Goal: Task Accomplishment & Management: Manage account settings

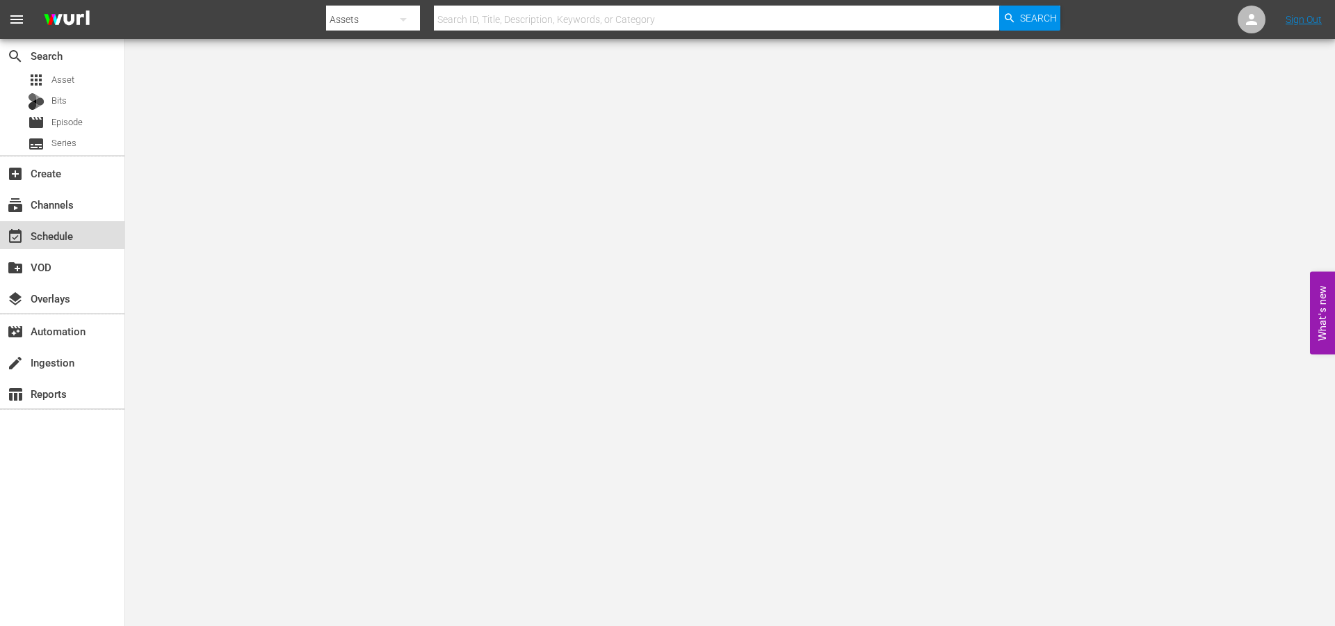
click at [69, 238] on div "event_available Schedule" at bounding box center [39, 233] width 78 height 13
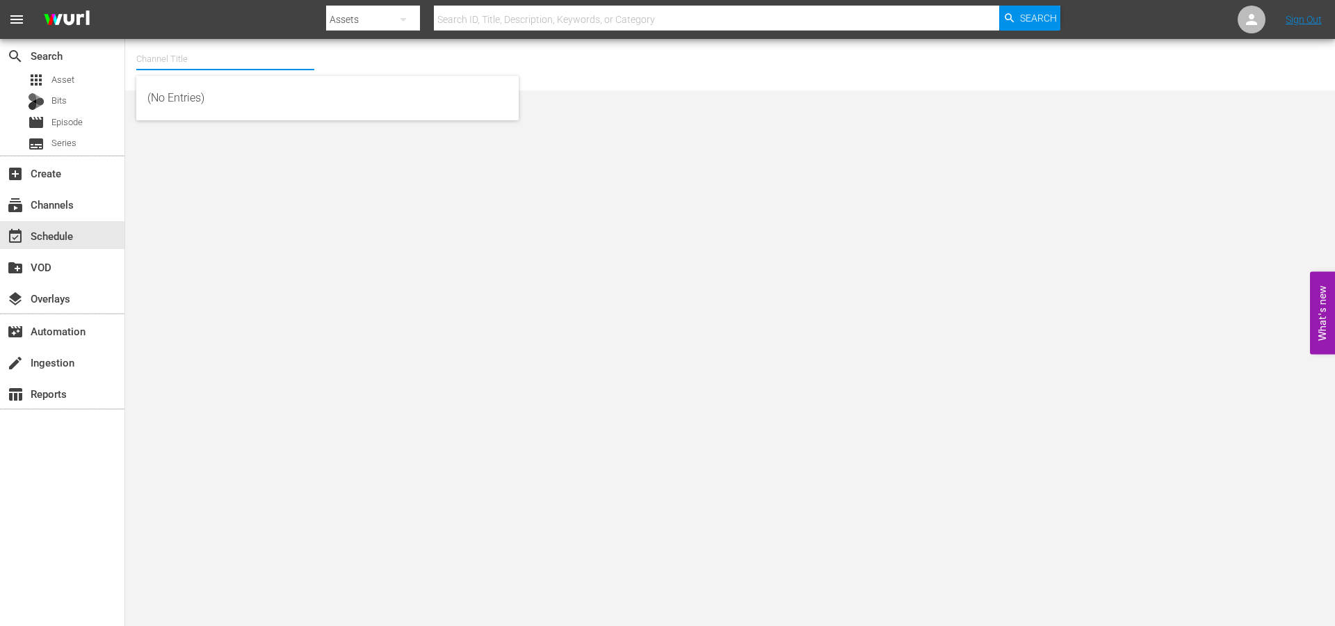
click at [184, 49] on input "text" at bounding box center [225, 58] width 178 height 33
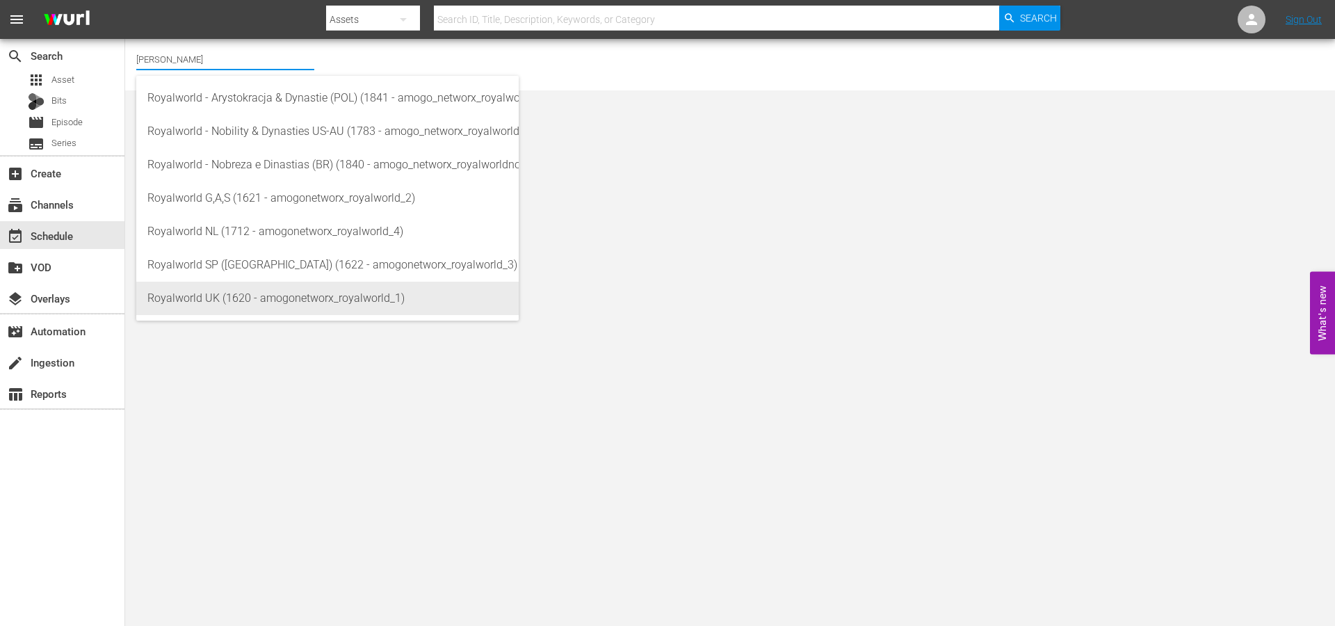
click at [271, 304] on div "Royalworld UK (1620 - amogonetworx_royalworld_1)" at bounding box center [327, 298] width 360 height 33
type input "Royalworld UK (1620 - amogonetworx_royalworld_1)"
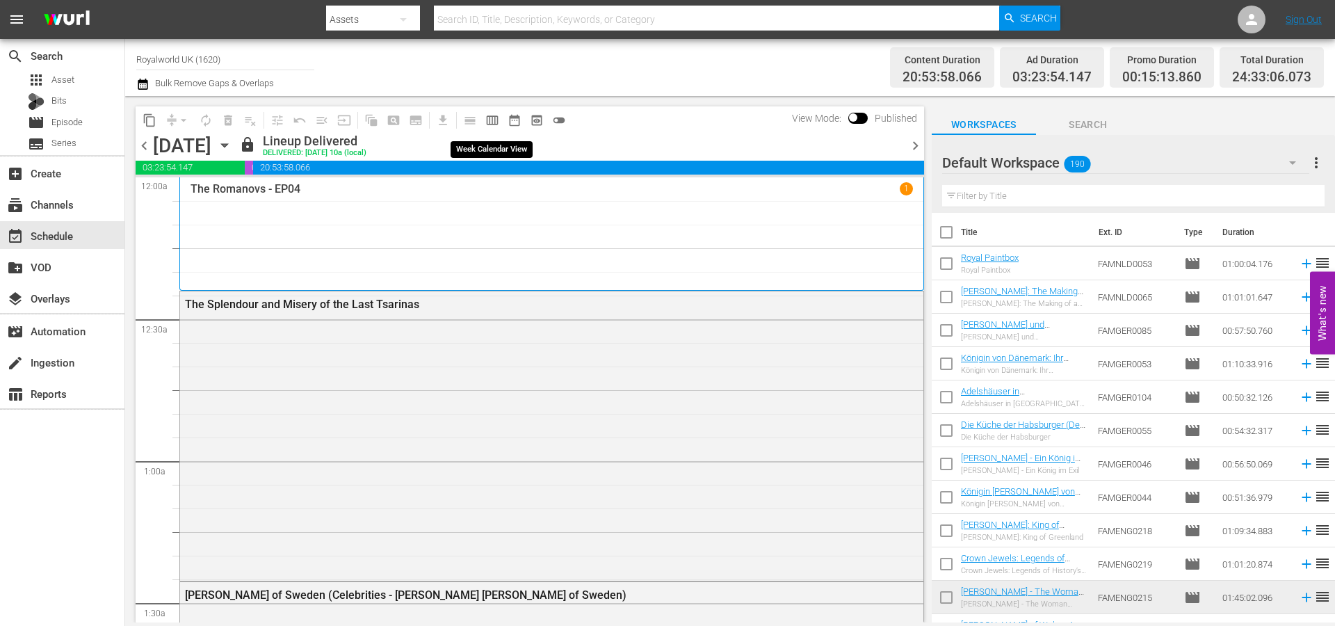
click at [494, 122] on span "calendar_view_week_outlined" at bounding box center [492, 120] width 14 height 14
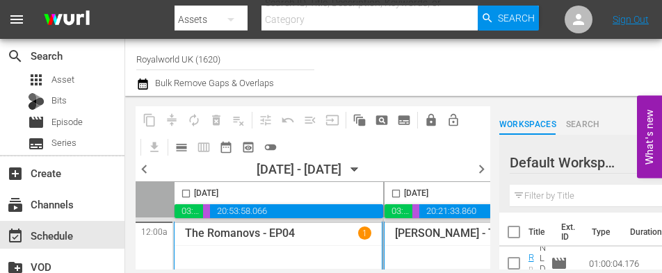
drag, startPoint x: 127, startPoint y: 269, endPoint x: 97, endPoint y: 387, distance: 121.7
click at [97, 273] on html "menu Search By Assets Search ID, Title, Description, Keywords, or Category Sear…" at bounding box center [331, 136] width 662 height 273
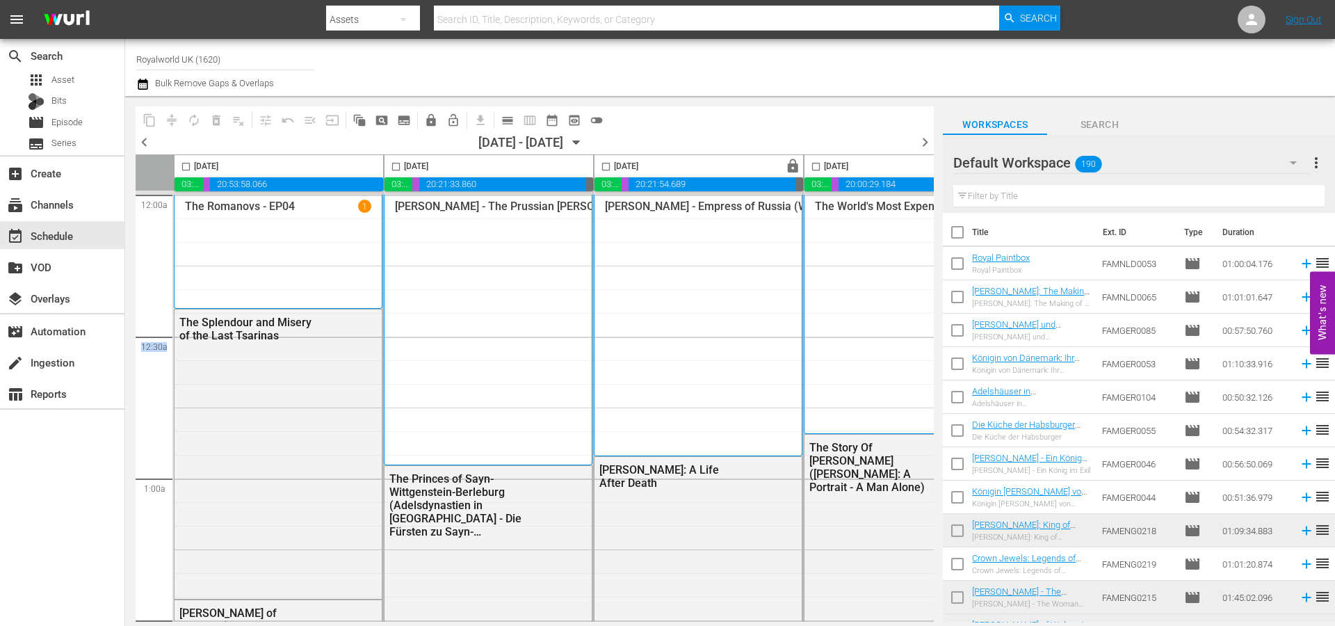
click at [924, 138] on span "chevron_right" at bounding box center [924, 141] width 17 height 17
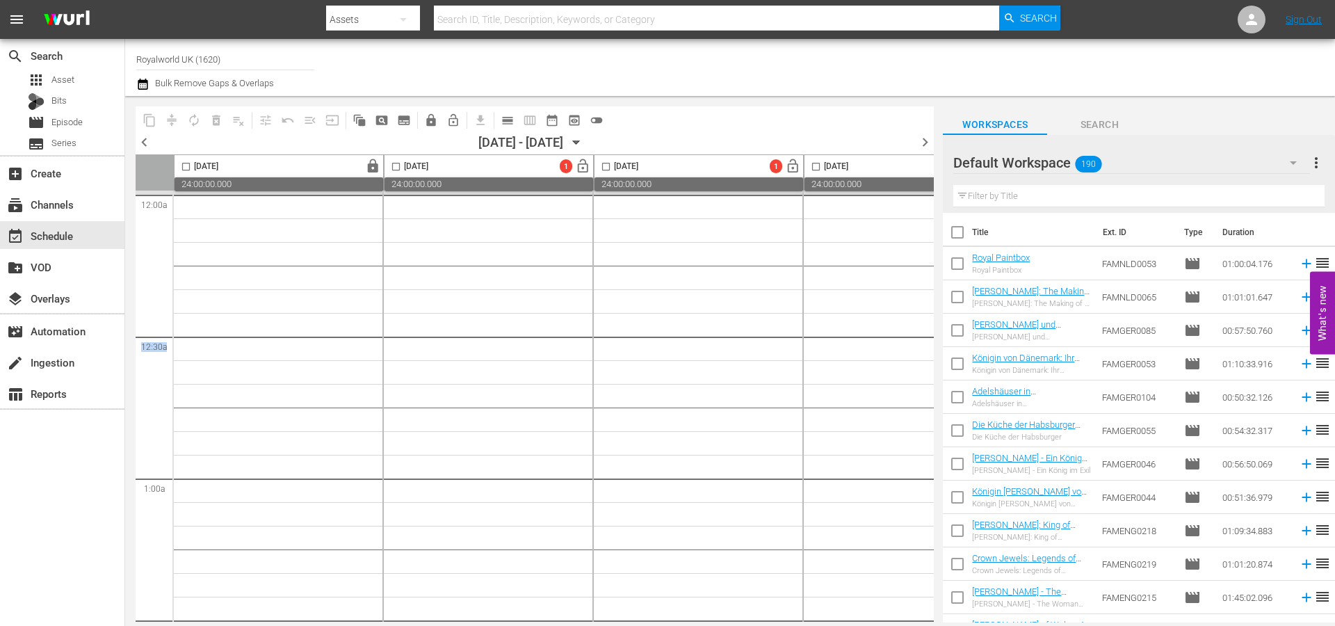
click at [141, 146] on span "chevron_left" at bounding box center [144, 141] width 17 height 17
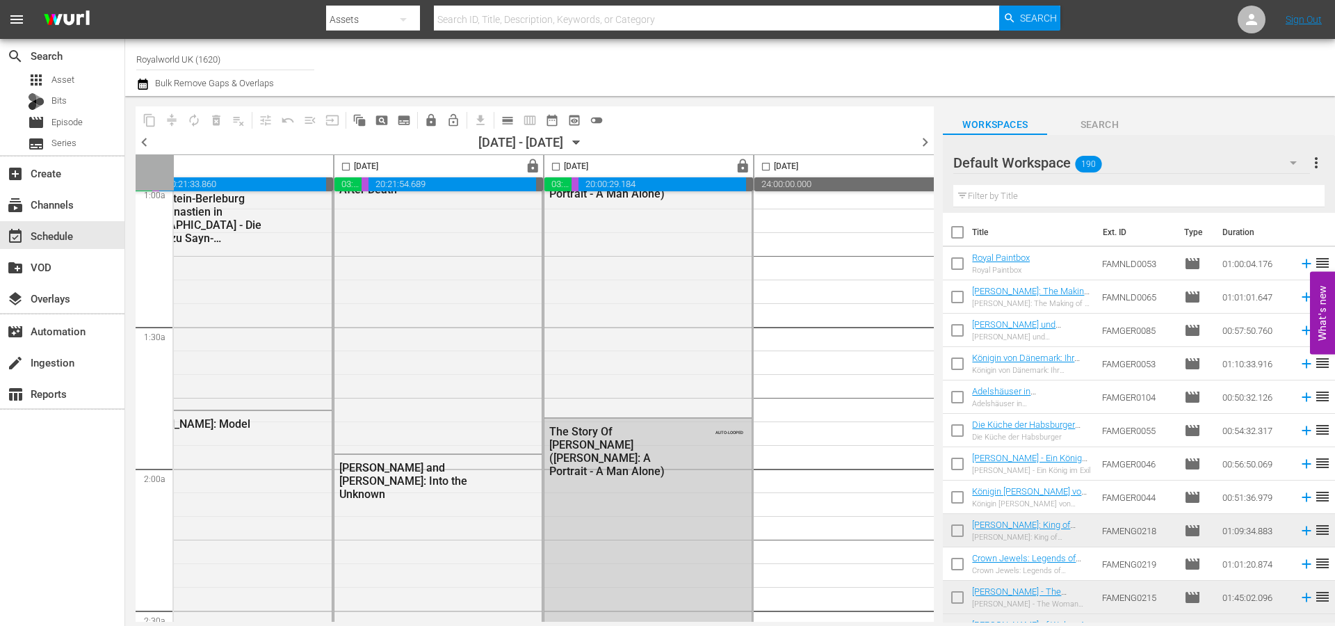
scroll to position [0, 260]
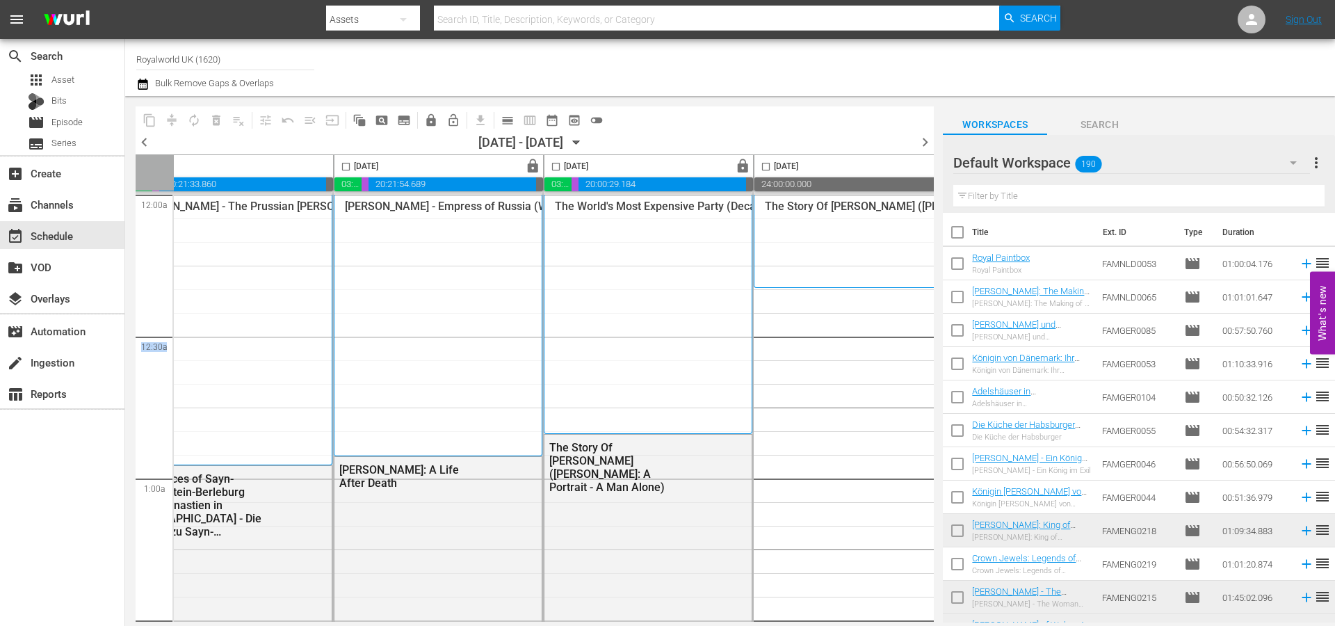
click at [550, 165] on input "checkbox" at bounding box center [556, 169] width 16 height 16
click at [559, 168] on input "checkbox" at bounding box center [556, 169] width 16 height 16
click at [735, 165] on span "lock" at bounding box center [743, 166] width 16 height 16
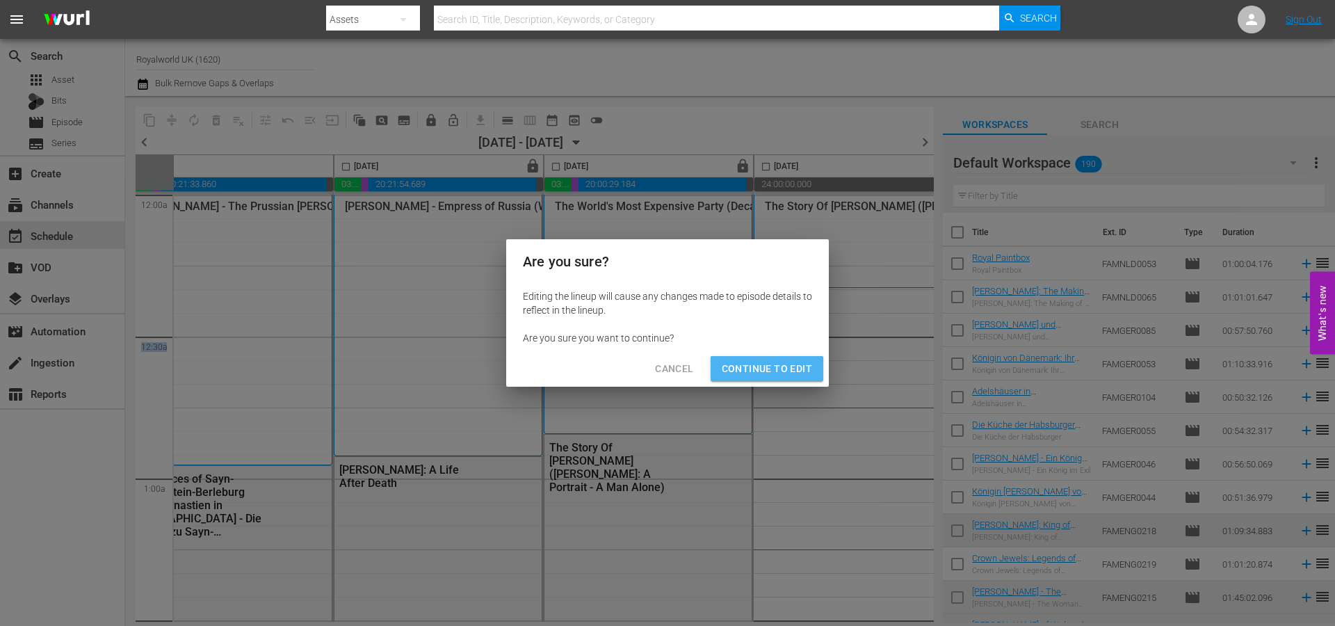
click at [788, 375] on span "Continue to Edit" at bounding box center [767, 368] width 90 height 17
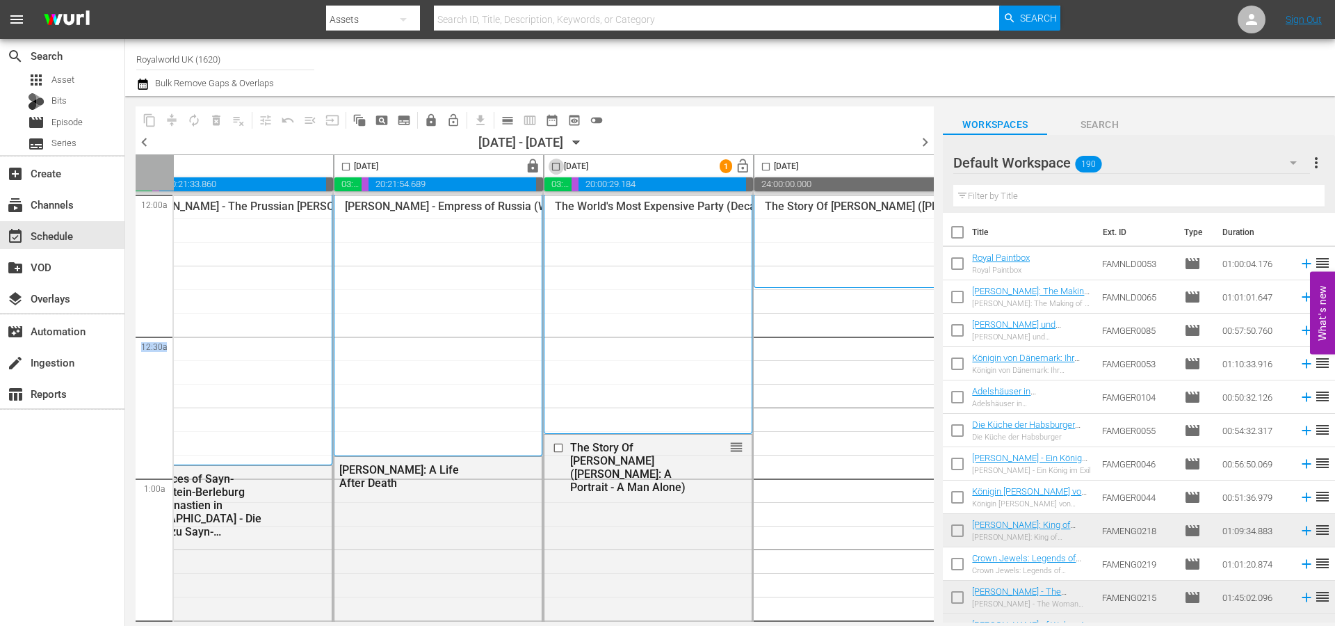
click at [556, 166] on input "checkbox" at bounding box center [556, 169] width 16 height 16
click at [218, 124] on span "delete_forever_outlined" at bounding box center [216, 120] width 14 height 14
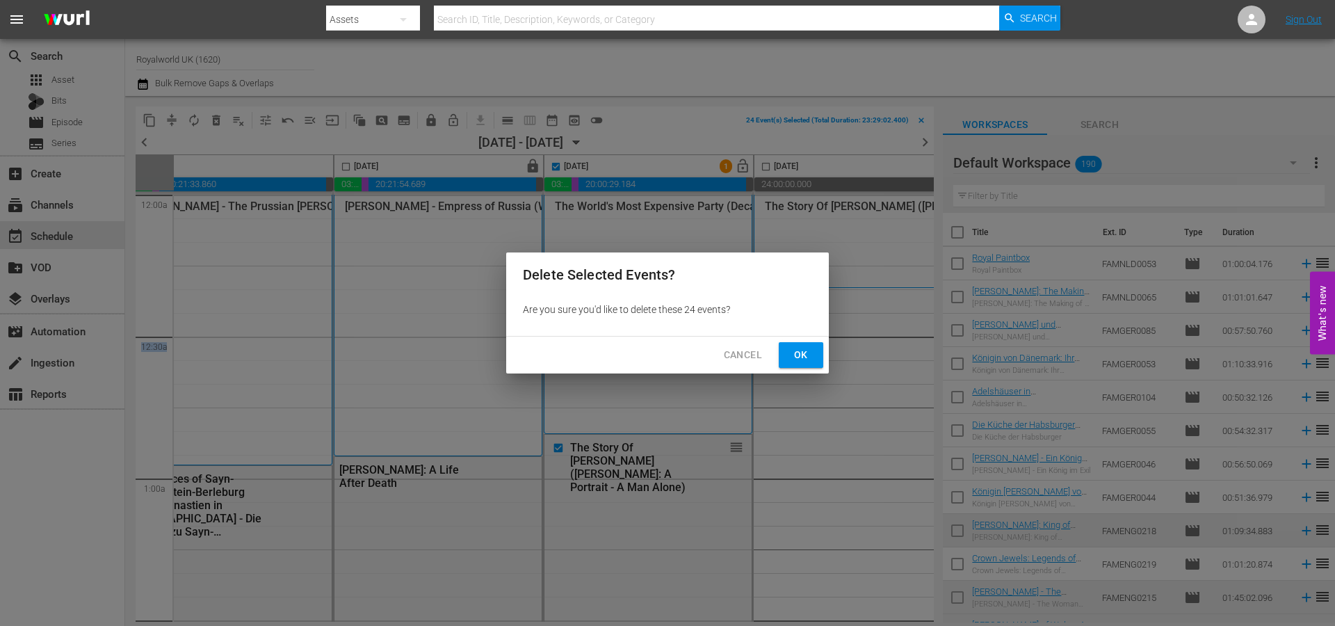
click at [802, 366] on button "Ok" at bounding box center [801, 355] width 44 height 26
checkbox input "false"
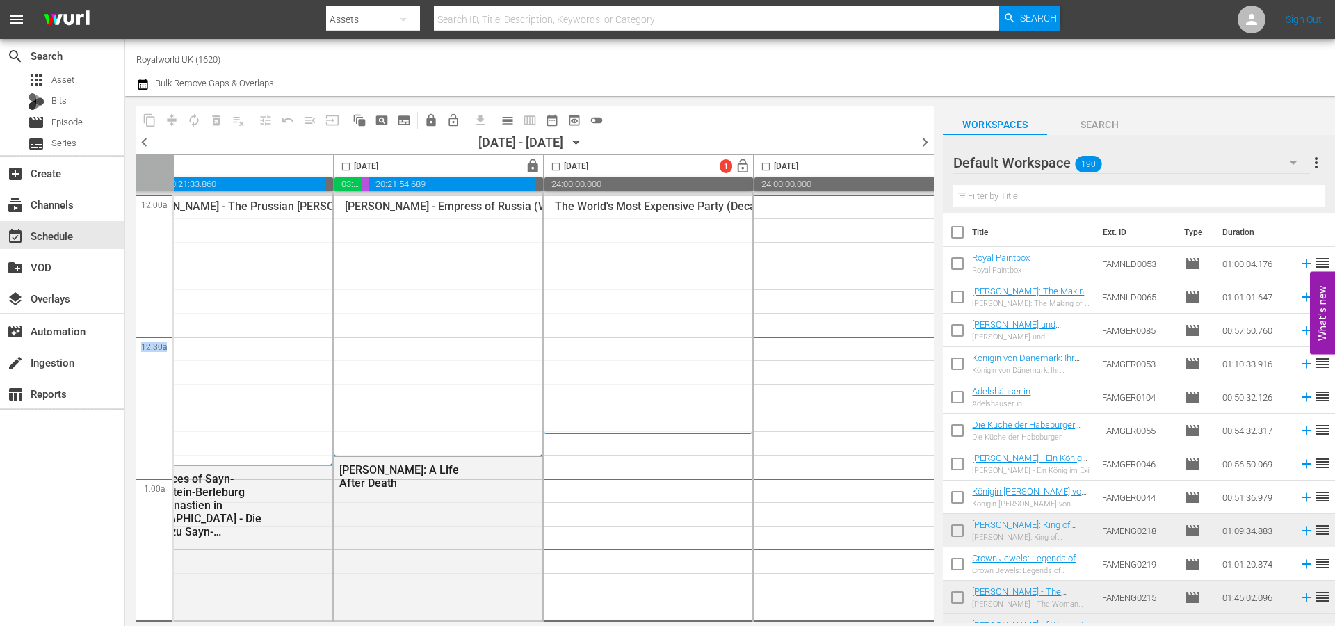
click at [148, 145] on span "chevron_left" at bounding box center [144, 141] width 17 height 17
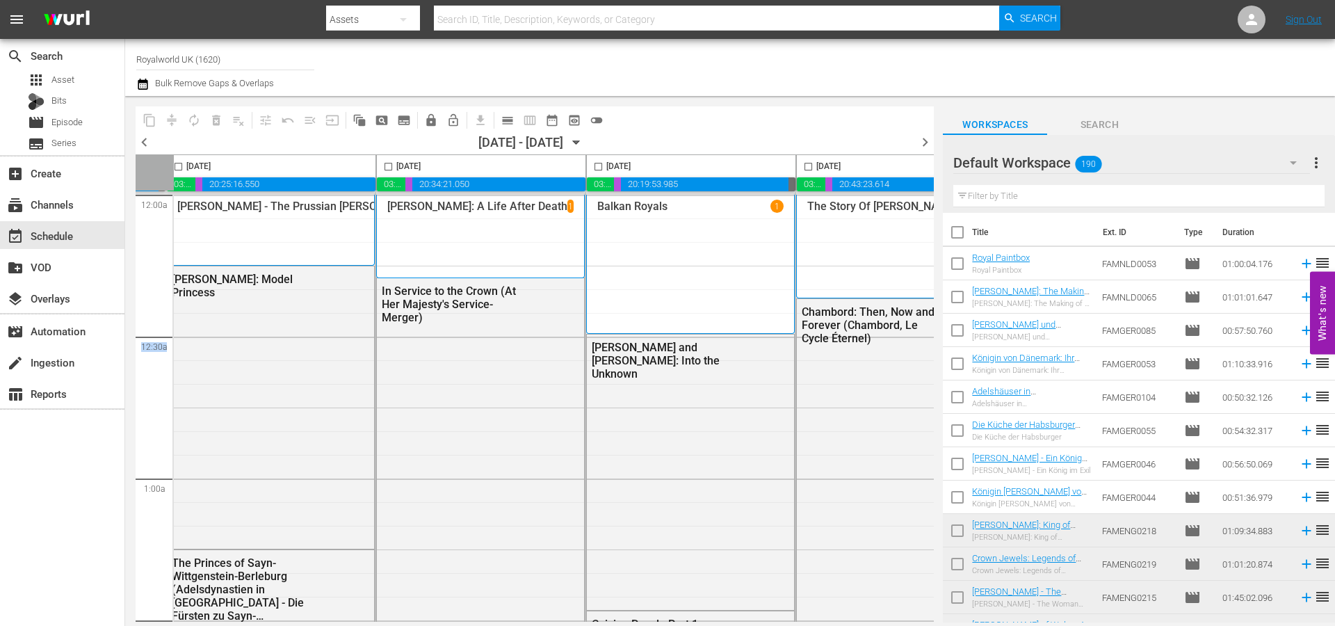
scroll to position [0, 493]
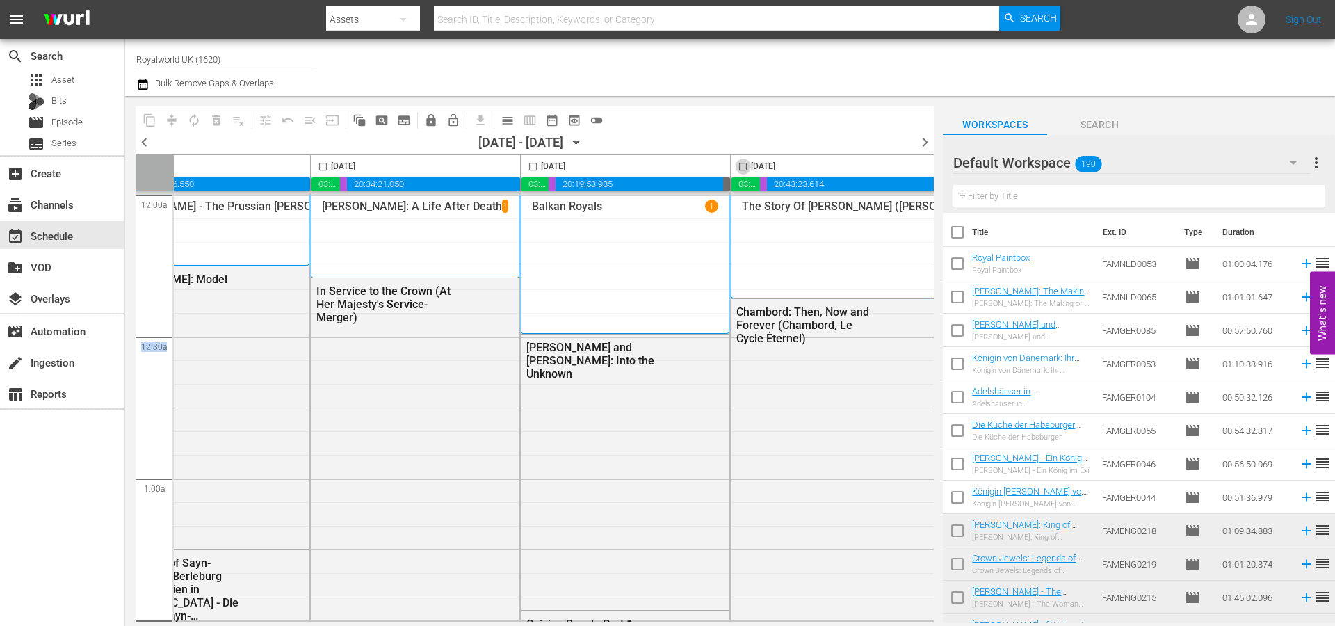
click at [739, 164] on input "checkbox" at bounding box center [743, 169] width 16 height 16
checkbox input "true"
click at [155, 122] on span "content_copy" at bounding box center [150, 120] width 14 height 14
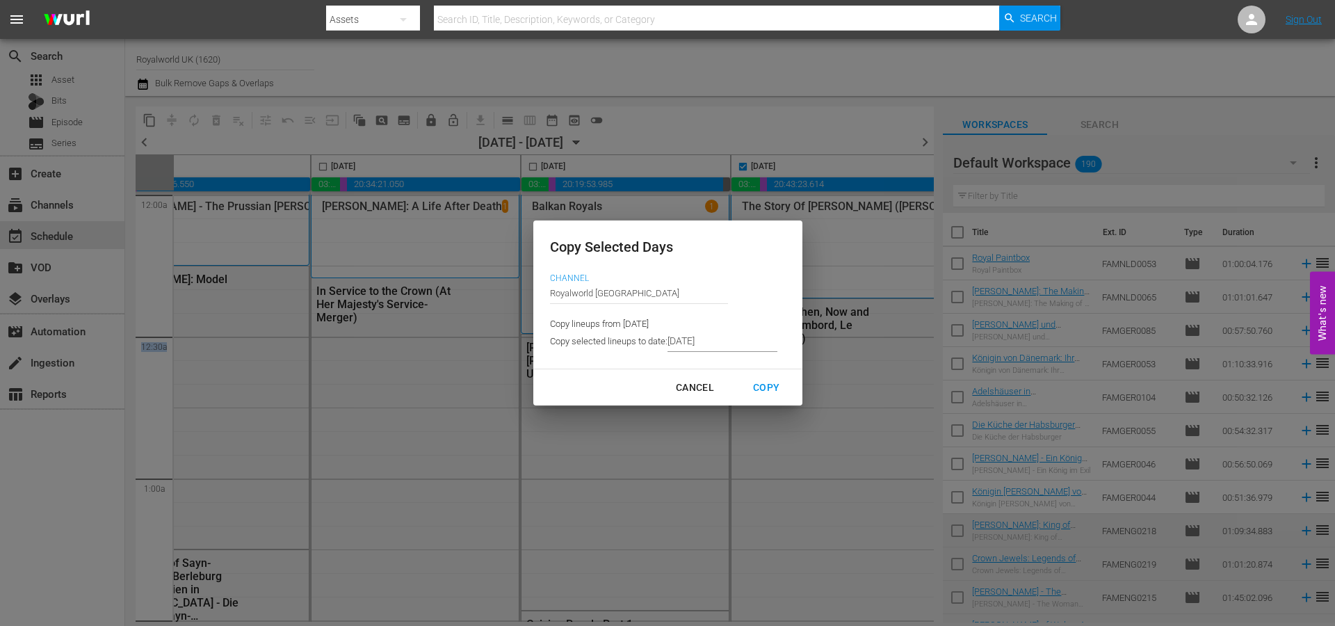
click at [742, 340] on input "[DATE]" at bounding box center [722, 341] width 110 height 21
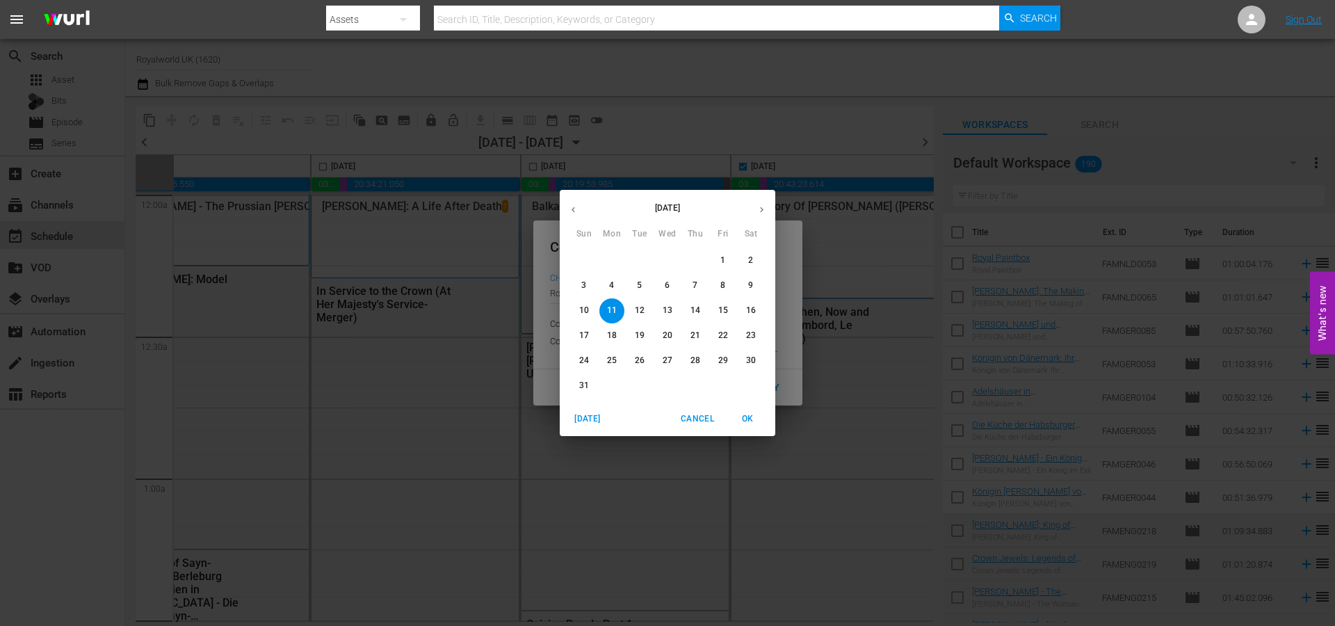
click at [702, 314] on span "14" at bounding box center [695, 310] width 25 height 12
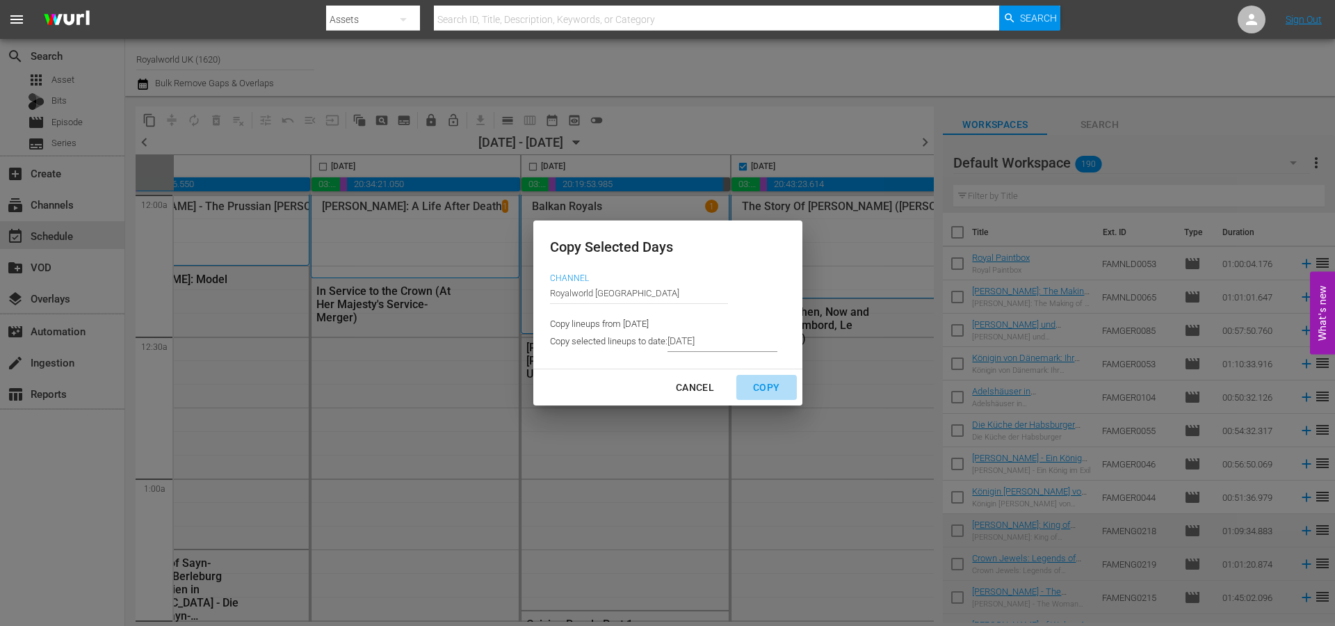
click at [761, 389] on div "Copy" at bounding box center [766, 387] width 49 height 17
type input "8/09/2025"
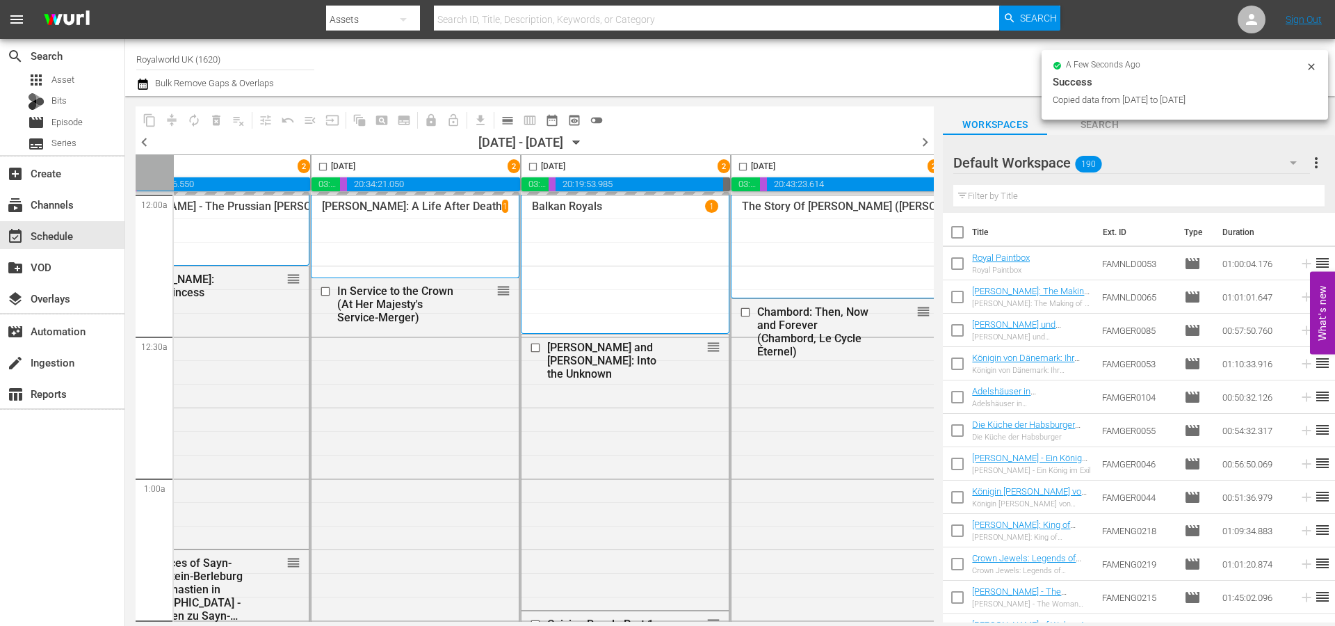
checkbox input "false"
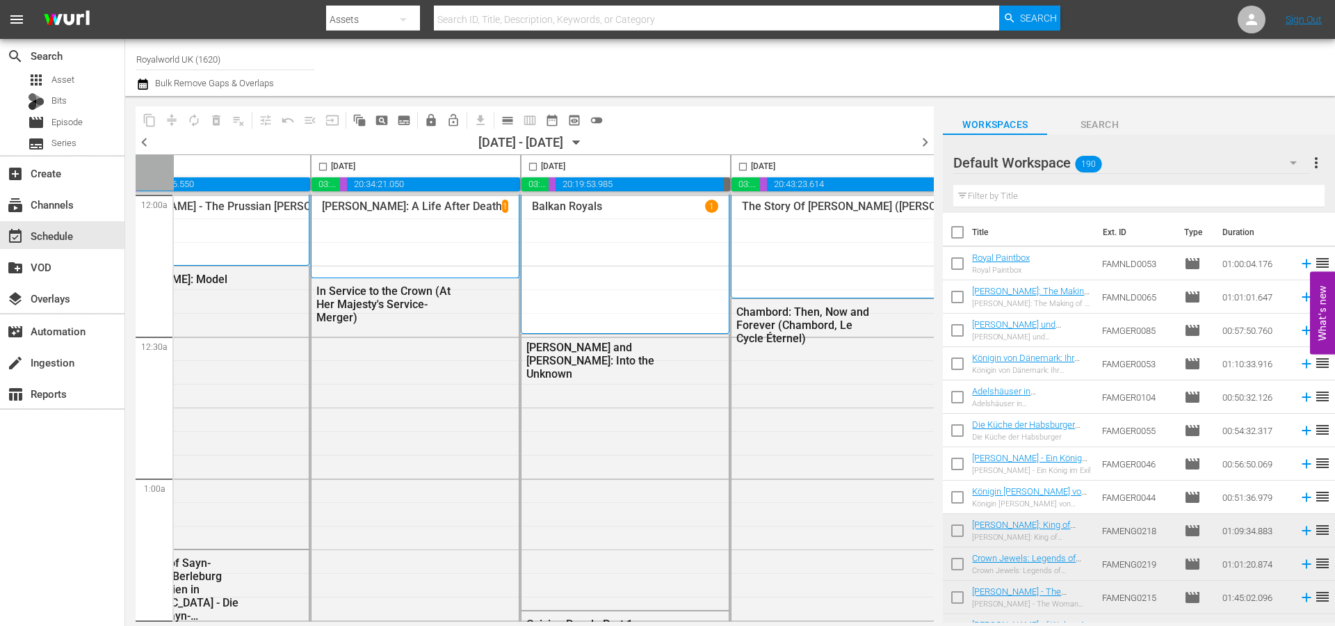
click at [318, 166] on input "checkbox" at bounding box center [323, 169] width 16 height 16
checkbox input "true"
click at [153, 122] on span "content_copy" at bounding box center [150, 120] width 14 height 14
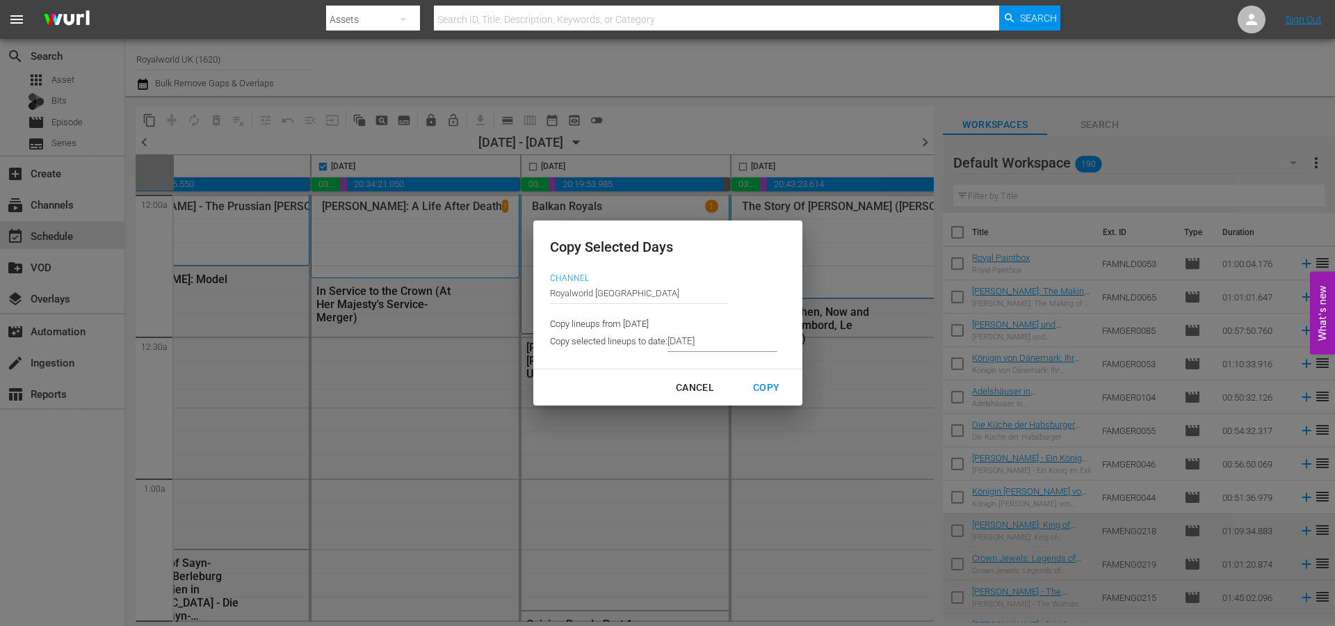
click at [722, 342] on input "8/09/2025" at bounding box center [722, 341] width 110 height 21
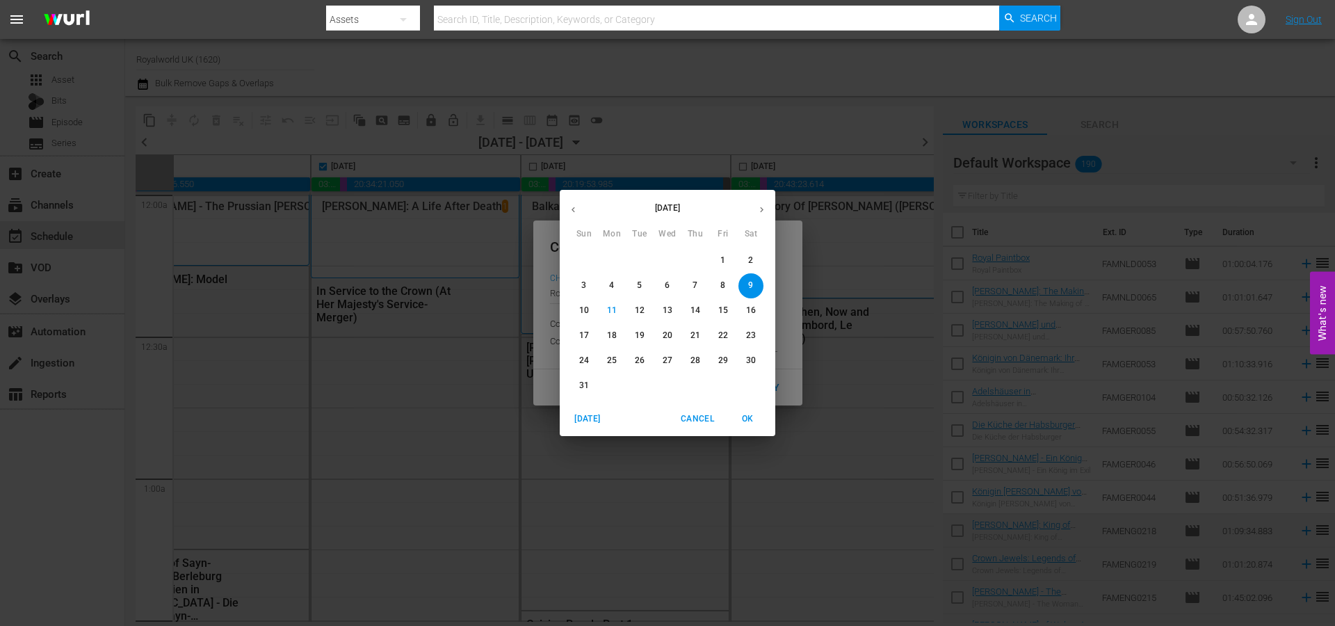
click at [718, 307] on p "15" at bounding box center [723, 310] width 10 height 12
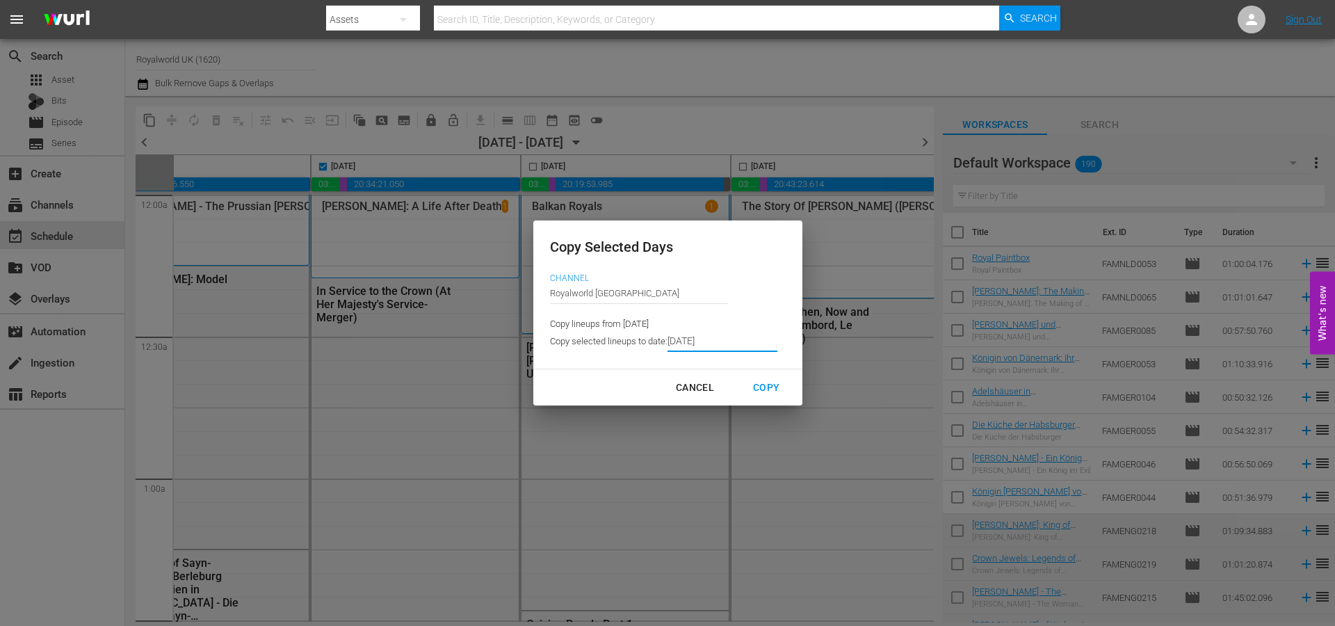
click at [765, 377] on button "Copy" at bounding box center [766, 388] width 60 height 26
type input "8/07/2025"
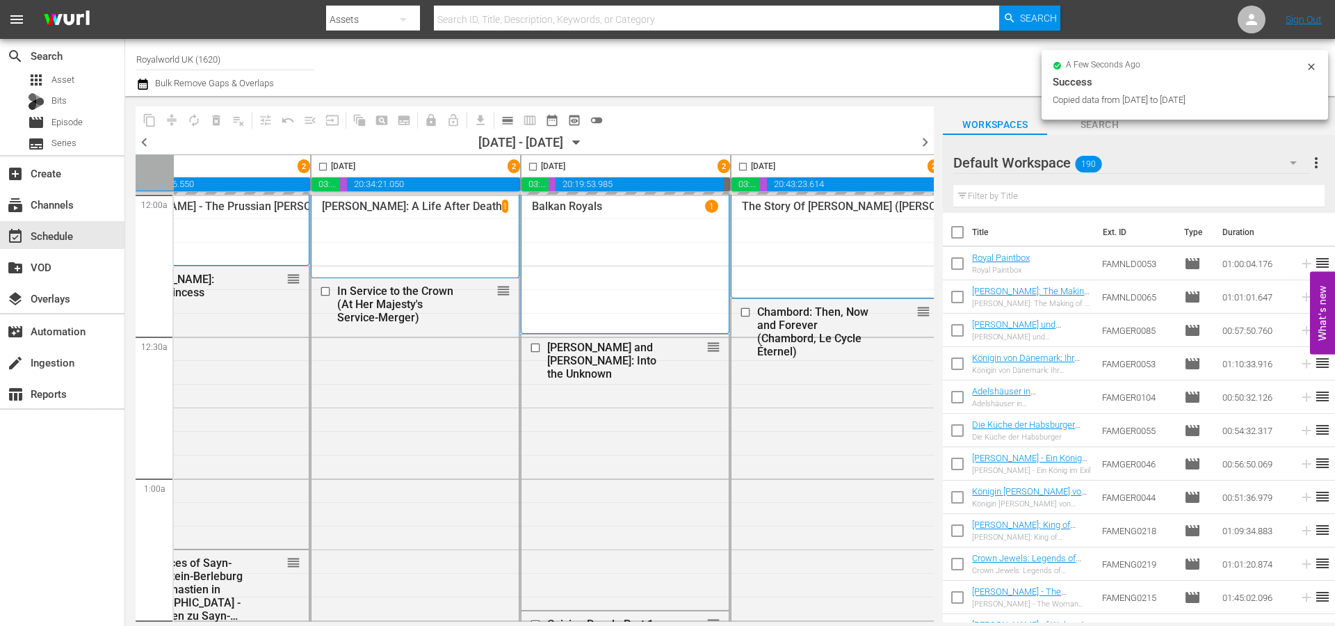
checkbox input "false"
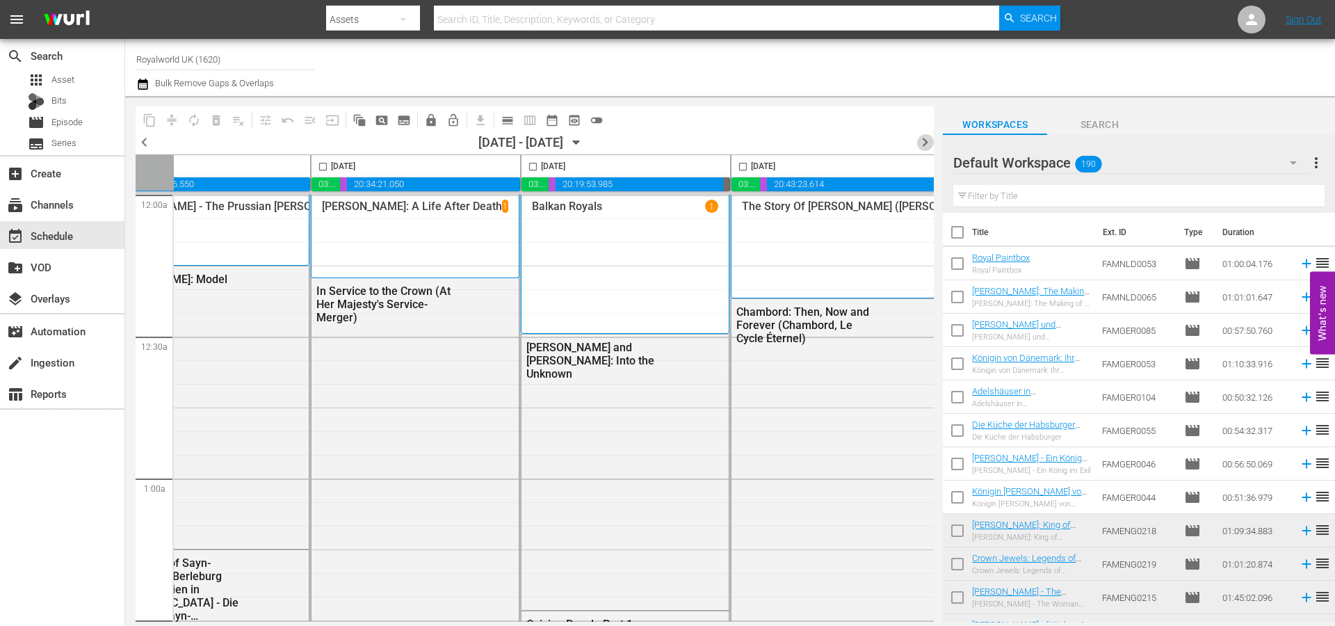
click at [926, 150] on span "chevron_right" at bounding box center [924, 141] width 17 height 17
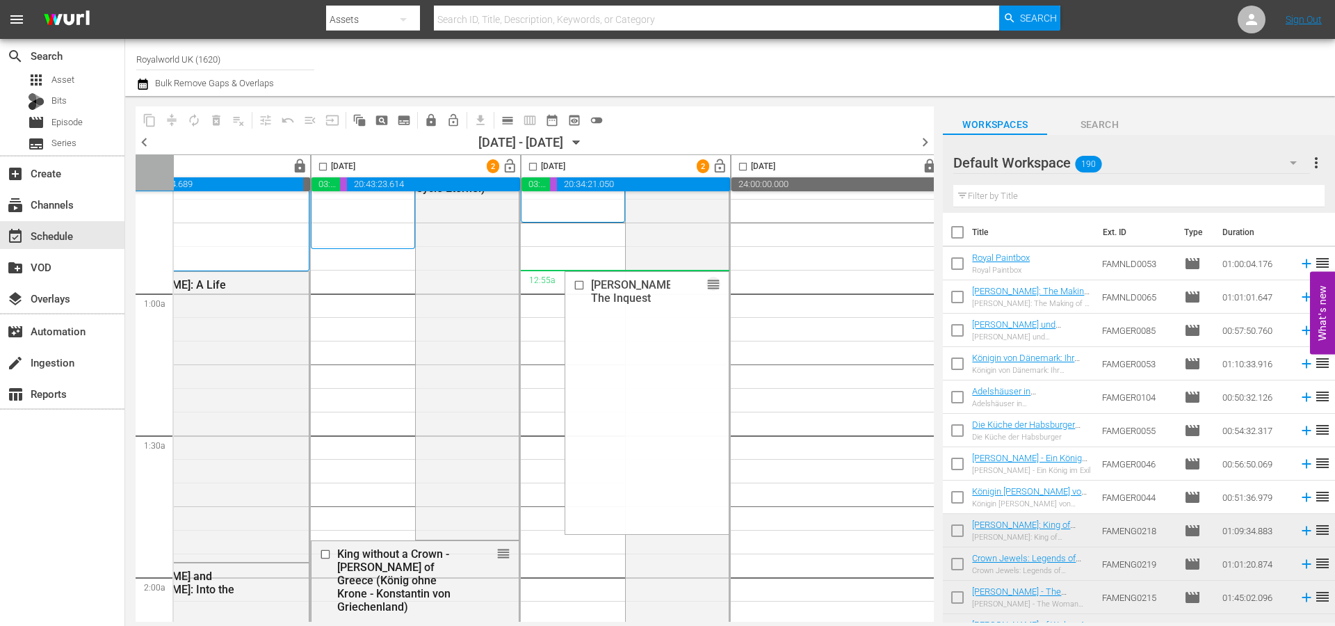
scroll to position [0, 493]
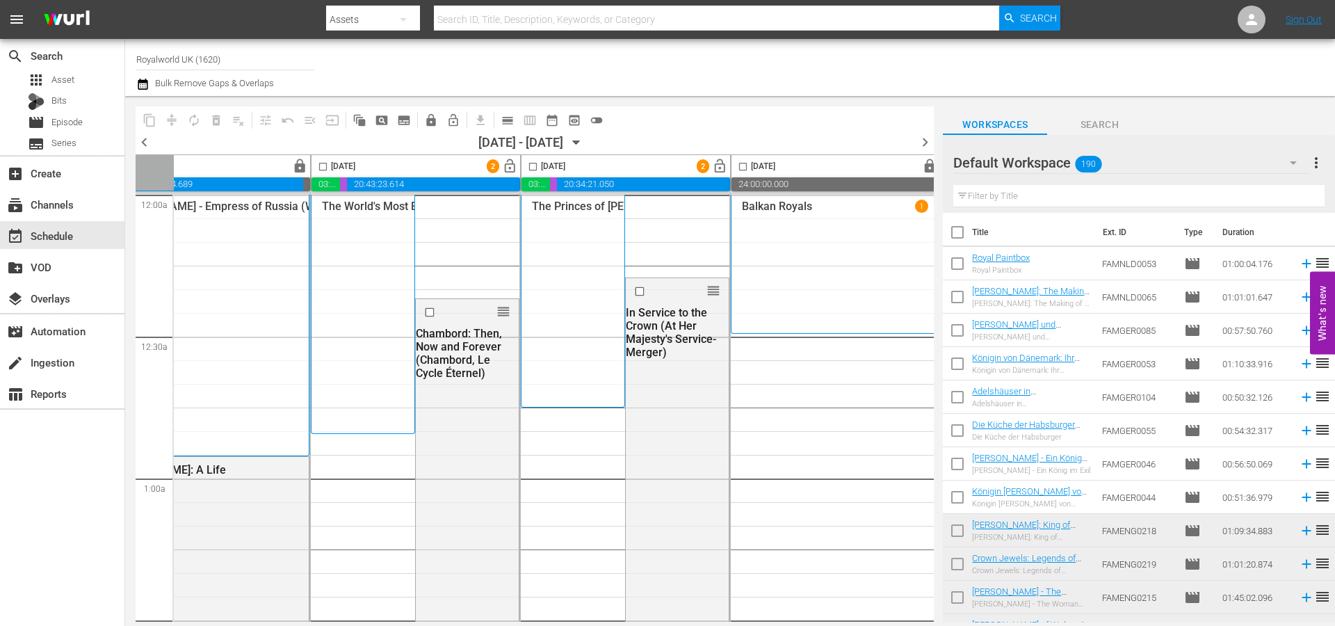
drag, startPoint x: 503, startPoint y: 344, endPoint x: 439, endPoint y: 261, distance: 104.7
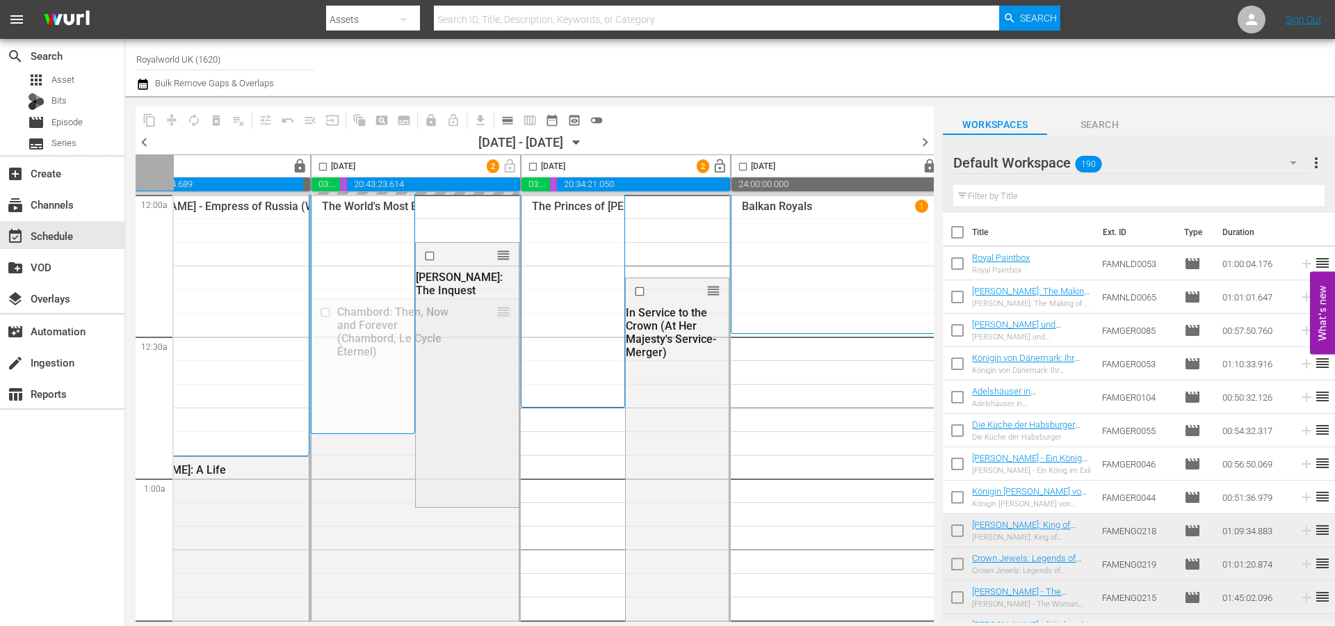
click at [995, 192] on input "text" at bounding box center [1138, 196] width 371 height 22
click at [1026, 195] on input "text" at bounding box center [1138, 196] width 371 height 22
click at [1027, 195] on input "text" at bounding box center [1138, 196] width 371 height 22
paste input "The Story Of Prince Charles (Charles: A Portrait - A Man Alone)"
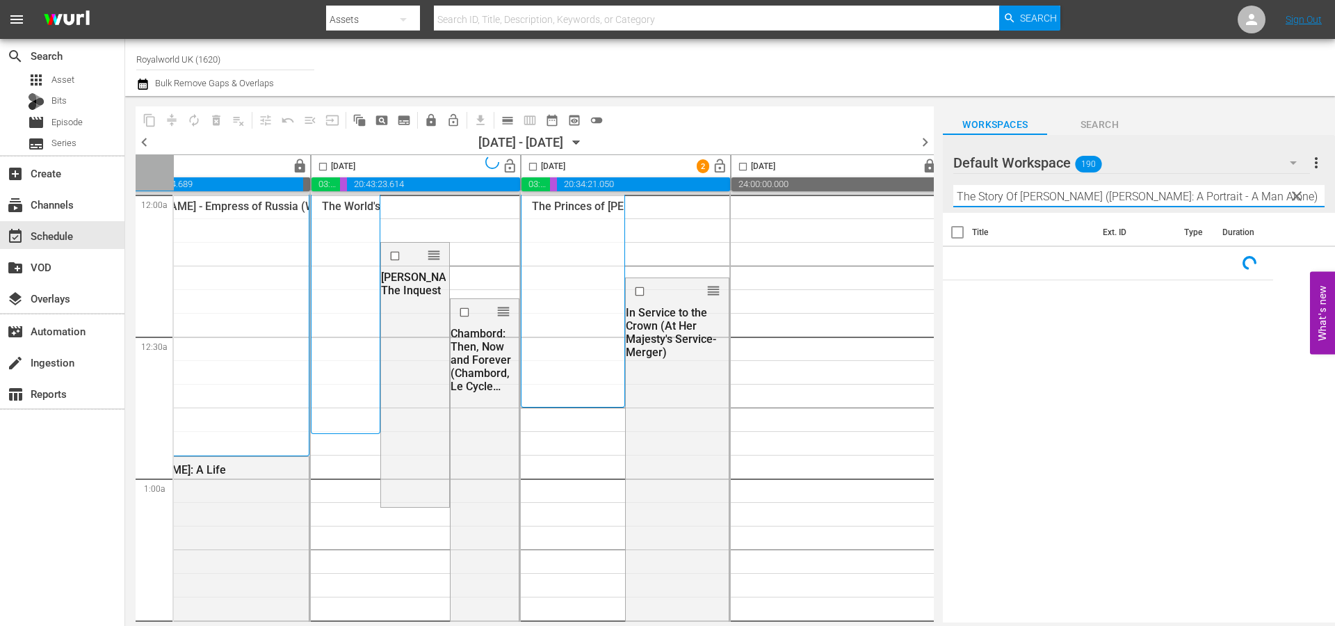
click at [1027, 195] on input "The Story Of Prince Charles (Charles: A Portrait - A Man Alone)" at bounding box center [1138, 196] width 371 height 22
drag, startPoint x: 1109, startPoint y: 199, endPoint x: 1338, endPoint y: 193, distance: 228.1
click at [1334, 193] on html "menu Search By Assets Search ID, Title, Description, Keywords, or Category Sear…" at bounding box center [667, 313] width 1335 height 626
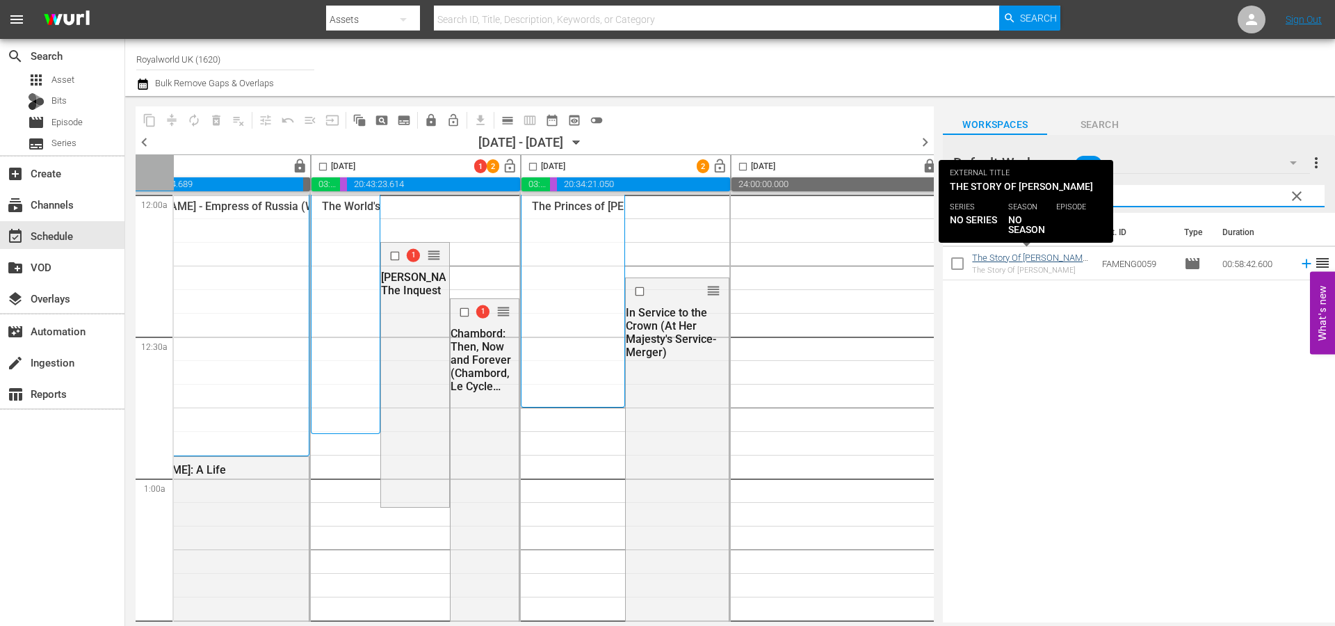
type input "The Story Of Prince Charl"
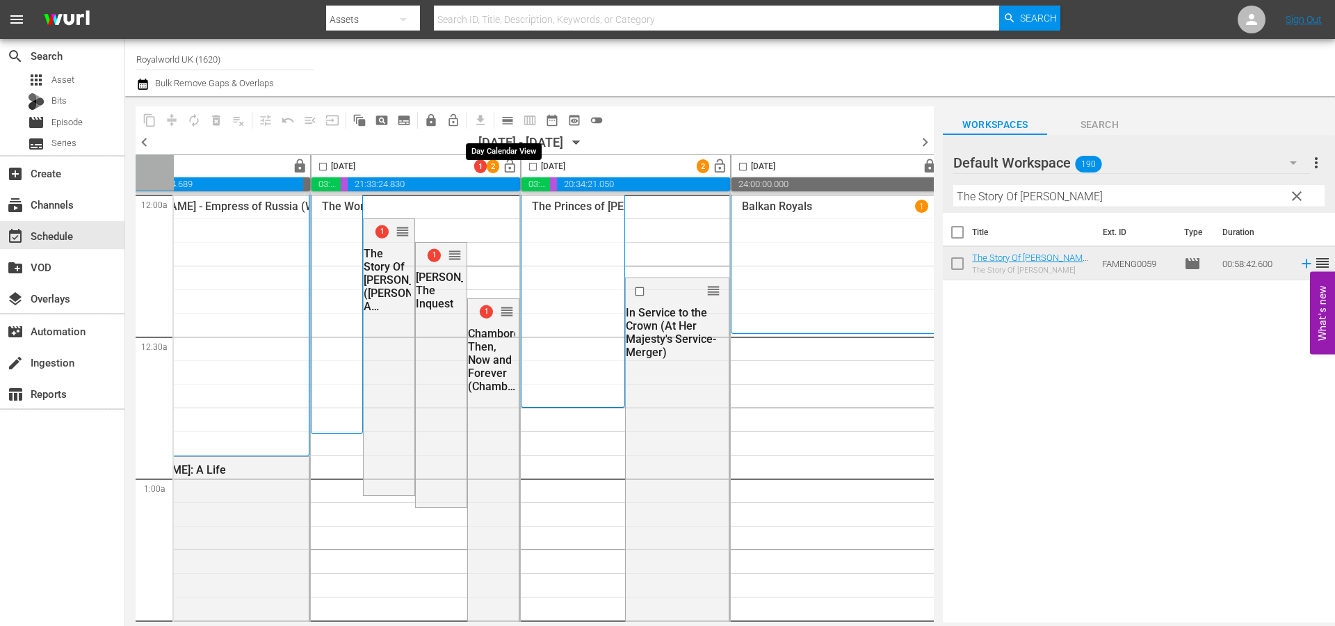
click at [512, 120] on span "calendar_view_day_outlined" at bounding box center [508, 120] width 14 height 14
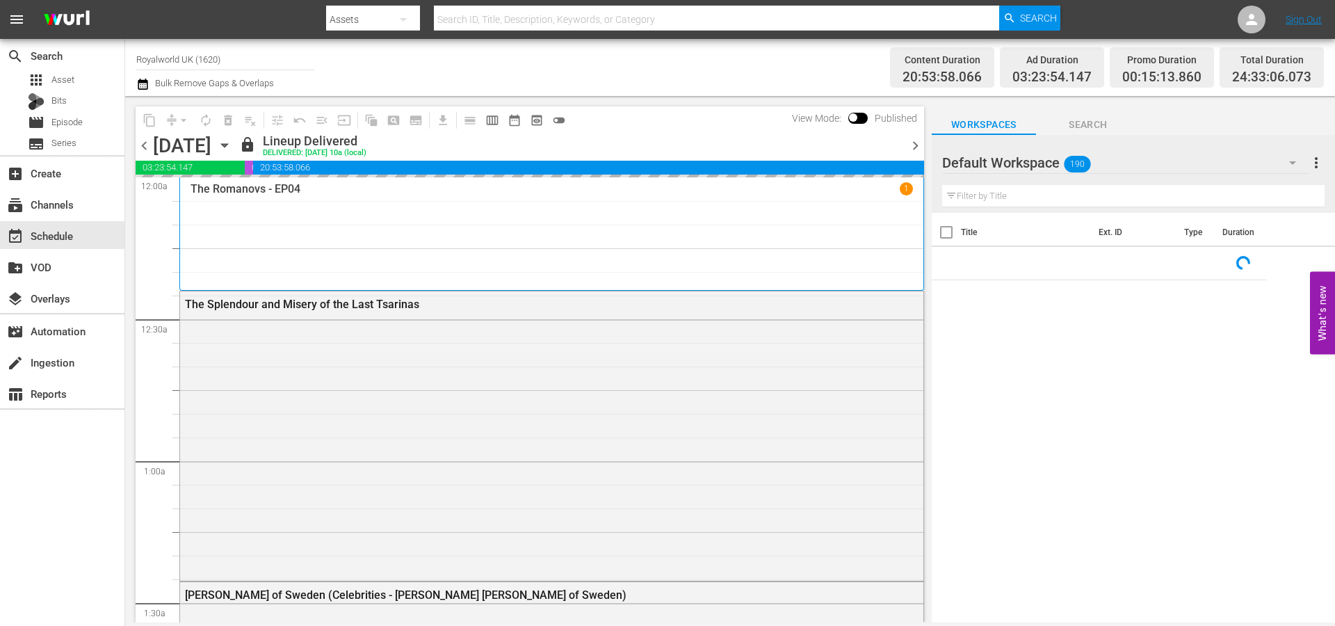
click at [918, 146] on span "chevron_right" at bounding box center [915, 145] width 17 height 17
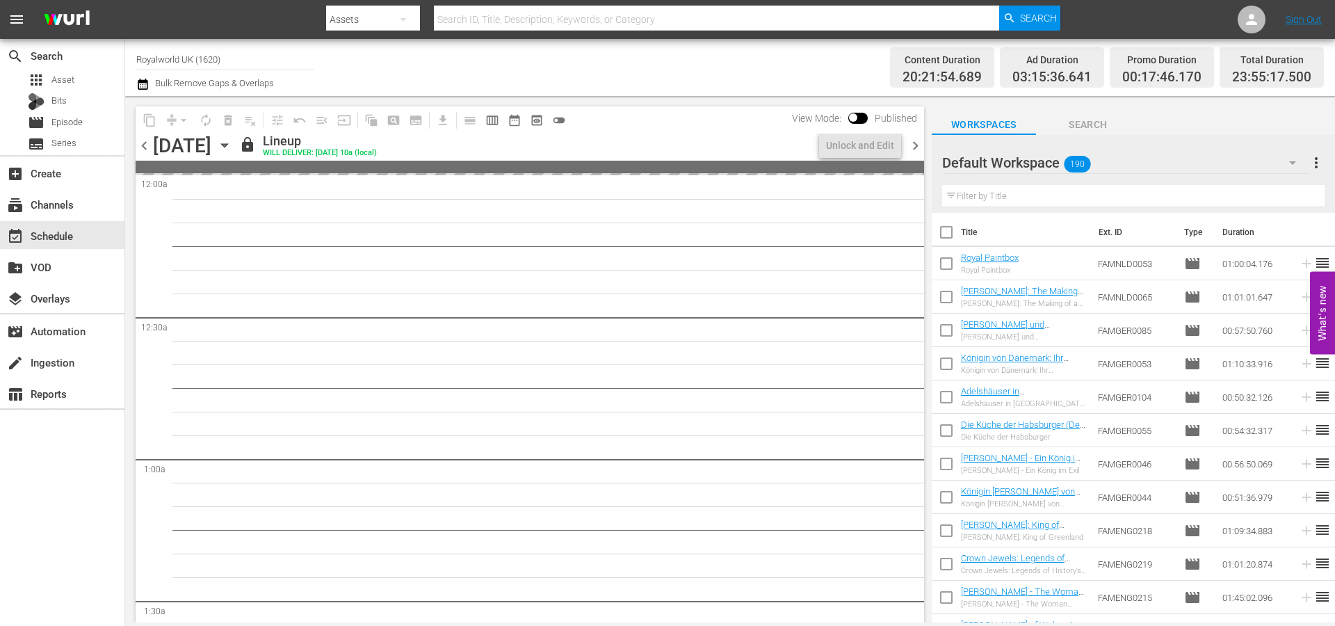
click at [918, 146] on span "chevron_right" at bounding box center [915, 145] width 17 height 17
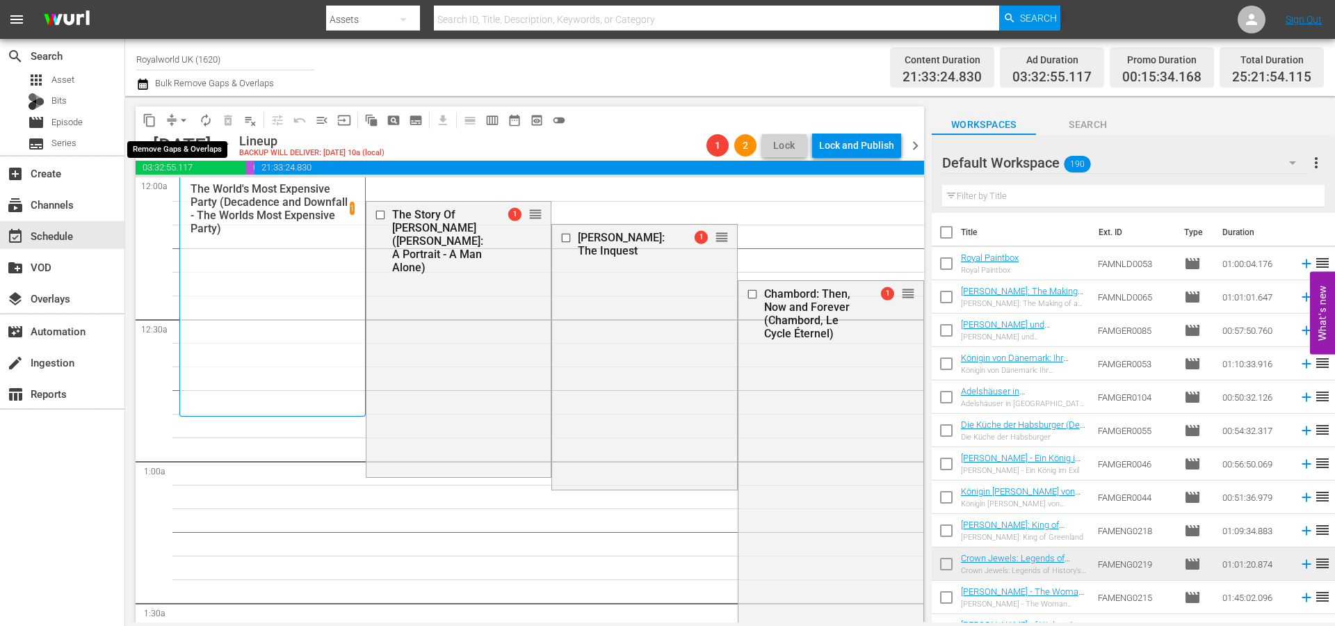
click at [179, 117] on span "arrow_drop_down" at bounding box center [184, 120] width 14 height 14
click at [202, 197] on li "Align to End of Previous Day" at bounding box center [184, 194] width 146 height 23
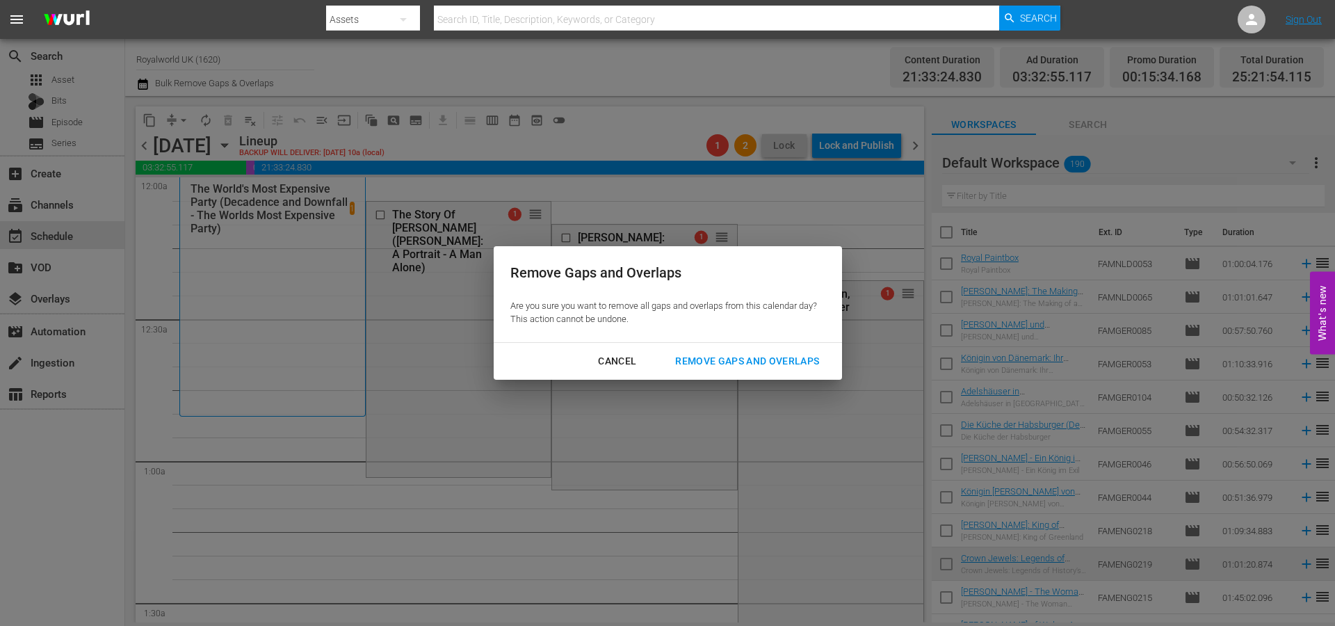
click at [727, 360] on div "Remove Gaps and Overlaps" at bounding box center [747, 360] width 166 height 17
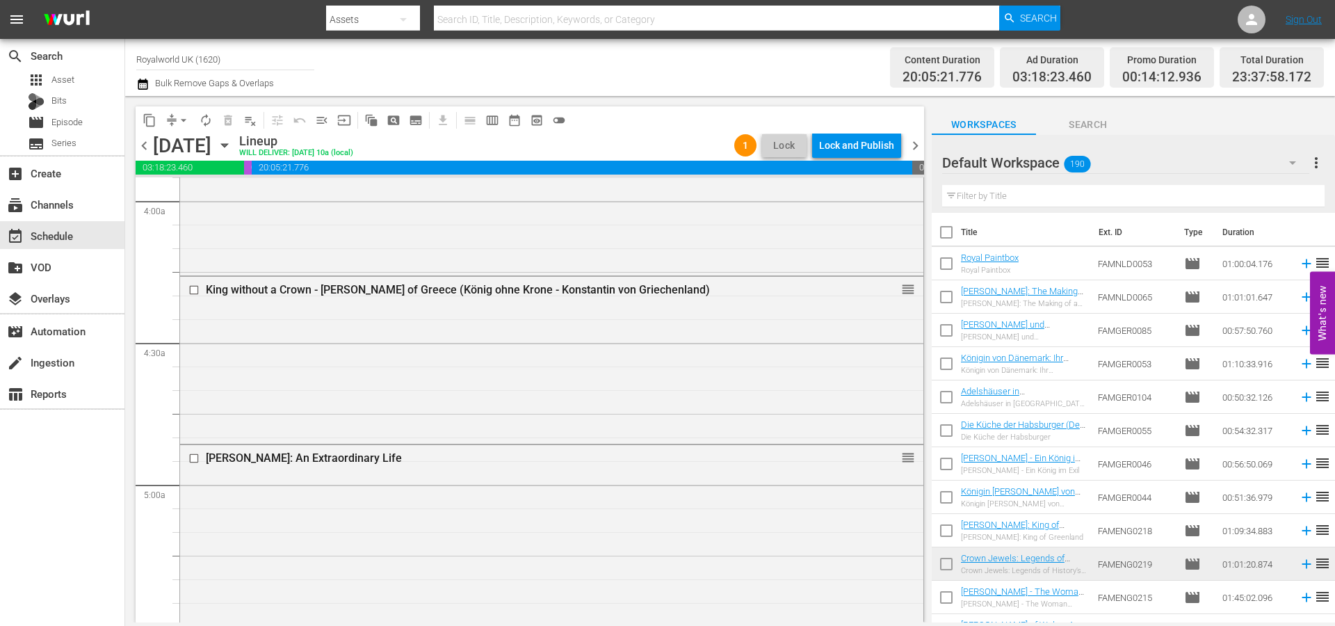
scroll to position [1112, 0]
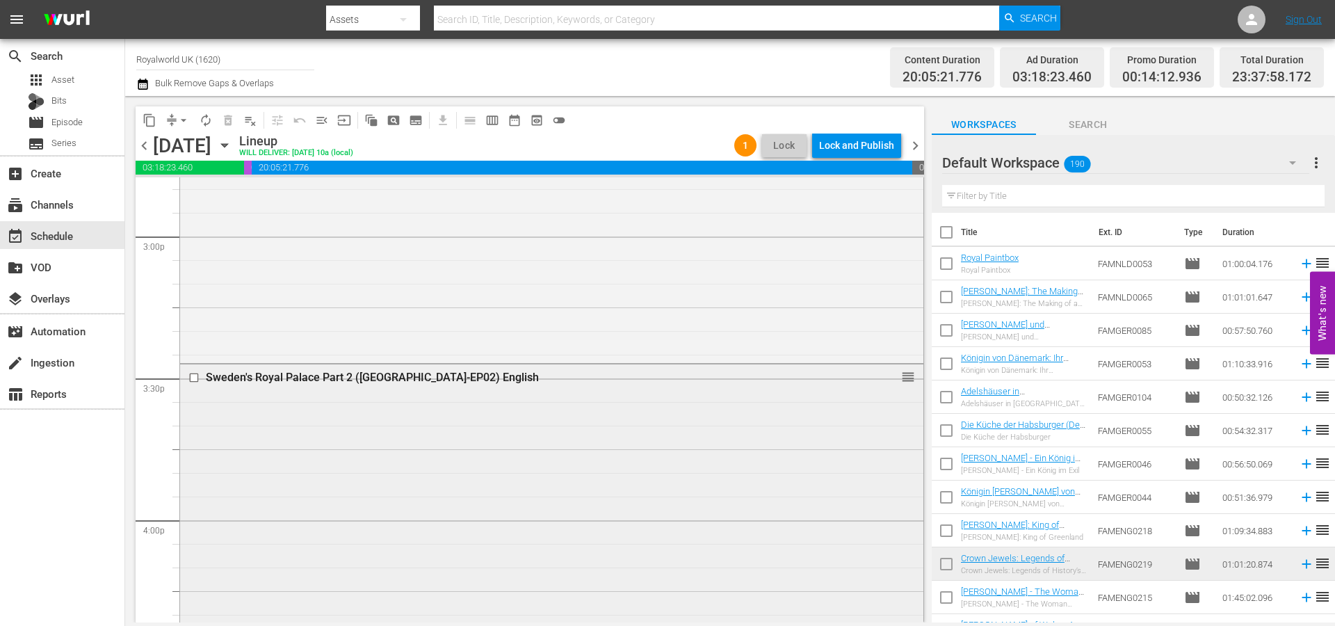
drag, startPoint x: 711, startPoint y: 395, endPoint x: 710, endPoint y: 402, distance: 7.0
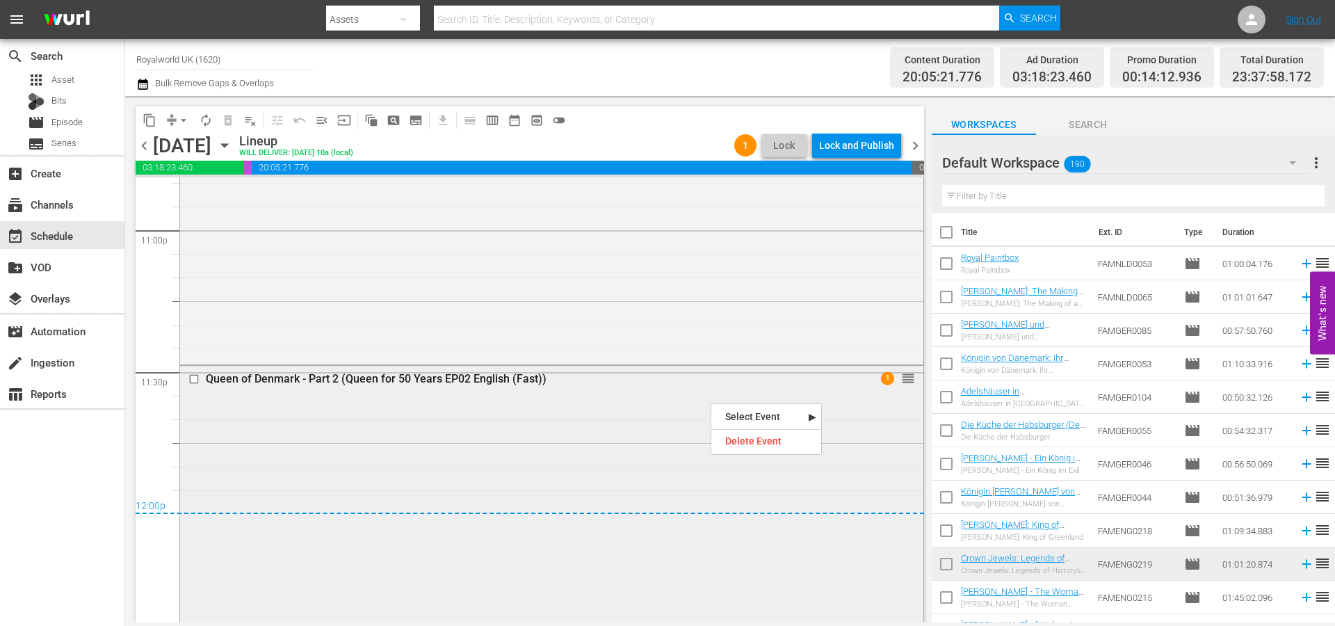
scroll to position [6496, 0]
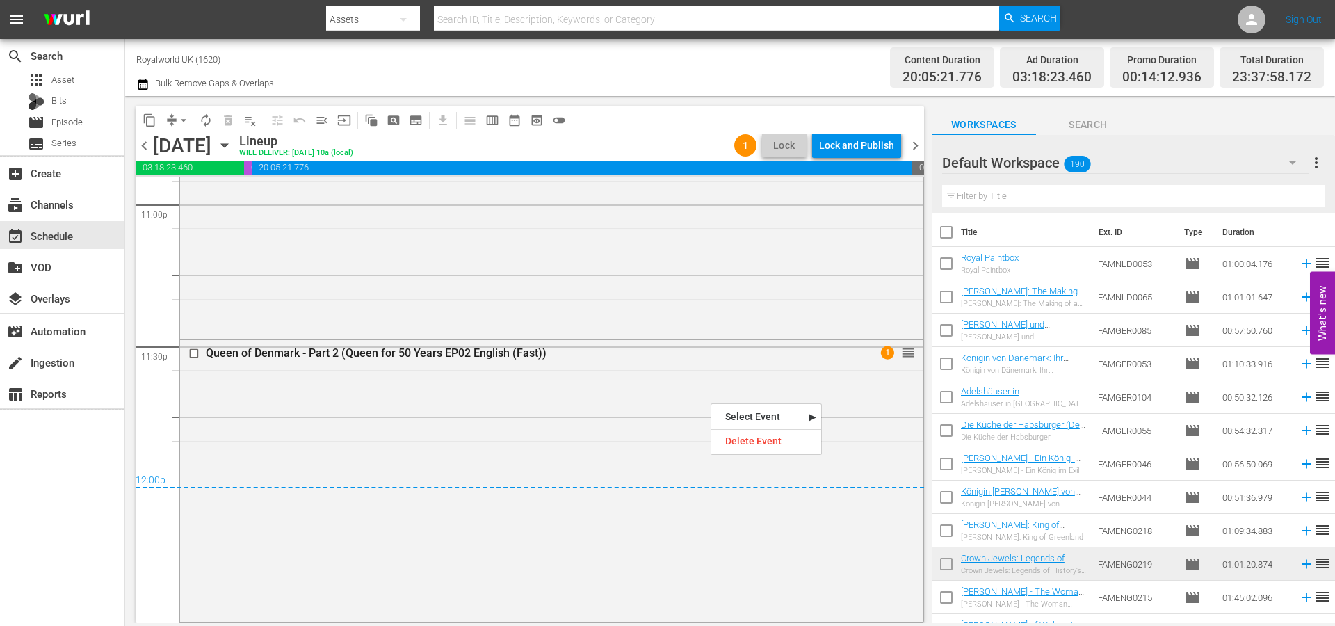
click at [65, 537] on div "search Search apps Asset Bits movie Episode subtitles Series add_box Create sub…" at bounding box center [62, 352] width 125 height 626
click at [861, 149] on div "Lock and Publish" at bounding box center [856, 145] width 75 height 25
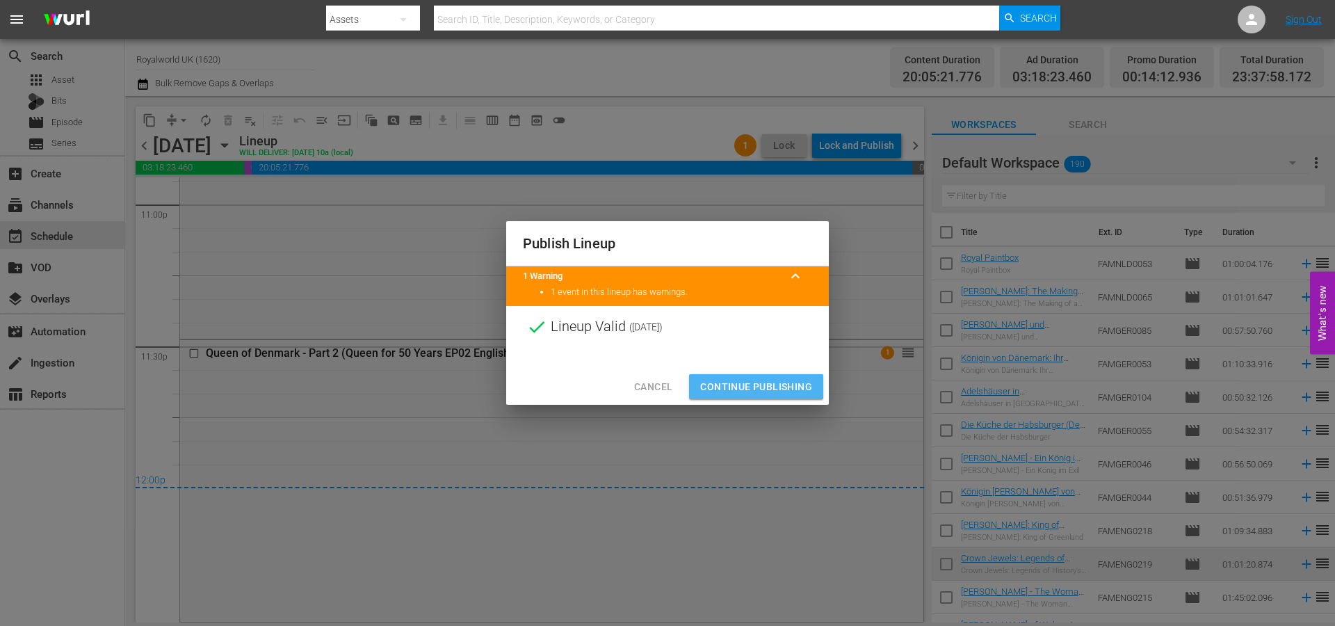
drag, startPoint x: 744, startPoint y: 384, endPoint x: 776, endPoint y: 366, distance: 36.7
click at [745, 385] on span "Continue Publishing" at bounding box center [756, 386] width 112 height 17
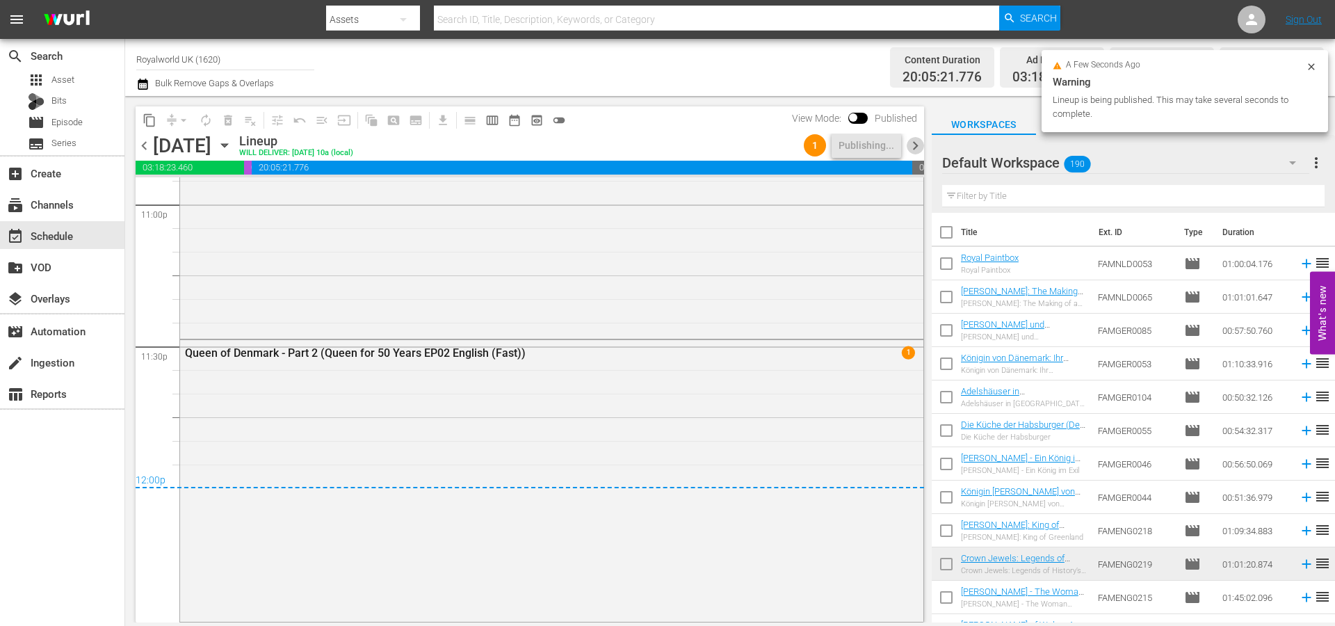
click at [911, 142] on span "chevron_right" at bounding box center [915, 145] width 17 height 17
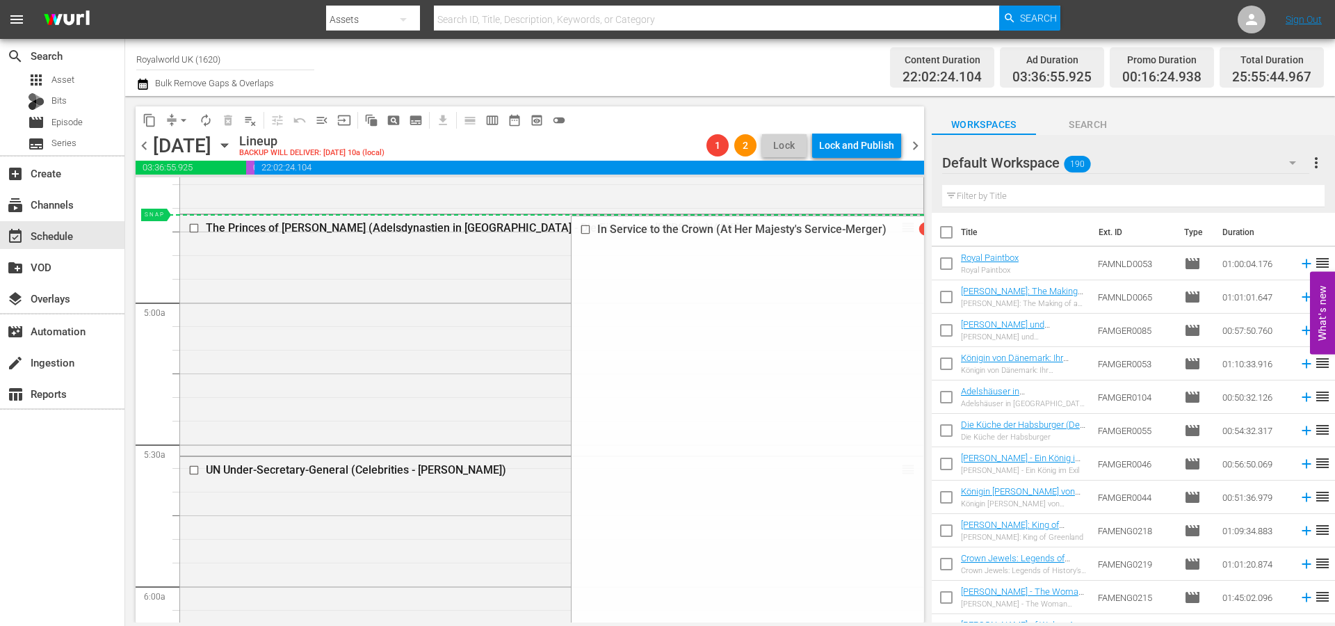
scroll to position [1297, 0]
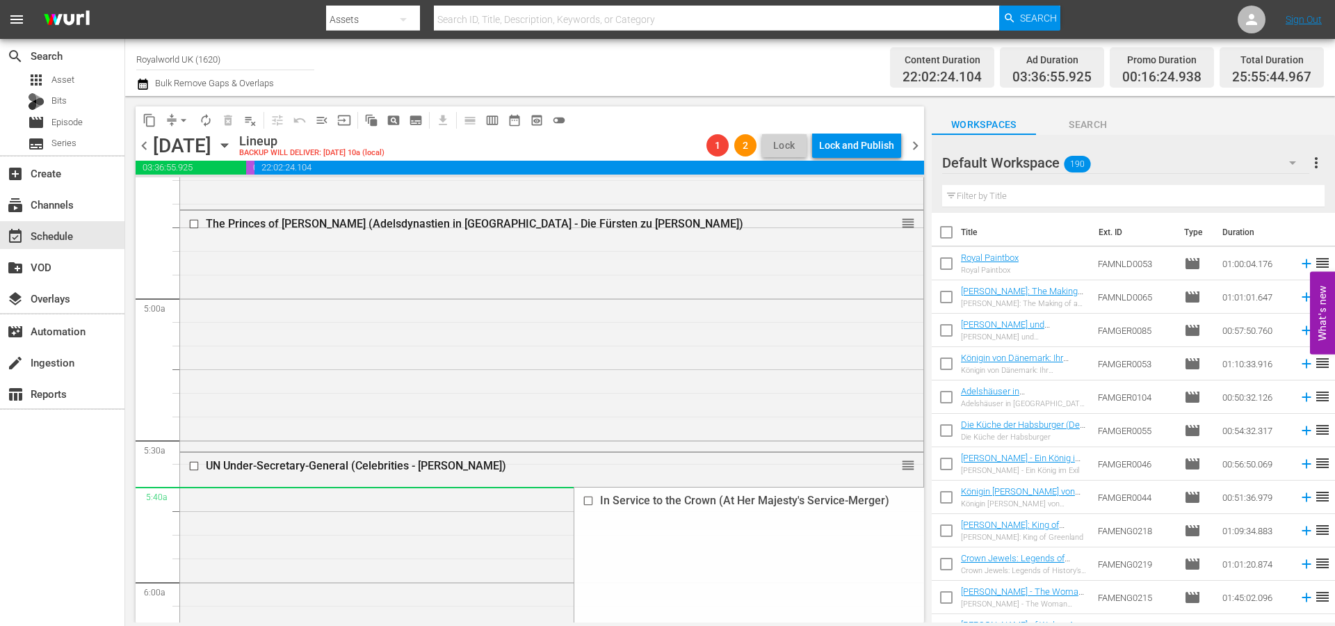
drag, startPoint x: 886, startPoint y: 275, endPoint x: 811, endPoint y: 503, distance: 239.6
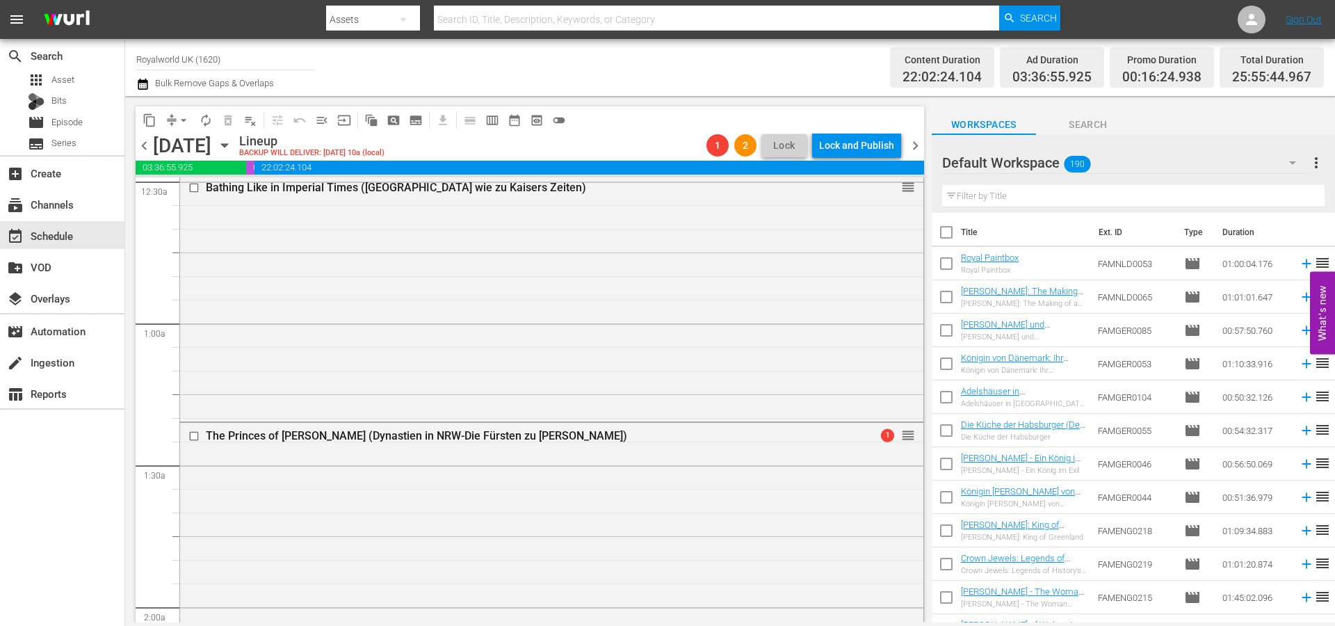
scroll to position [371, 0]
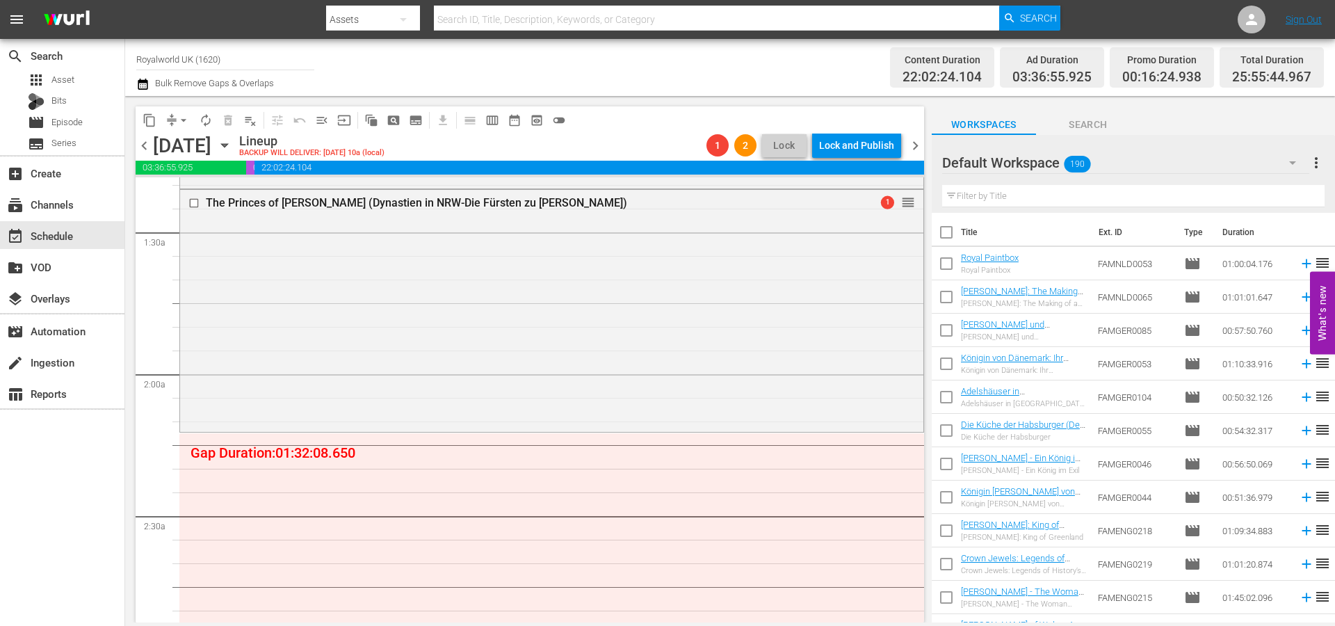
drag, startPoint x: 892, startPoint y: 342, endPoint x: 852, endPoint y: 441, distance: 106.4
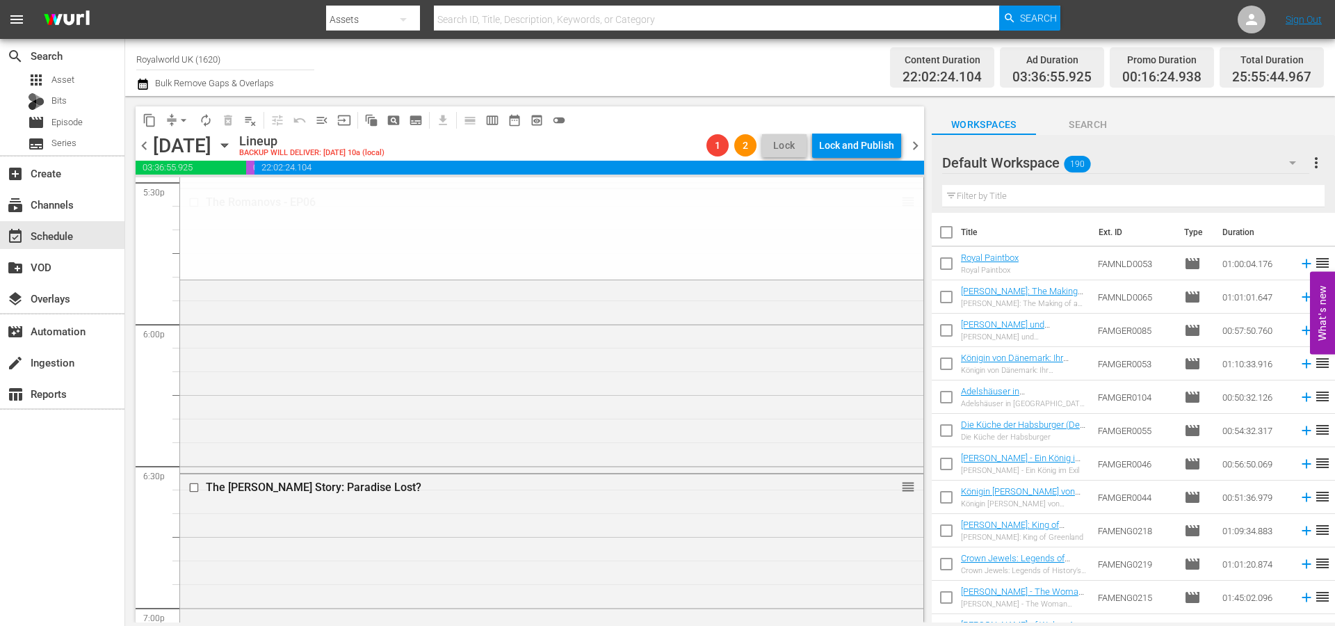
scroll to position [4982, 0]
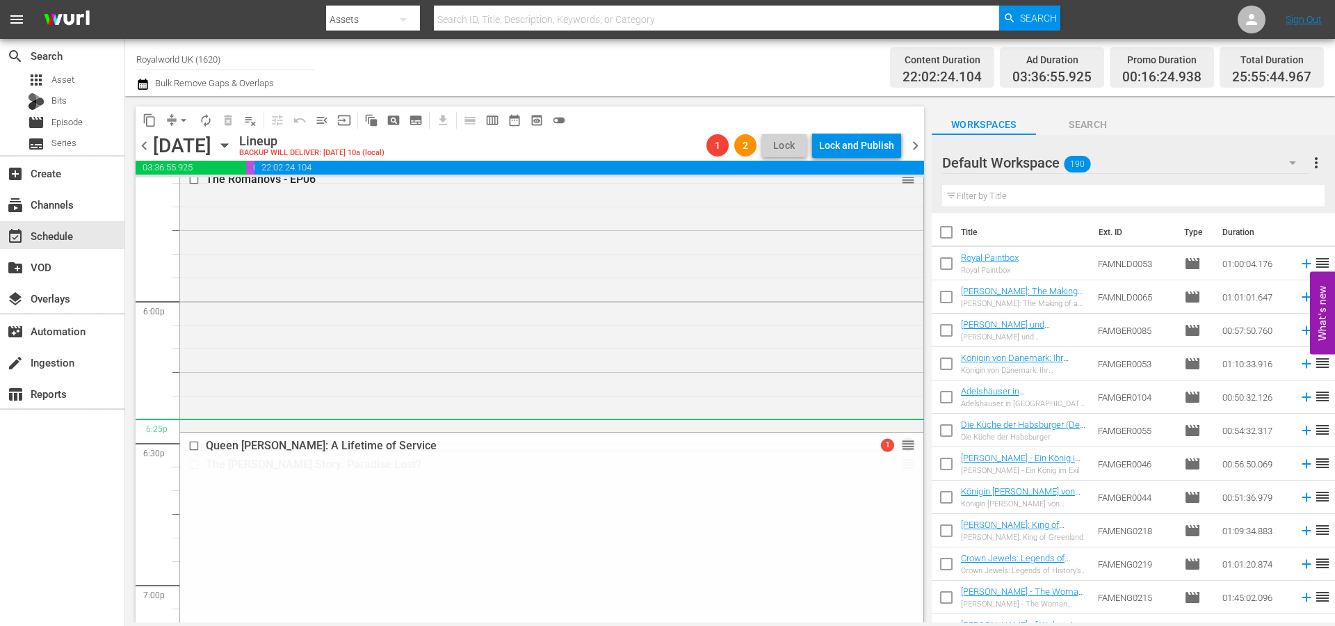
drag, startPoint x: 893, startPoint y: 364, endPoint x: 663, endPoint y: 420, distance: 236.7
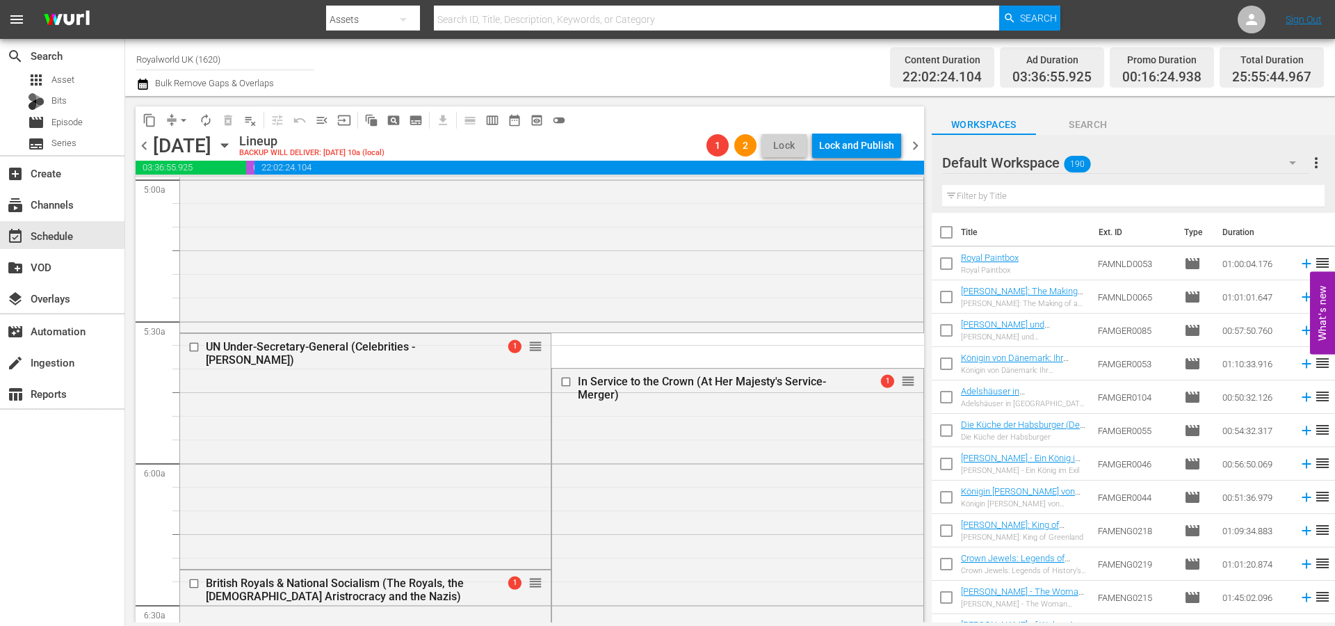
scroll to position [1367, 0]
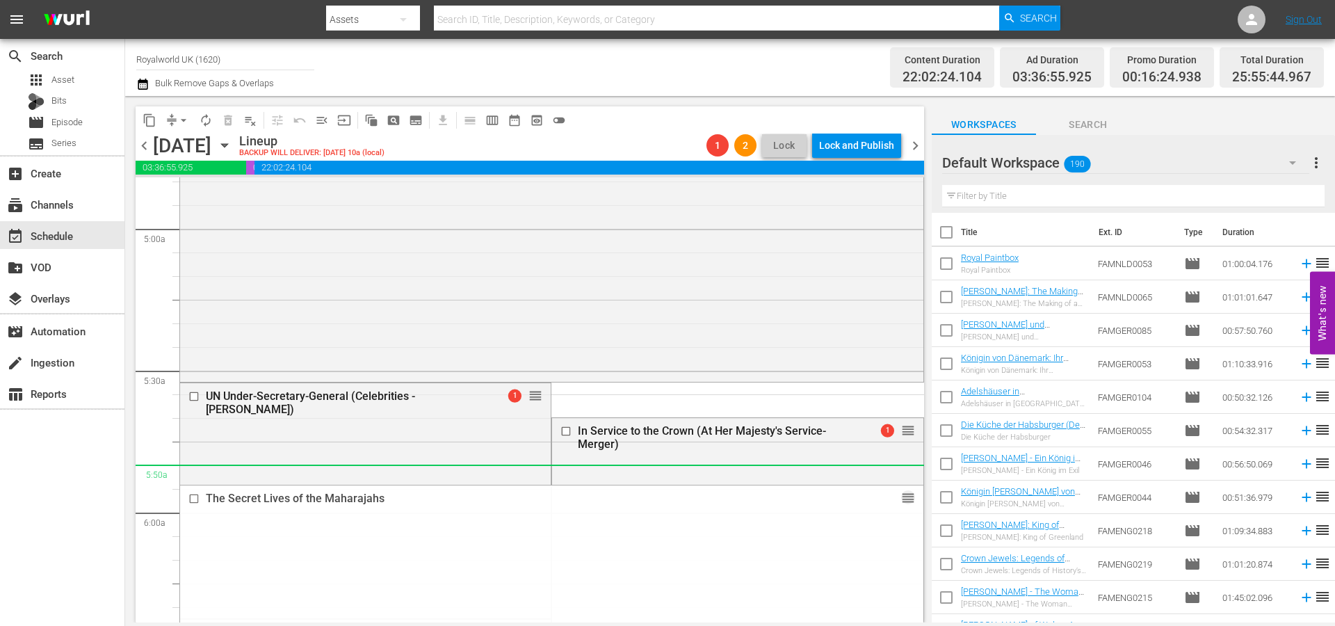
drag, startPoint x: 893, startPoint y: 430, endPoint x: 800, endPoint y: 481, distance: 106.1
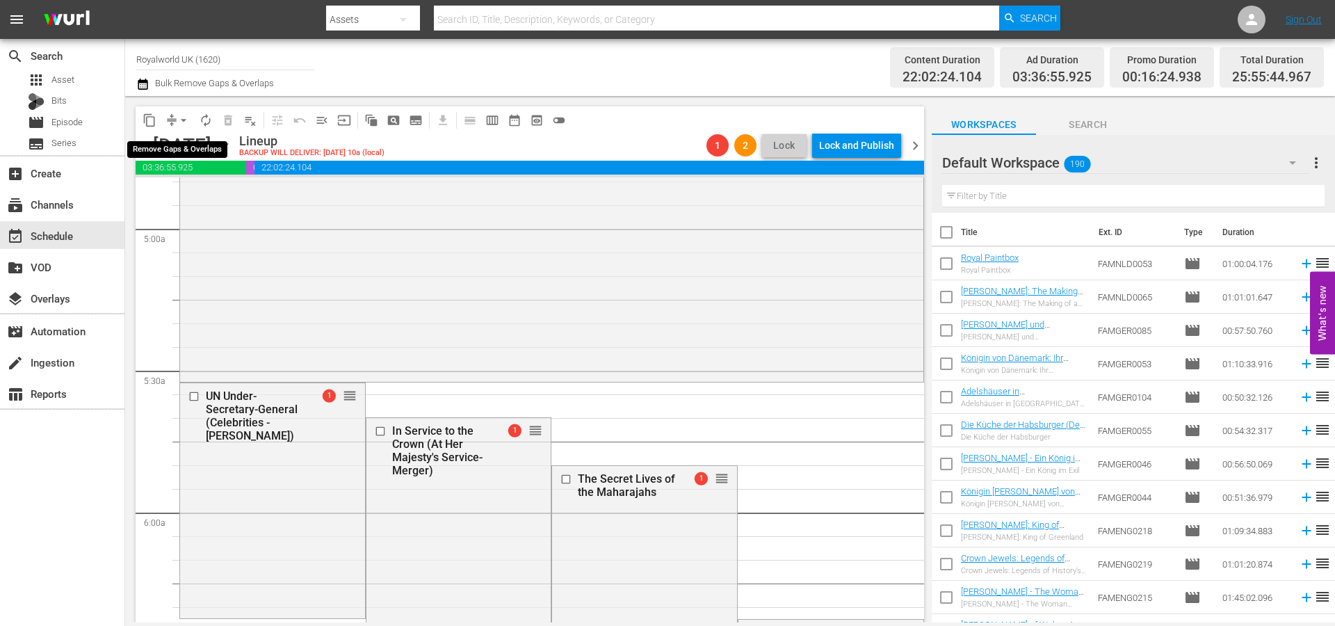
click at [182, 121] on span "arrow_drop_down" at bounding box center [184, 120] width 14 height 14
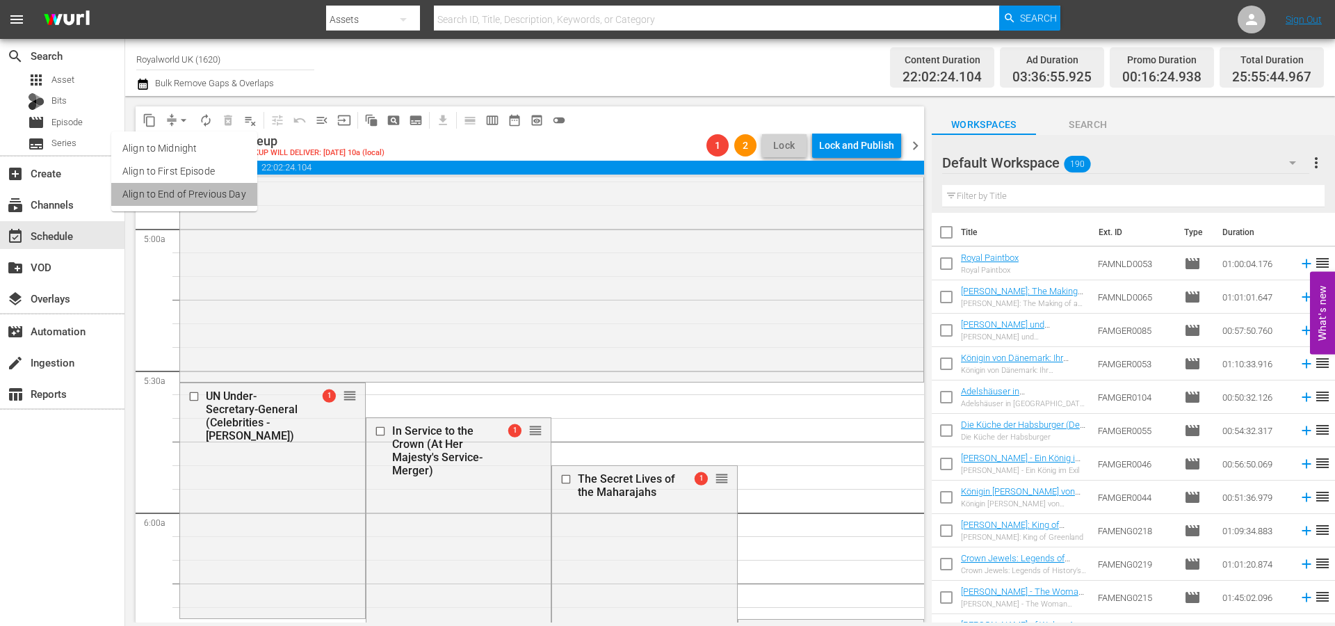
click at [199, 190] on li "Align to End of Previous Day" at bounding box center [184, 194] width 146 height 23
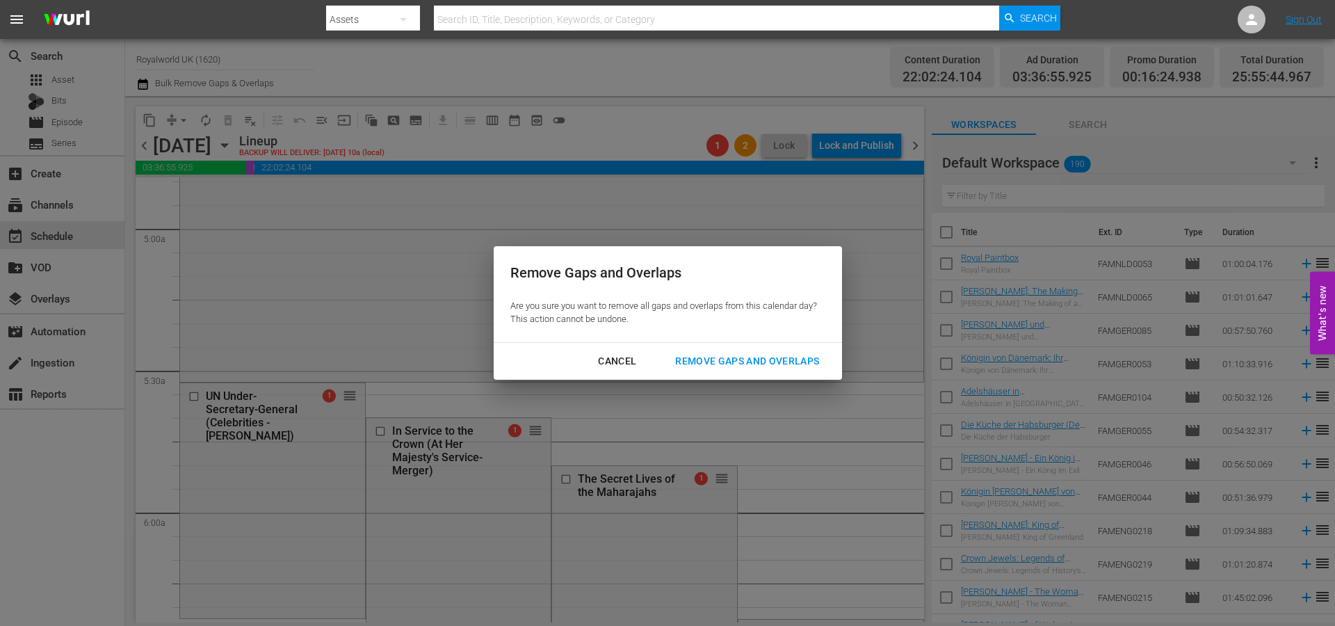
click at [767, 359] on div "Remove Gaps and Overlaps" at bounding box center [747, 360] width 166 height 17
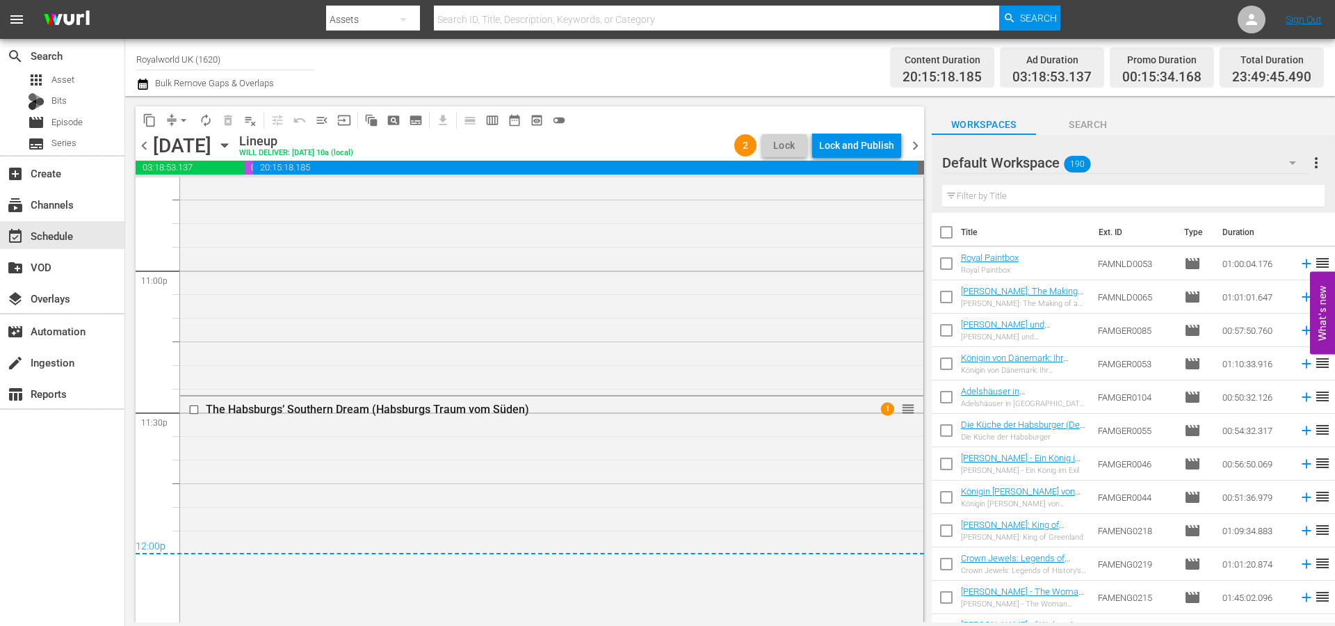
scroll to position [6448, 0]
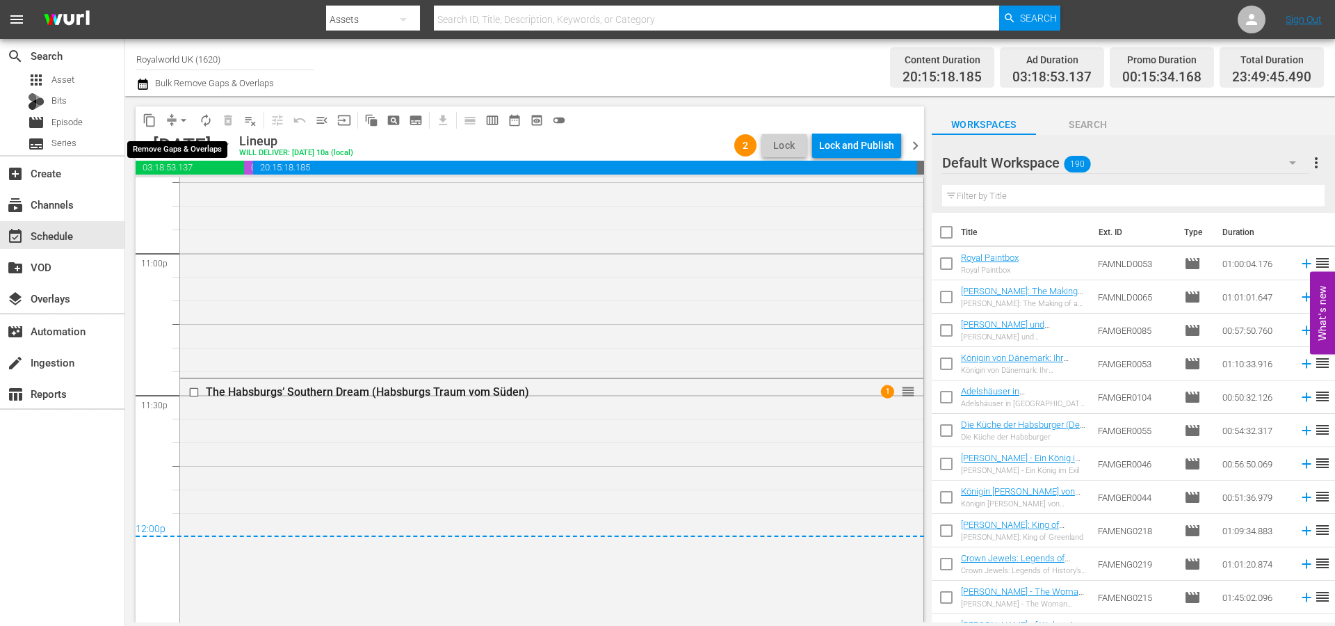
click at [184, 123] on span "arrow_drop_down" at bounding box center [184, 120] width 14 height 14
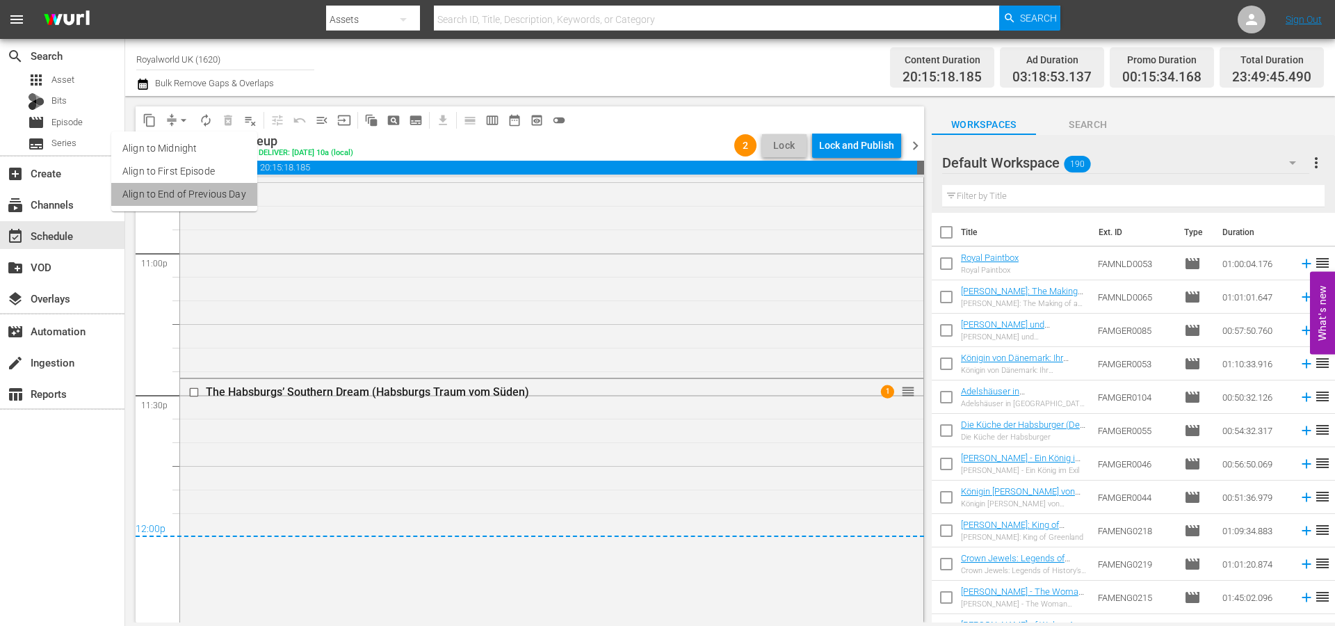
click at [206, 195] on li "Align to End of Previous Day" at bounding box center [184, 194] width 146 height 23
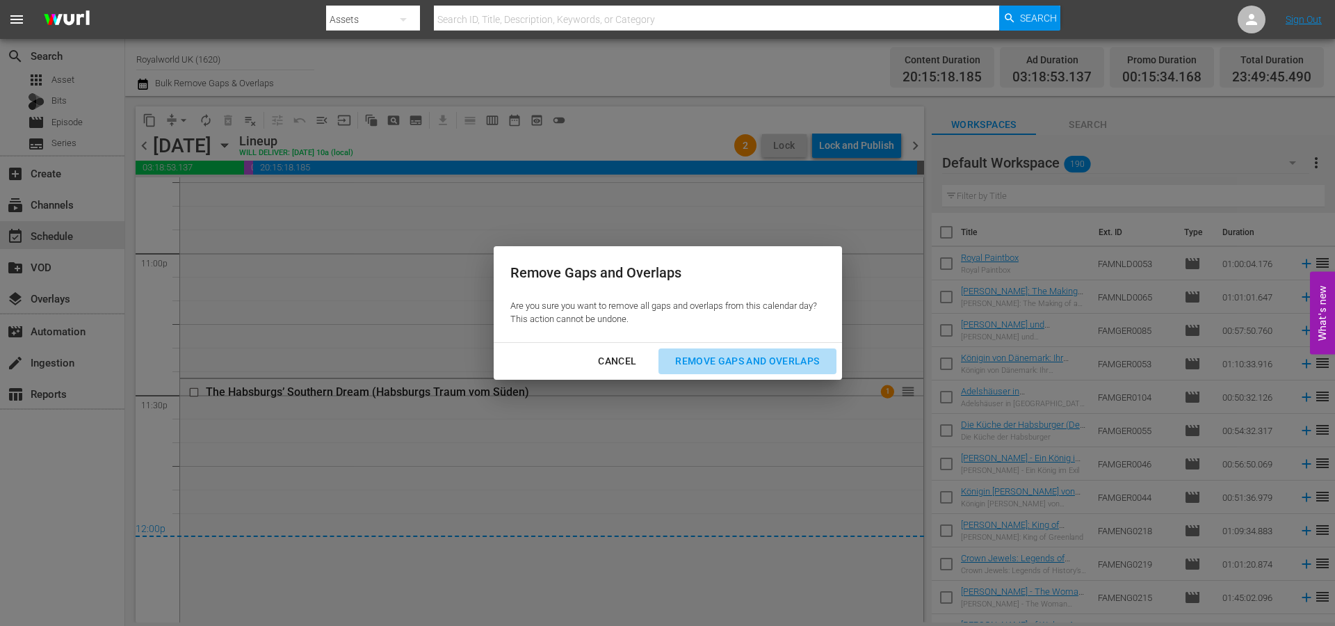
click at [751, 365] on div "Remove Gaps and Overlaps" at bounding box center [747, 360] width 166 height 17
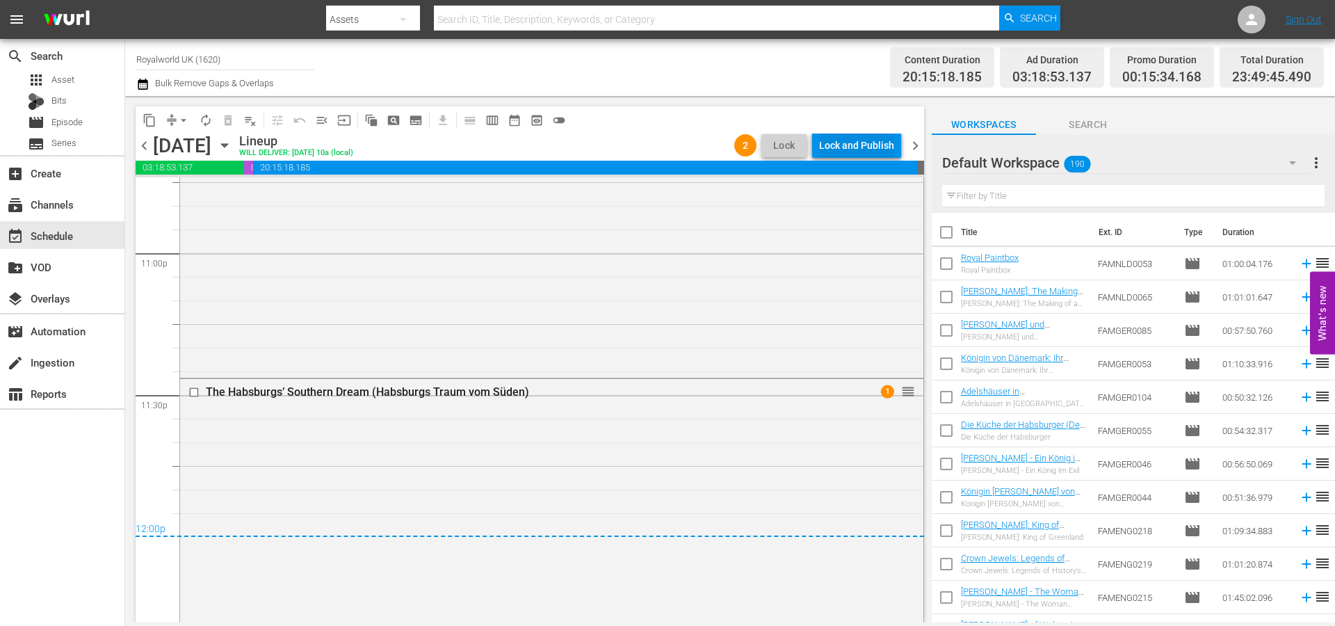
click at [839, 140] on div "Lock and Publish" at bounding box center [856, 145] width 75 height 25
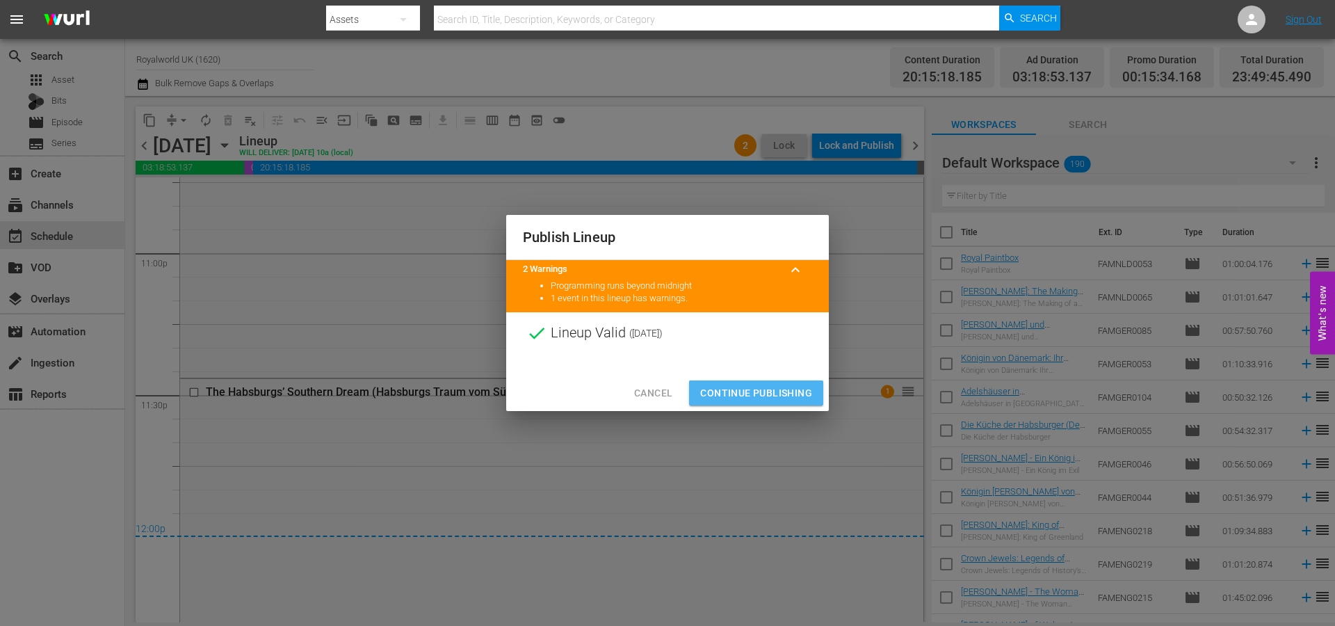
drag, startPoint x: 758, startPoint y: 393, endPoint x: 954, endPoint y: 389, distance: 196.1
click at [757, 395] on span "Continue Publishing" at bounding box center [756, 392] width 112 height 17
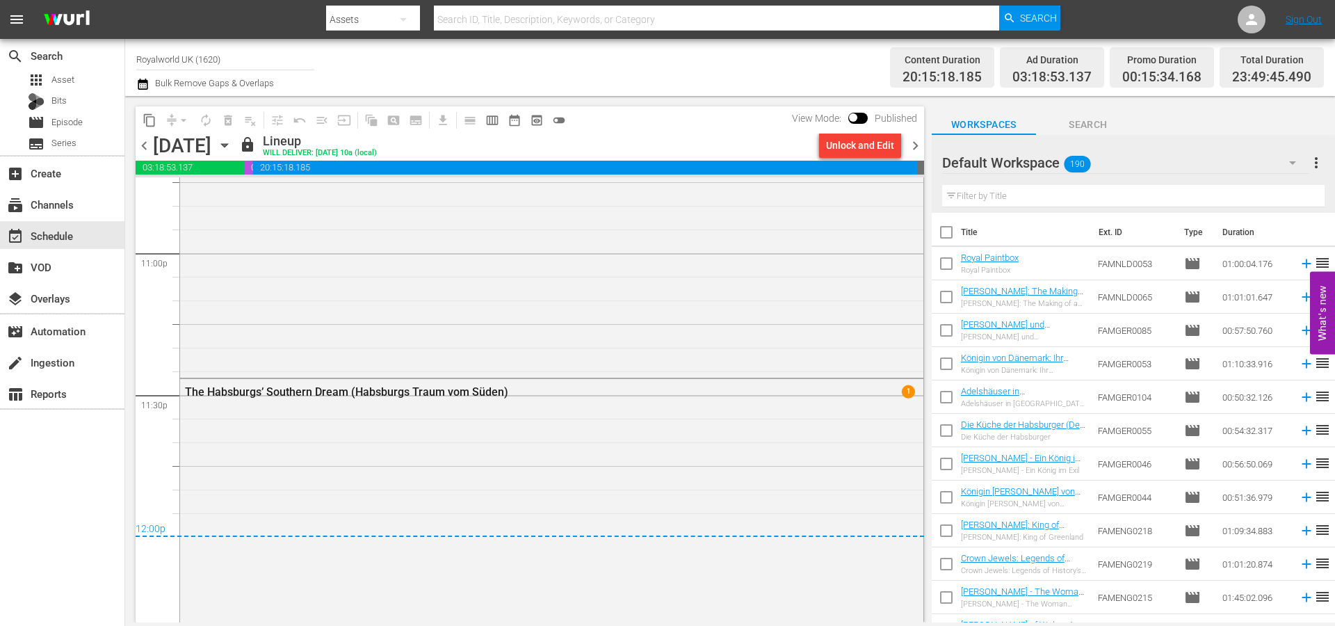
click at [913, 145] on span "chevron_right" at bounding box center [915, 145] width 17 height 17
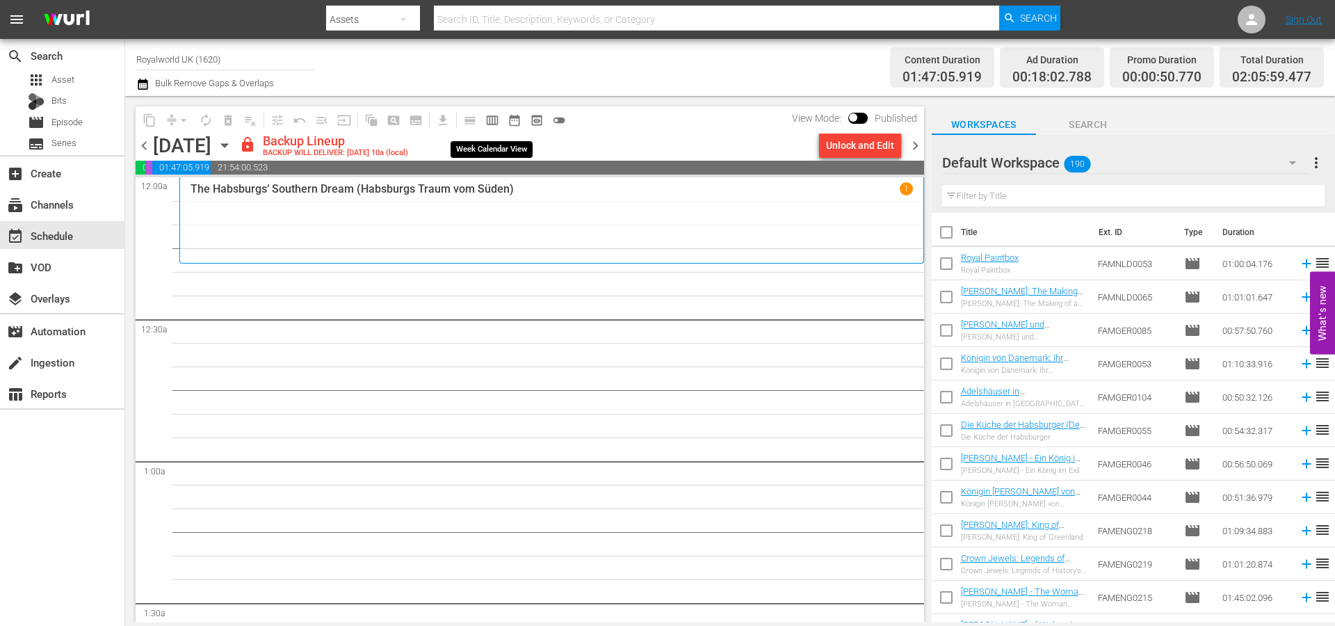
click at [489, 122] on span "calendar_view_week_outlined" at bounding box center [492, 120] width 14 height 14
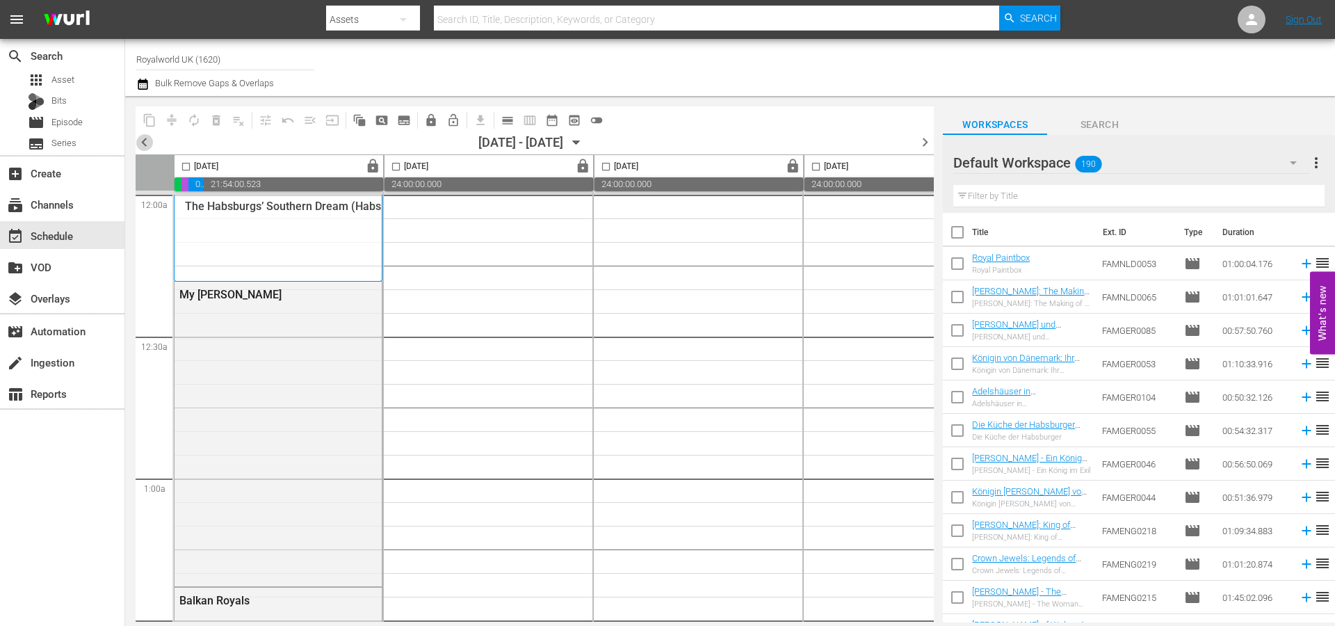
click at [146, 142] on span "chevron_left" at bounding box center [144, 141] width 17 height 17
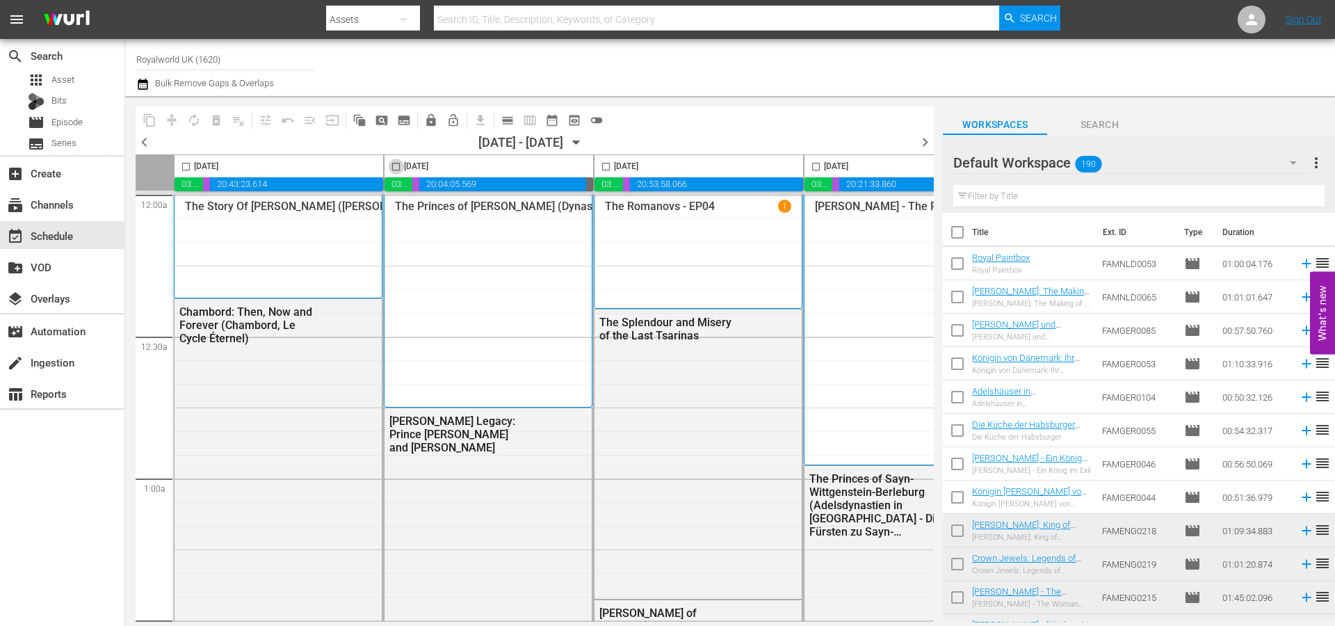
click at [396, 169] on input "checkbox" at bounding box center [396, 169] width 16 height 16
checkbox input "true"
click at [151, 125] on span "content_copy" at bounding box center [150, 120] width 14 height 14
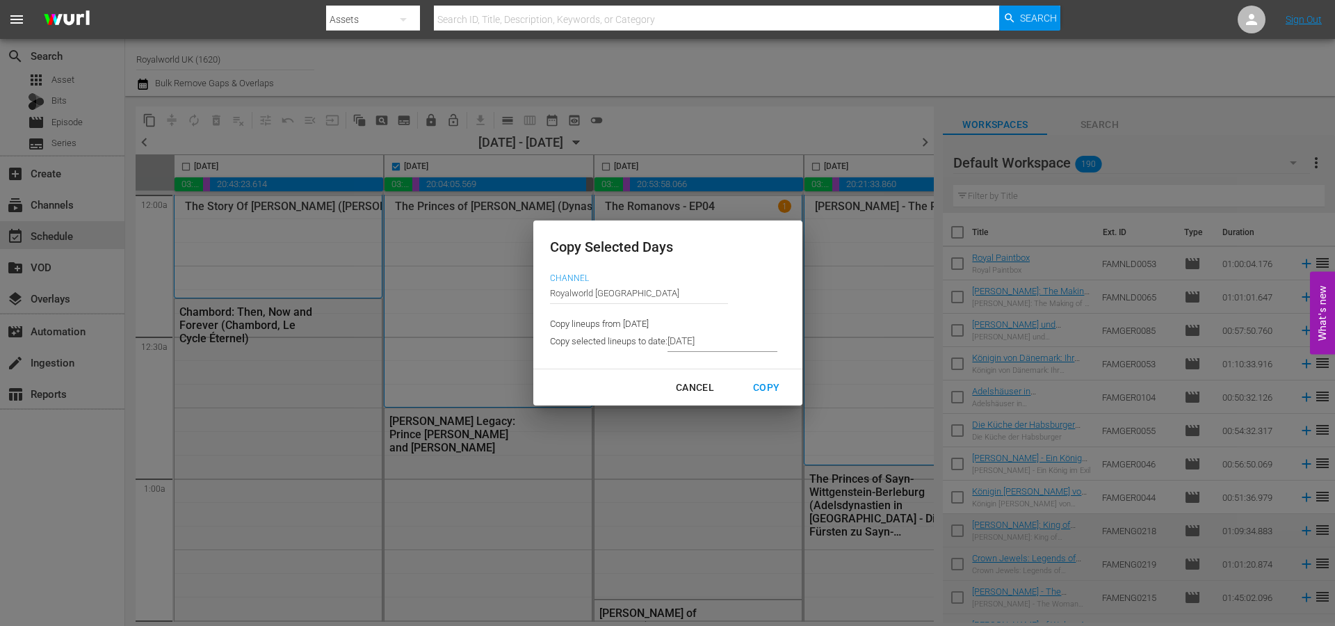
click at [734, 348] on input "[DATE]" at bounding box center [722, 341] width 110 height 21
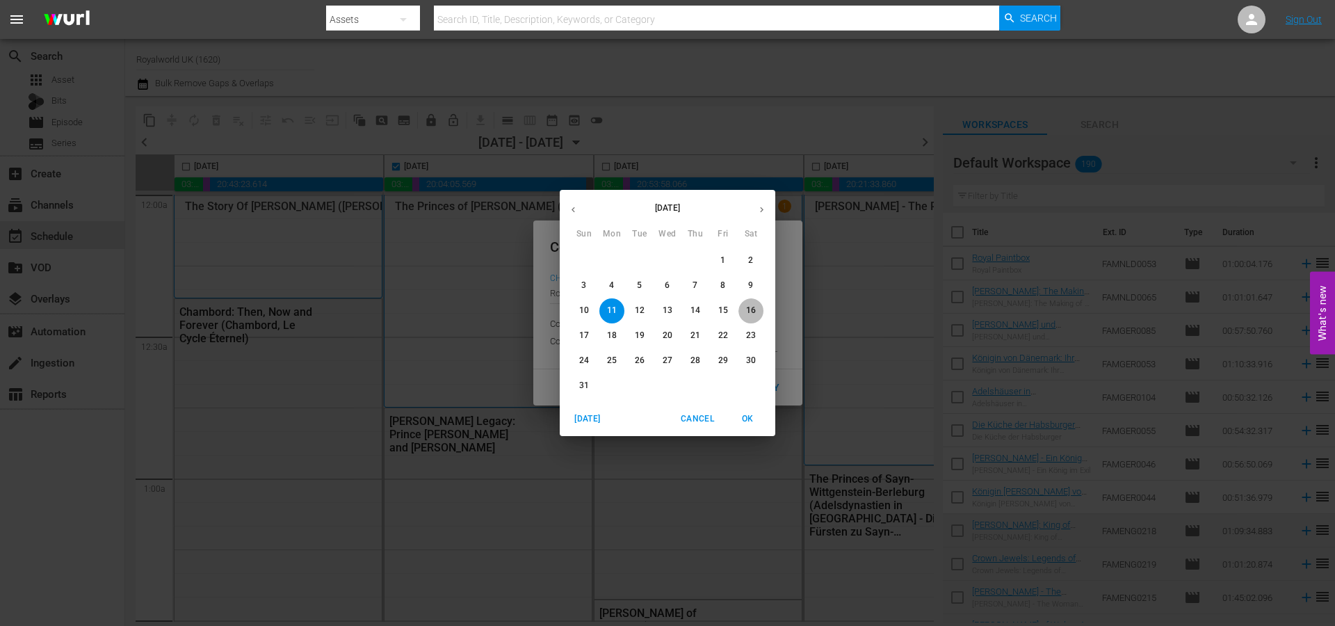
click at [747, 309] on p "16" at bounding box center [751, 310] width 10 height 12
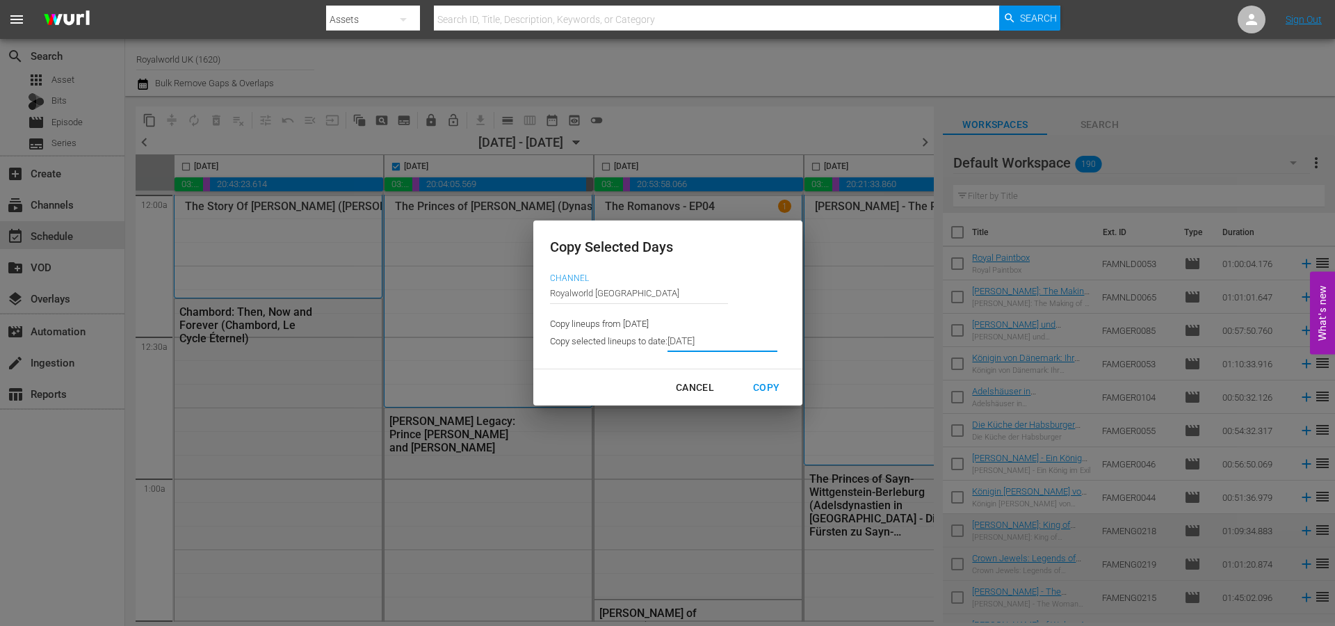
click at [770, 392] on div "Copy" at bounding box center [766, 387] width 49 height 17
type input "8/10/2025"
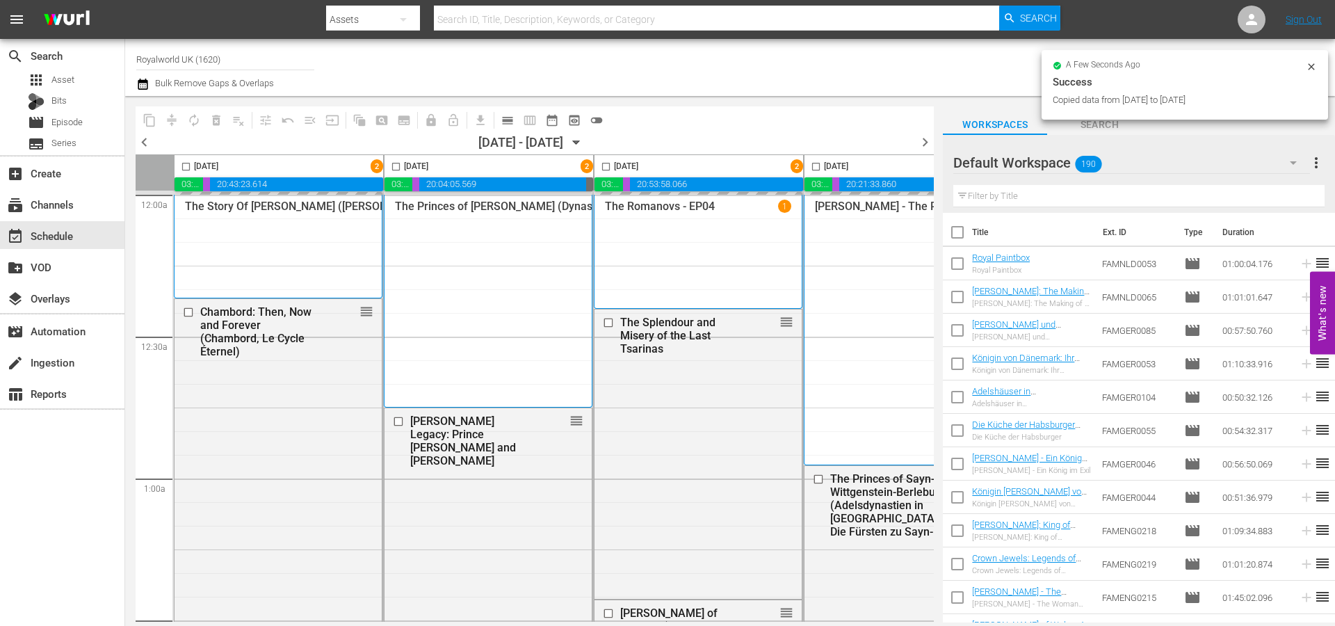
checkbox input "false"
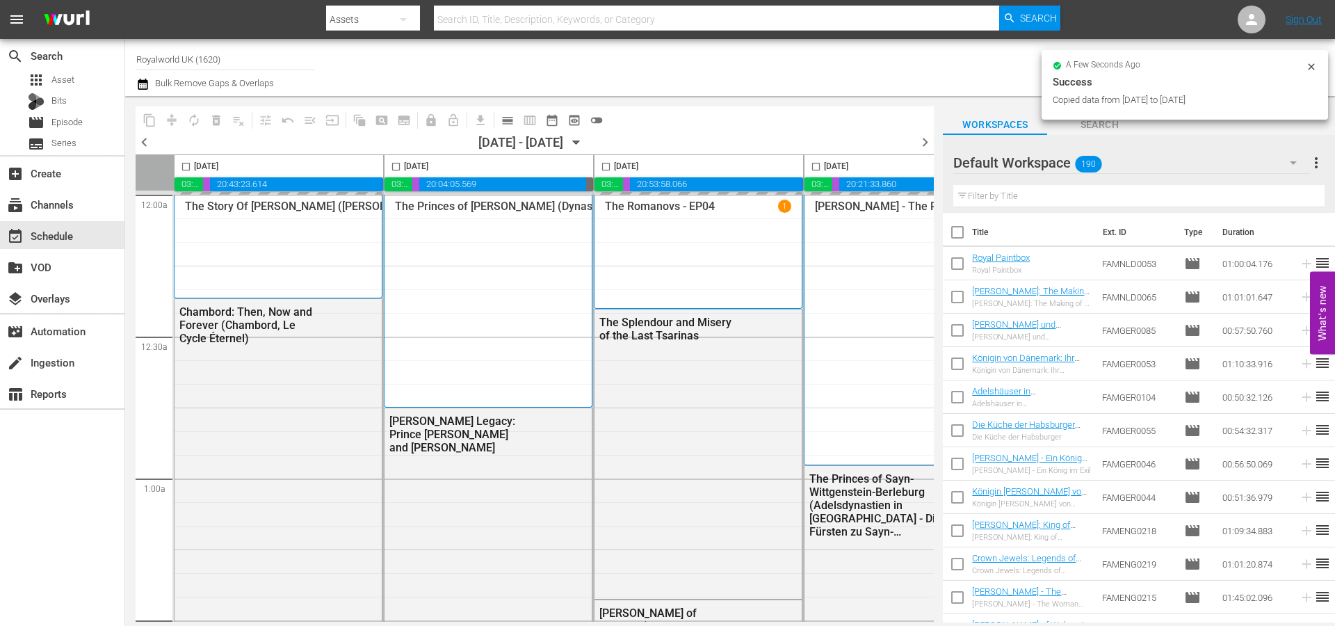
click at [920, 133] on span "chevron_right" at bounding box center [924, 141] width 17 height 17
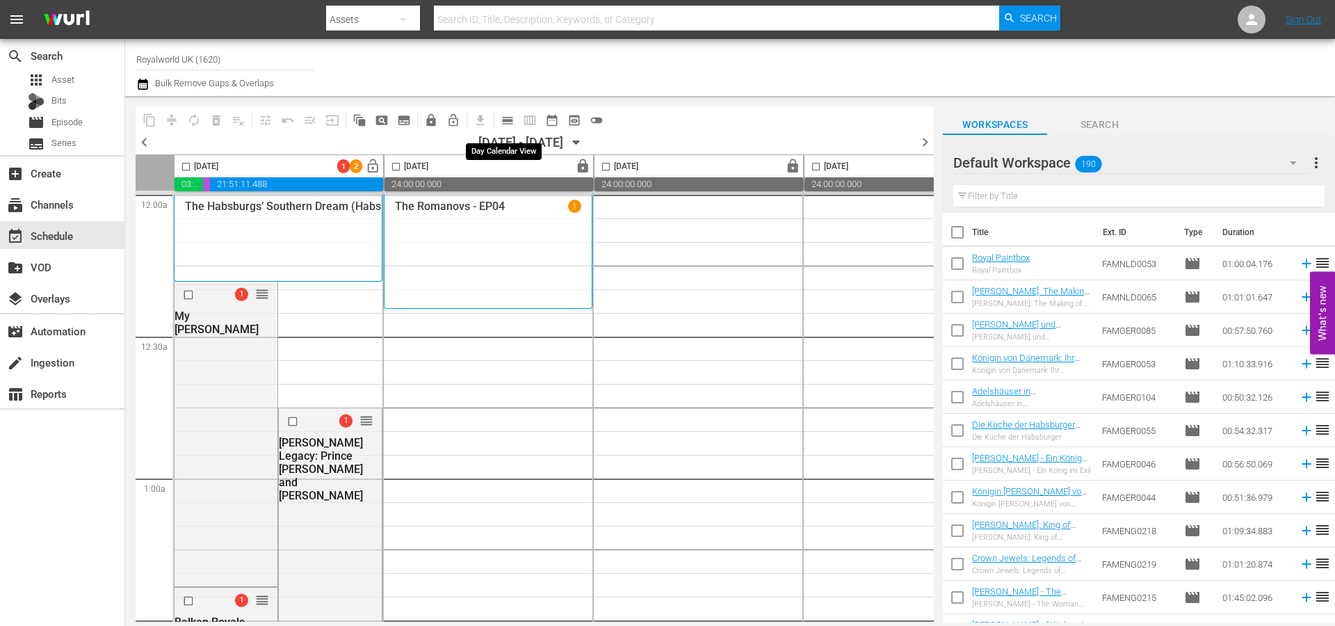
click at [498, 124] on button "calendar_view_day_outlined" at bounding box center [507, 120] width 22 height 22
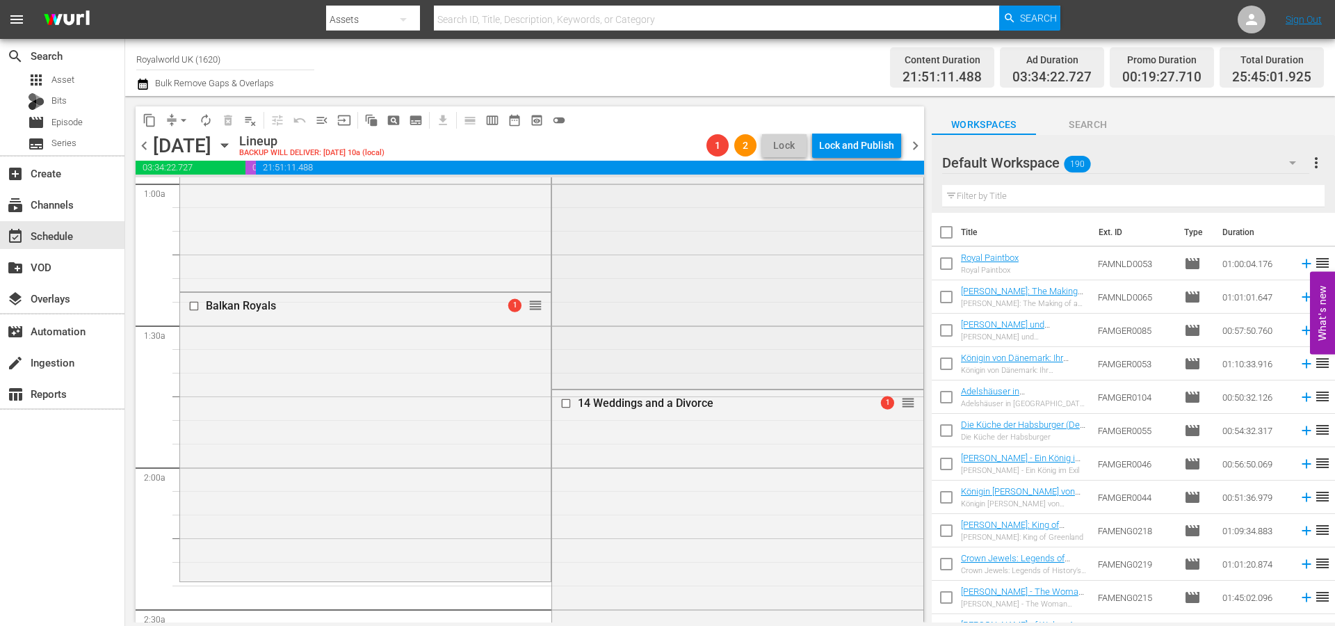
scroll to position [278, 0]
click at [181, 123] on span "arrow_drop_down" at bounding box center [184, 120] width 14 height 14
click at [213, 197] on li "Align to End of Previous Day" at bounding box center [184, 194] width 146 height 23
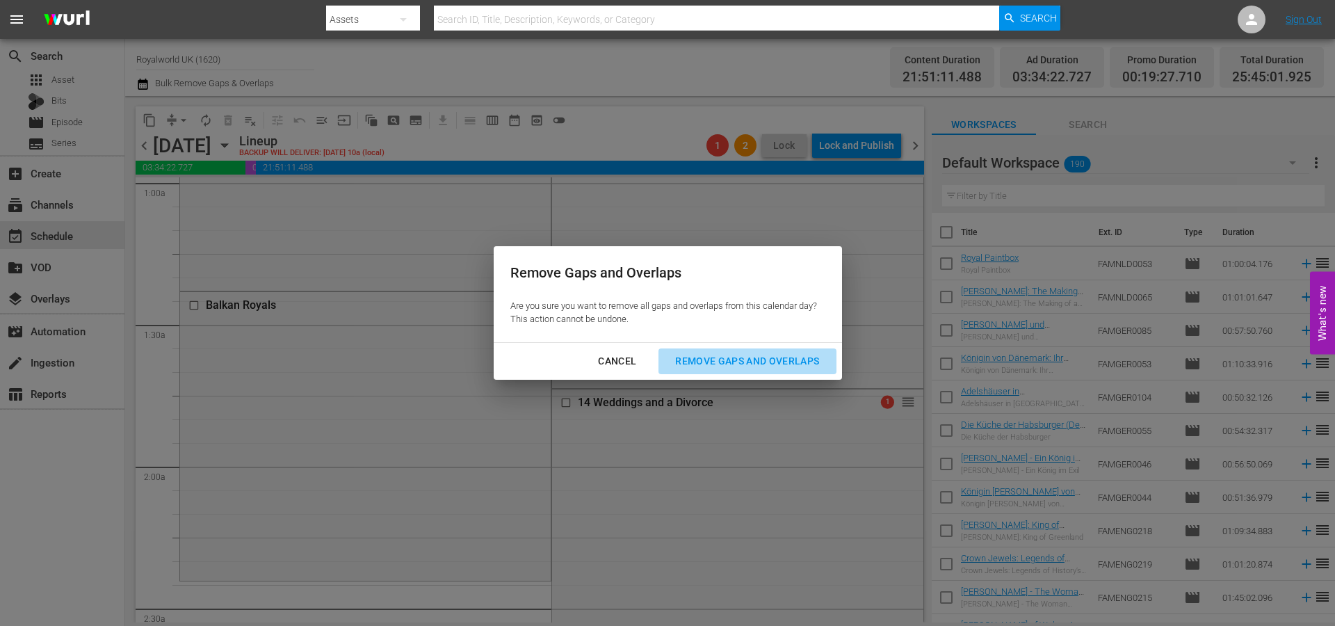
click at [786, 367] on div "Remove Gaps and Overlaps" at bounding box center [747, 360] width 166 height 17
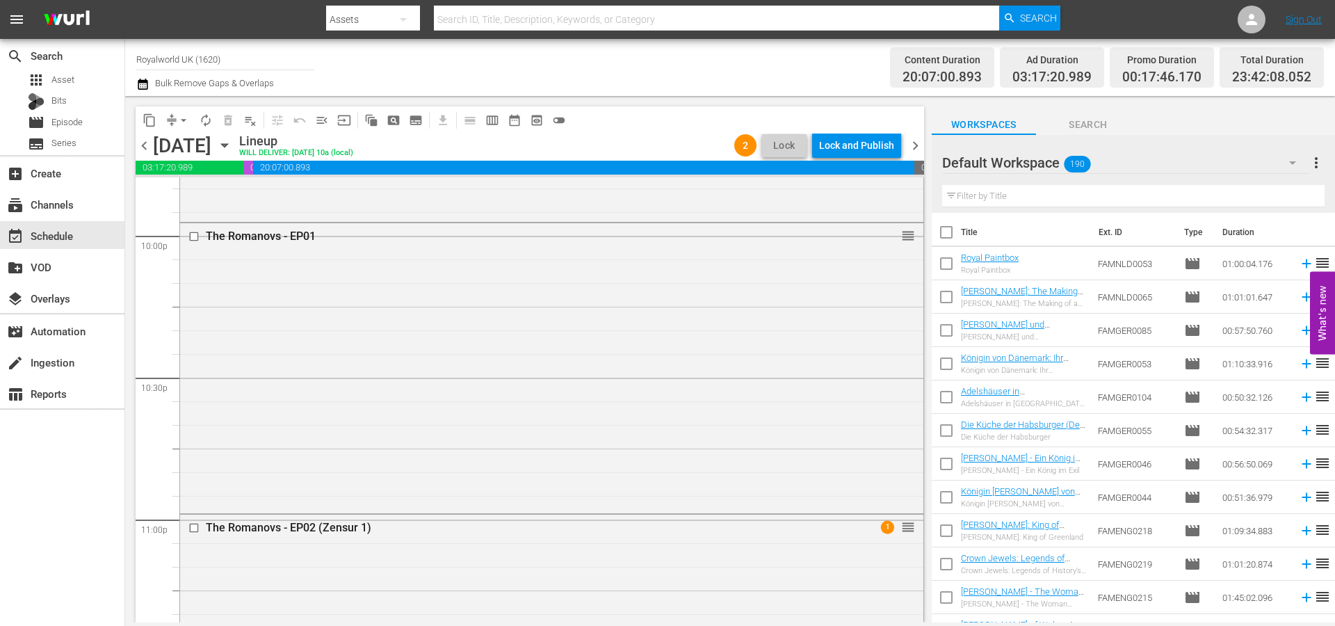
scroll to position [6364, 0]
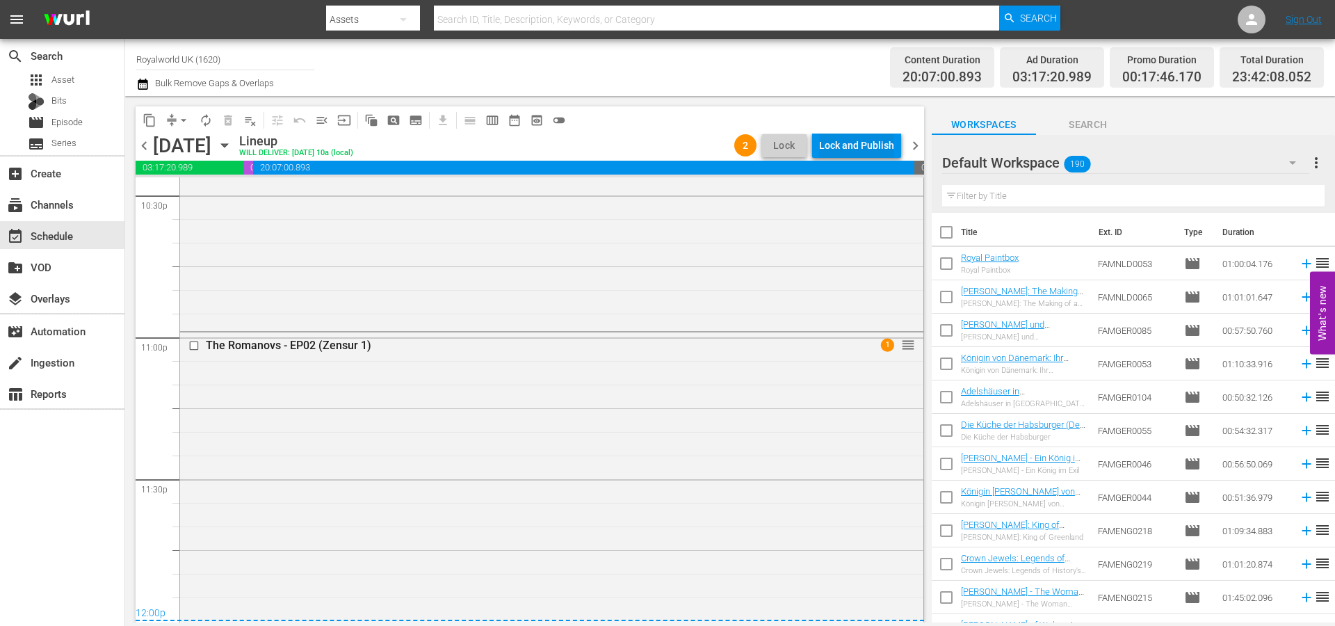
click at [840, 151] on div "Lock and Publish" at bounding box center [856, 145] width 75 height 25
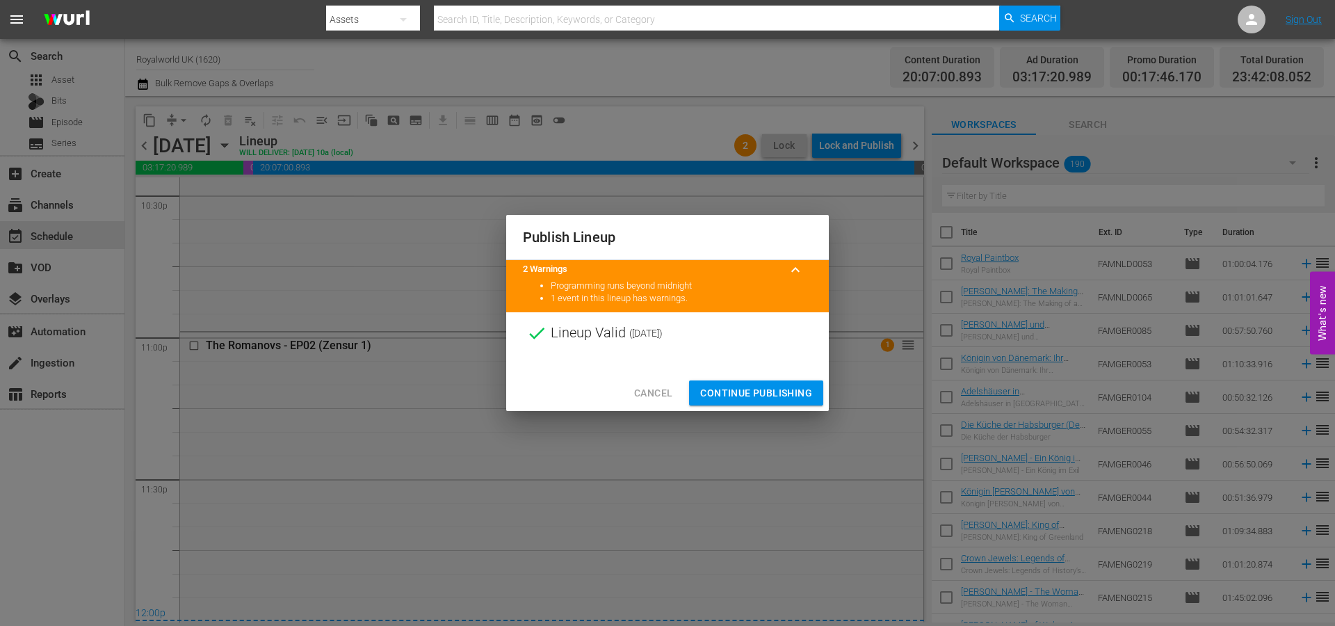
click at [761, 394] on span "Continue Publishing" at bounding box center [756, 392] width 112 height 17
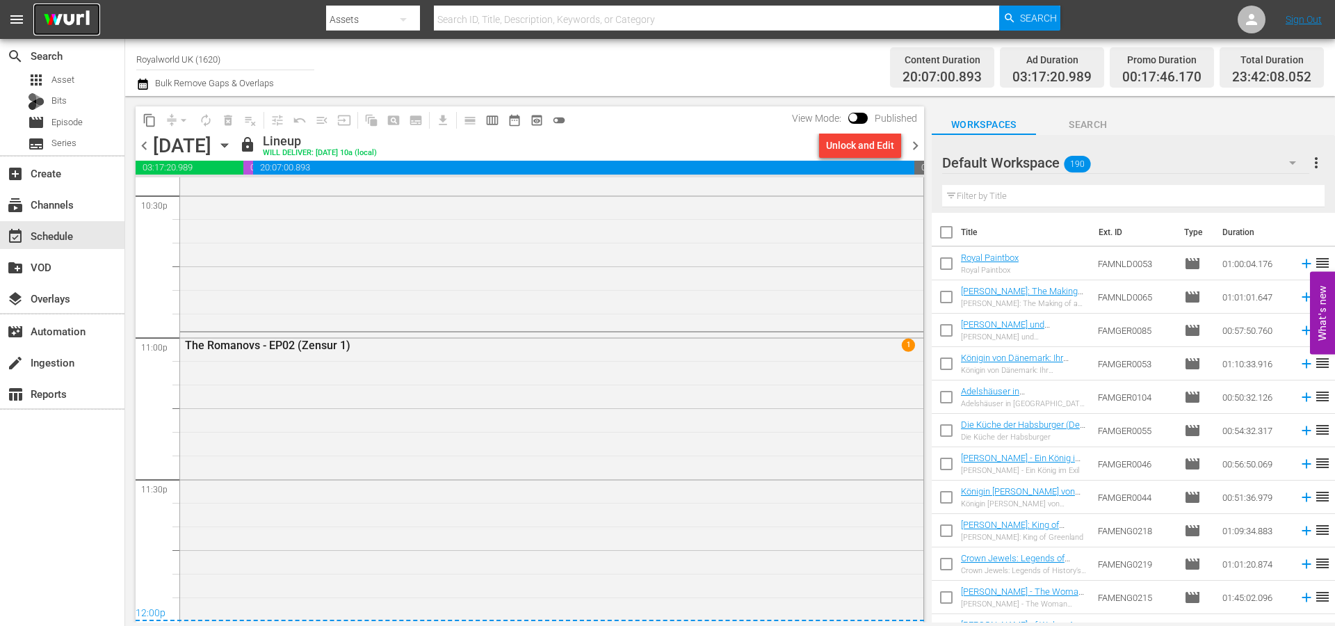
click at [54, 23] on img at bounding box center [66, 19] width 67 height 33
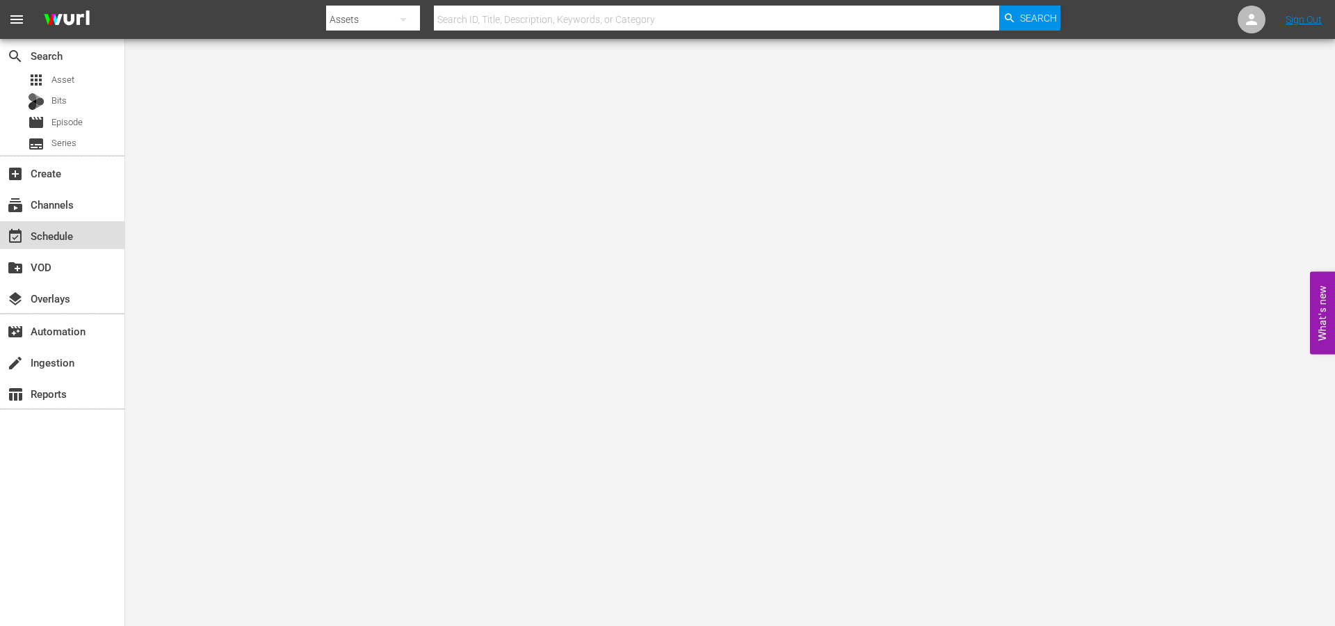
click at [65, 239] on div "event_available Schedule" at bounding box center [39, 233] width 78 height 13
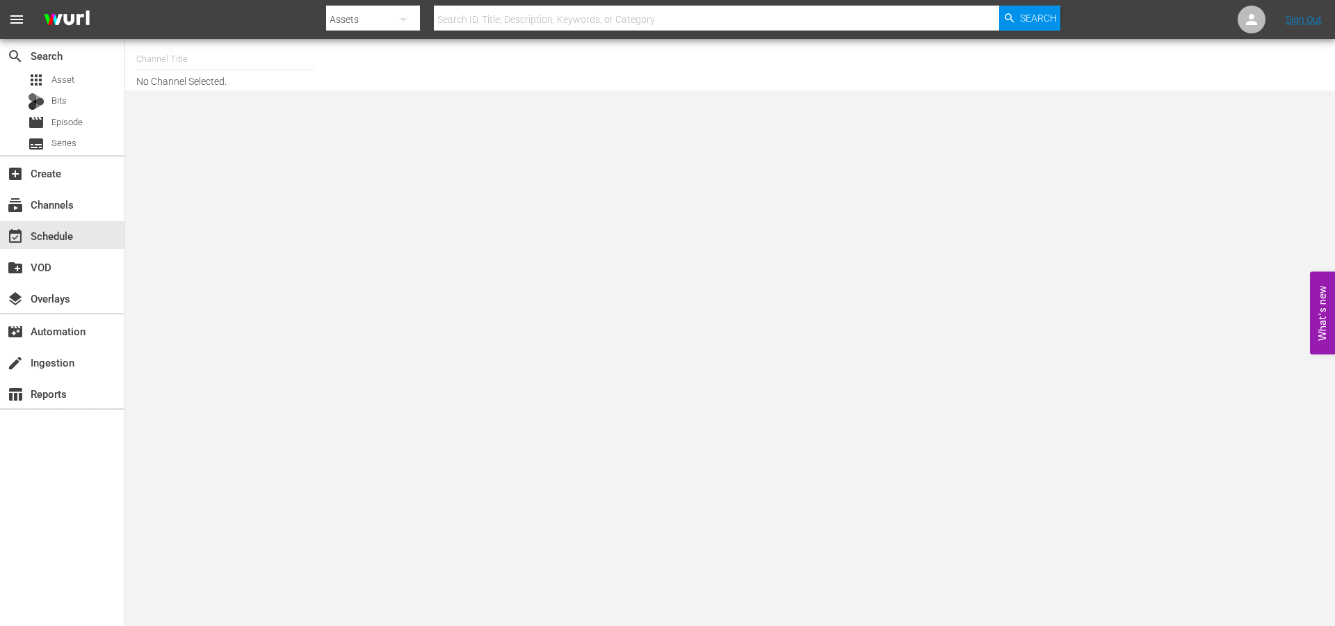
click at [161, 66] on input "text" at bounding box center [225, 58] width 178 height 33
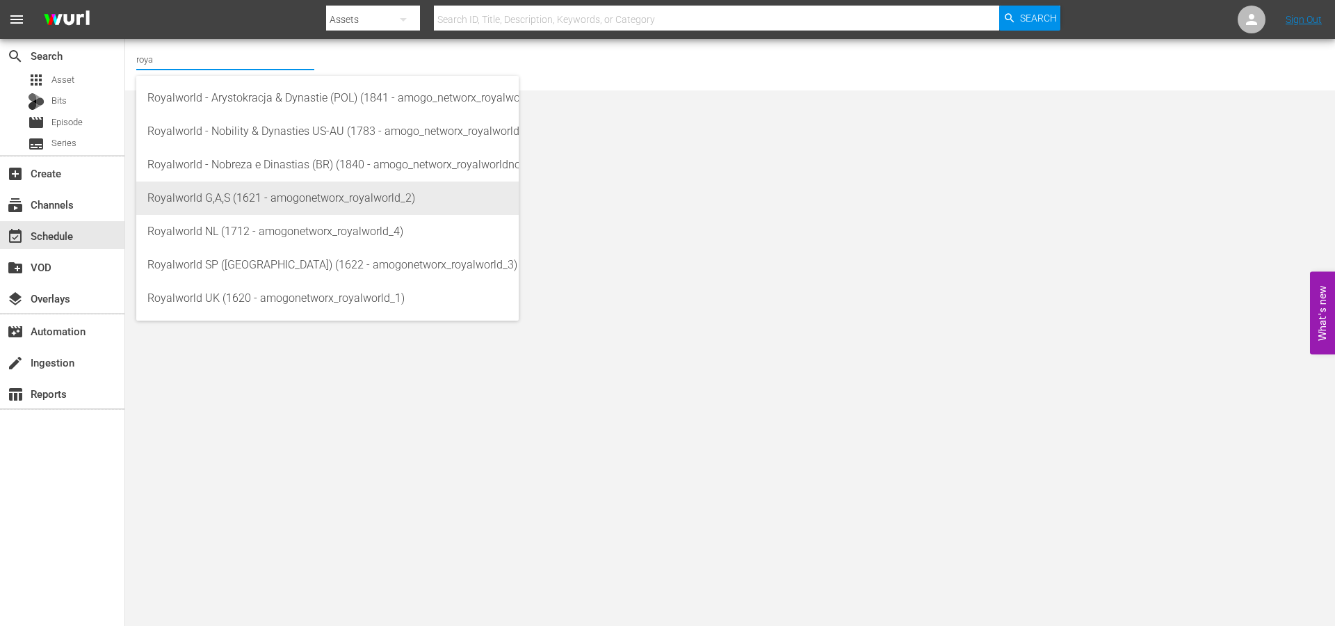
click at [255, 203] on div "Royalworld G,A,S (1621 - amogonetworx_royalworld_2)" at bounding box center [327, 197] width 360 height 33
type input "Royalworld G,A,S (1621 - amogonetworx_royalworld_2)"
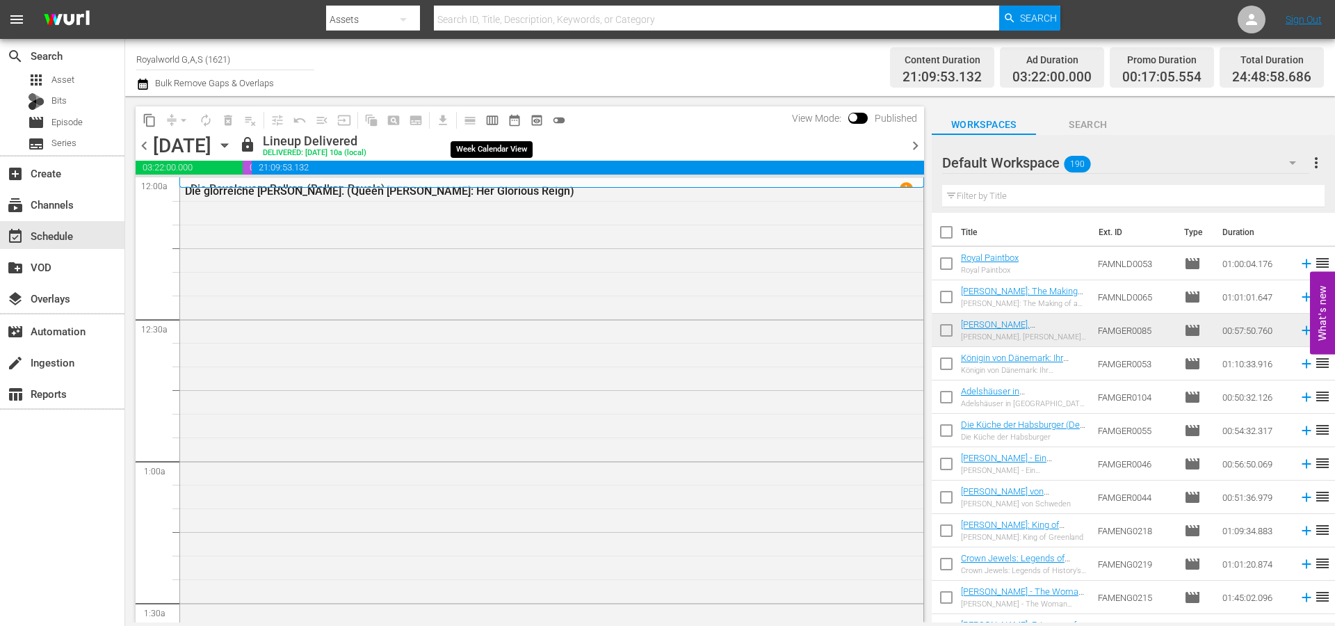
click at [495, 120] on span "calendar_view_week_outlined" at bounding box center [492, 120] width 14 height 14
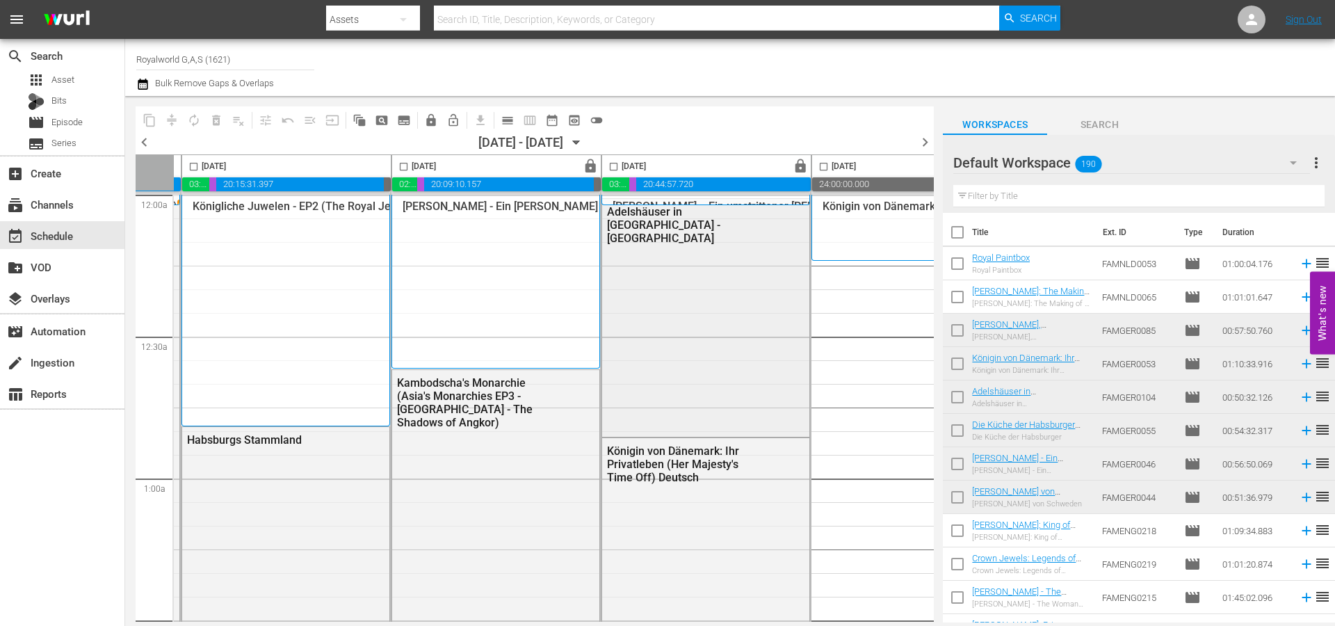
scroll to position [0, 203]
click at [802, 158] on span "lock" at bounding box center [800, 166] width 16 height 16
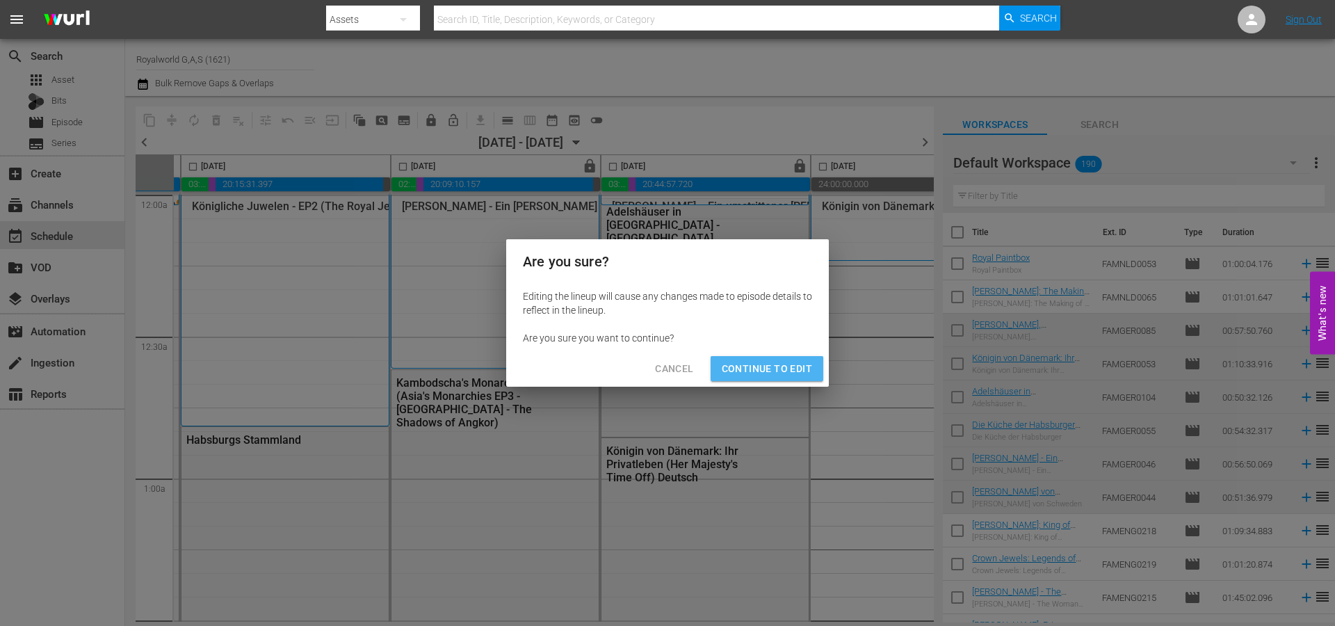
click at [778, 363] on span "Continue to Edit" at bounding box center [767, 368] width 90 height 17
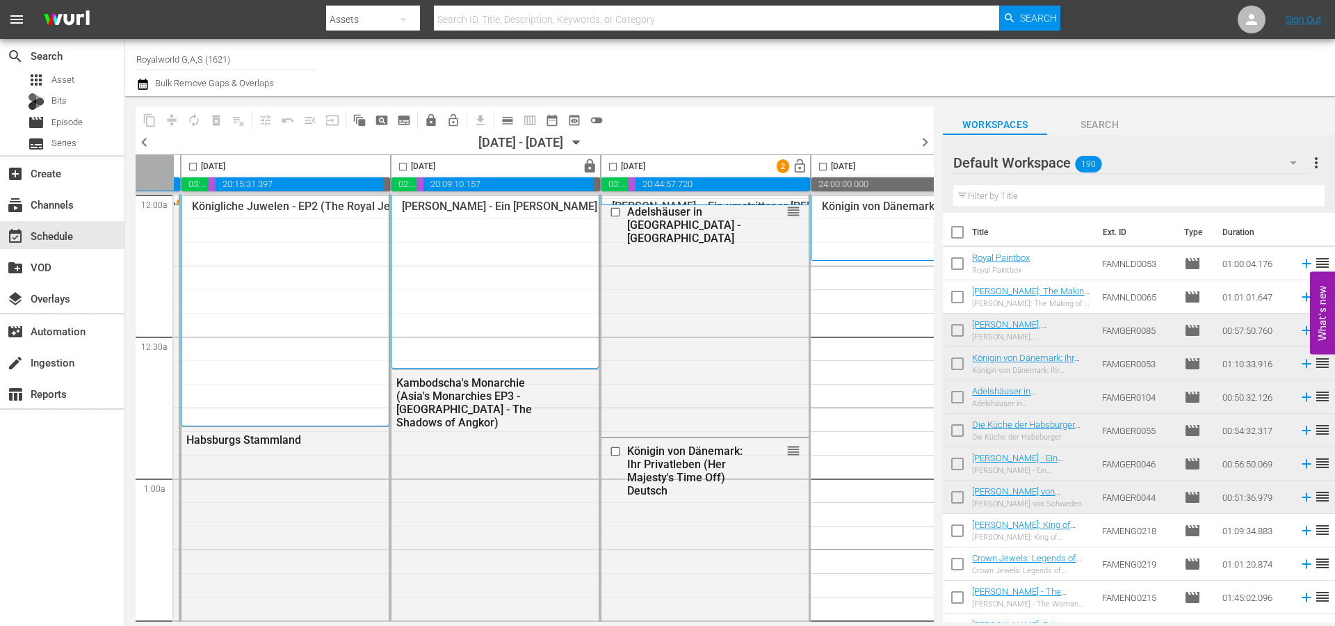
click at [613, 168] on input "checkbox" at bounding box center [613, 169] width 16 height 16
click at [211, 120] on span "delete_forever_outlined" at bounding box center [216, 120] width 14 height 14
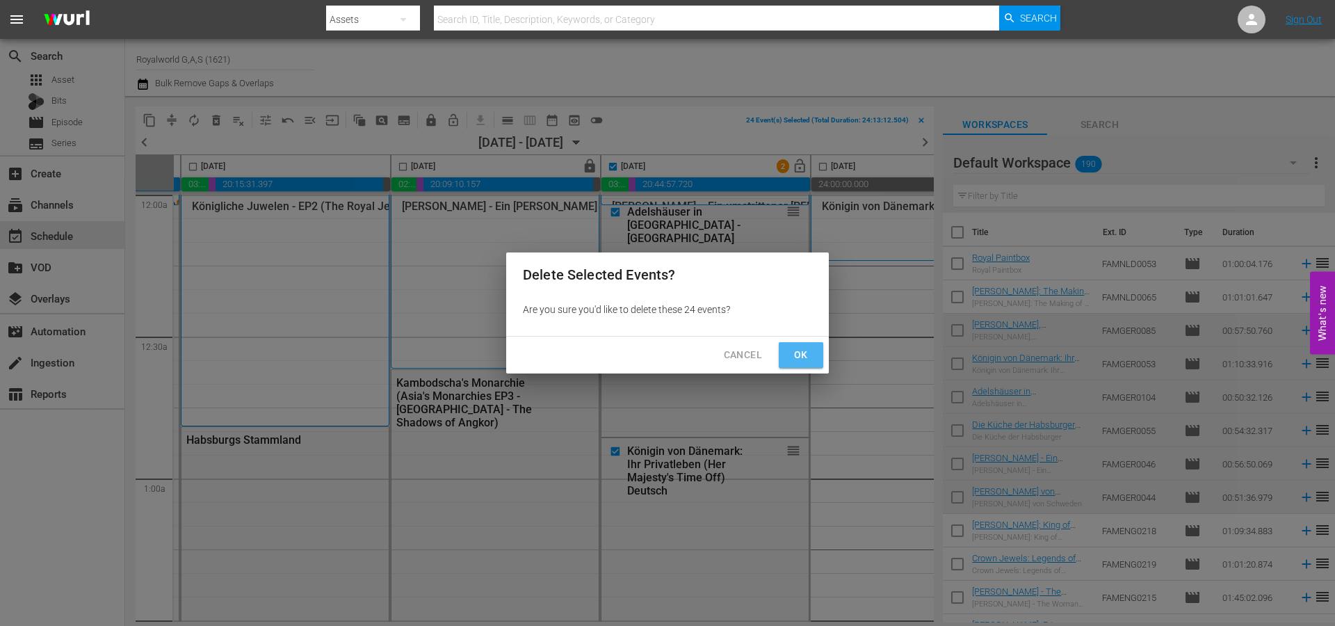
click at [813, 354] on button "Ok" at bounding box center [801, 355] width 44 height 26
checkbox input "false"
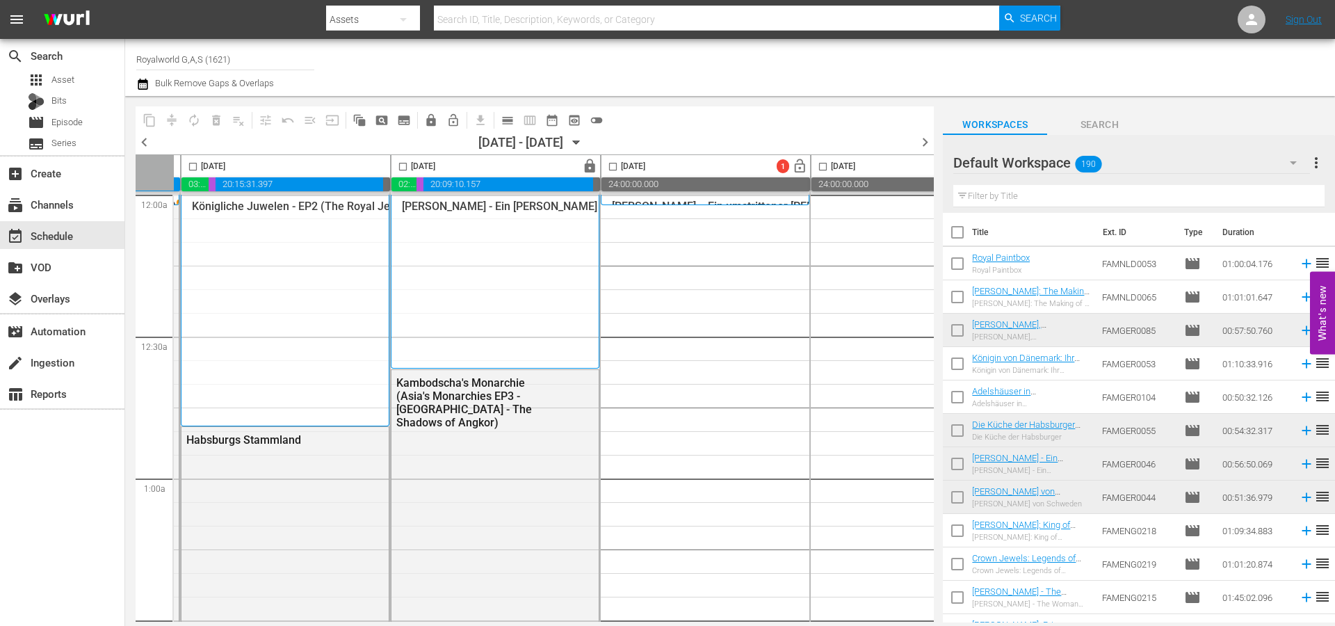
scroll to position [0, 0]
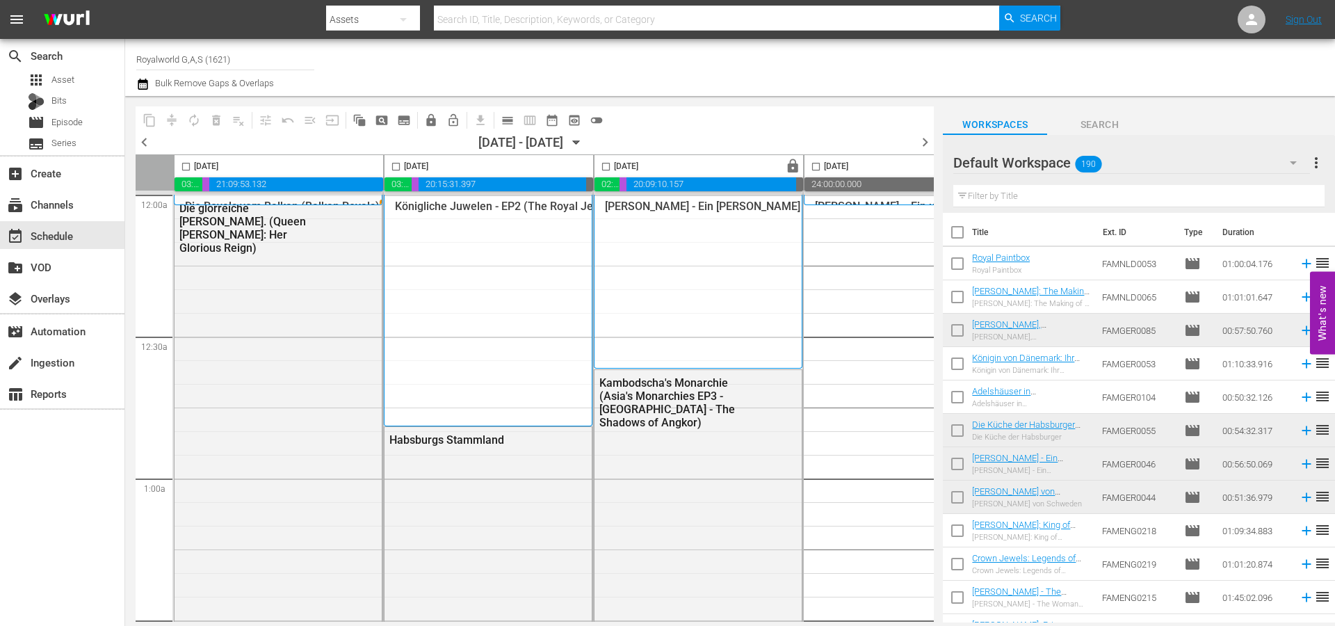
click at [147, 137] on span "chevron_left" at bounding box center [144, 141] width 17 height 17
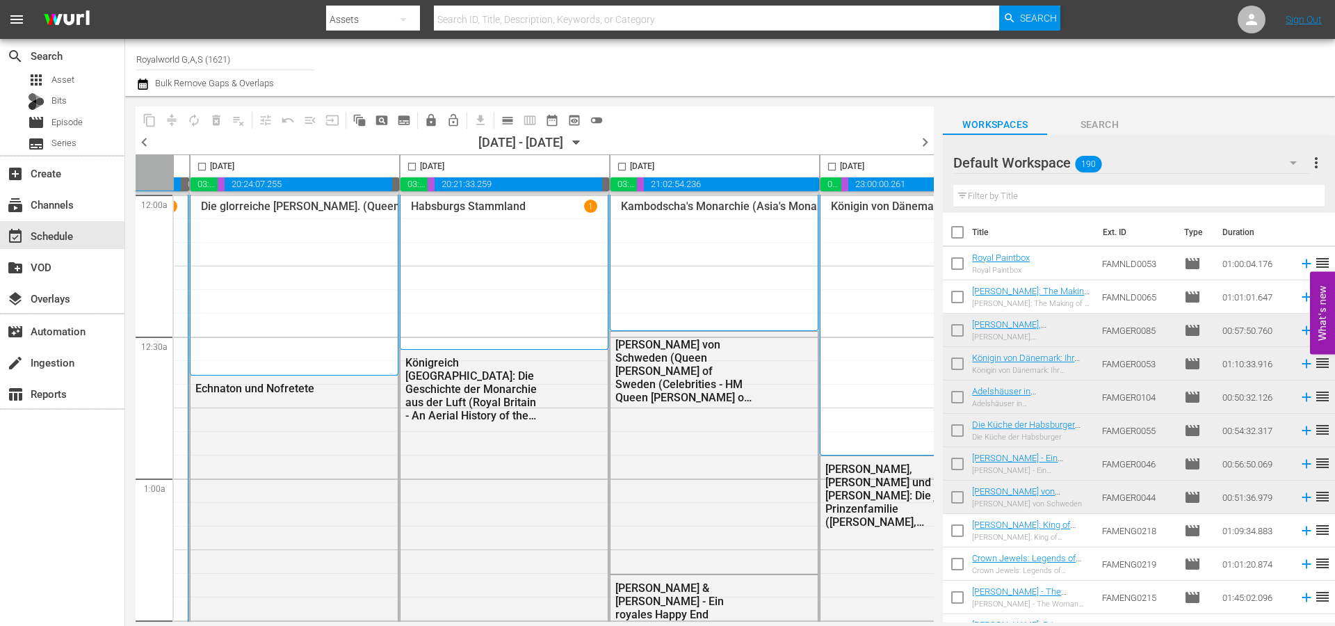
scroll to position [0, 653]
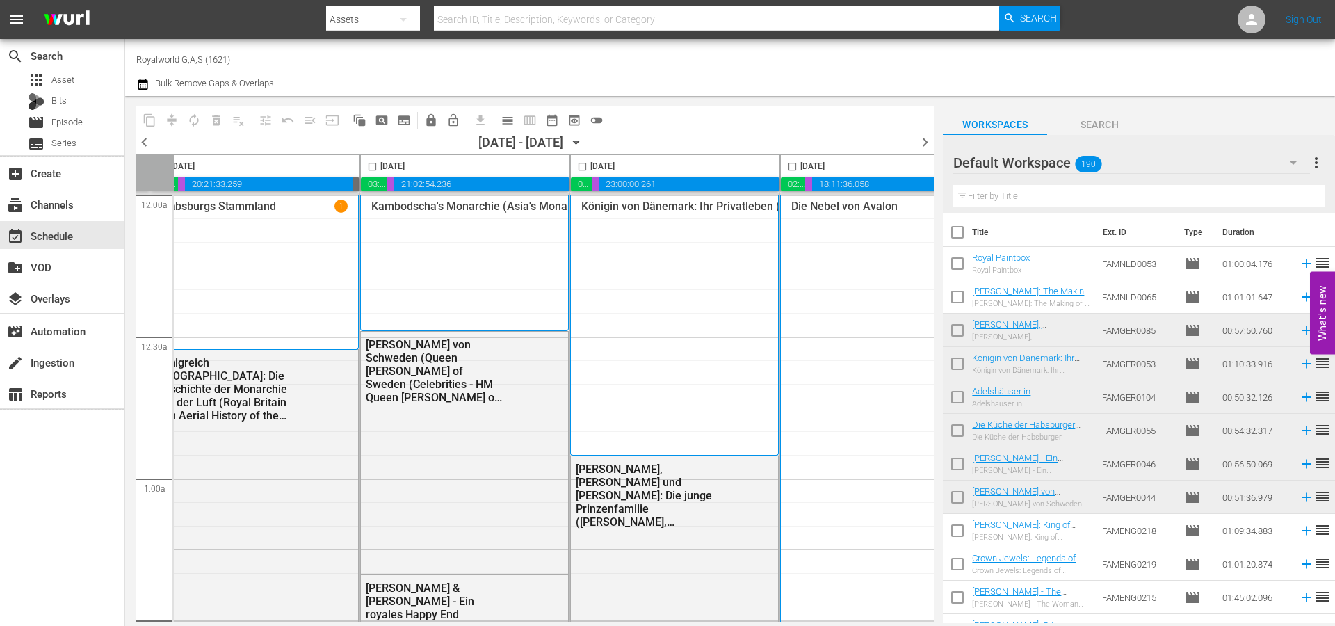
click at [580, 169] on input "checkbox" at bounding box center [582, 169] width 16 height 16
checkbox input "true"
click at [145, 120] on span "content_copy" at bounding box center [150, 120] width 14 height 14
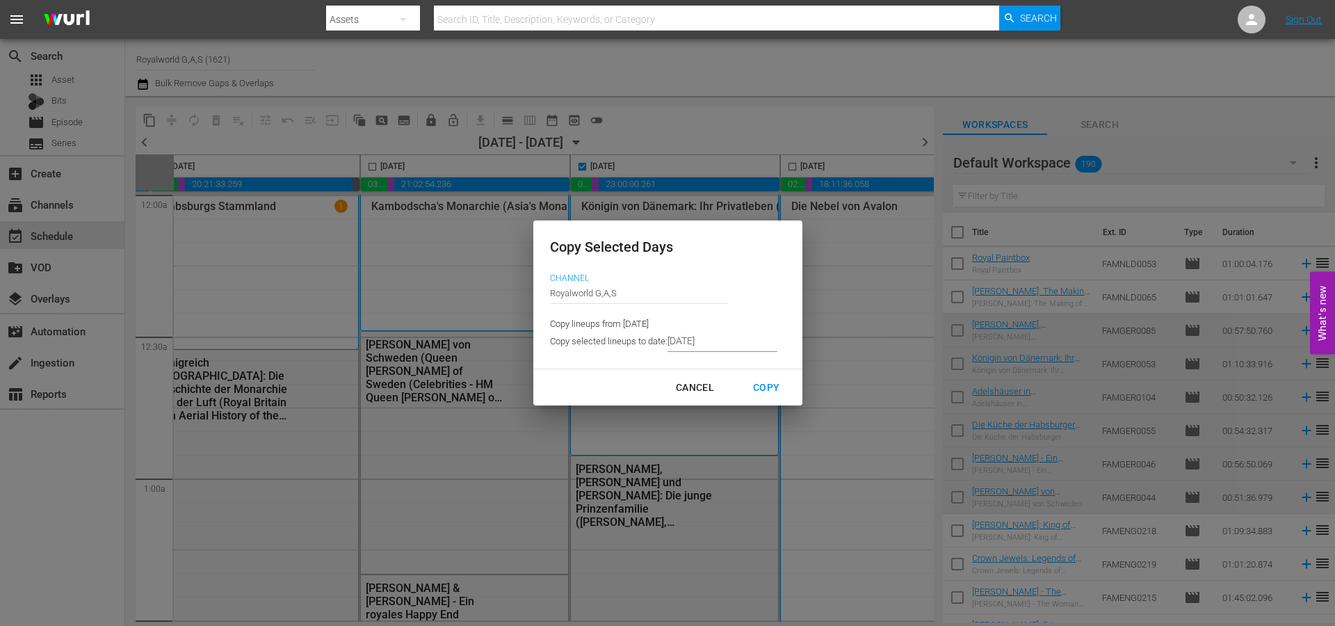
click at [747, 343] on input "[DATE]" at bounding box center [722, 341] width 110 height 21
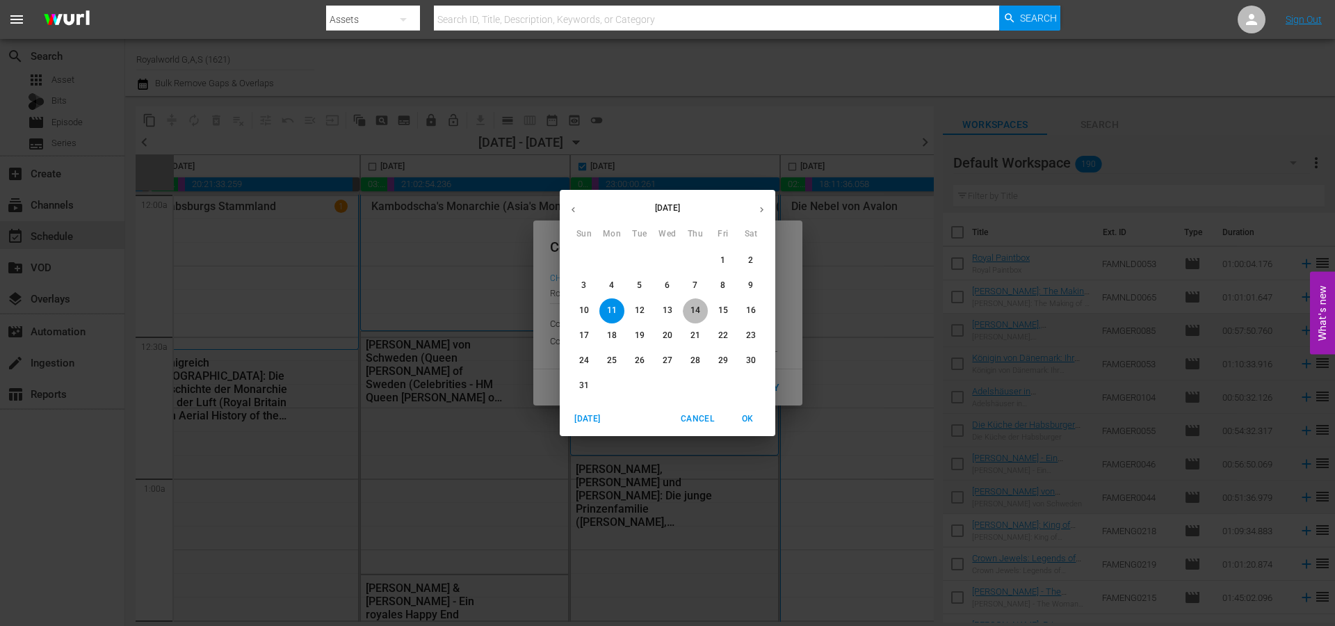
click at [693, 315] on p "14" at bounding box center [695, 310] width 10 height 12
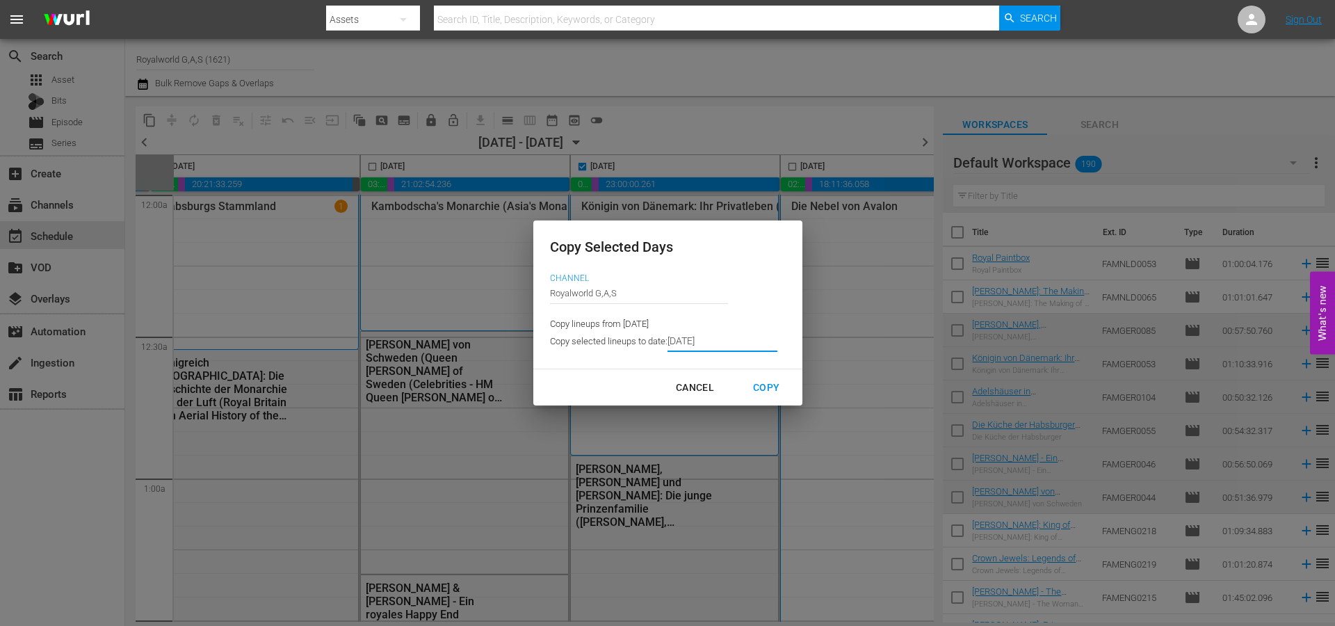
click at [769, 382] on div "Copy" at bounding box center [766, 387] width 49 height 17
type input "8/09/2025"
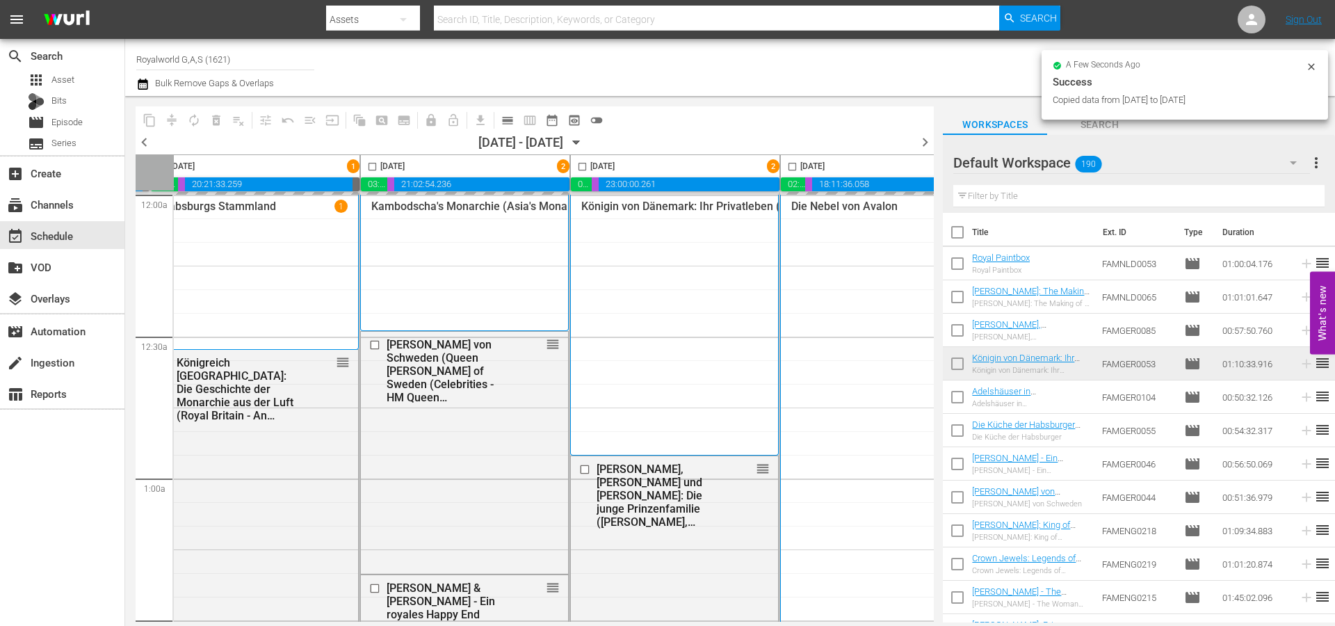
checkbox input "false"
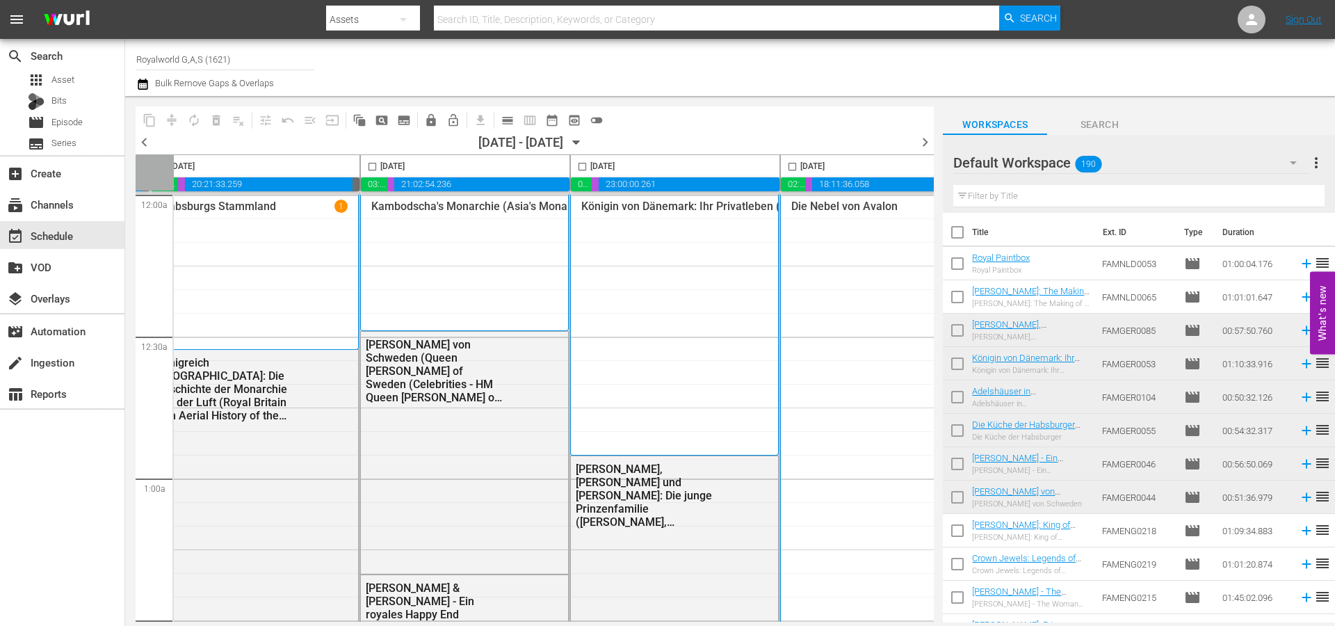
click at [918, 141] on span "chevron_right" at bounding box center [924, 141] width 17 height 17
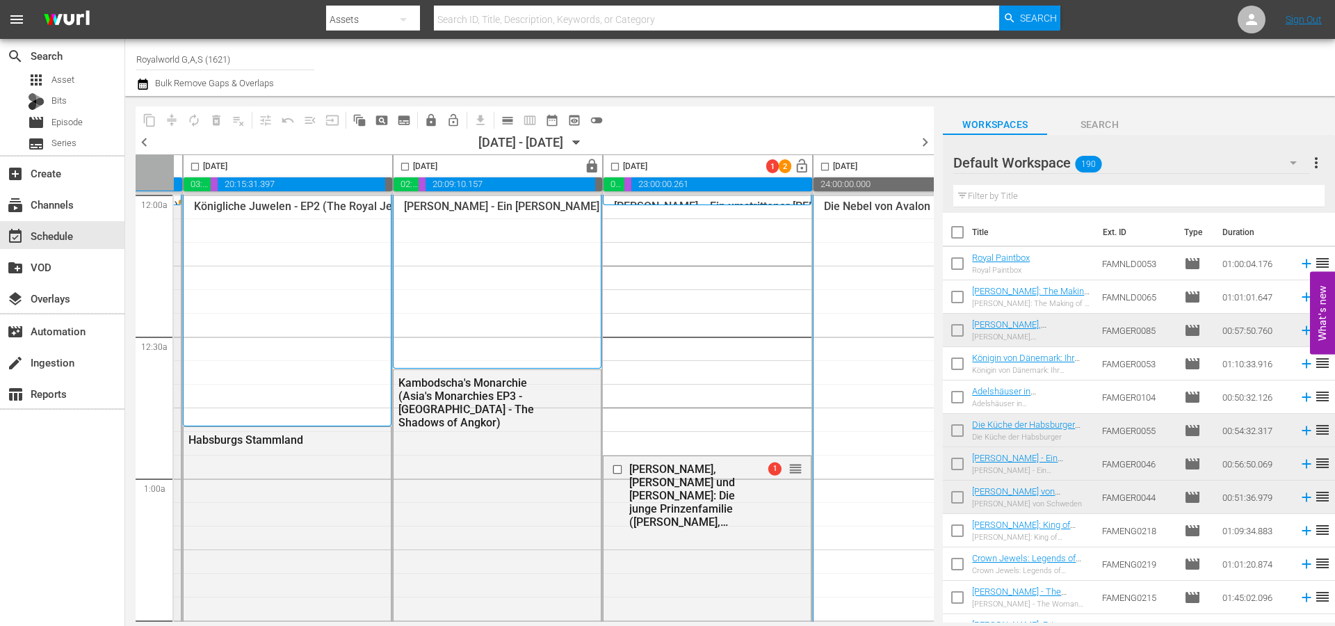
scroll to position [0, 87]
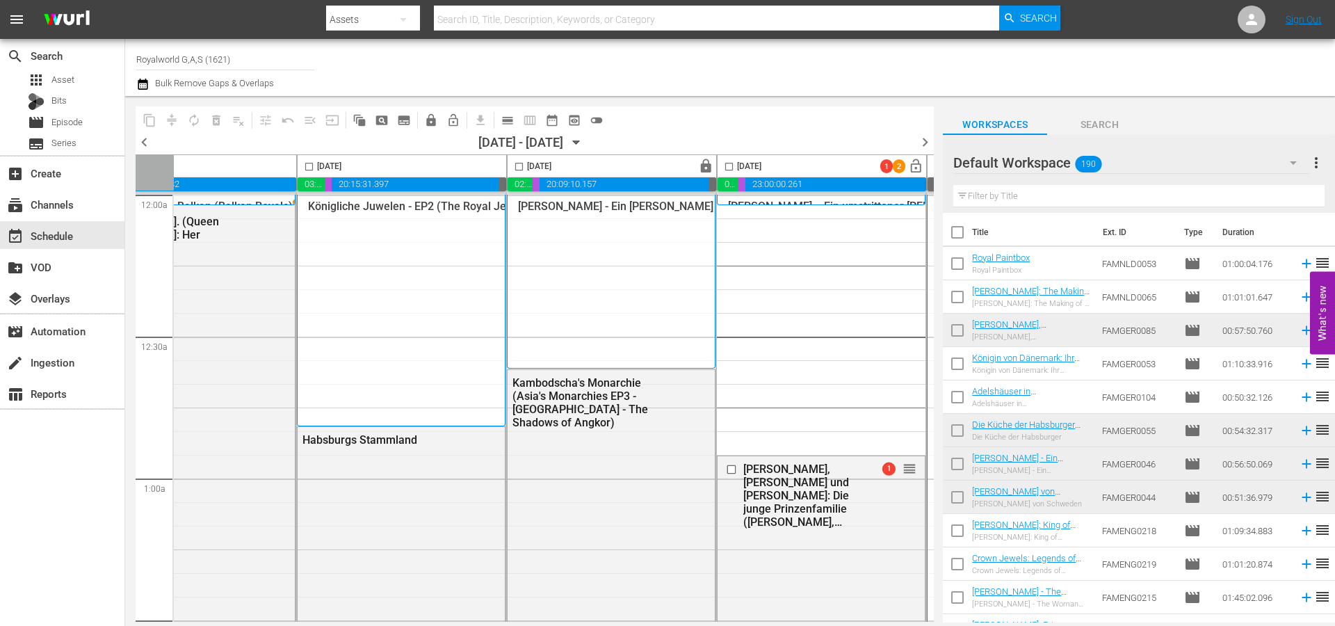
click at [146, 141] on span "chevron_left" at bounding box center [144, 141] width 17 height 17
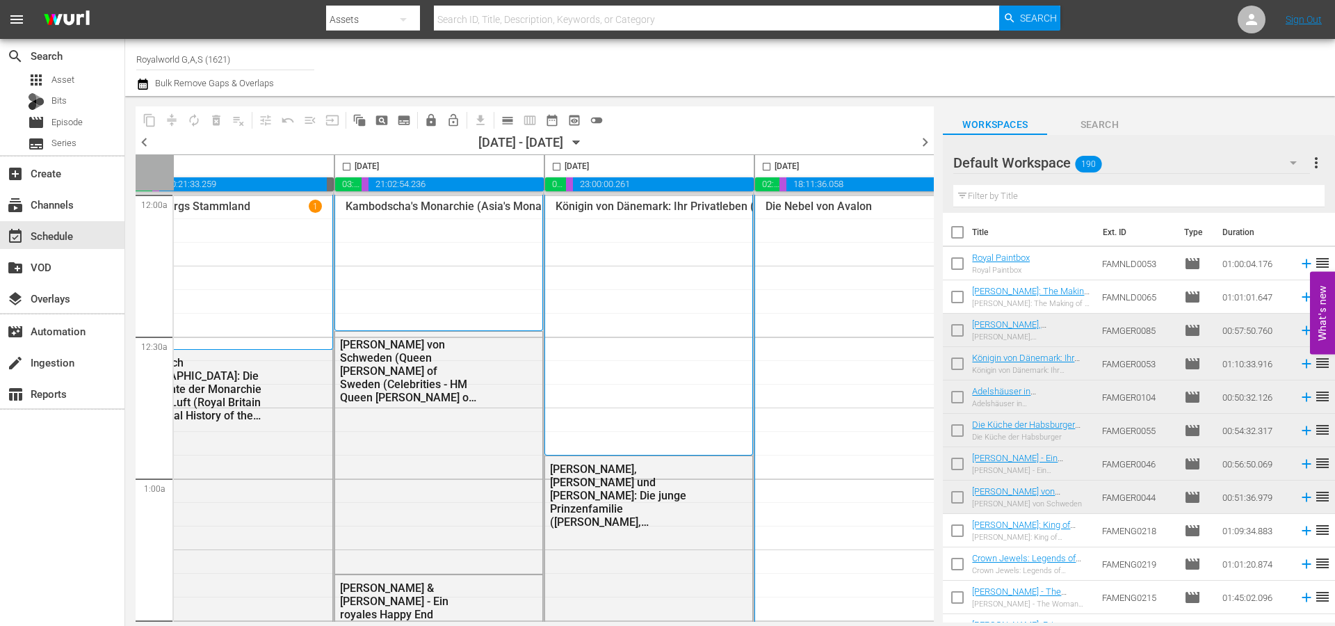
scroll to position [0, 715]
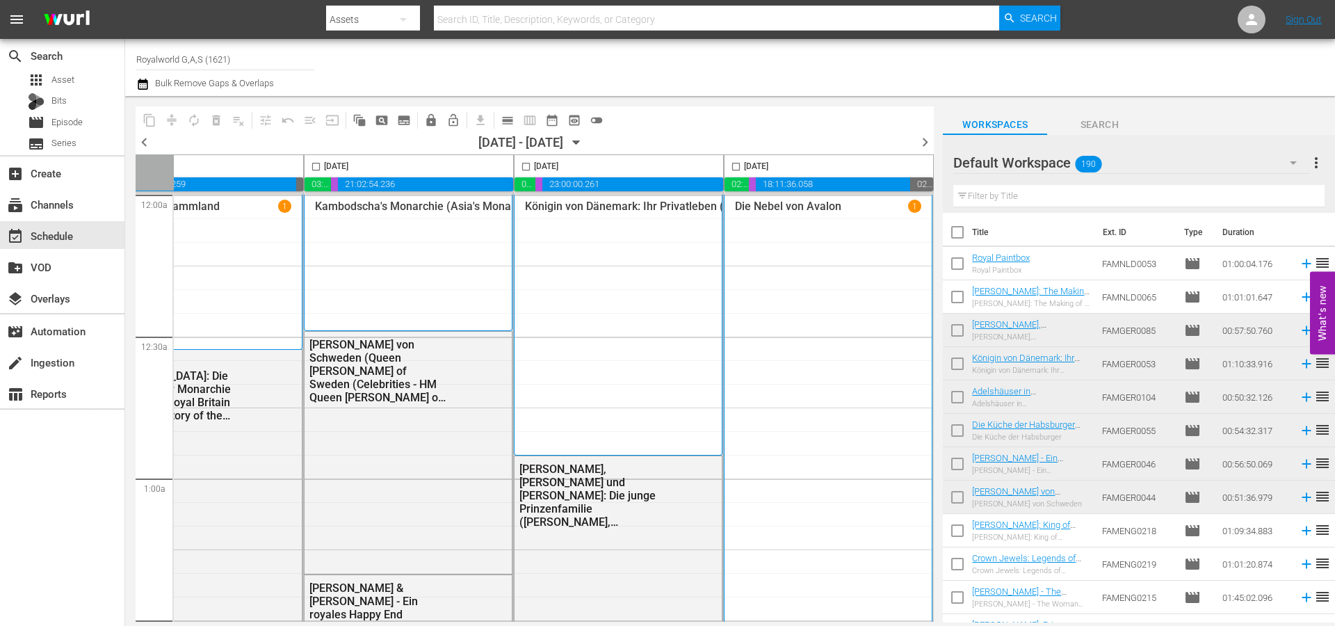
click at [729, 165] on input "checkbox" at bounding box center [736, 169] width 16 height 16
checkbox input "true"
click at [147, 120] on span "content_copy" at bounding box center [150, 120] width 14 height 14
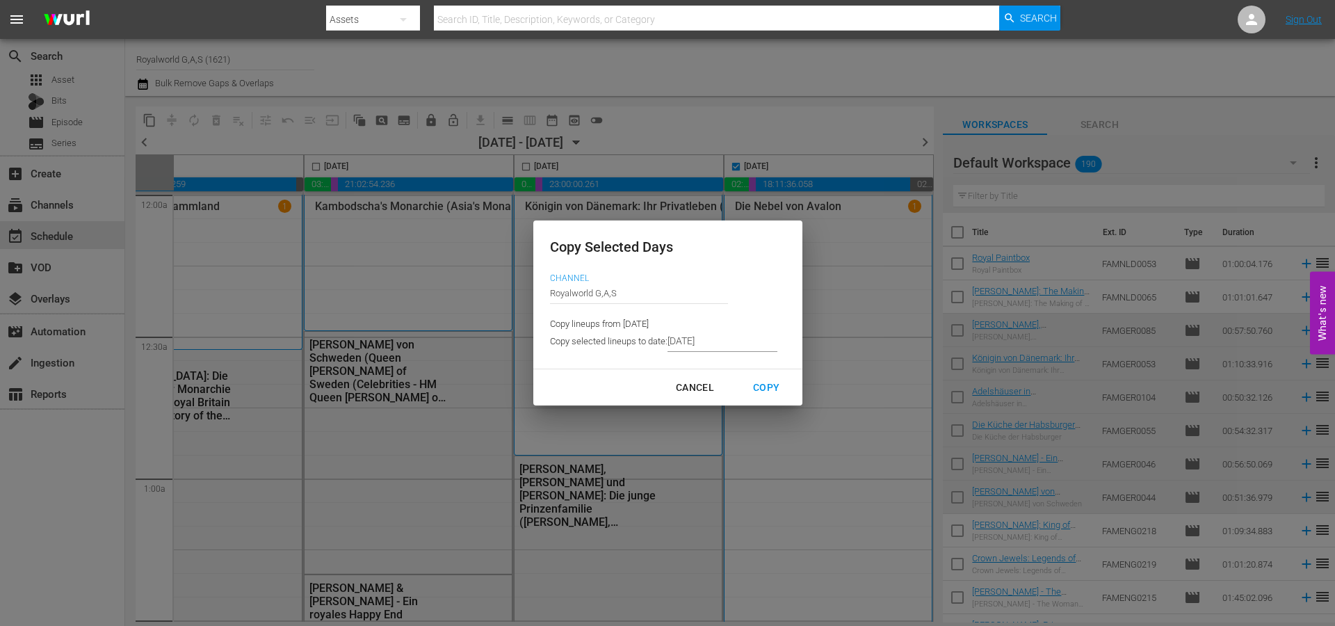
click at [731, 341] on input "8/09/2025" at bounding box center [722, 341] width 110 height 21
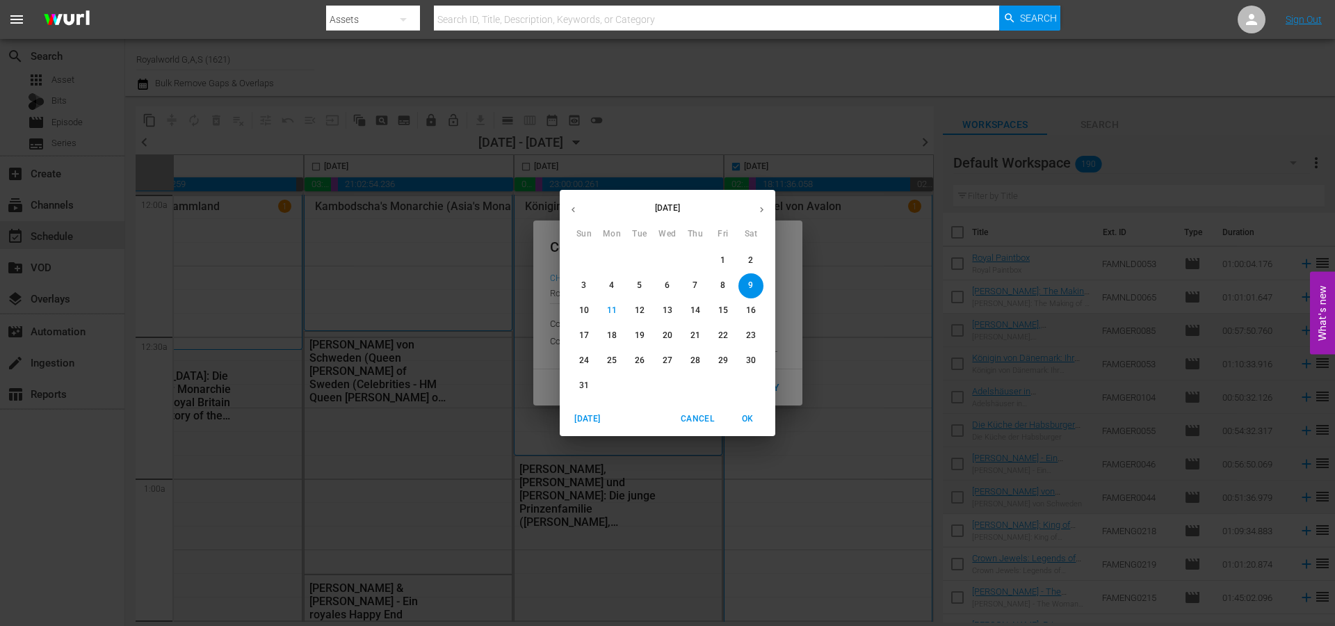
click at [724, 316] on p "15" at bounding box center [723, 310] width 10 height 12
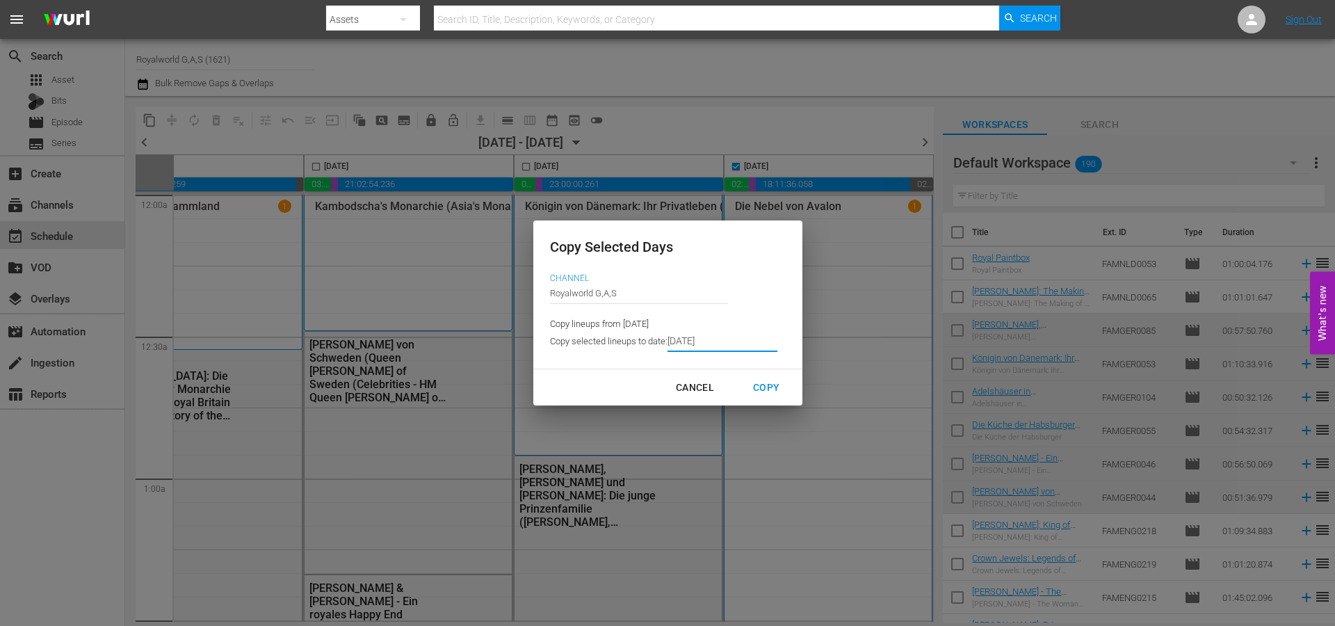
click at [775, 387] on div "Copy" at bounding box center [766, 387] width 49 height 17
type input "8/10/2025"
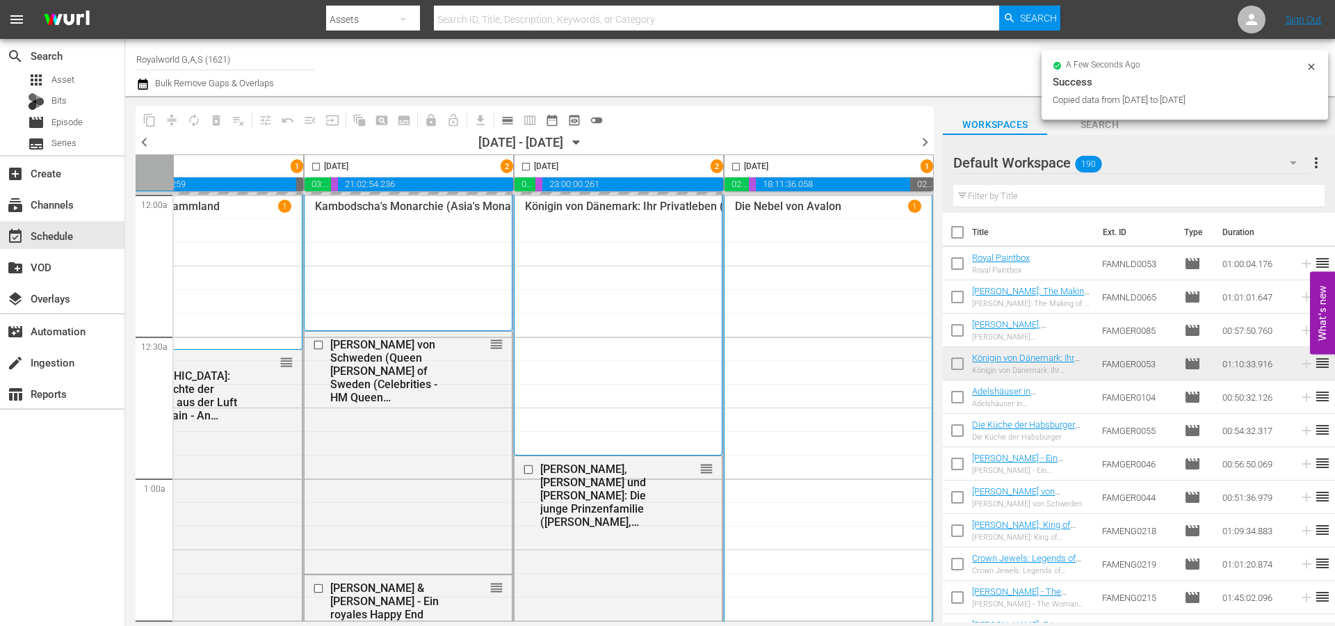
checkbox input "false"
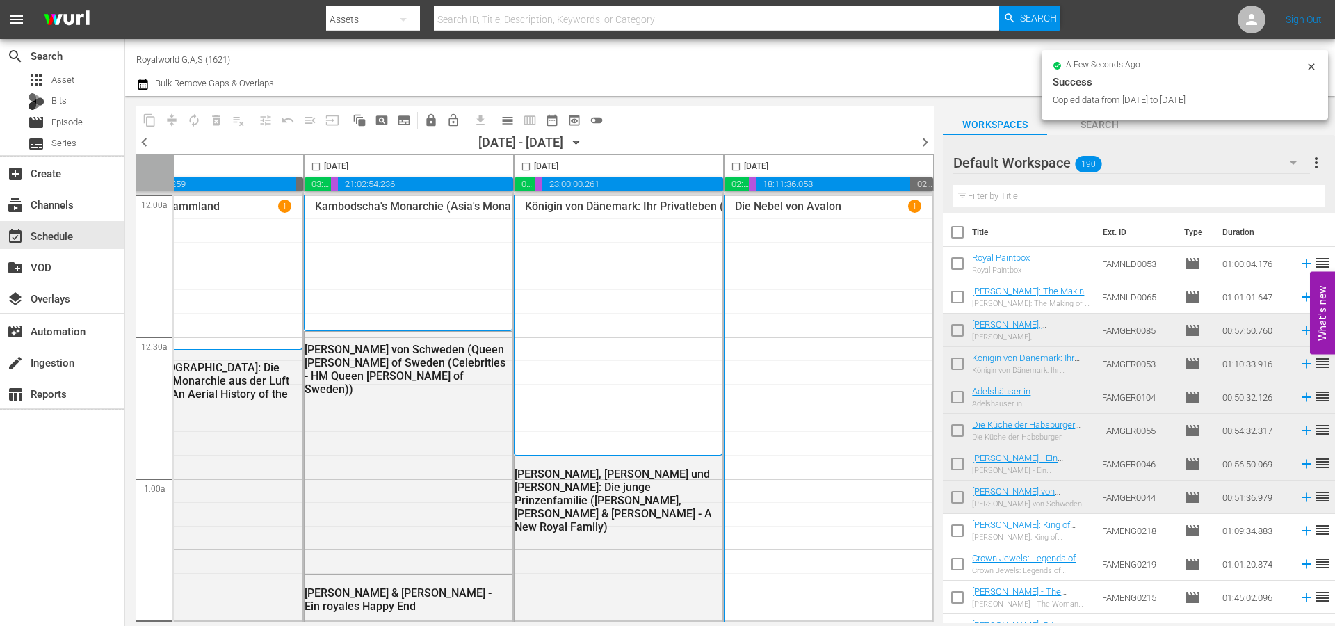
click at [926, 139] on span "chevron_right" at bounding box center [924, 141] width 17 height 17
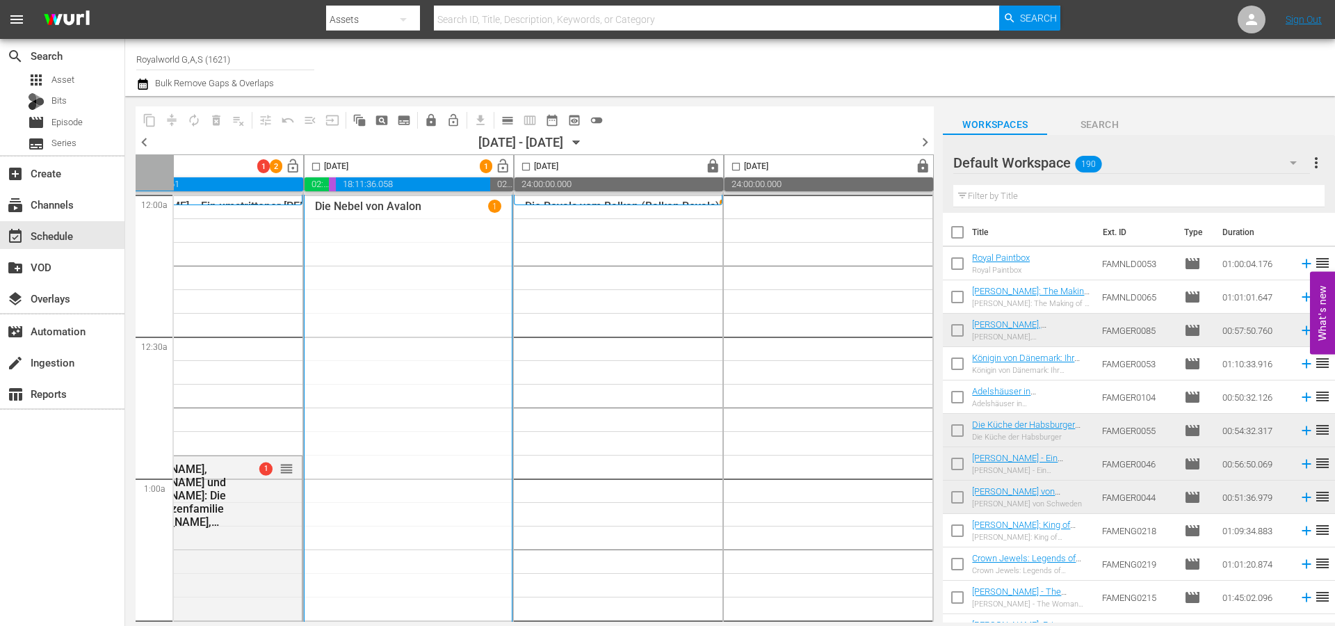
click at [143, 139] on span "chevron_left" at bounding box center [144, 141] width 17 height 17
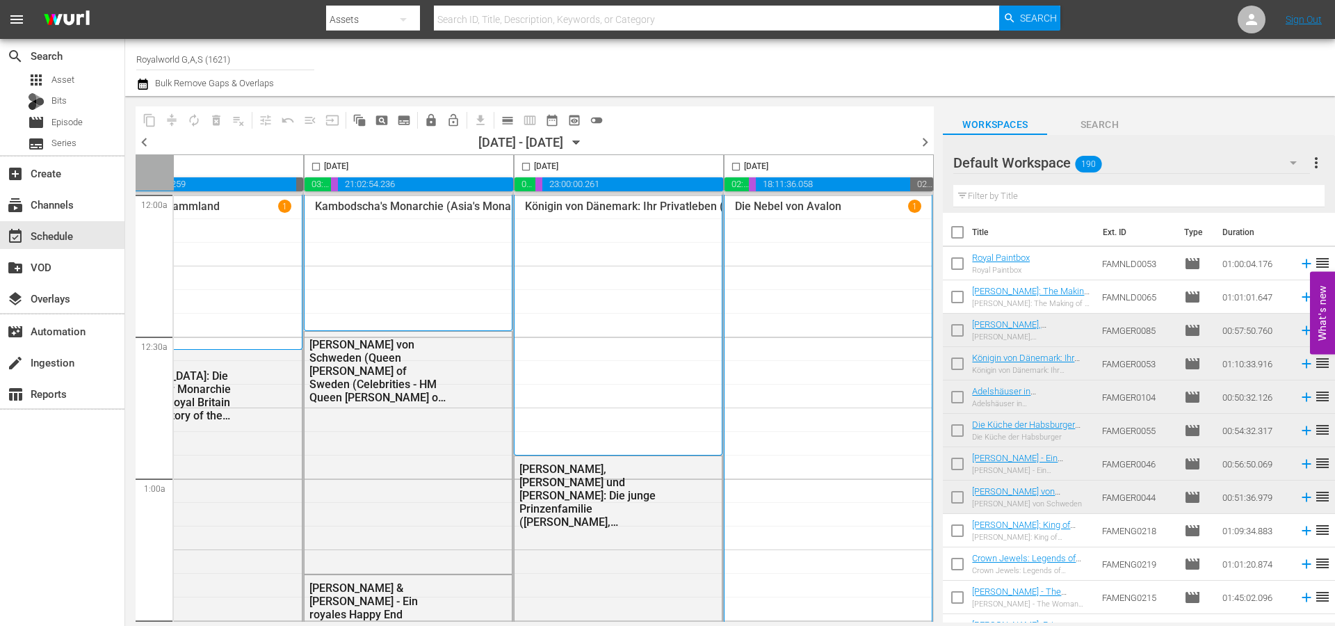
click at [925, 143] on span "chevron_right" at bounding box center [924, 141] width 17 height 17
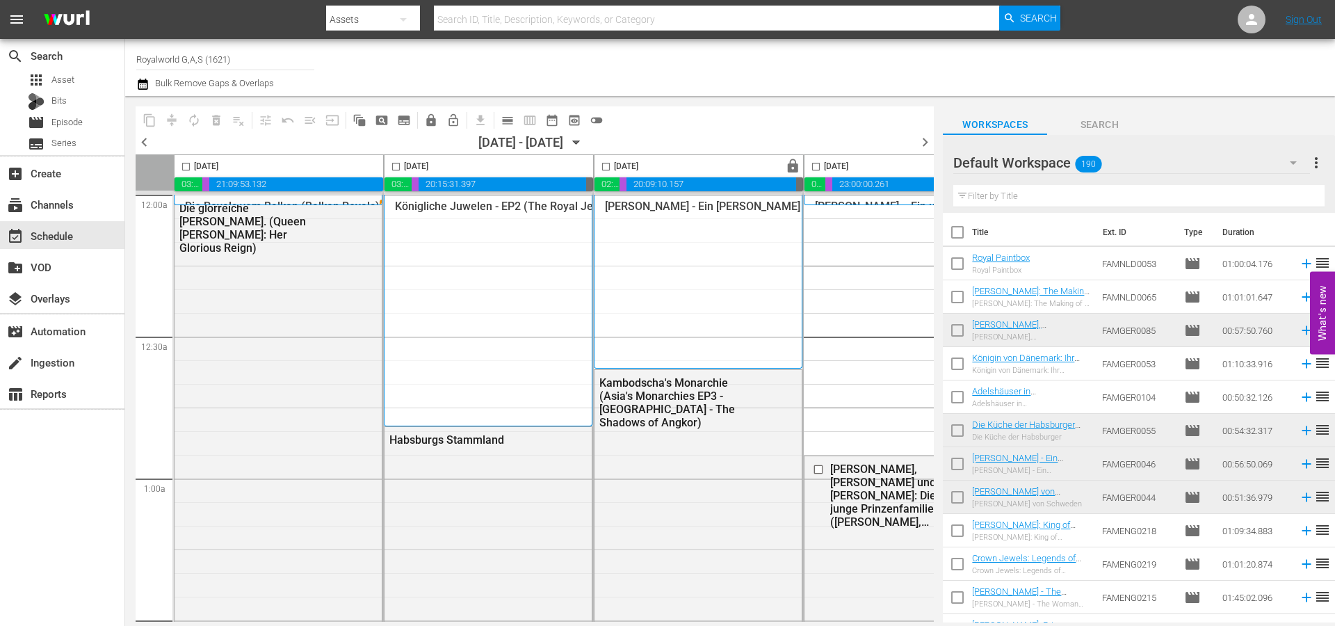
click at [188, 165] on input "checkbox" at bounding box center [186, 169] width 16 height 16
checkbox input "true"
click at [154, 120] on span "content_copy" at bounding box center [150, 120] width 14 height 14
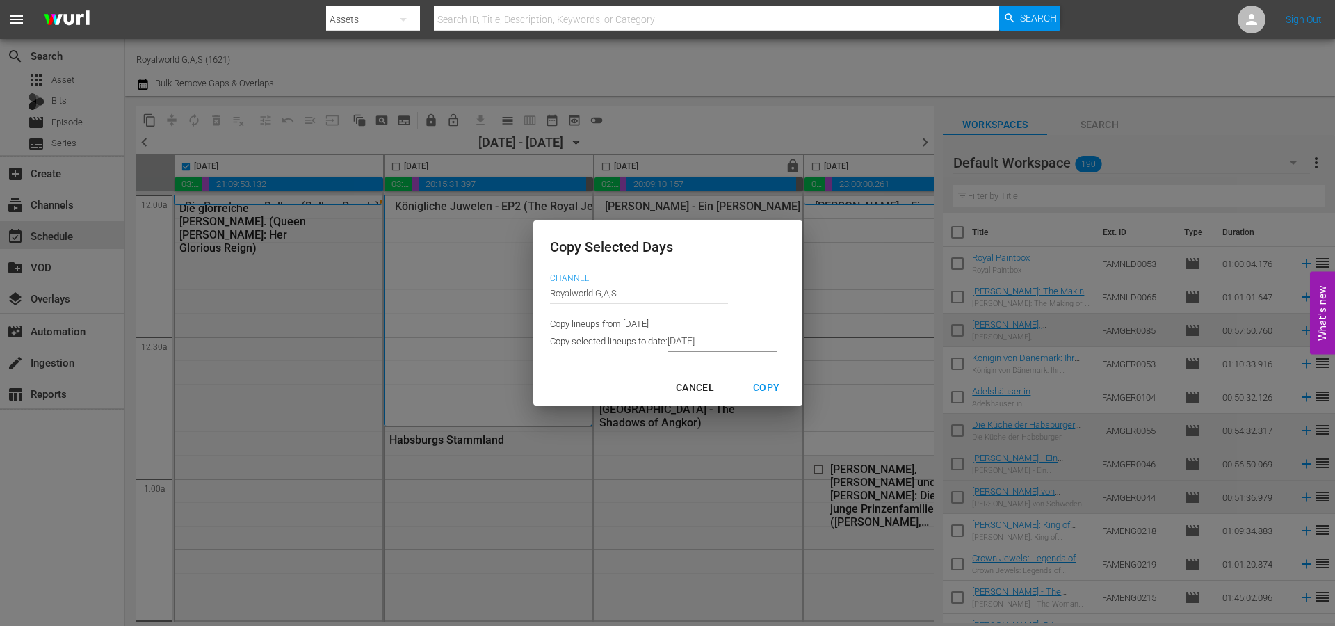
click at [742, 341] on input "8/10/2025" at bounding box center [722, 341] width 110 height 21
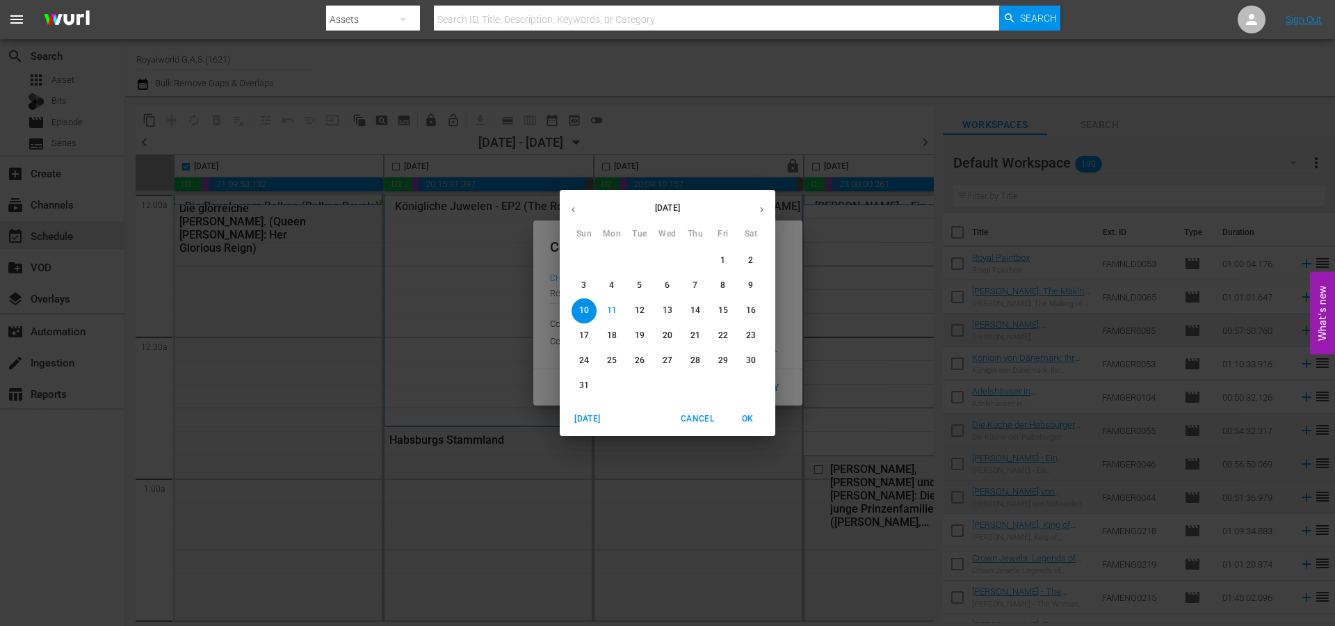
click at [752, 302] on button "16" at bounding box center [750, 310] width 25 height 25
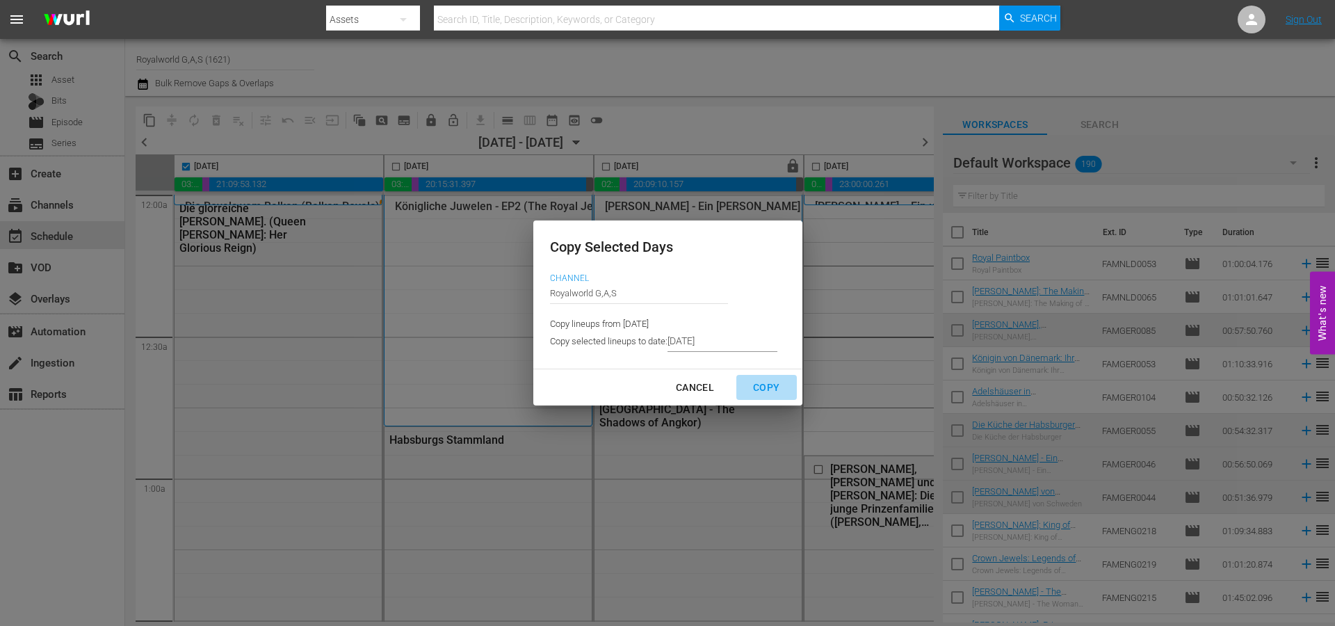
click at [763, 390] on div "Copy" at bounding box center [766, 387] width 49 height 17
type input "[DATE]"
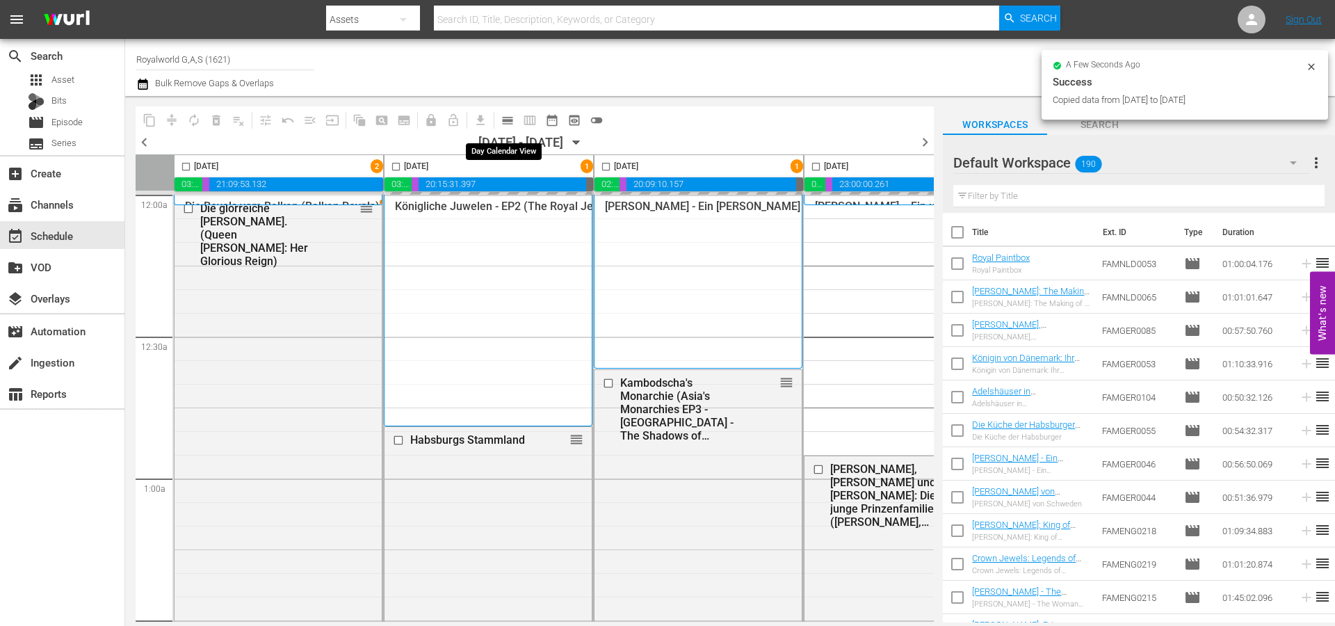
checkbox input "false"
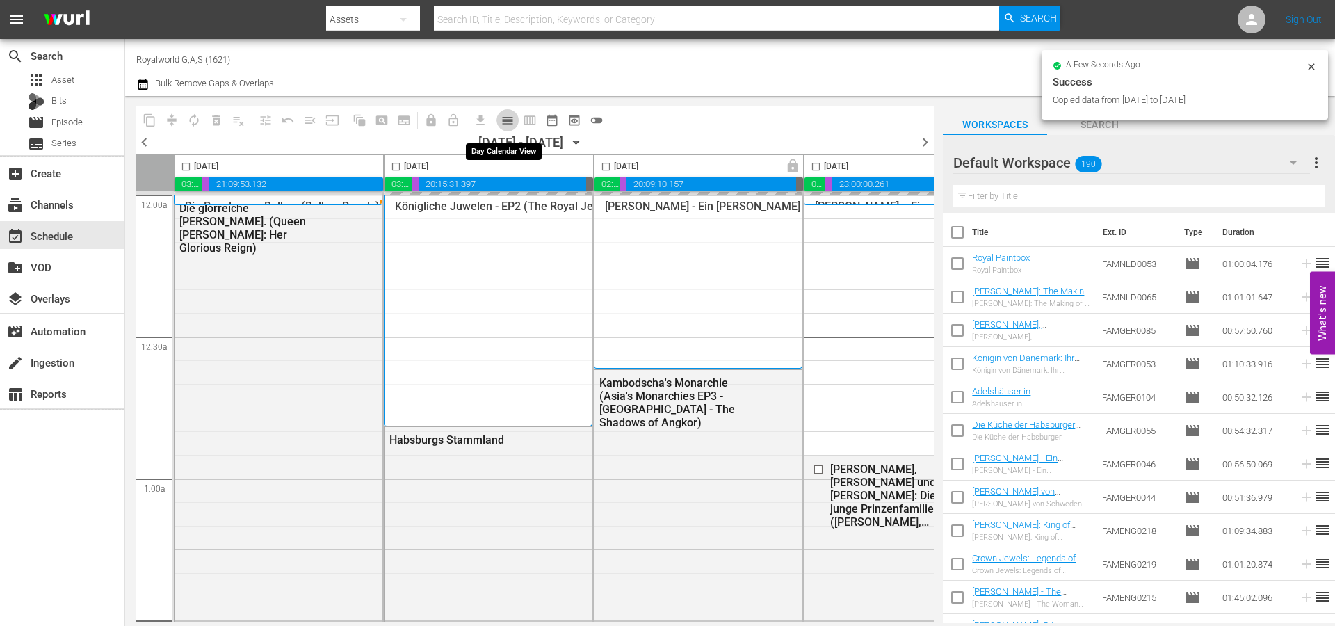
click at [505, 122] on span "calendar_view_day_outlined" at bounding box center [508, 120] width 14 height 14
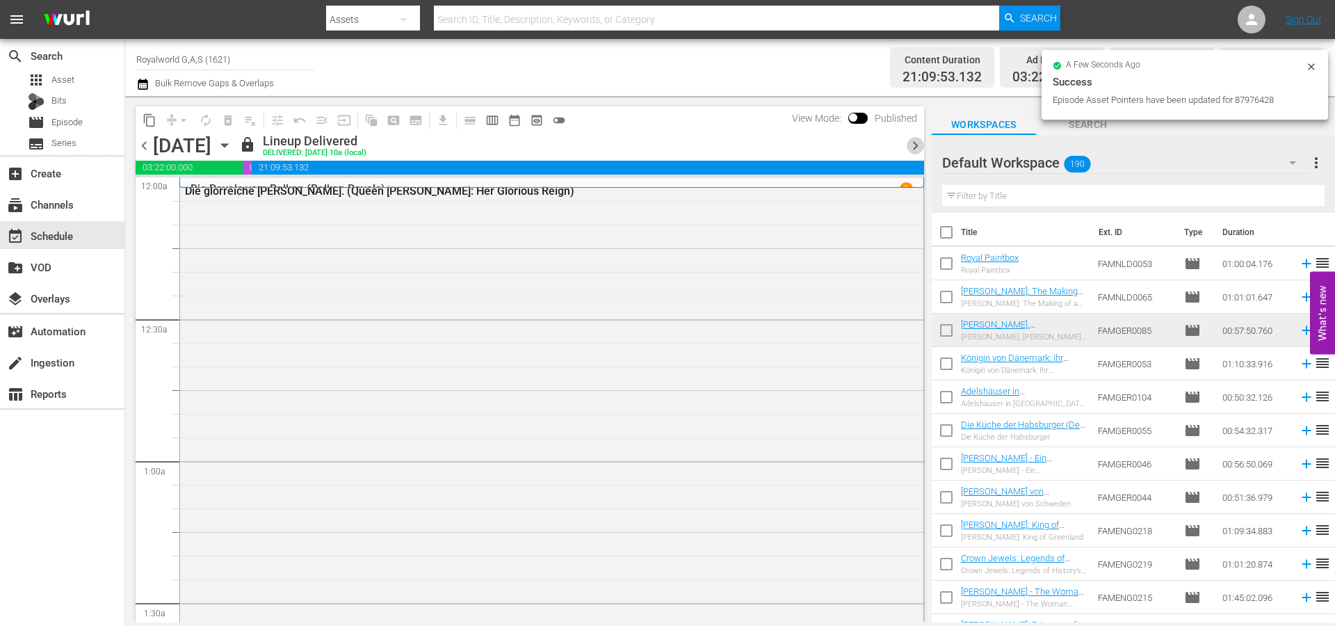
click at [912, 142] on span "chevron_right" at bounding box center [915, 145] width 17 height 17
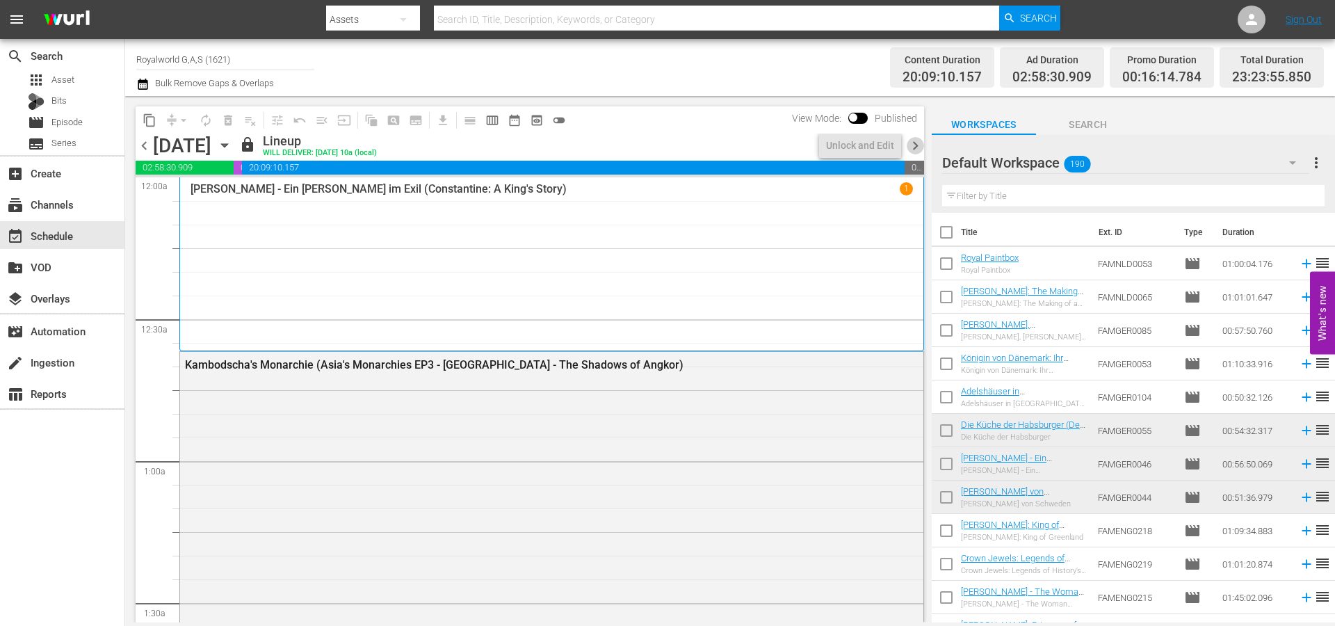
click at [912, 142] on span "chevron_right" at bounding box center [915, 145] width 17 height 17
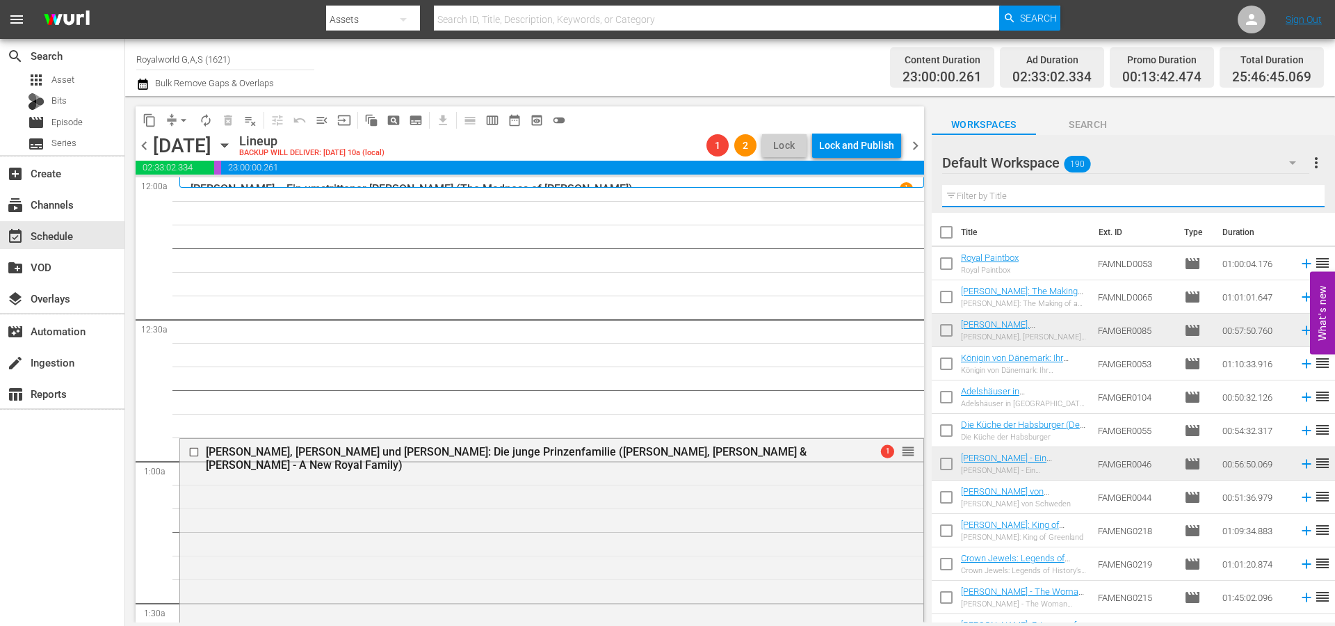
click at [1072, 201] on input "text" at bounding box center [1133, 196] width 382 height 22
paste input "Adelshäuser in [GEOGRAPHIC_DATA] - [GEOGRAPHIC_DATA]"
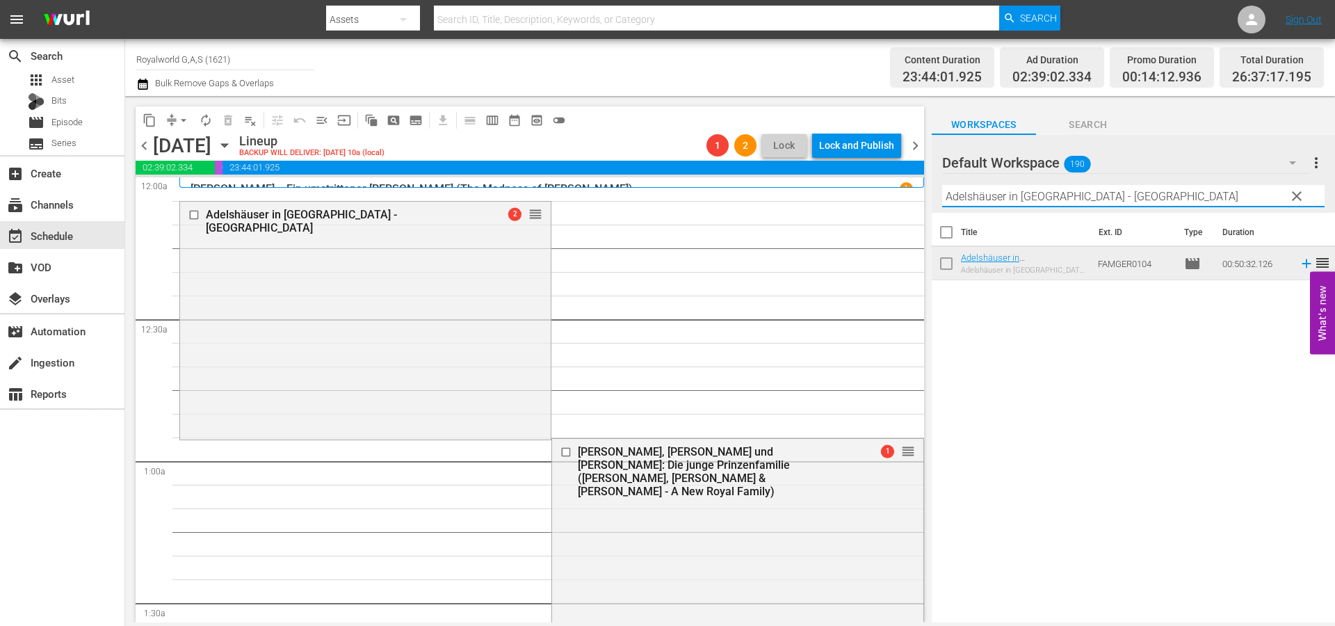
drag, startPoint x: 1194, startPoint y: 198, endPoint x: 922, endPoint y: 194, distance: 272.5
click at [922, 194] on div "content_copy compress arrow_drop_down autorenew_outlined delete_forever_outline…" at bounding box center [730, 359] width 1210 height 526
paste input "Königin von Dänemark: Ihr Privatleben (Her Majesty's Time Off) Deutsch"
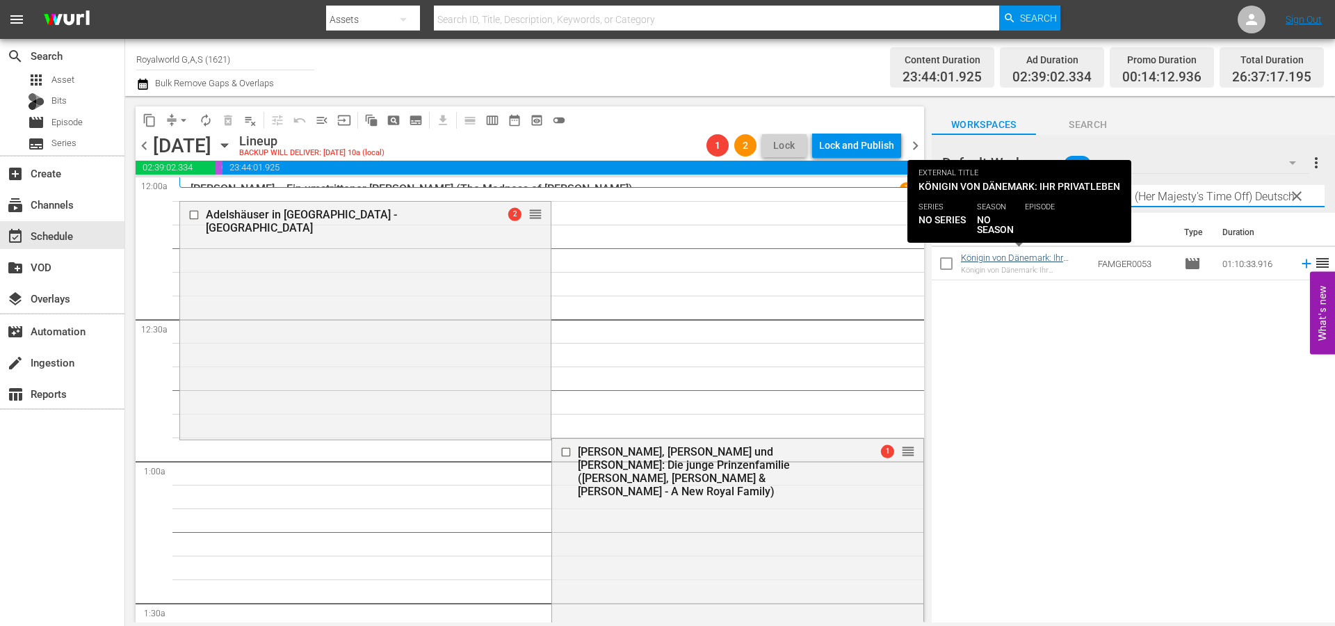
type input "Königin von Dänemark: Ihr Privatleben (Her Majesty's Time Off) Deutsch"
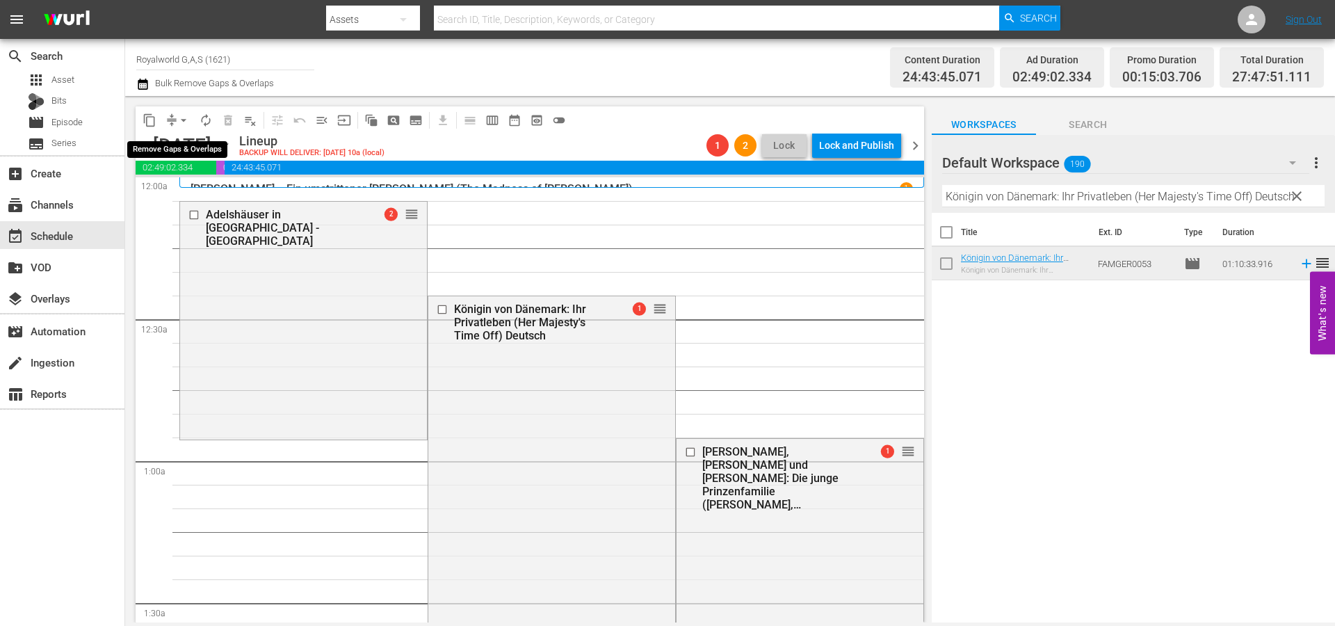
click at [185, 118] on span "arrow_drop_down" at bounding box center [184, 120] width 14 height 14
click at [216, 179] on li "Align to First Episode" at bounding box center [184, 171] width 146 height 23
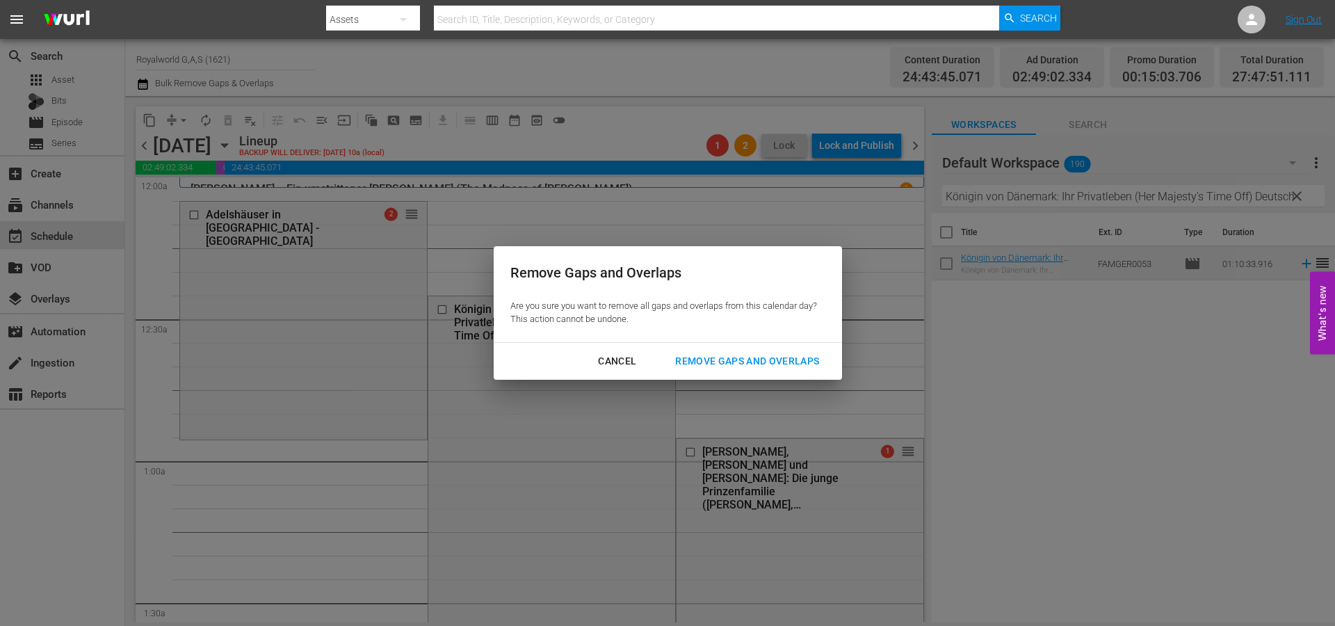
click at [729, 361] on div "Remove Gaps and Overlaps" at bounding box center [747, 360] width 166 height 17
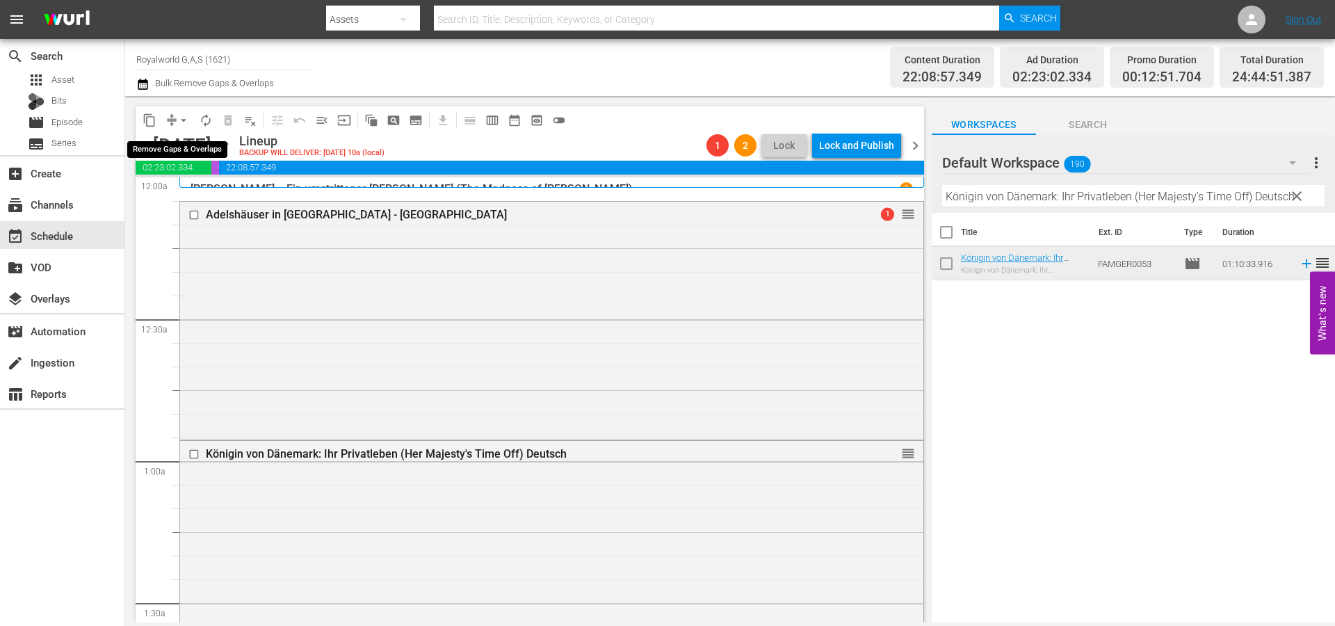
click at [181, 117] on span "arrow_drop_down" at bounding box center [184, 120] width 14 height 14
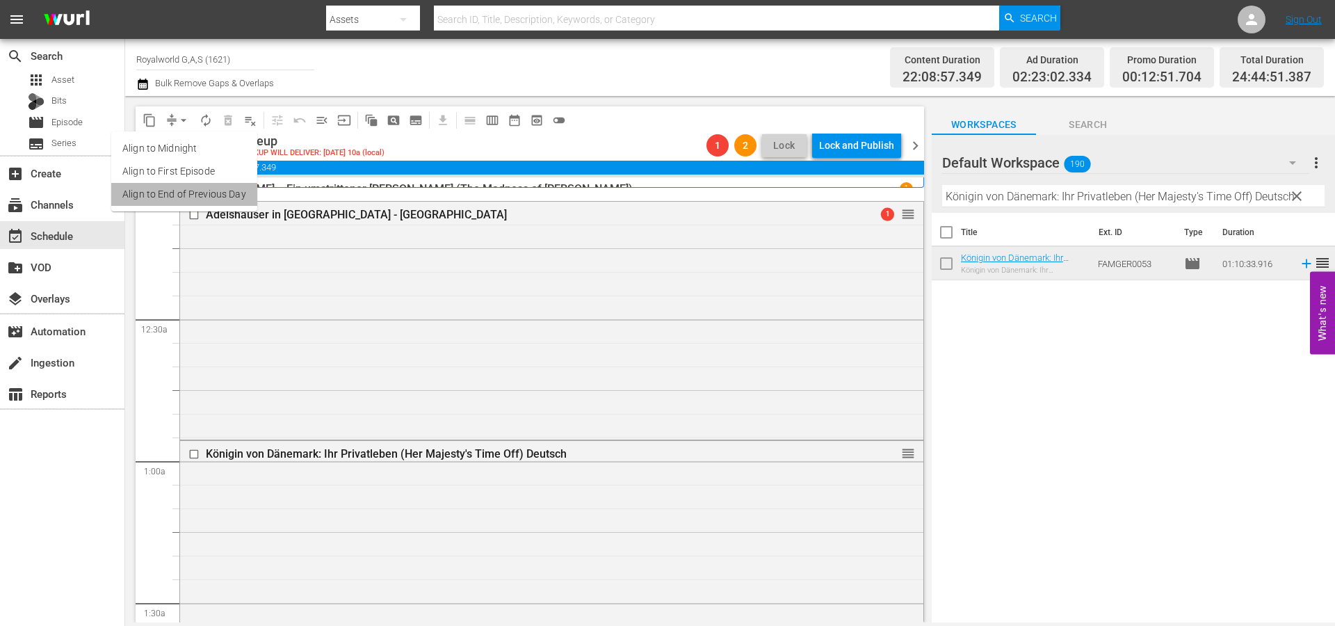
click at [210, 192] on li "Align to End of Previous Day" at bounding box center [184, 194] width 146 height 23
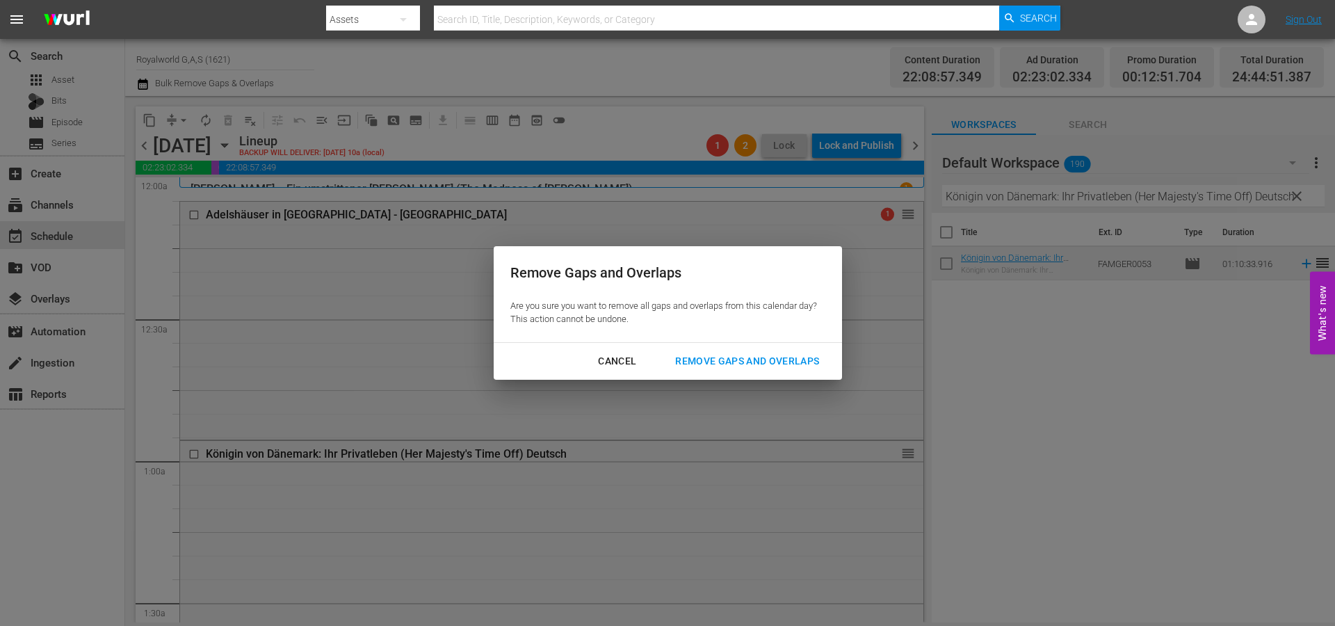
click at [756, 370] on button "Remove Gaps and Overlaps" at bounding box center [746, 361] width 177 height 26
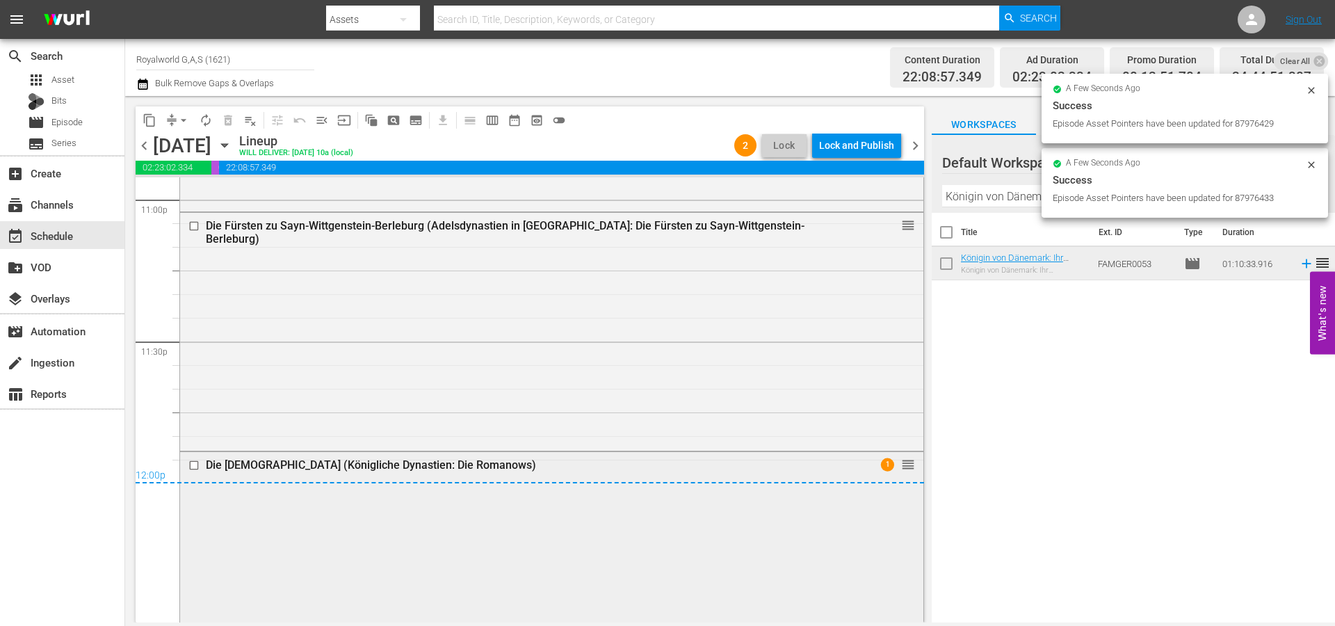
scroll to position [6485, 0]
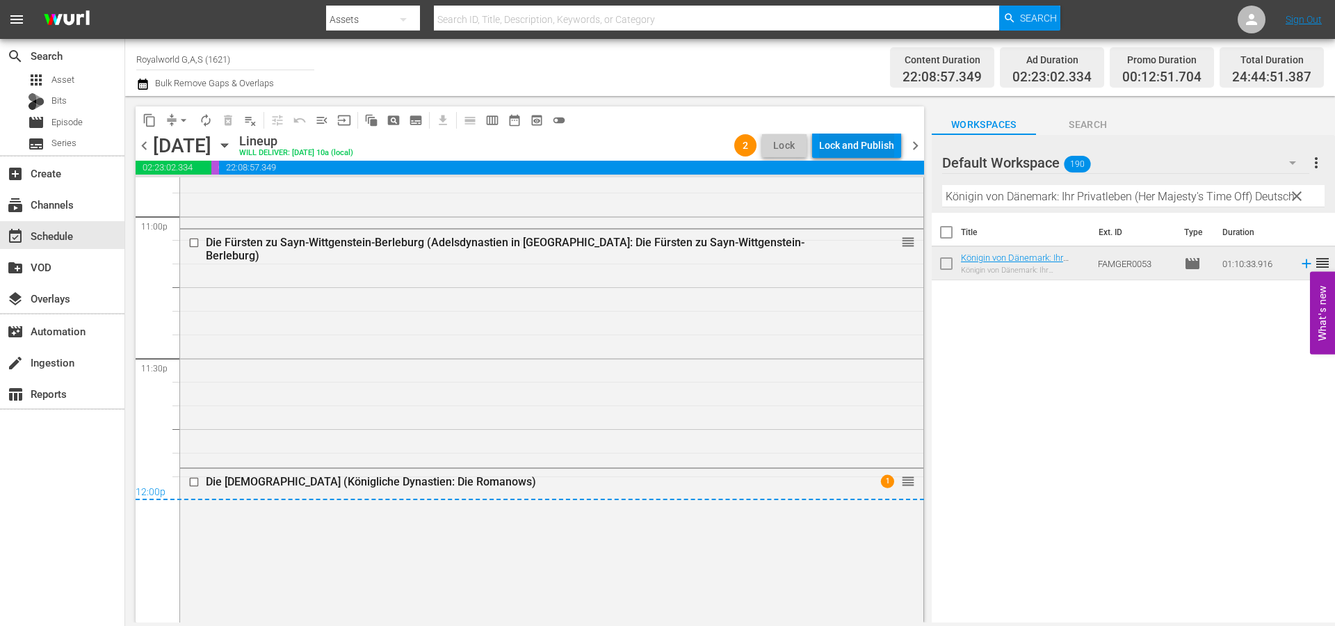
click at [859, 147] on div "Lock and Publish" at bounding box center [856, 145] width 75 height 25
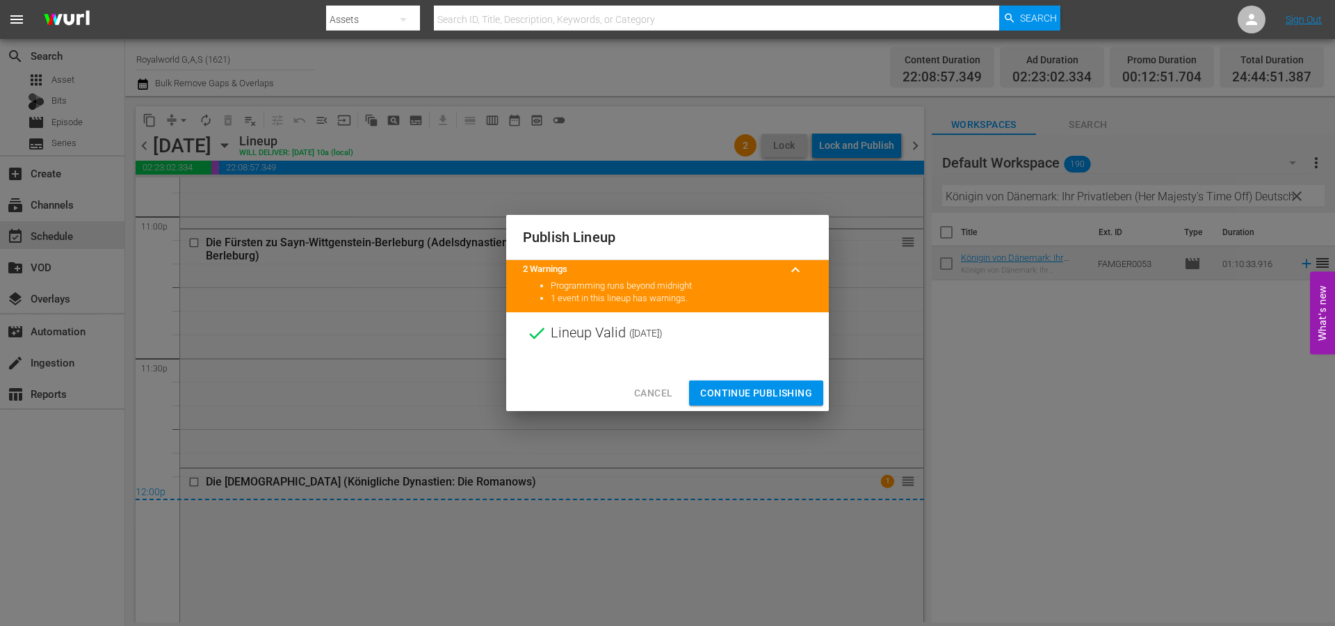
click at [770, 398] on span "Continue Publishing" at bounding box center [756, 392] width 112 height 17
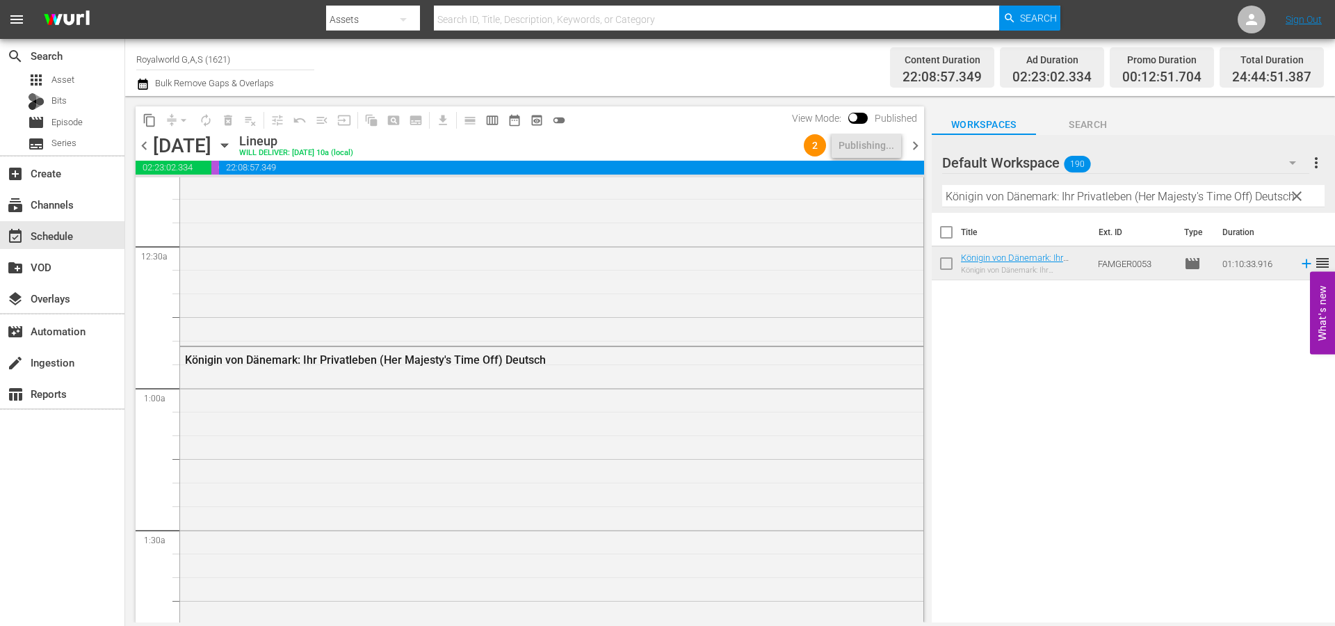
scroll to position [0, 0]
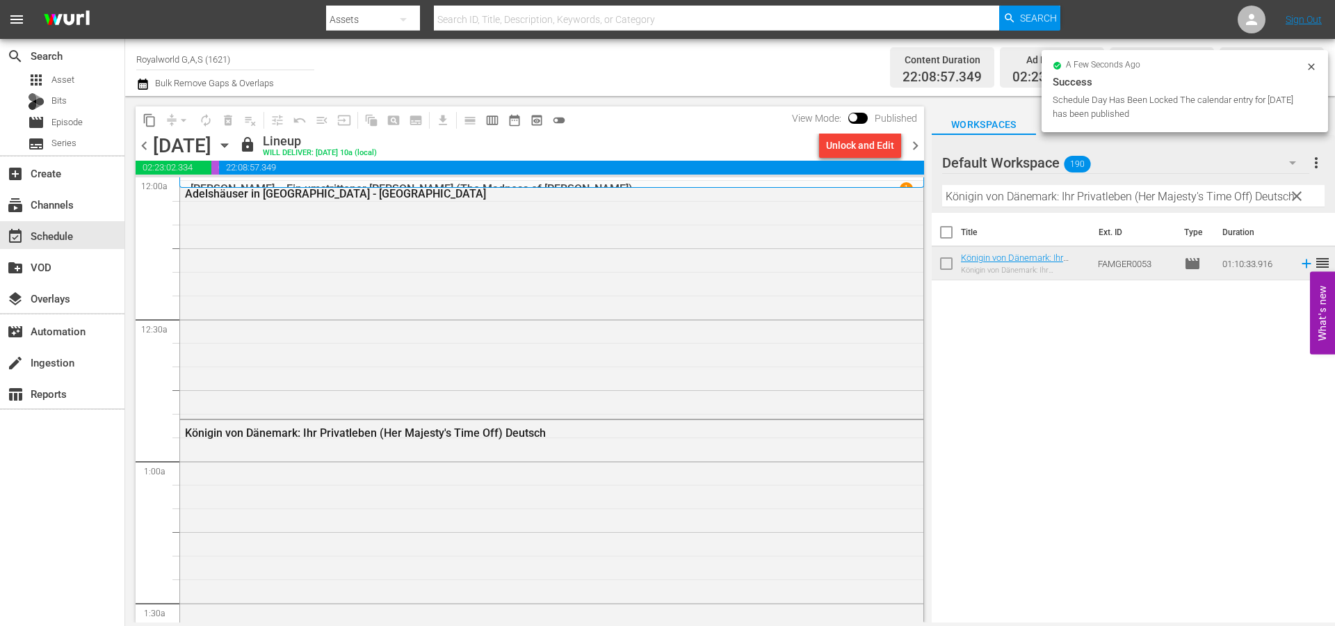
click at [920, 152] on span "chevron_right" at bounding box center [915, 145] width 17 height 17
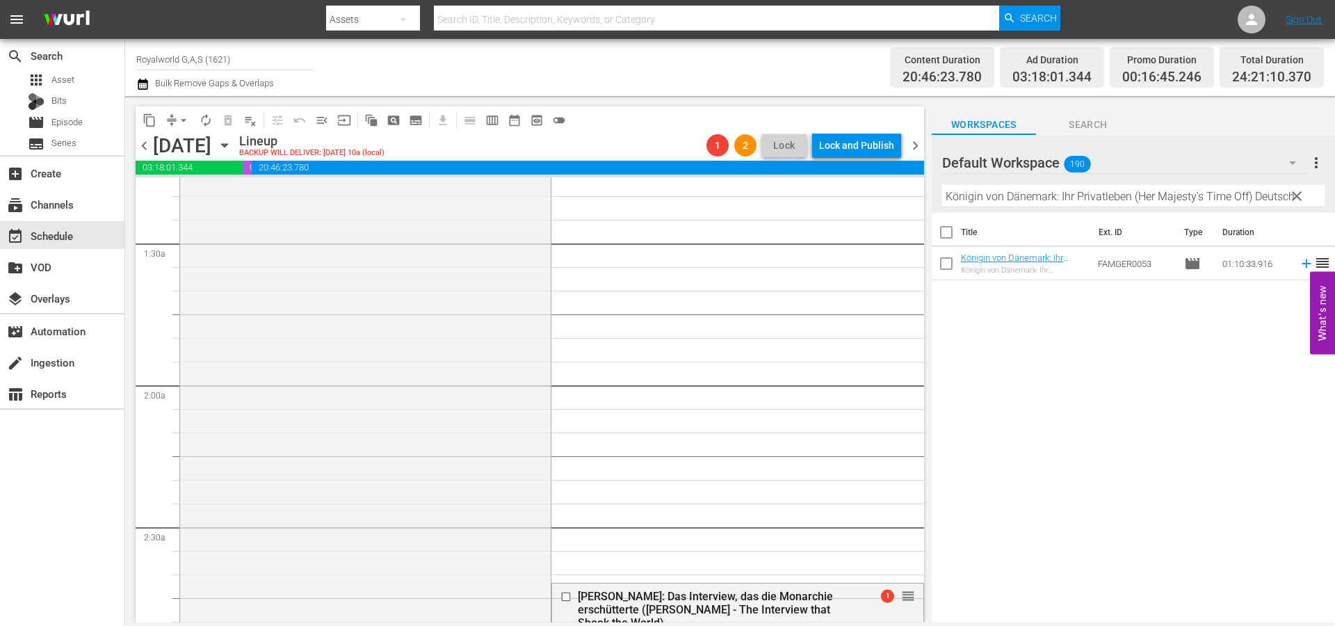
scroll to position [459, 0]
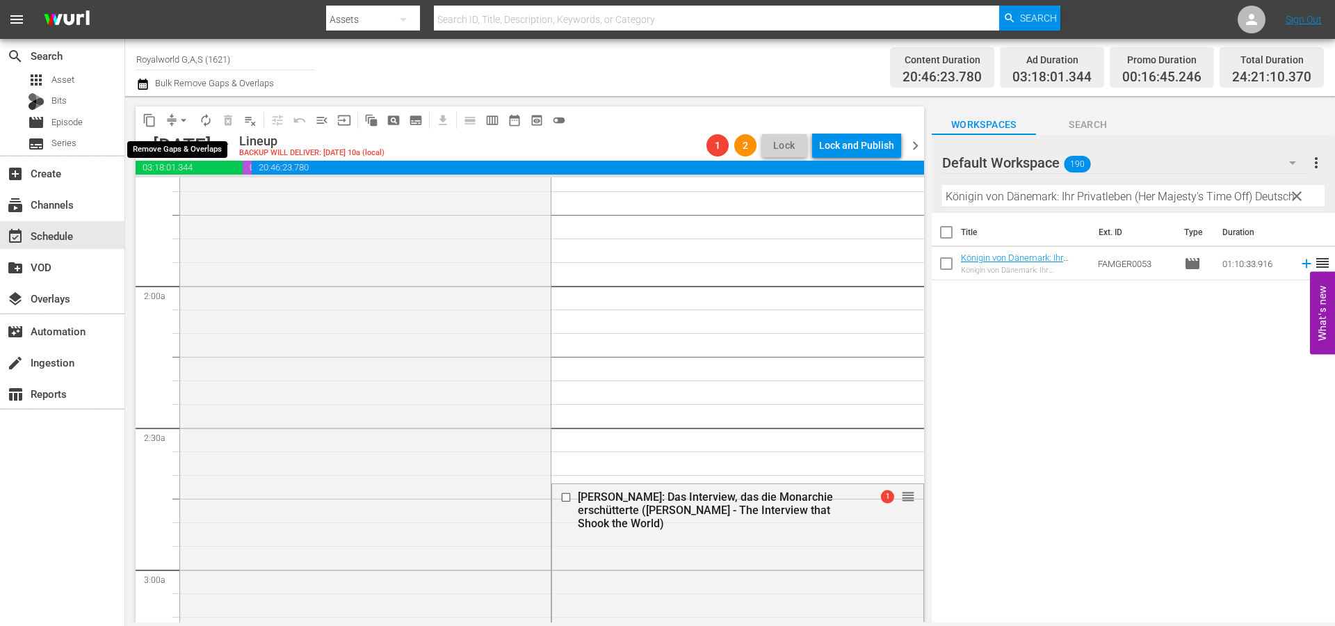
click at [186, 124] on span "arrow_drop_down" at bounding box center [184, 120] width 14 height 14
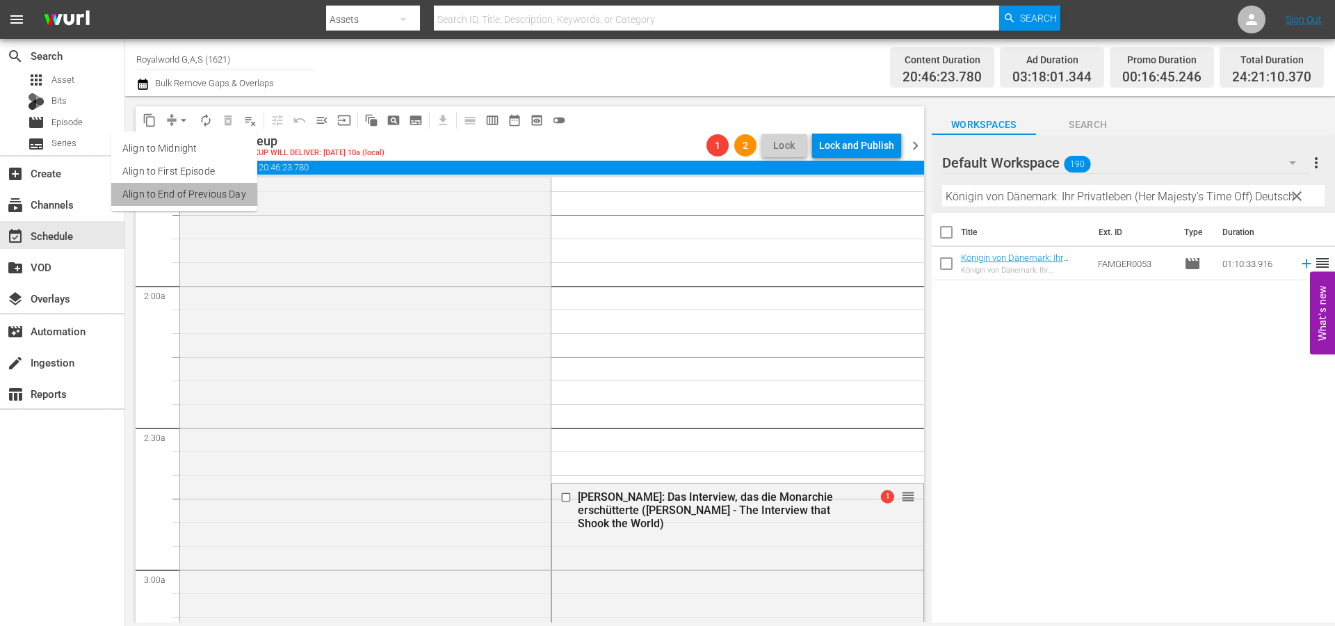
click at [207, 203] on li "Align to End of Previous Day" at bounding box center [184, 194] width 146 height 23
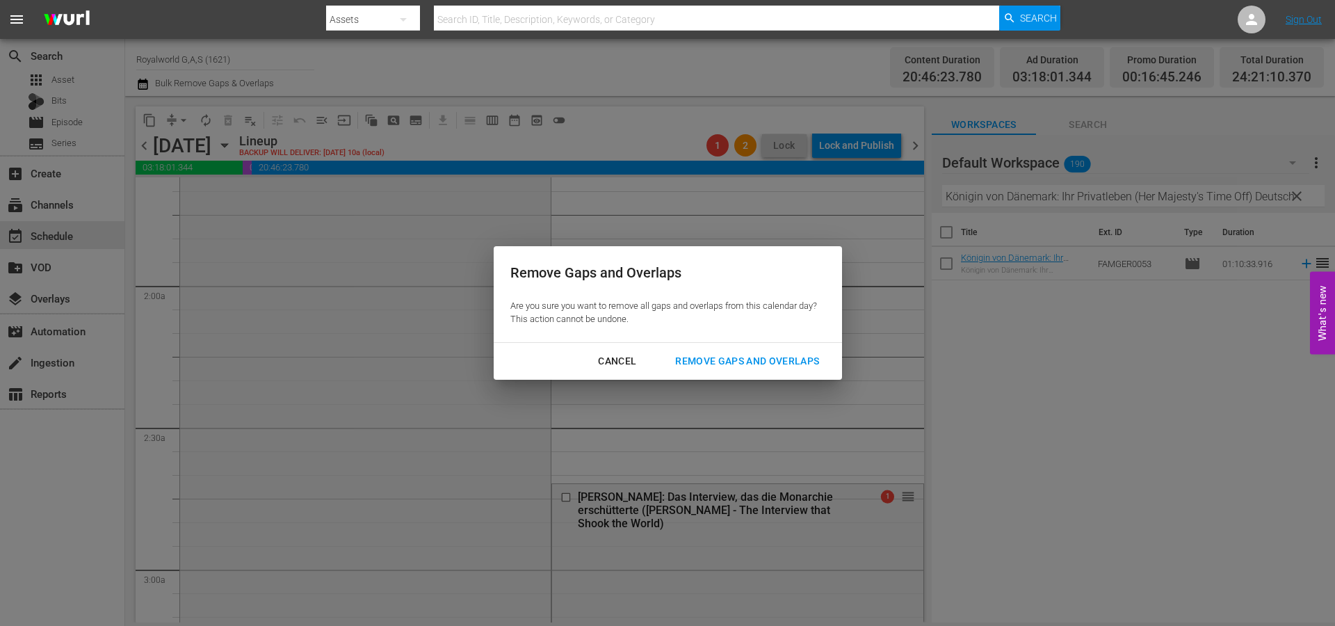
click at [751, 369] on div "Remove Gaps and Overlaps" at bounding box center [747, 360] width 166 height 17
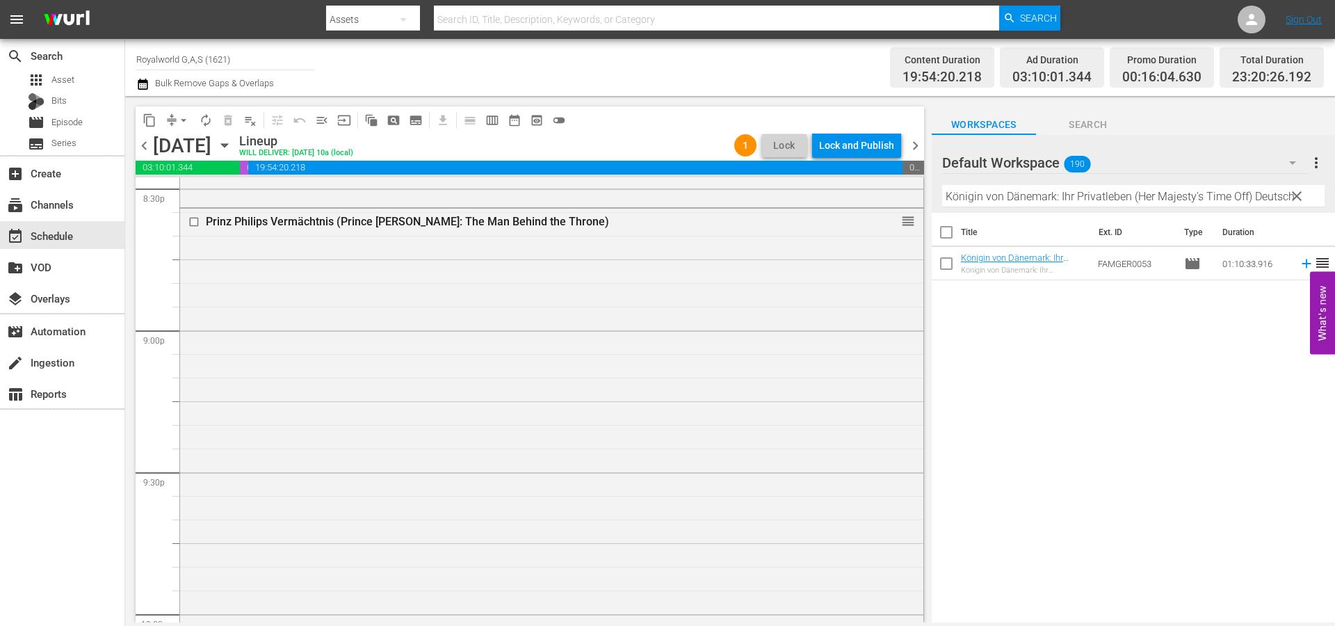
scroll to position [6390, 0]
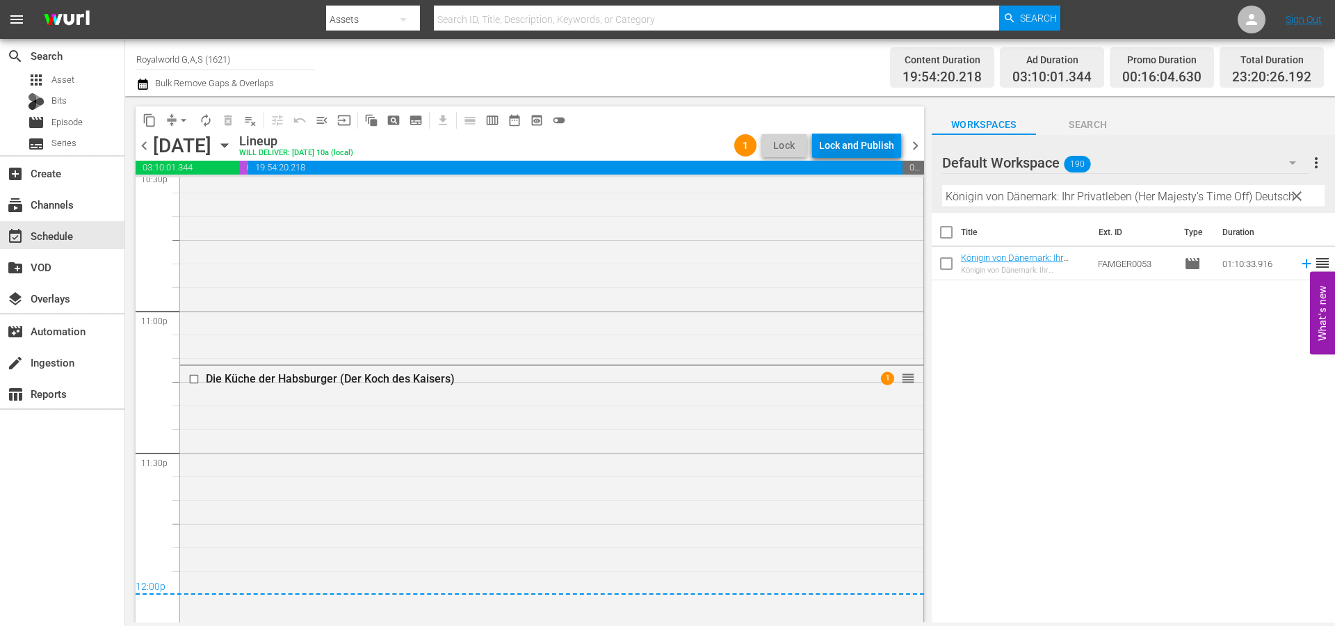
click at [851, 145] on div "Lock and Publish" at bounding box center [856, 145] width 75 height 25
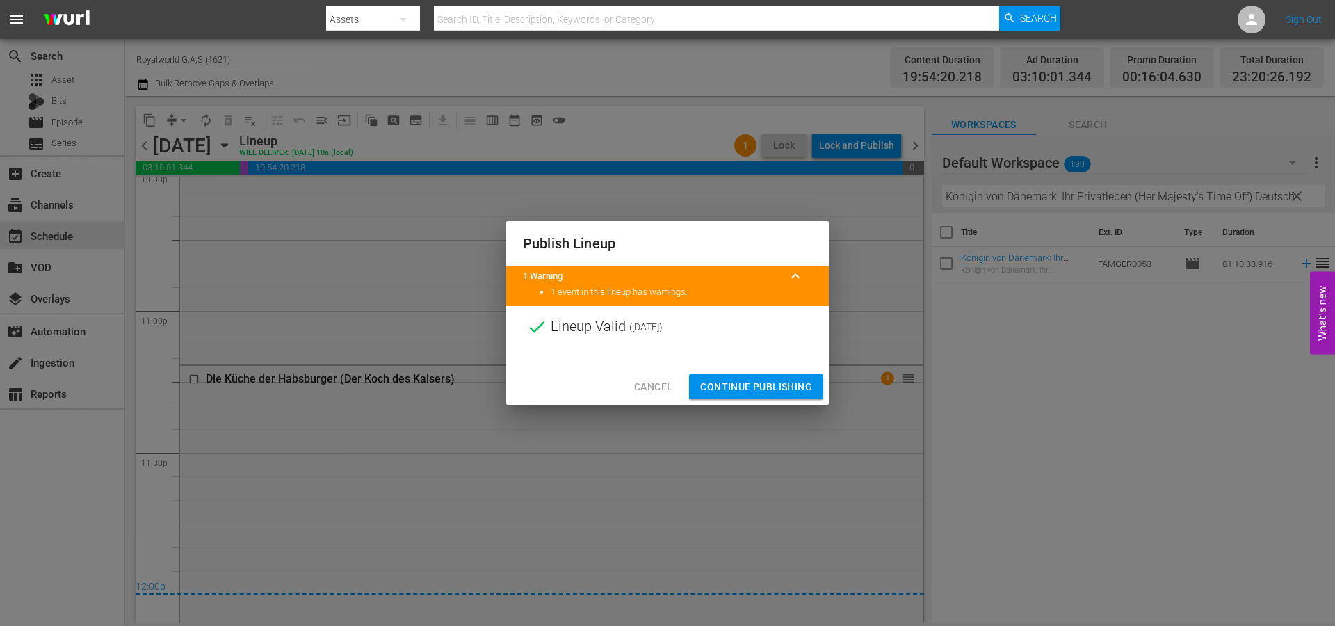
drag, startPoint x: 738, startPoint y: 387, endPoint x: 748, endPoint y: 387, distance: 9.7
click at [740, 387] on span "Continue Publishing" at bounding box center [756, 386] width 112 height 17
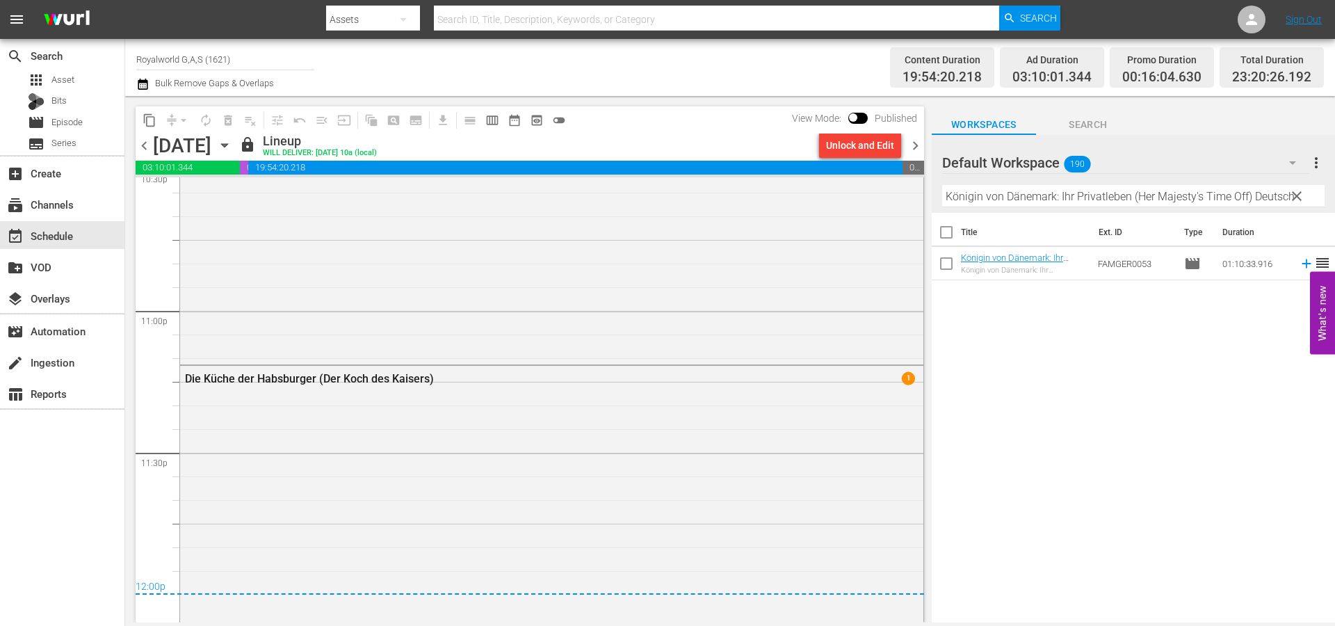
click at [916, 150] on span "chevron_right" at bounding box center [915, 145] width 17 height 17
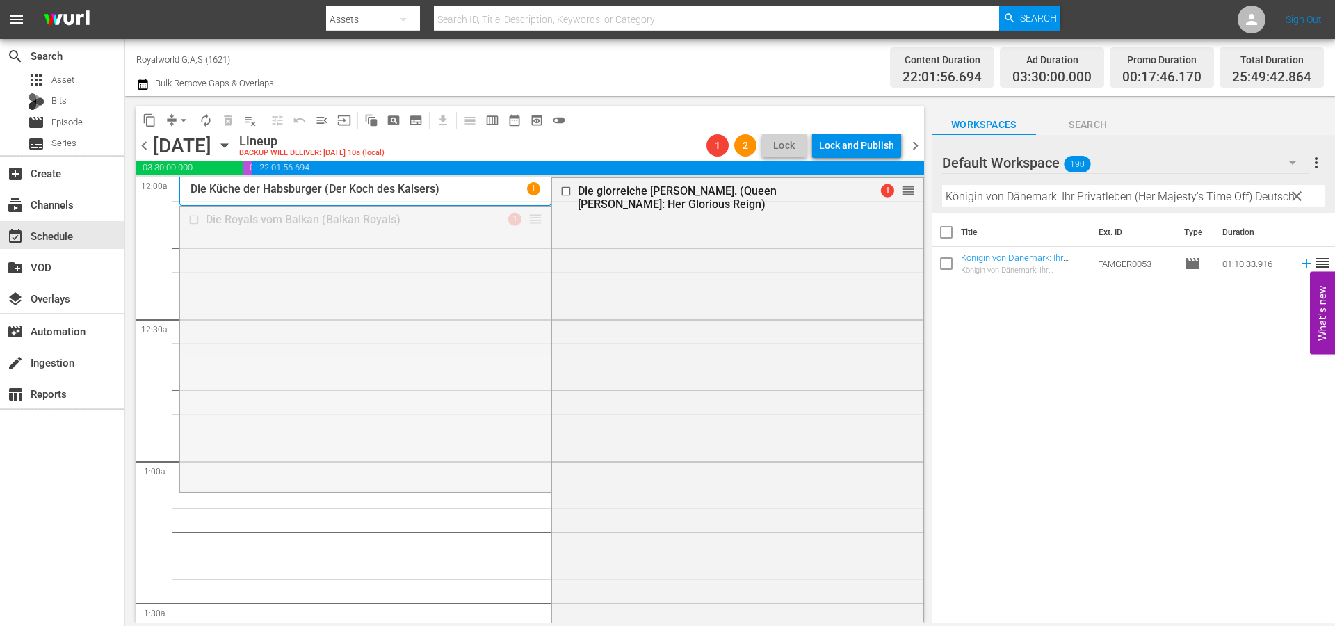
drag, startPoint x: 526, startPoint y: 217, endPoint x: 531, endPoint y: 435, distance: 218.4
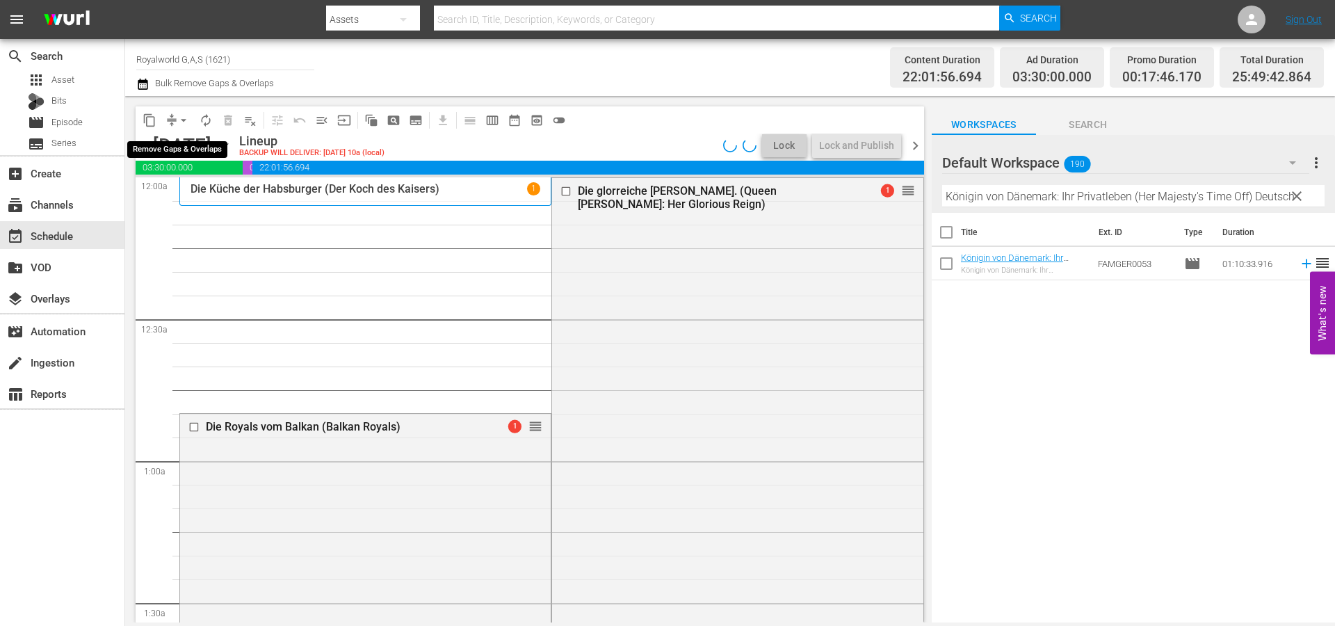
click at [184, 120] on span "arrow_drop_down" at bounding box center [184, 120] width 14 height 14
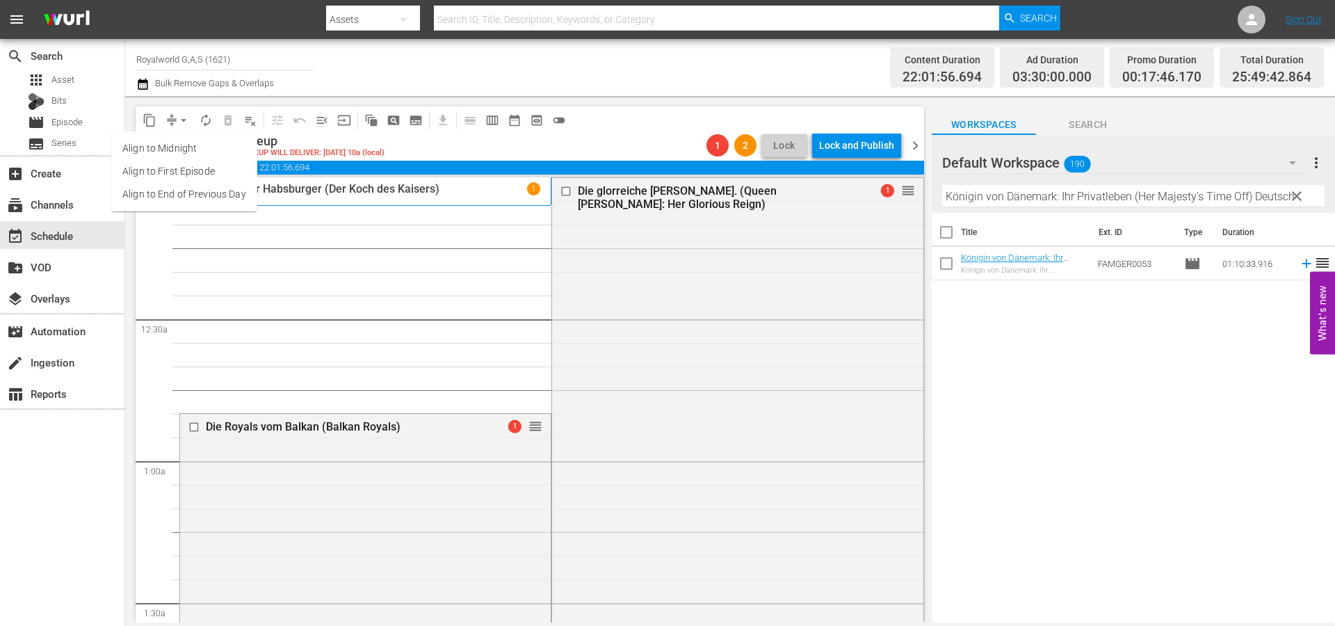
click at [196, 190] on li "Align to End of Previous Day" at bounding box center [184, 194] width 146 height 23
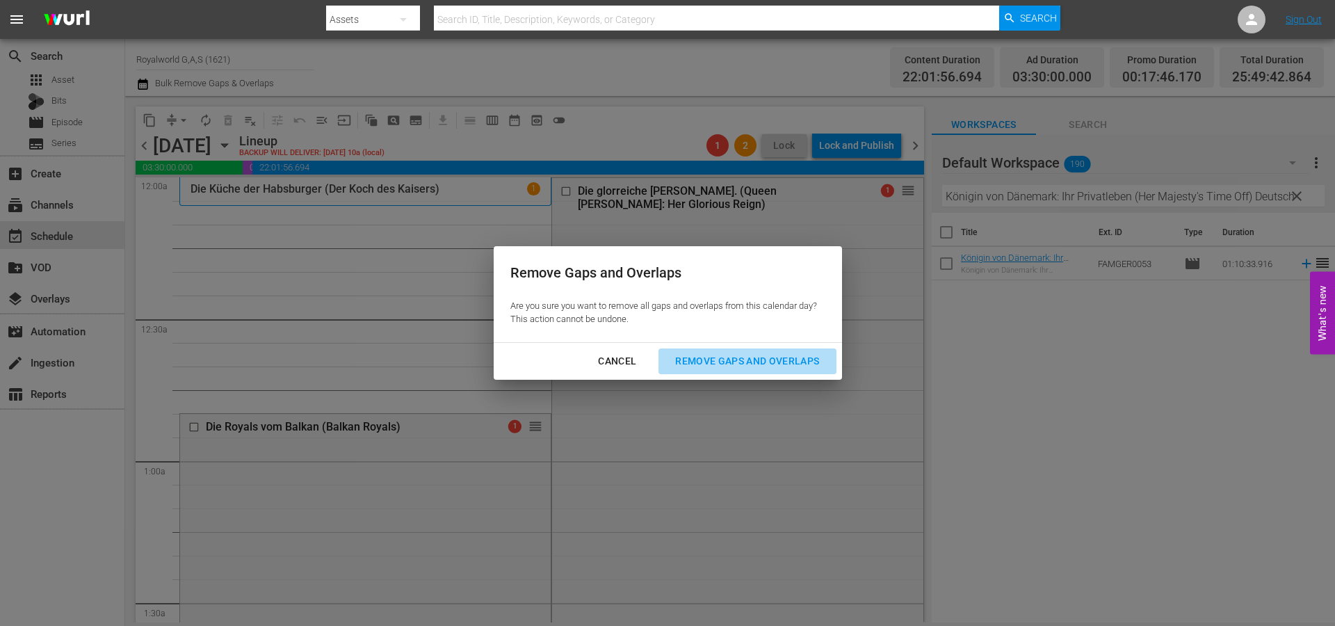
click at [774, 357] on div "Remove Gaps and Overlaps" at bounding box center [747, 360] width 166 height 17
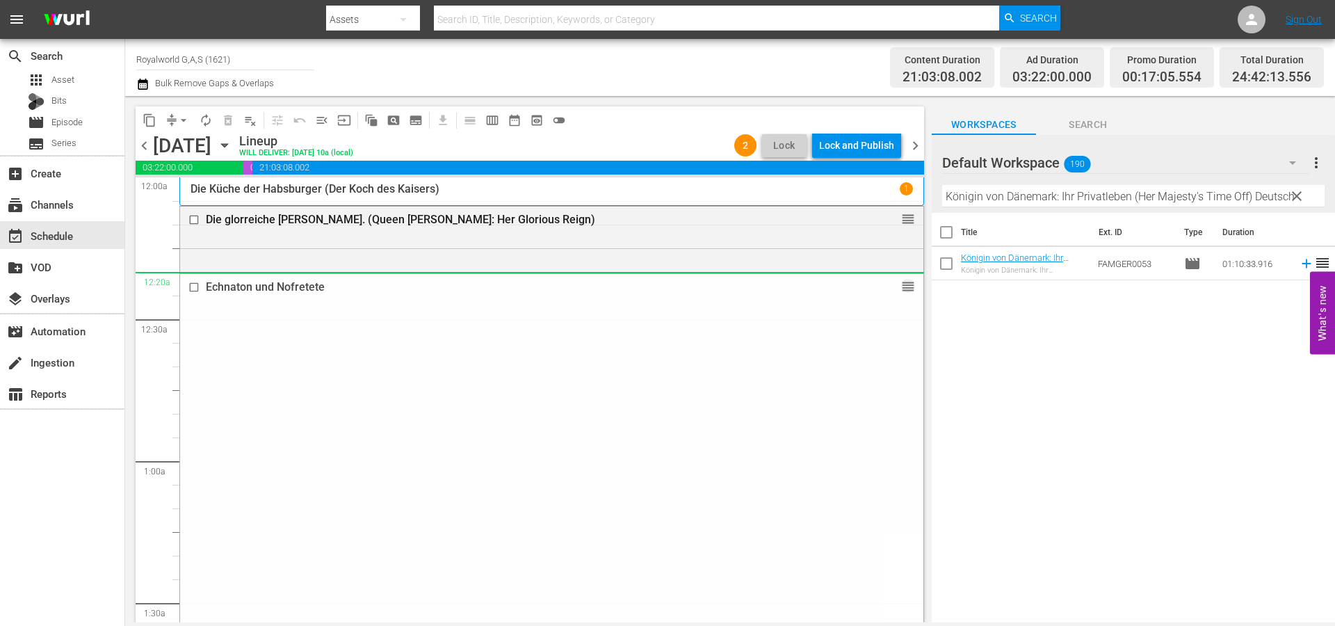
drag, startPoint x: 894, startPoint y: 355, endPoint x: 723, endPoint y: 275, distance: 188.5
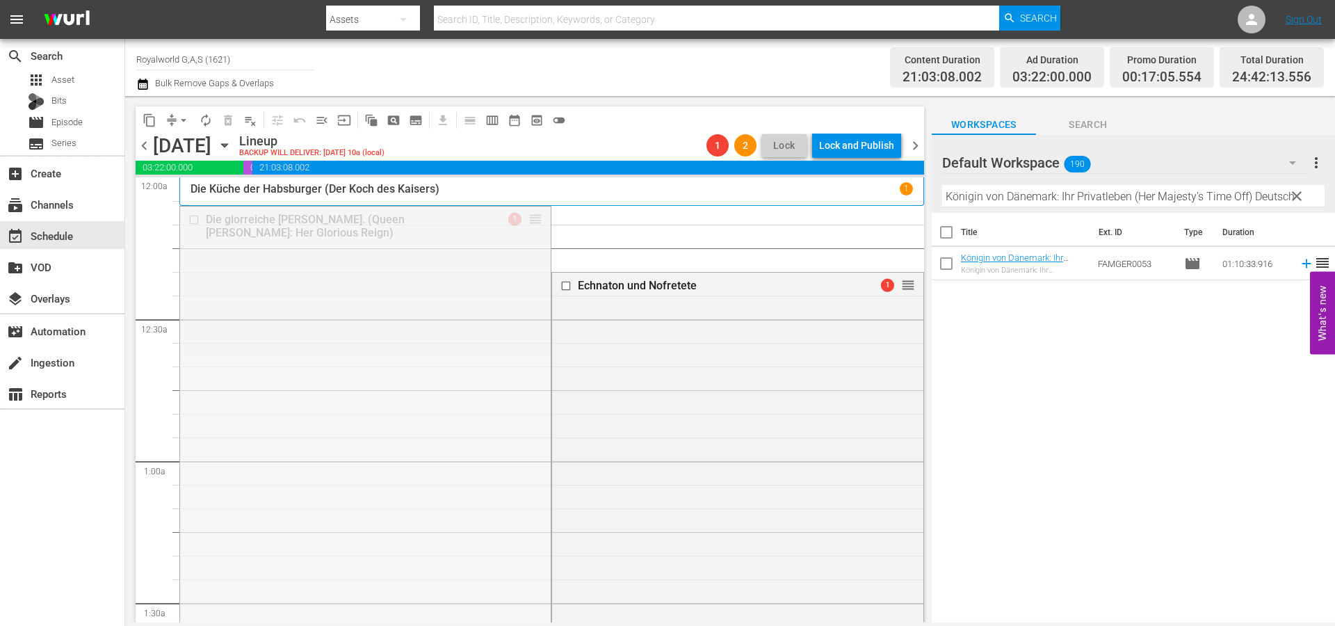
drag, startPoint x: 530, startPoint y: 217, endPoint x: 527, endPoint y: 371, distance: 153.7
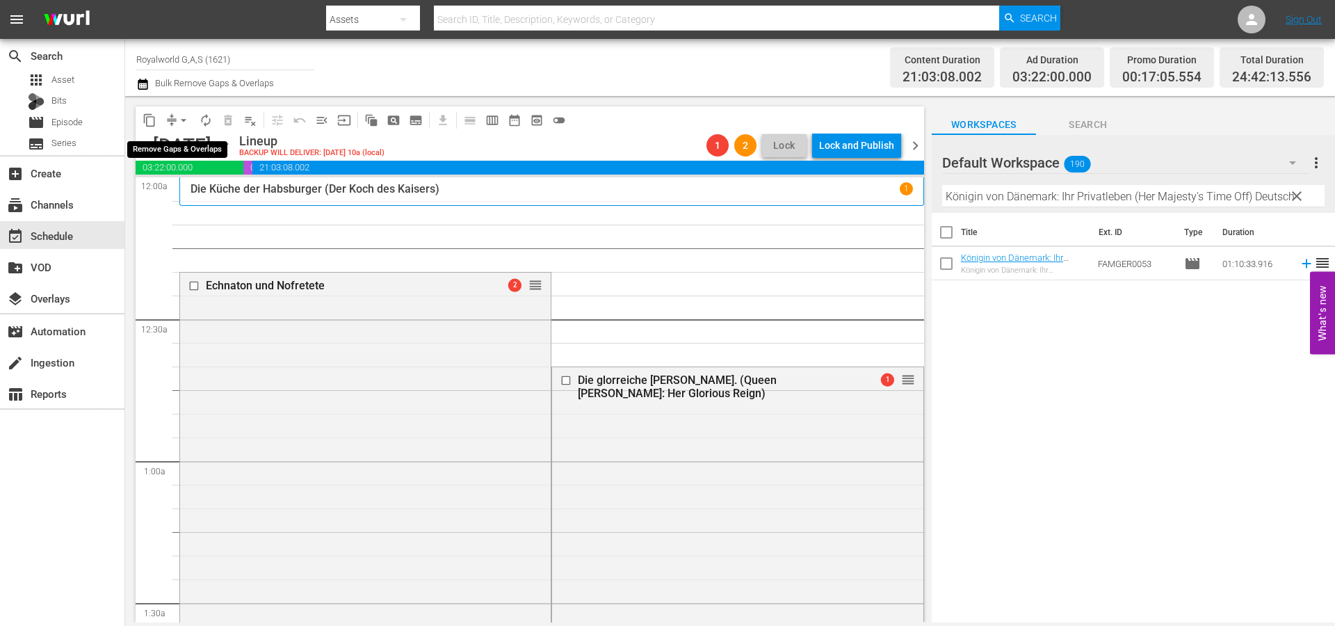
click at [186, 113] on span "arrow_drop_down" at bounding box center [184, 120] width 14 height 14
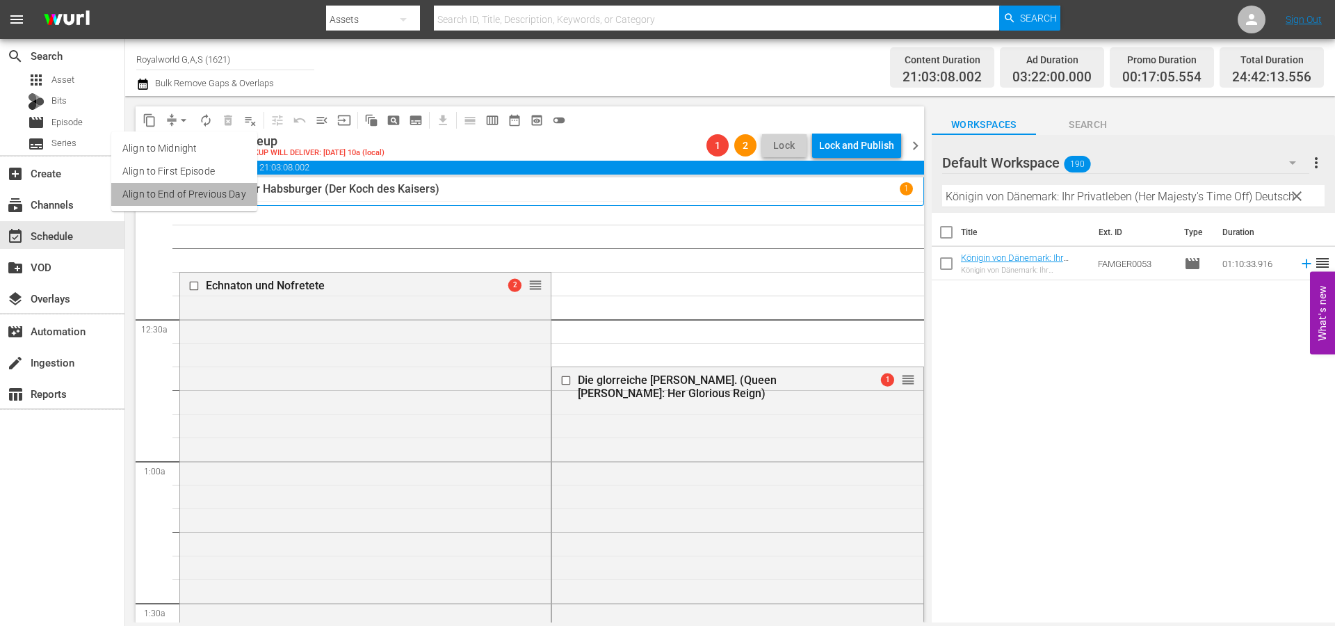
click at [204, 188] on li "Align to End of Previous Day" at bounding box center [184, 194] width 146 height 23
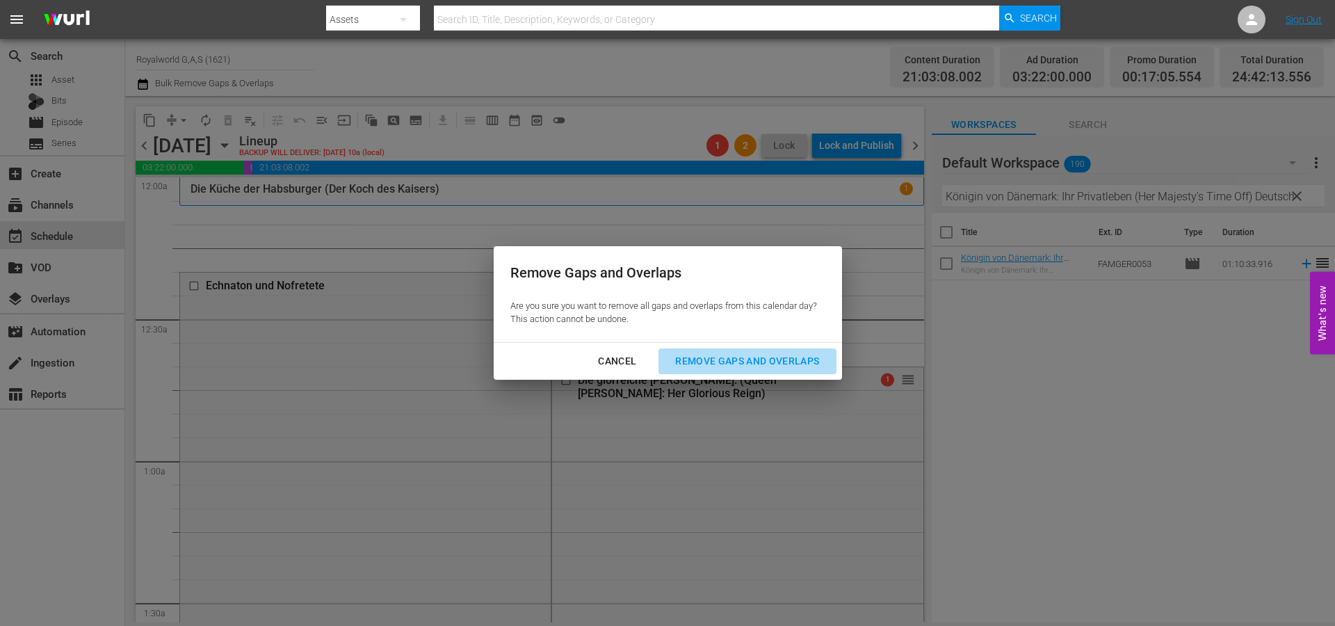
click at [734, 355] on div "Remove Gaps and Overlaps" at bounding box center [747, 360] width 166 height 17
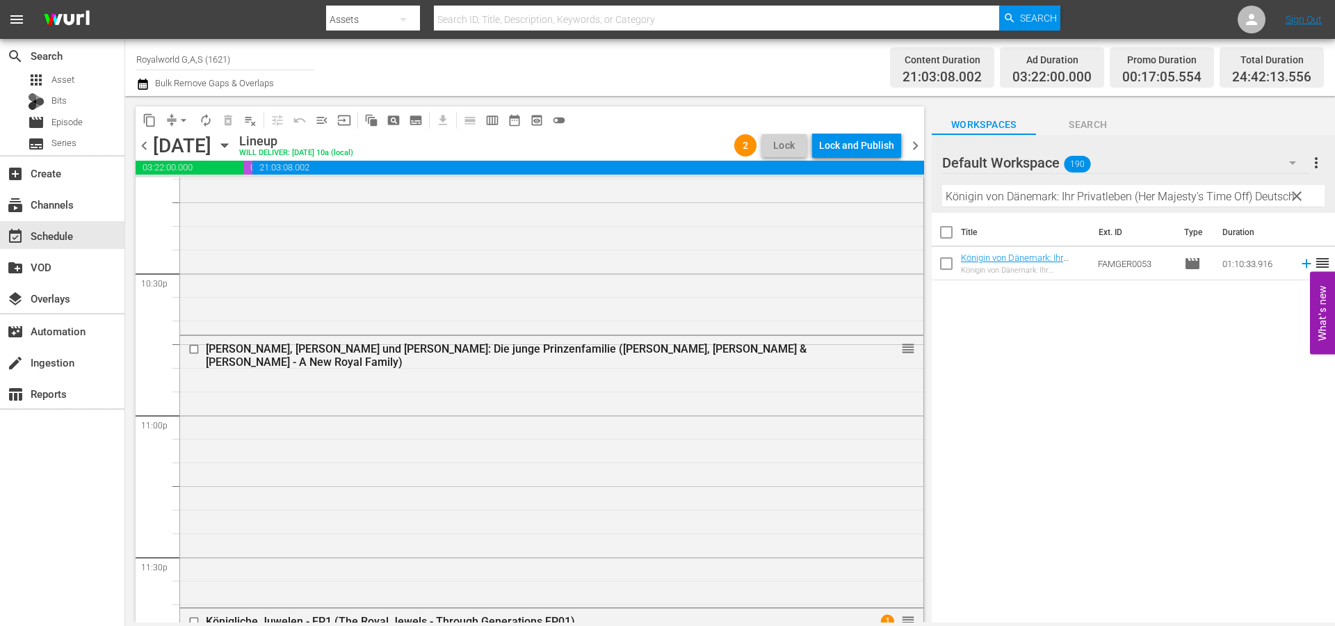
scroll to position [6590, 0]
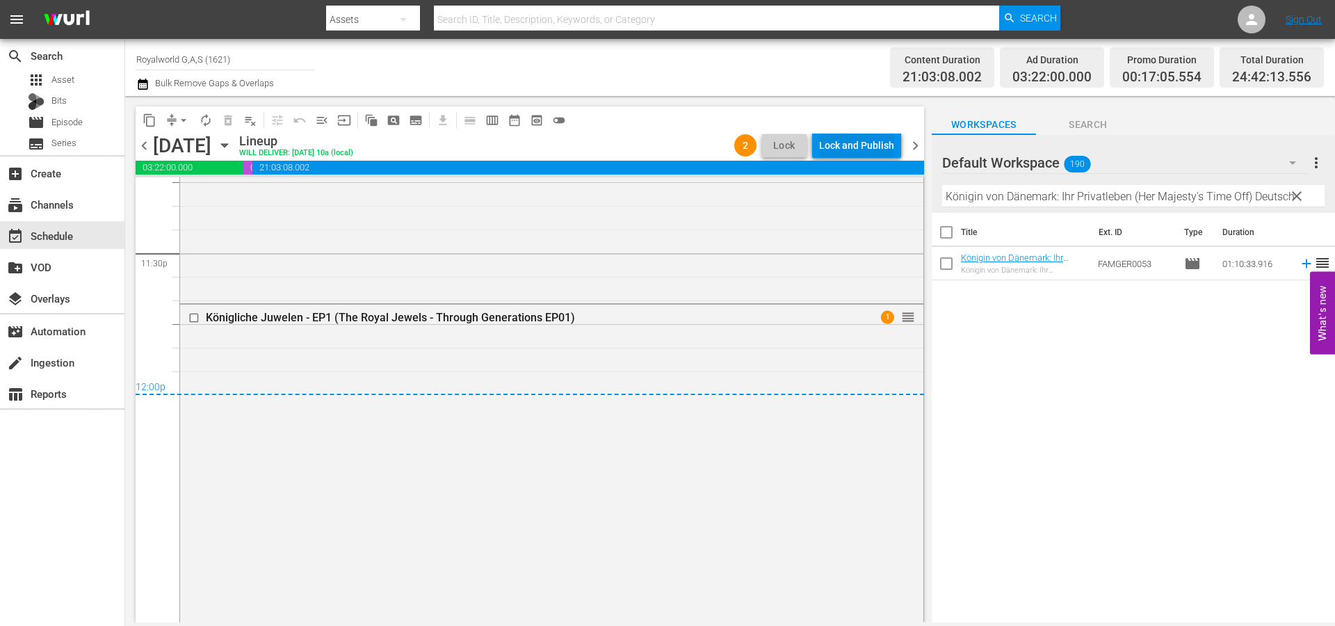
click at [849, 152] on div "Lock and Publish" at bounding box center [856, 145] width 75 height 25
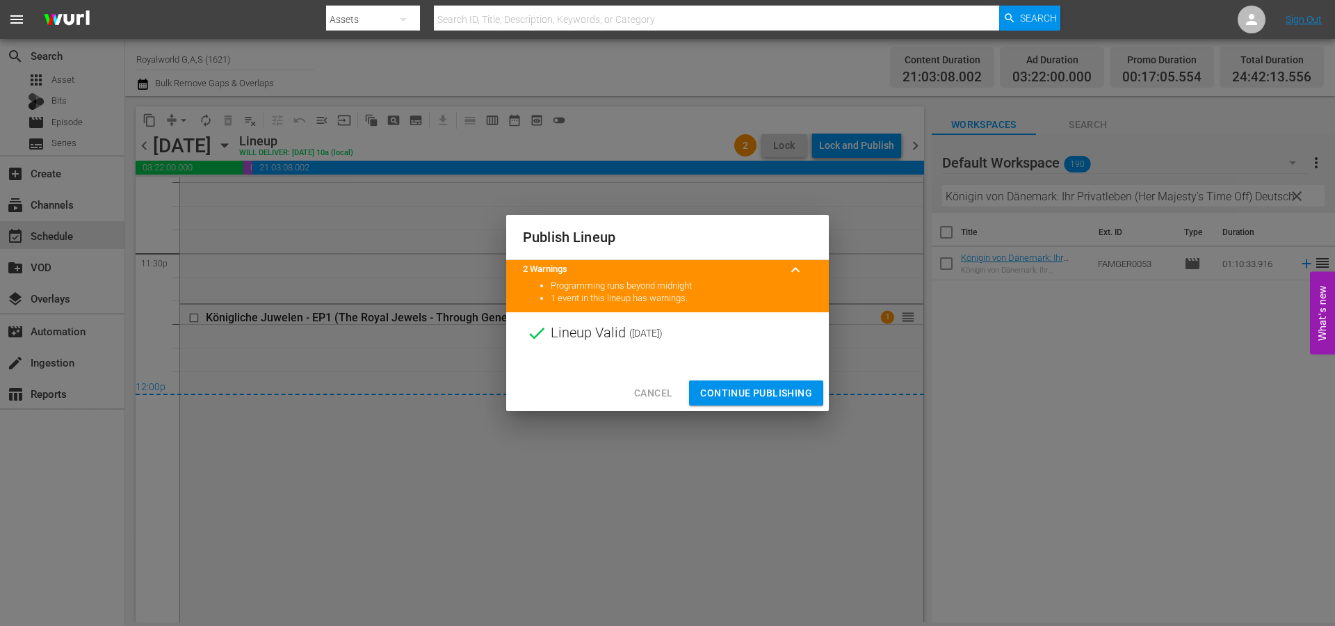
click at [751, 396] on span "Continue Publishing" at bounding box center [756, 392] width 112 height 17
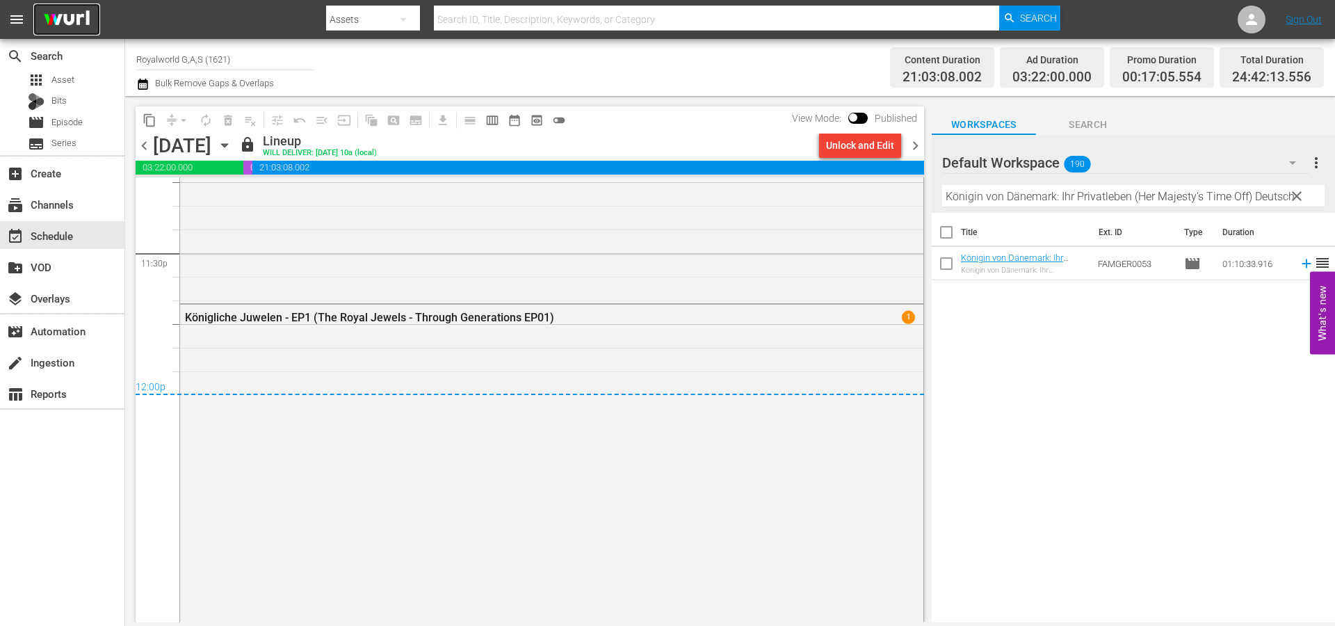
click at [89, 29] on img at bounding box center [66, 19] width 67 height 33
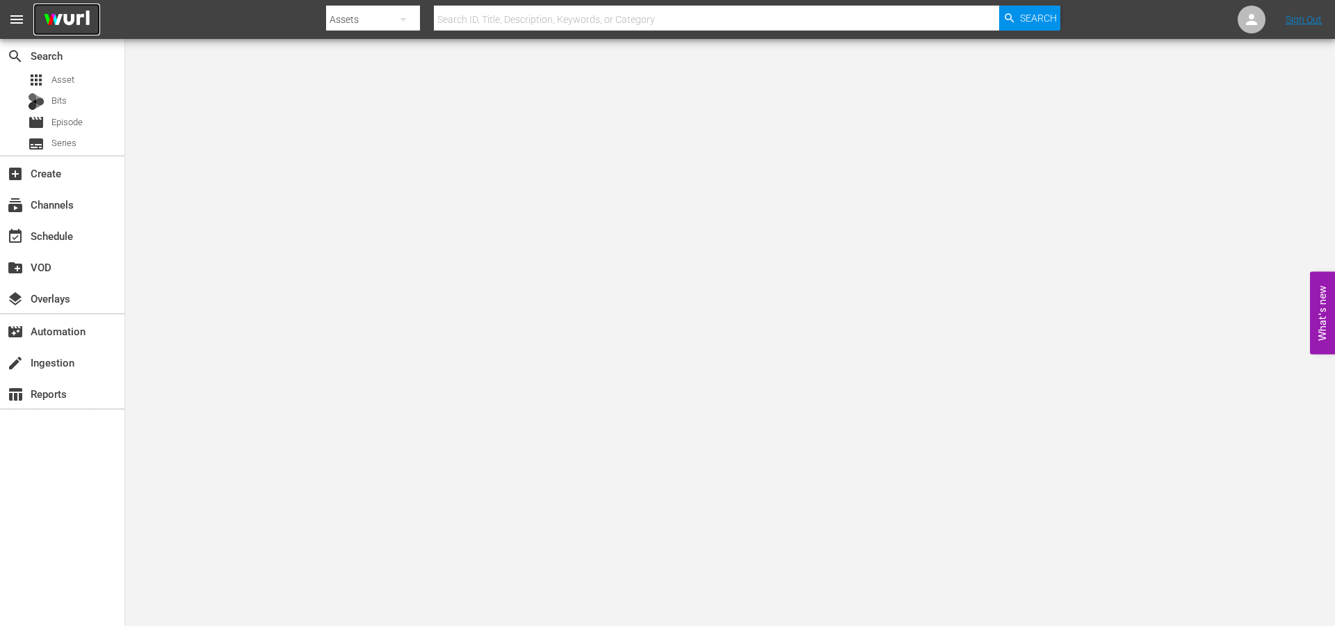
click at [72, 22] on img at bounding box center [66, 19] width 67 height 33
click at [54, 240] on div "event_available Schedule" at bounding box center [39, 233] width 78 height 13
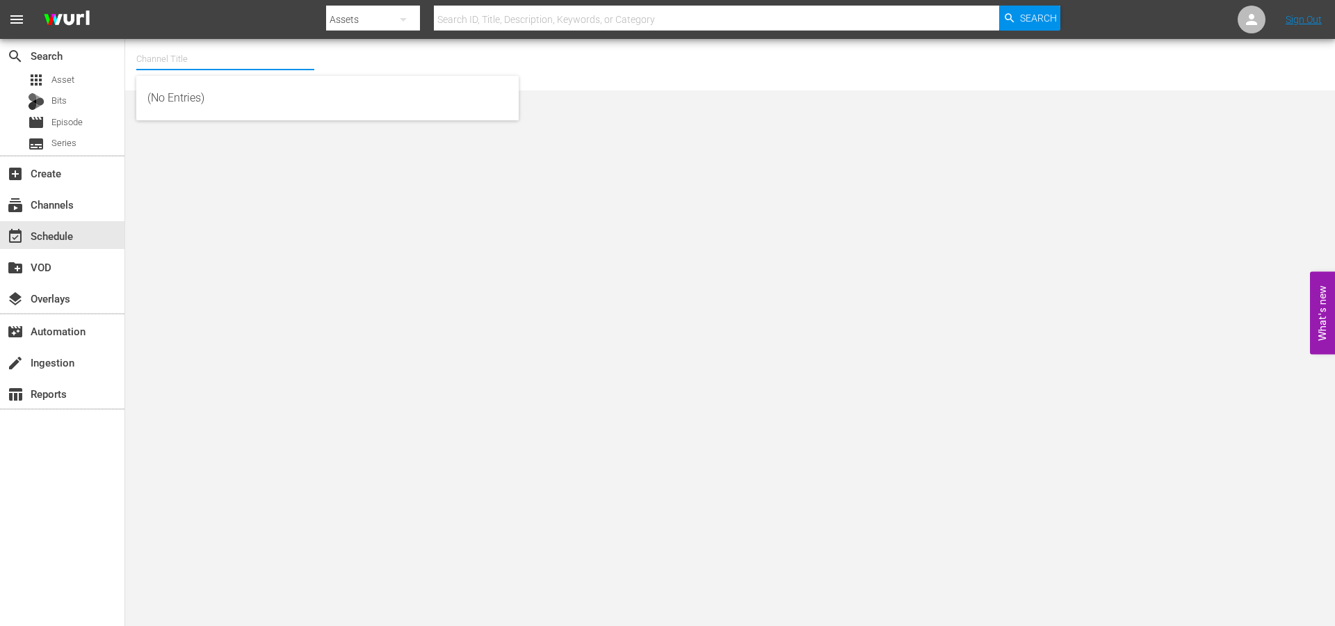
click at [152, 60] on input "text" at bounding box center [225, 58] width 178 height 33
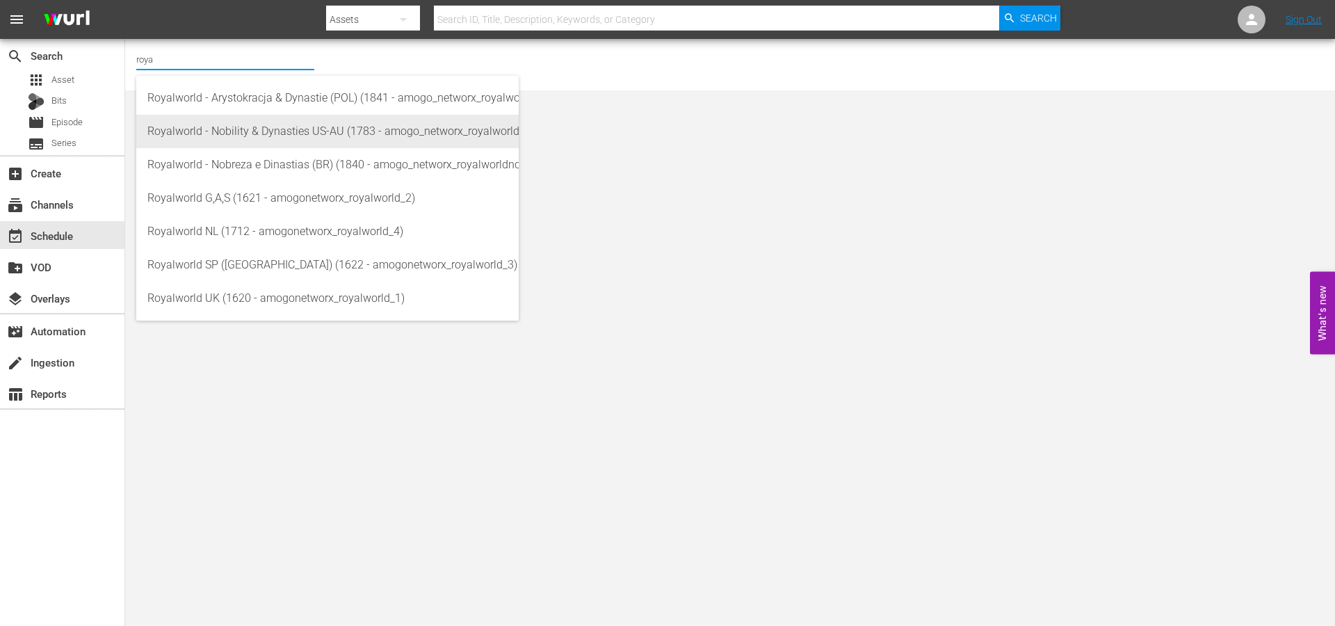
click at [178, 129] on div "Royalworld - Nobility & Dynasties US-AU (1783 - amogo_networx_royalworldnobilit…" at bounding box center [327, 131] width 360 height 33
type input "Royalworld - Nobility & Dynasties US-AU (1783 - amogo_networx_royalworldnobilit…"
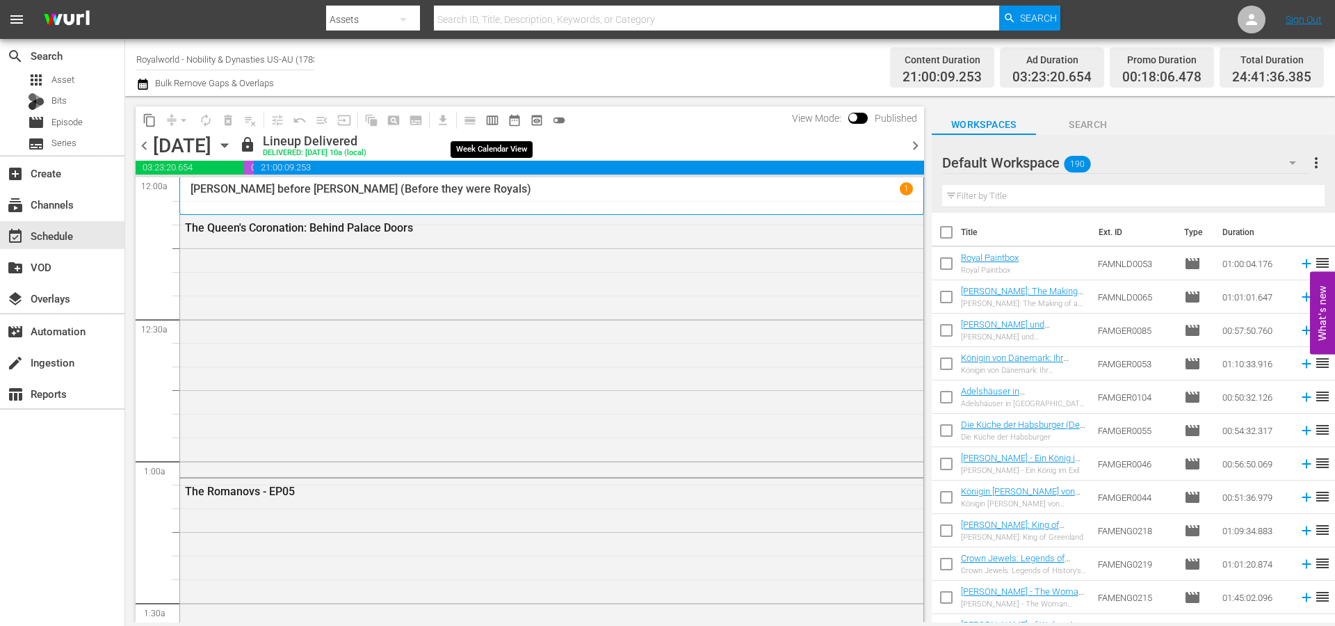
click at [493, 115] on span "calendar_view_week_outlined" at bounding box center [492, 120] width 14 height 14
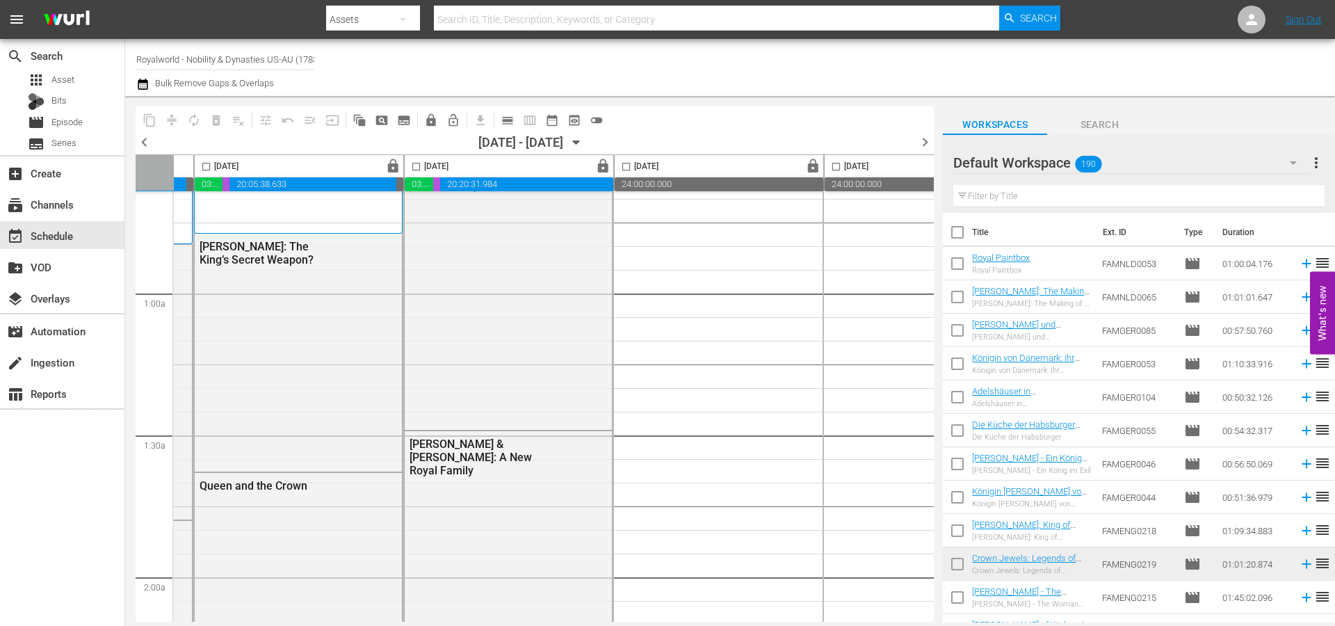
scroll to position [0, 400]
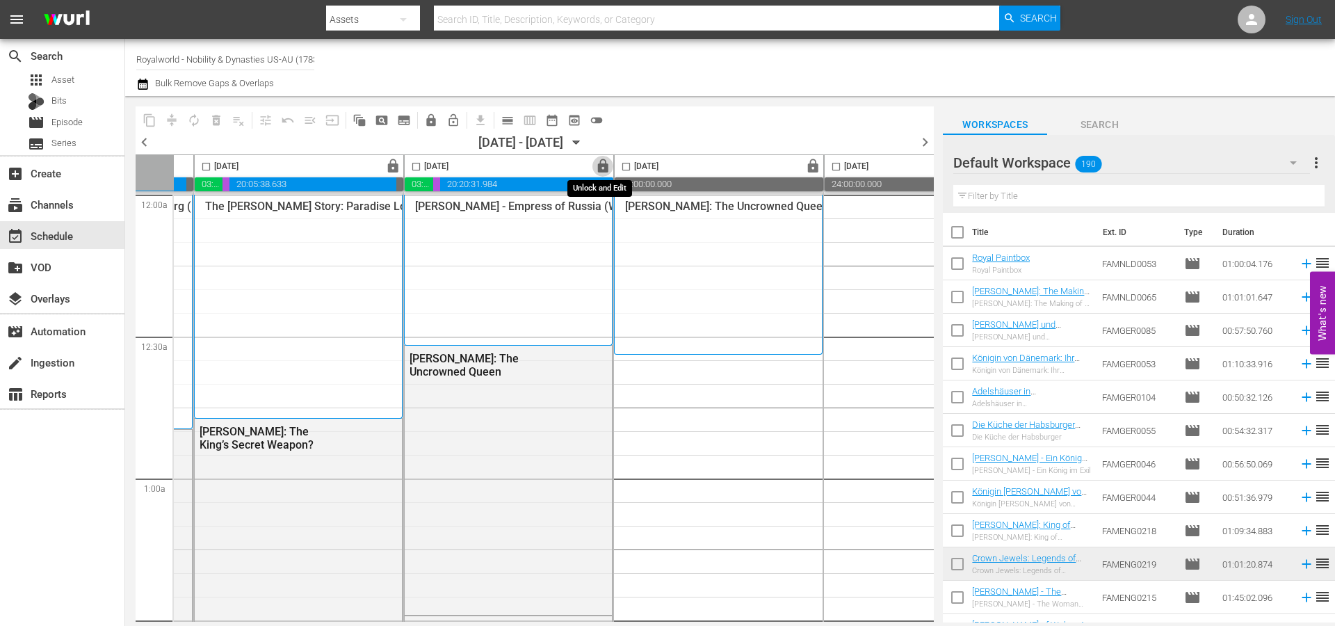
click at [601, 165] on span "lock" at bounding box center [603, 166] width 16 height 16
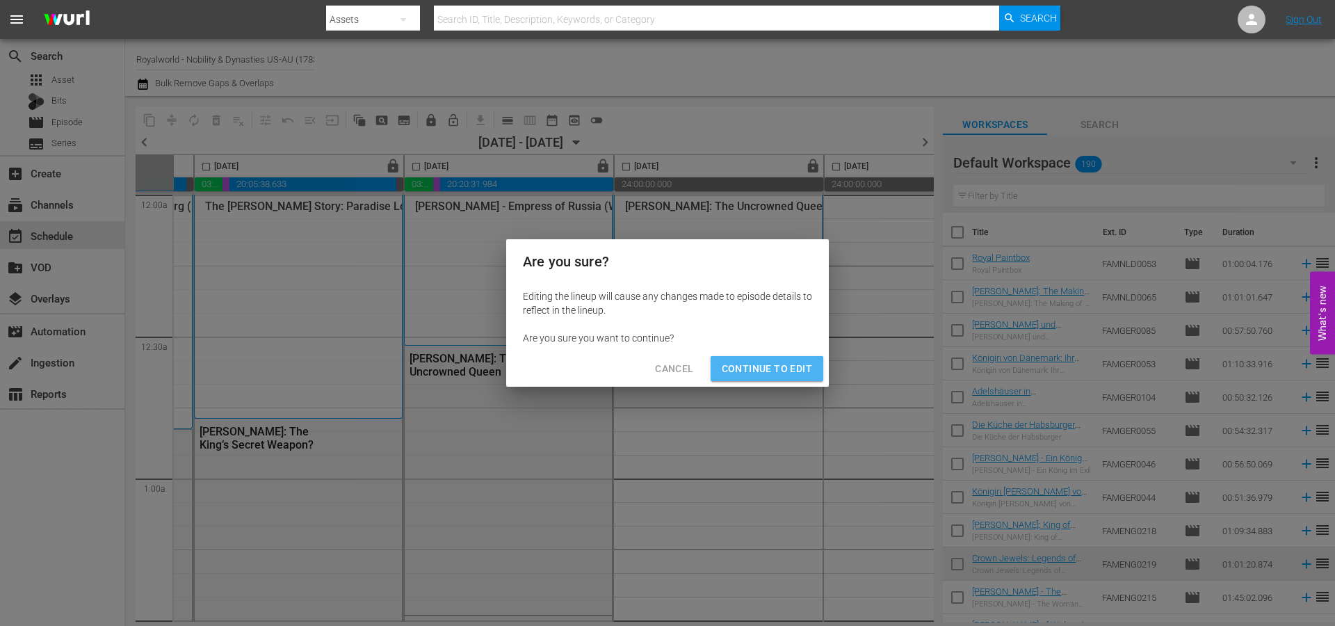
click at [772, 374] on span "Continue to Edit" at bounding box center [767, 368] width 90 height 17
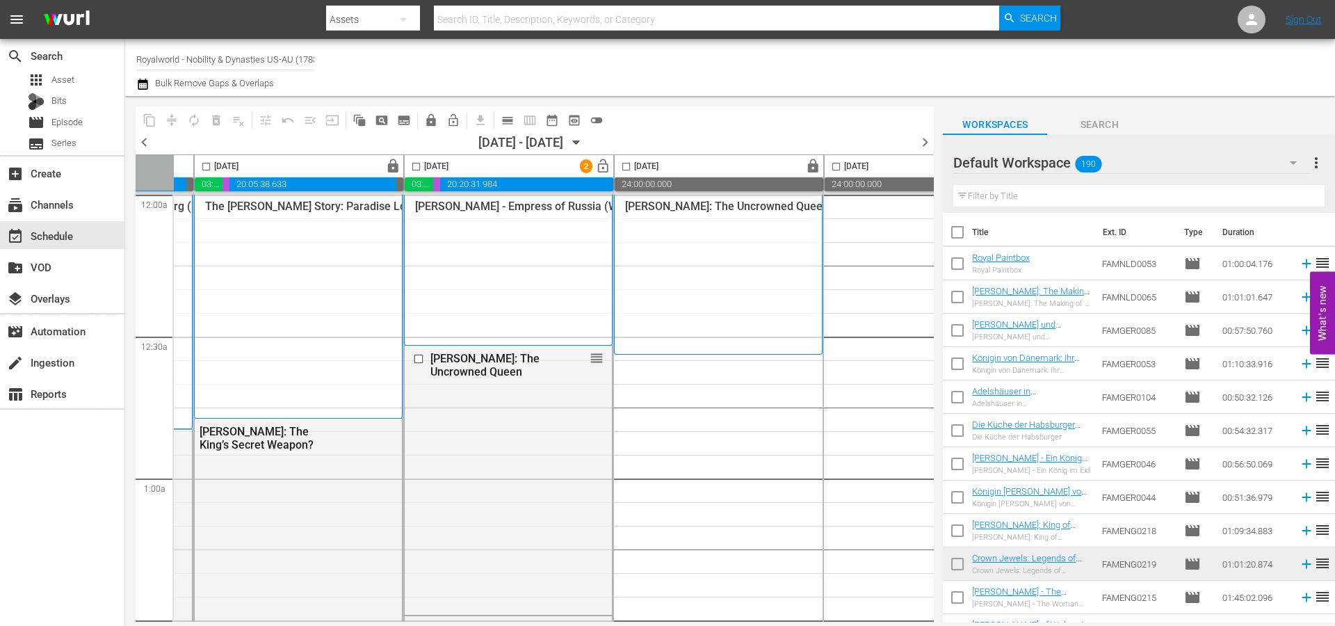
click at [414, 163] on input "checkbox" at bounding box center [416, 169] width 16 height 16
click at [206, 115] on button "delete_forever_outlined" at bounding box center [216, 120] width 22 height 22
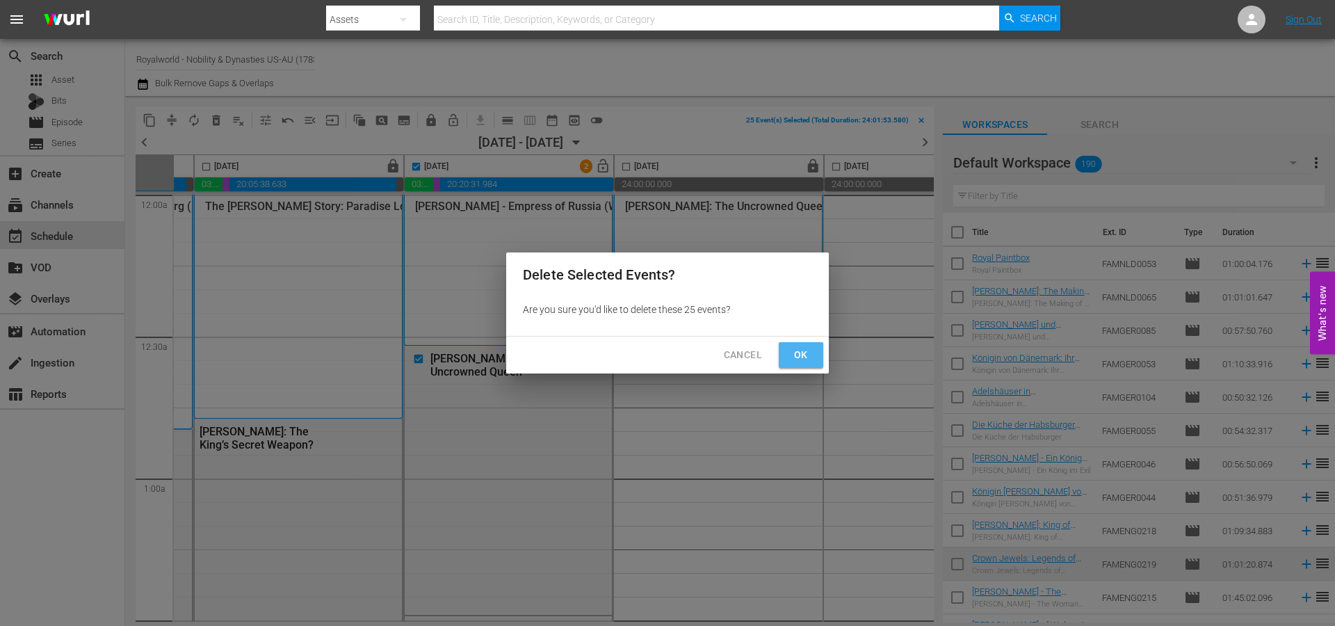
click at [802, 360] on span "Ok" at bounding box center [801, 354] width 22 height 17
checkbox input "false"
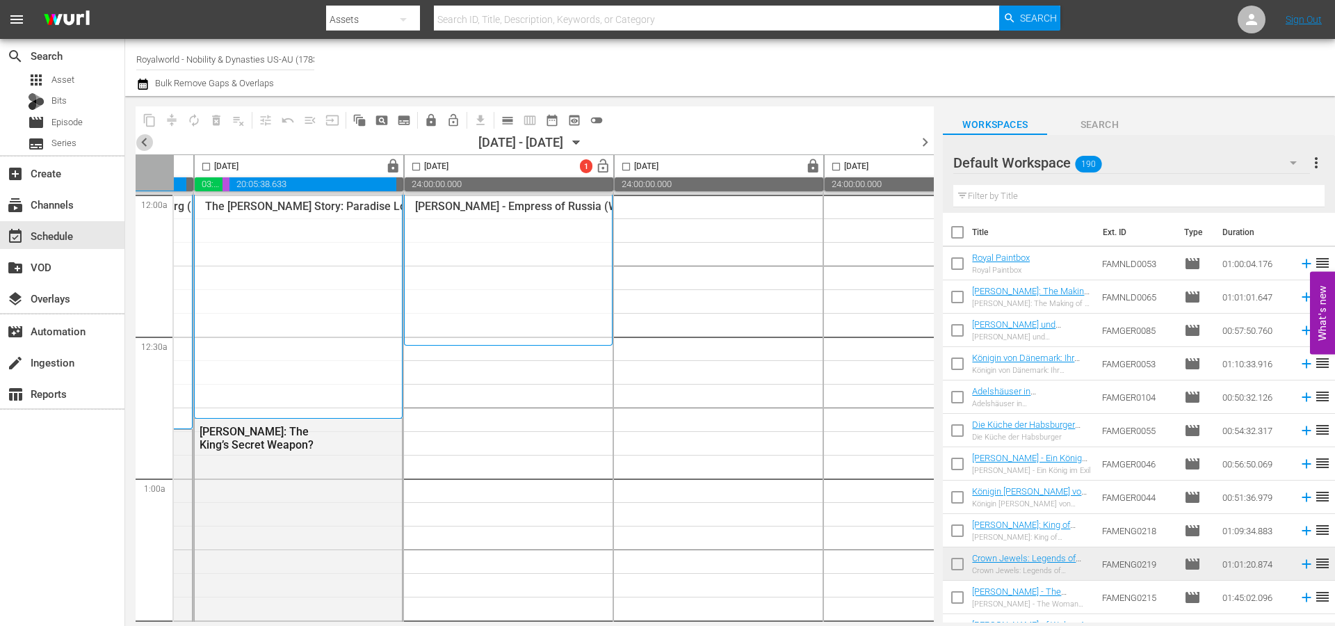
click at [150, 136] on span "chevron_left" at bounding box center [144, 141] width 17 height 17
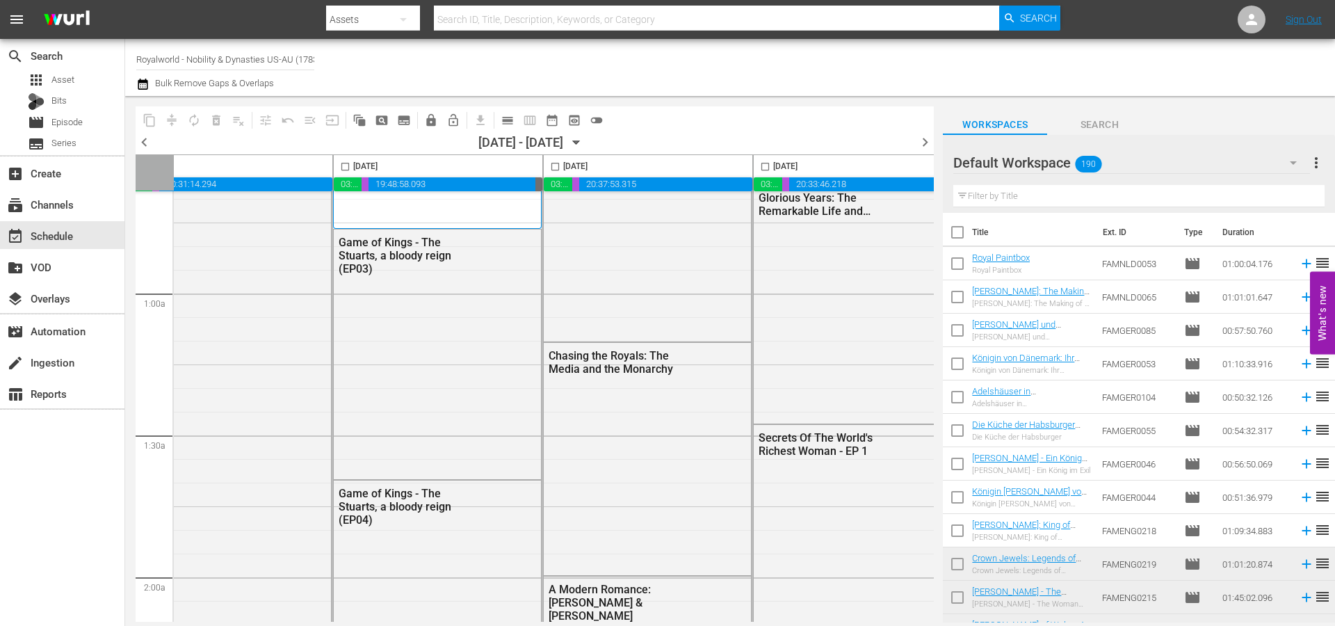
scroll to position [185, 236]
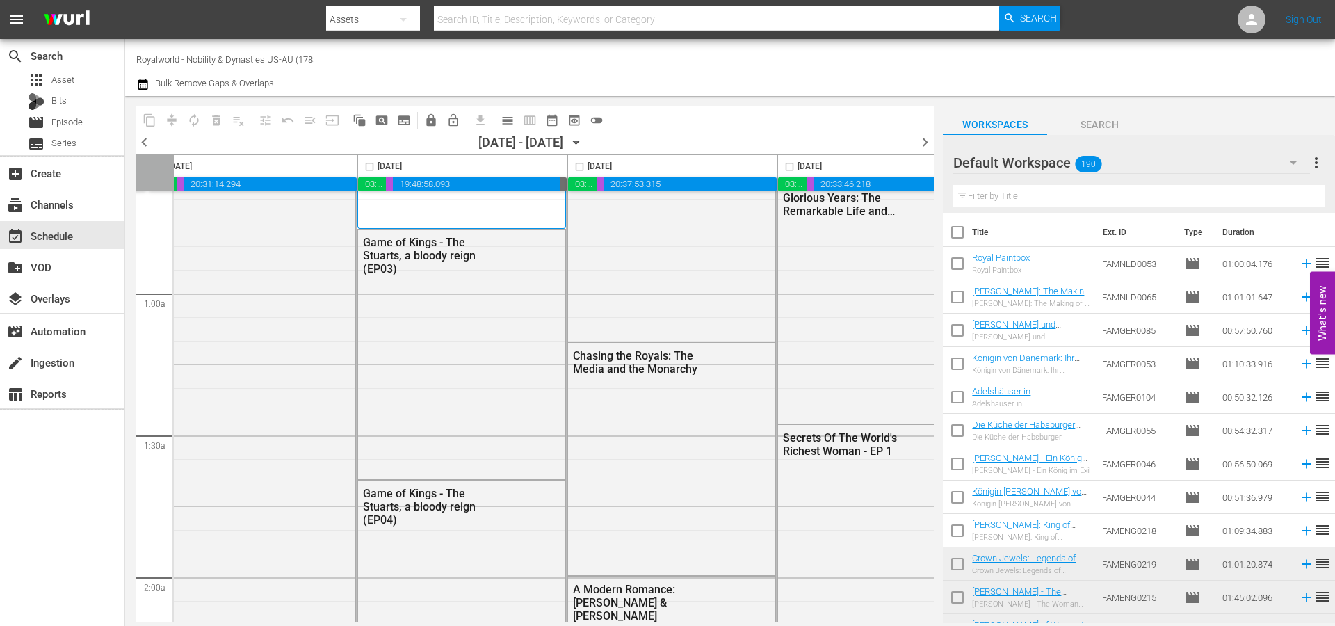
click at [364, 163] on input "checkbox" at bounding box center [369, 169] width 16 height 16
checkbox input "true"
click at [149, 122] on span "content_copy" at bounding box center [150, 120] width 14 height 14
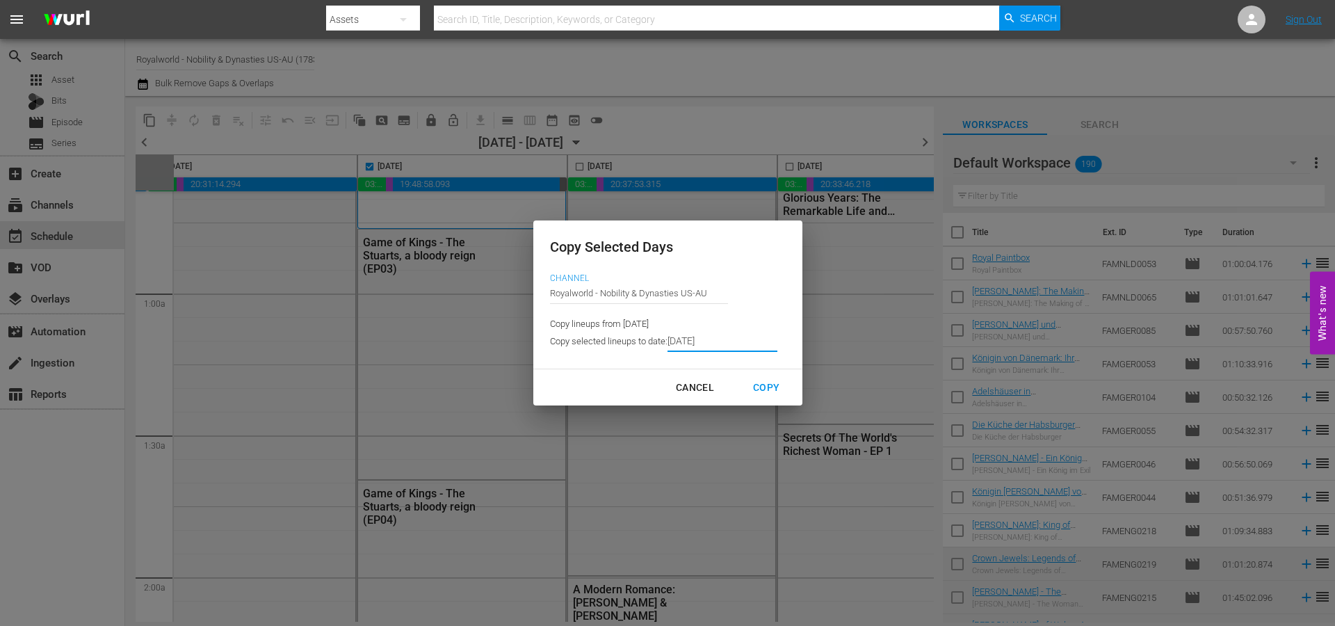
click at [735, 339] on input "[DATE]" at bounding box center [722, 341] width 110 height 21
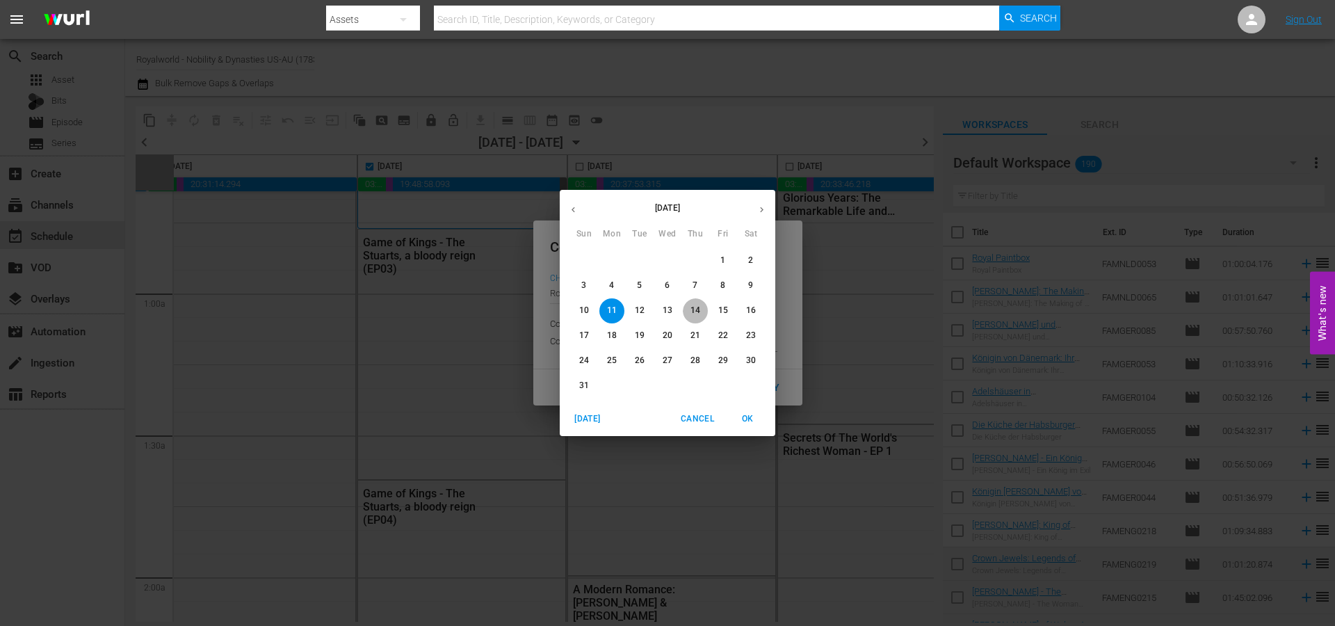
click at [699, 311] on p "14" at bounding box center [695, 310] width 10 height 12
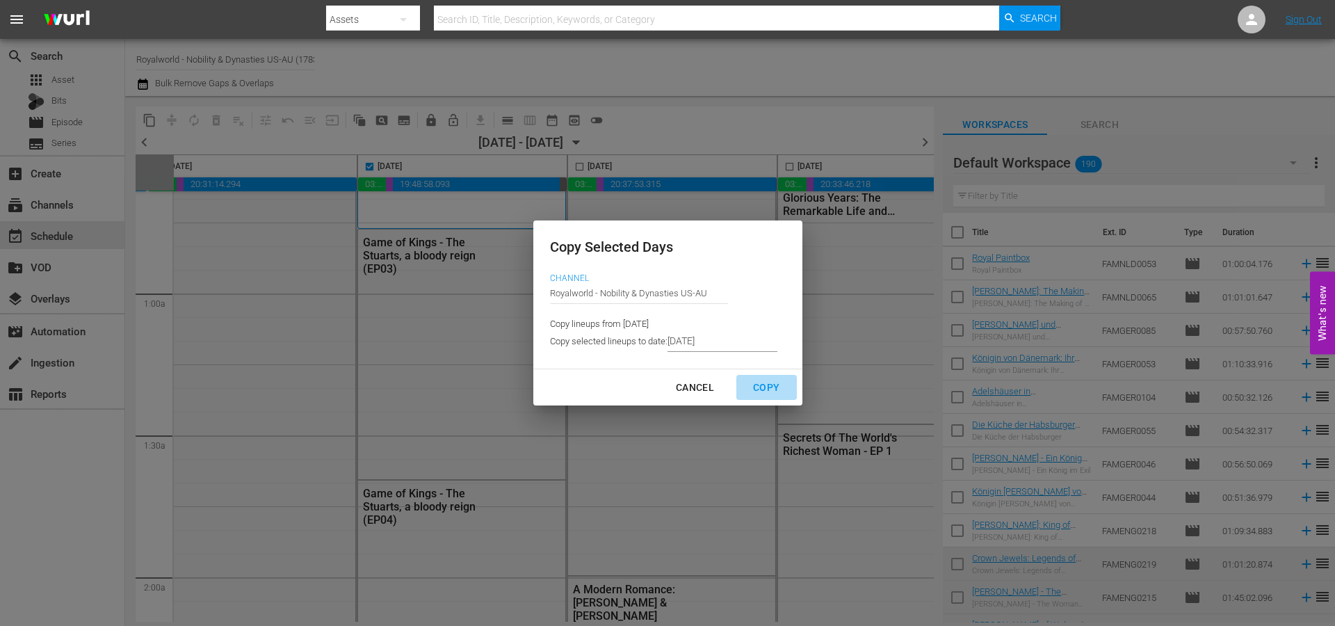
click at [769, 387] on div "Copy" at bounding box center [766, 387] width 49 height 17
type input "8/06/2025"
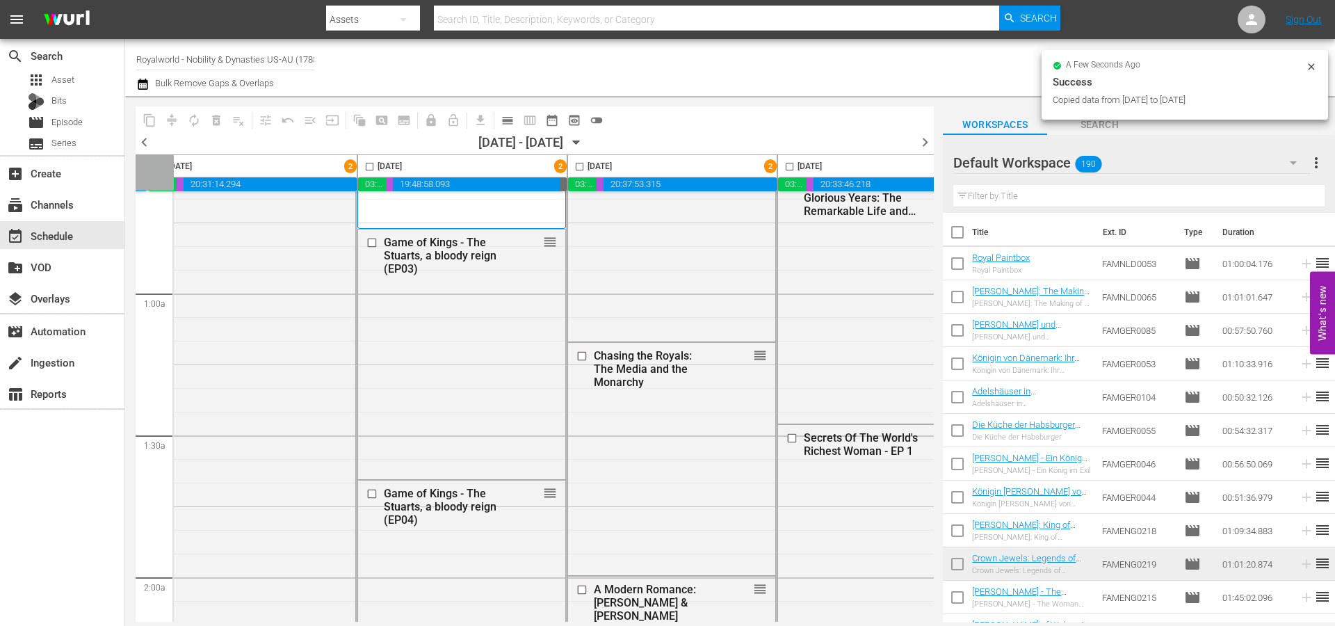
checkbox input "false"
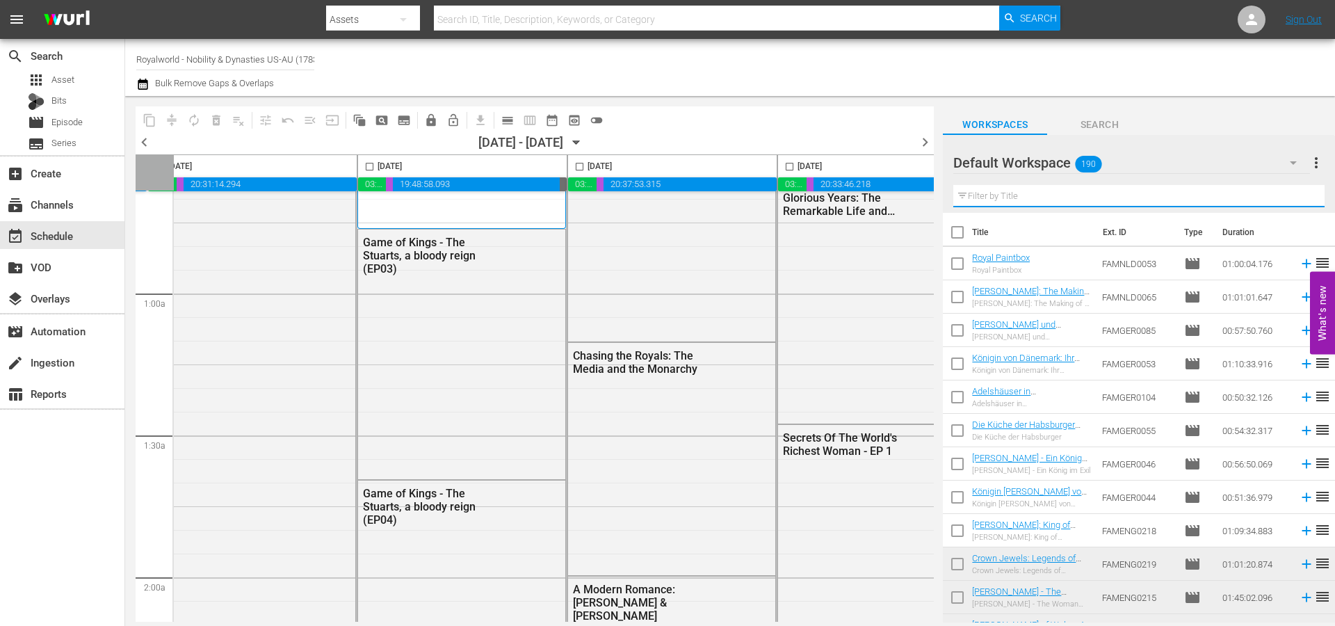
click at [1015, 192] on input "text" at bounding box center [1138, 196] width 371 height 22
paste input "Princess Diana: The Uncrowned Queen"
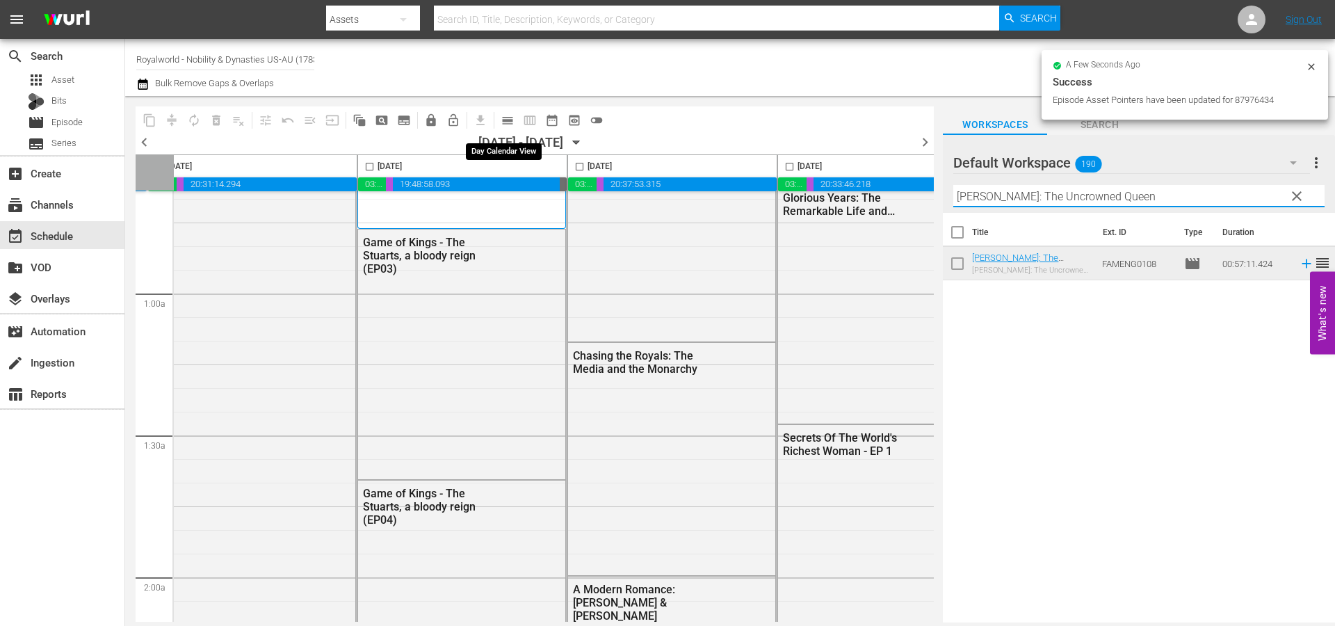
type input "Princess Diana: The Uncrowned Queen"
click at [502, 122] on span "calendar_view_day_outlined" at bounding box center [508, 120] width 14 height 14
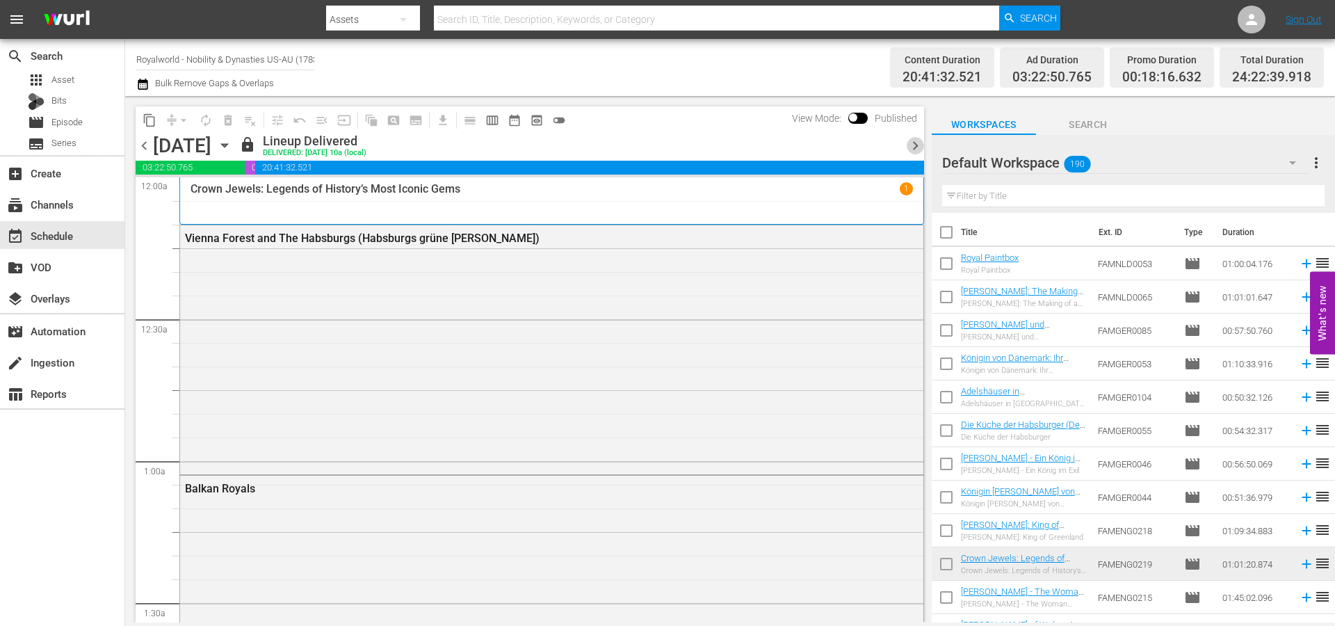
click at [915, 147] on span "chevron_right" at bounding box center [915, 145] width 17 height 17
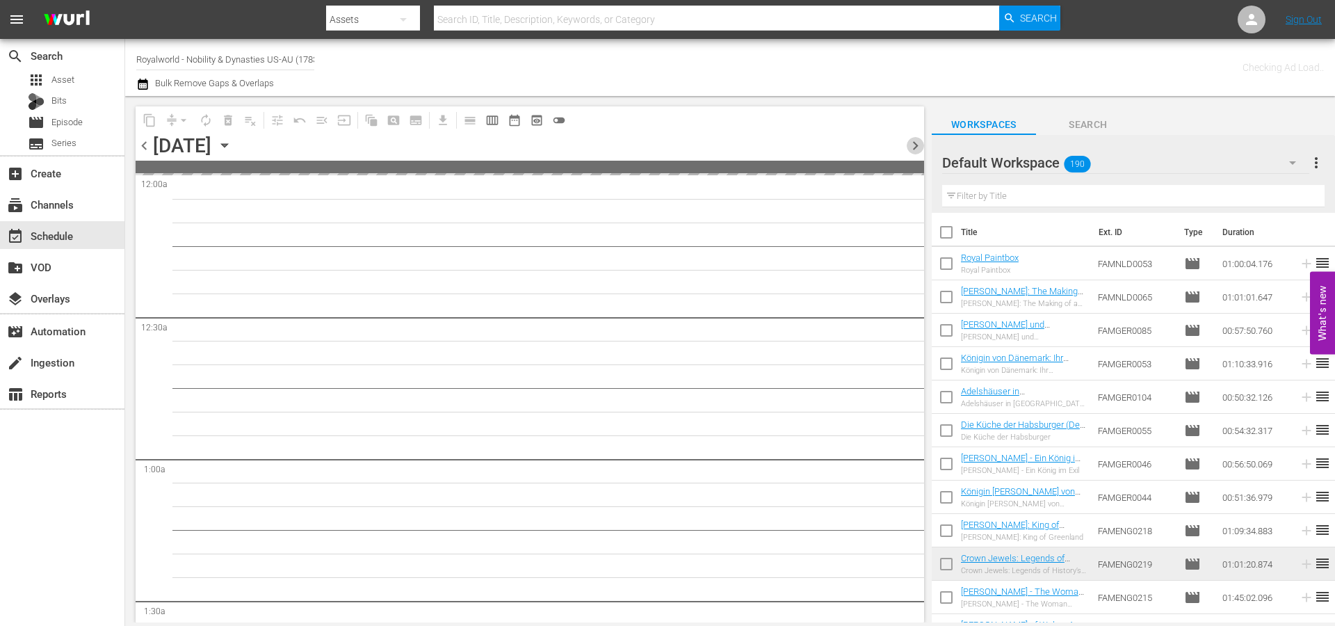
click at [915, 147] on span "chevron_right" at bounding box center [915, 145] width 17 height 17
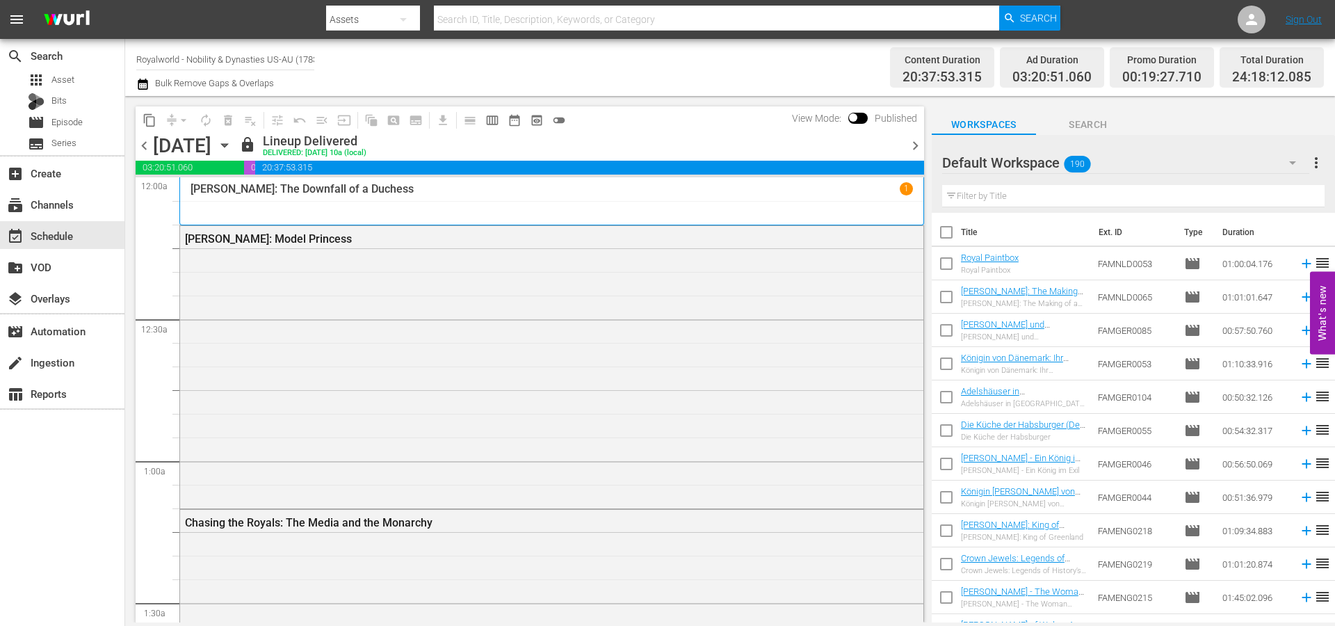
click at [915, 147] on span "chevron_right" at bounding box center [915, 145] width 17 height 17
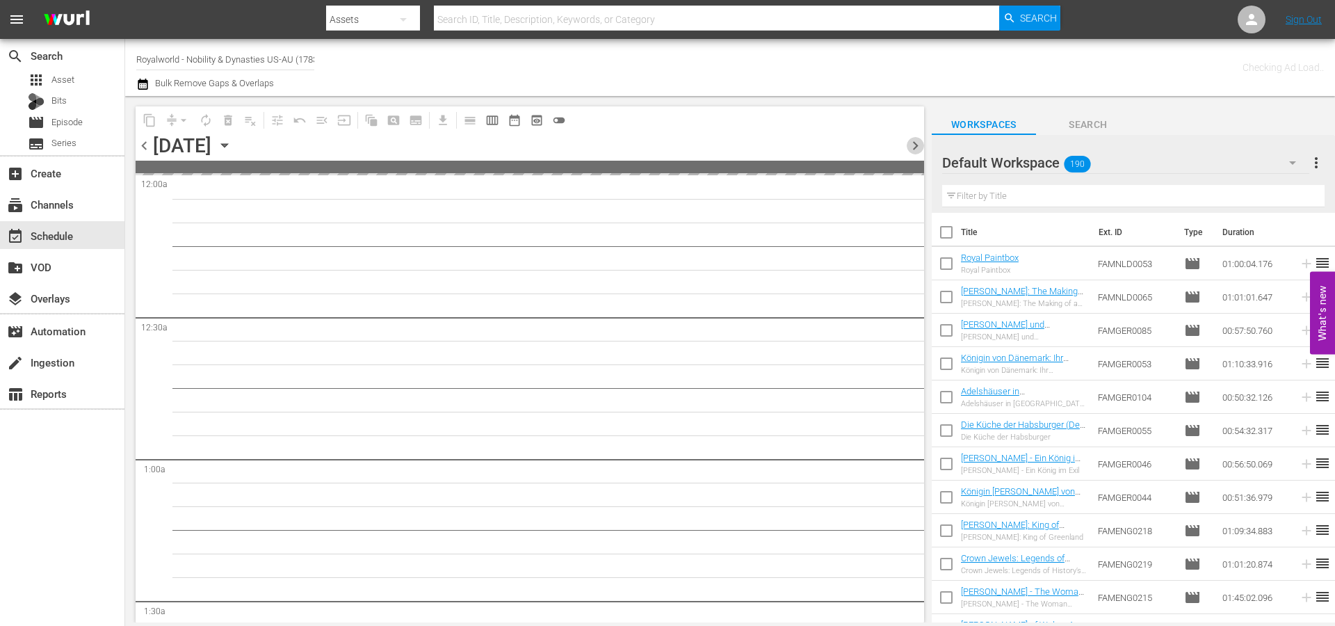
click at [915, 147] on span "chevron_right" at bounding box center [915, 145] width 17 height 17
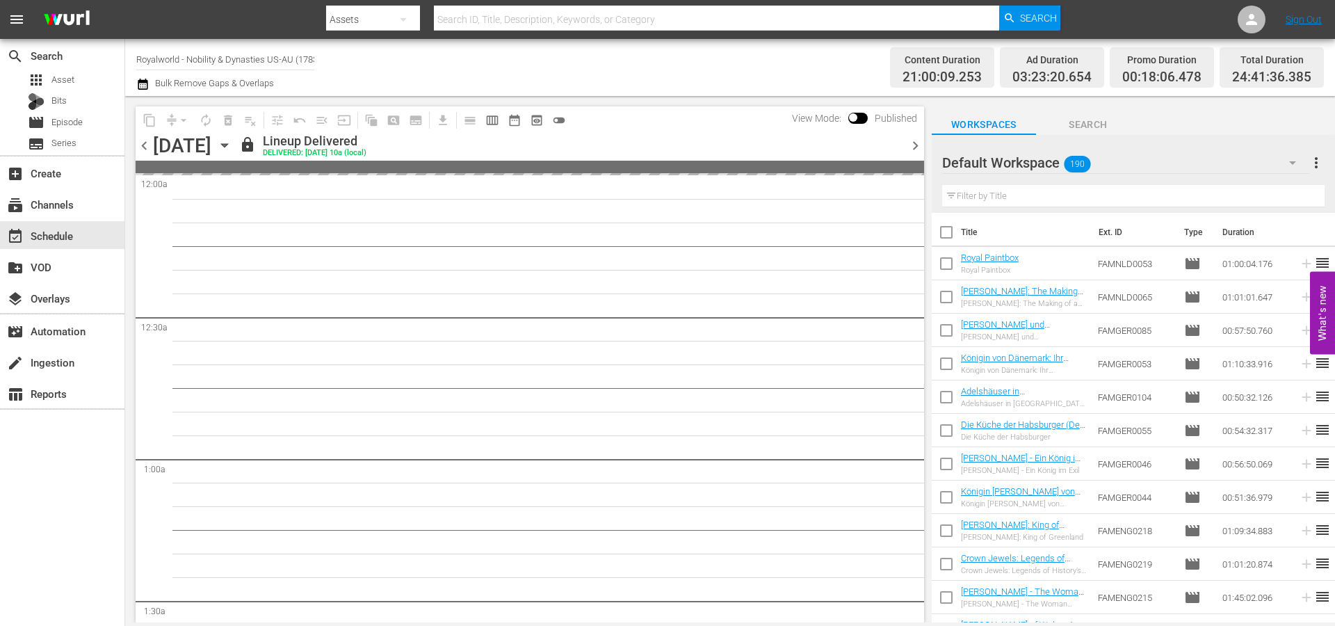
click at [915, 147] on span "chevron_right" at bounding box center [915, 145] width 17 height 17
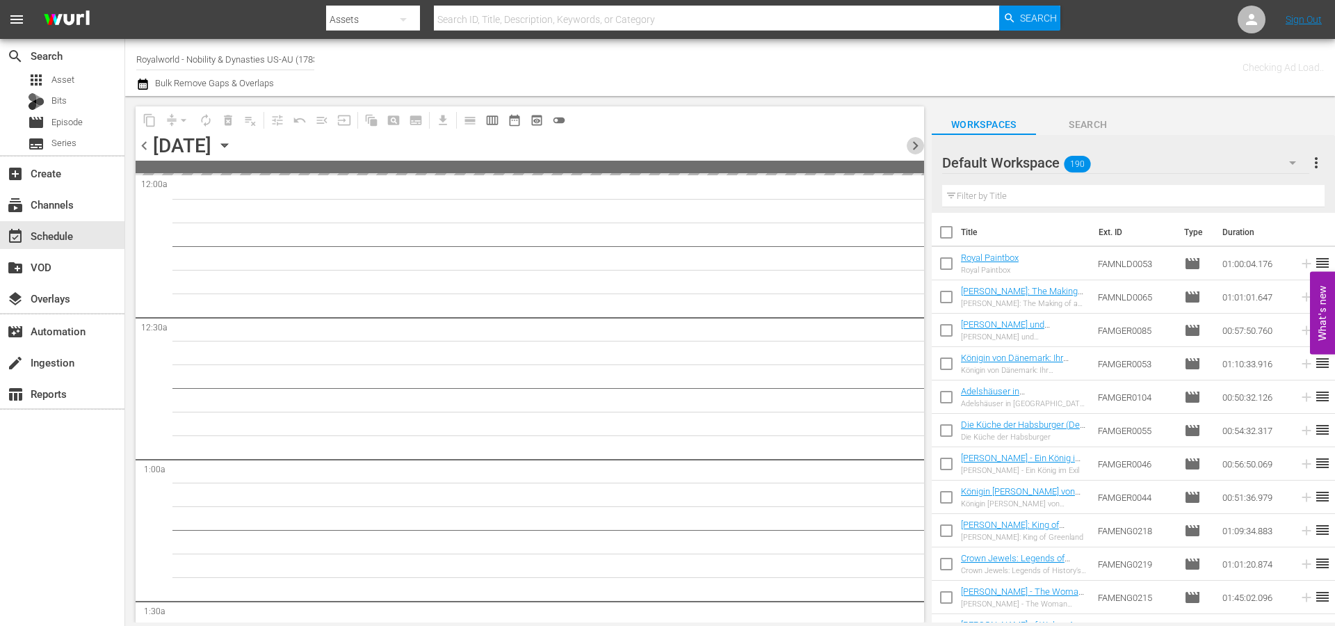
click at [915, 147] on span "chevron_right" at bounding box center [915, 145] width 17 height 17
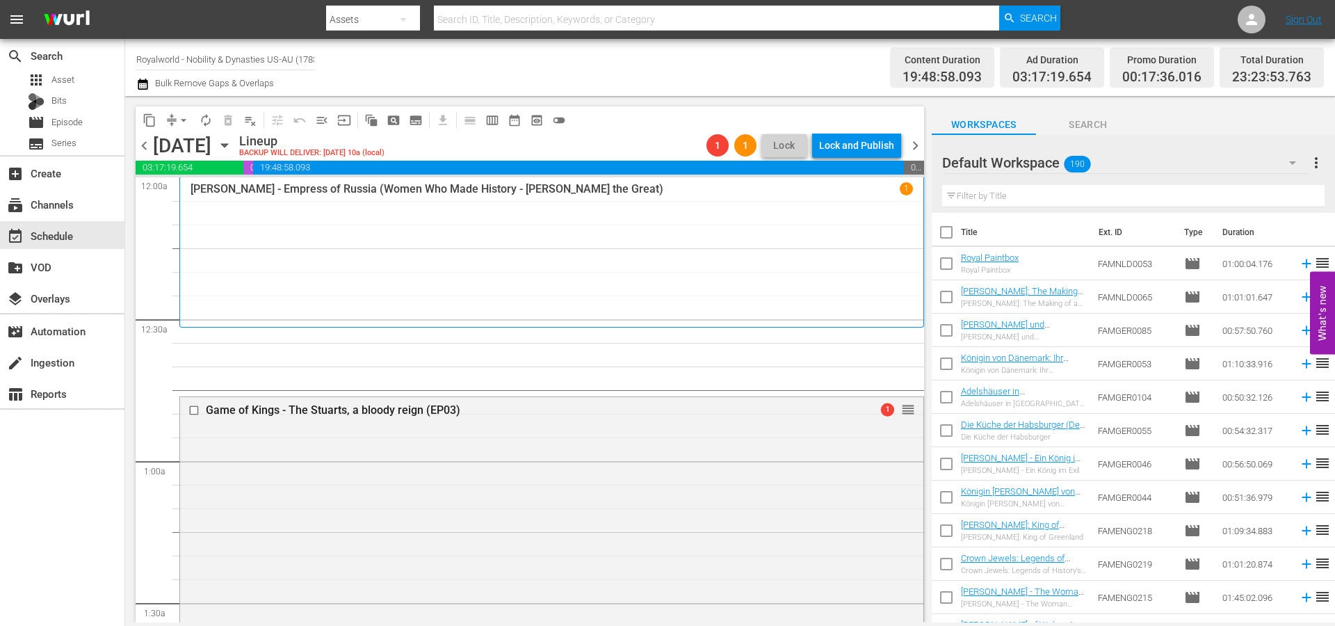
click at [1004, 188] on input "text" at bounding box center [1133, 196] width 382 height 22
paste input "Princess Diana: The Uncrowned Queen"
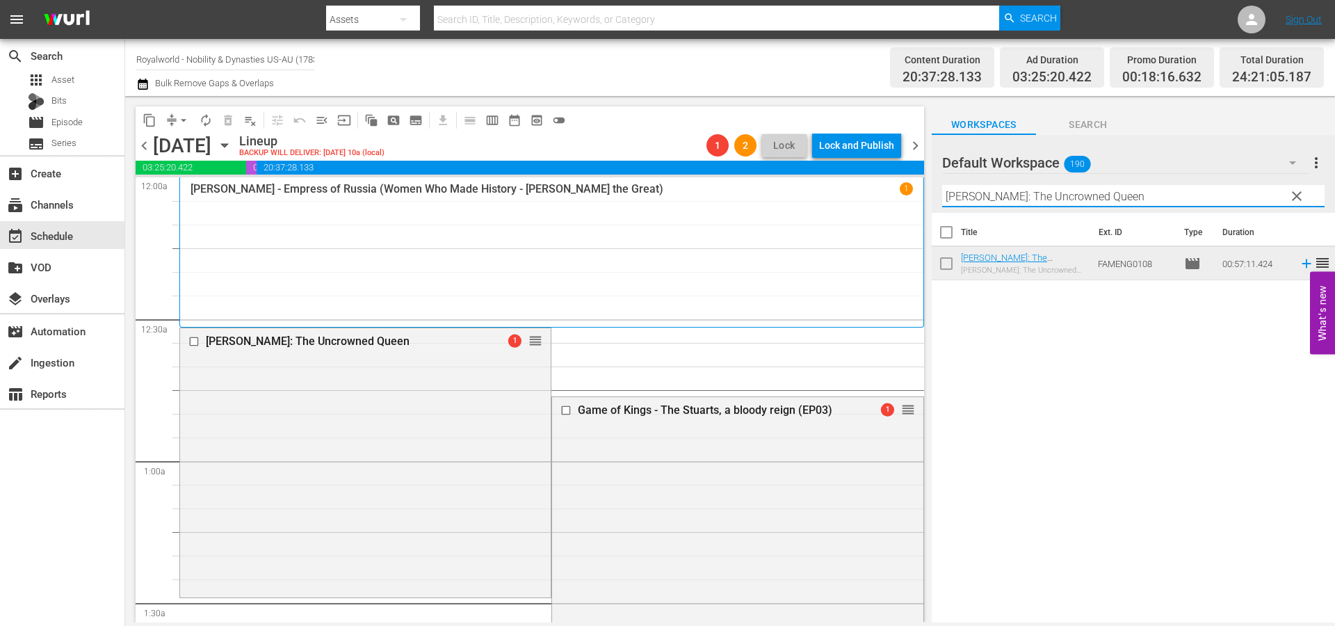
paste input "William, Kate & George: A New Royal Family"
drag, startPoint x: 1171, startPoint y: 202, endPoint x: 943, endPoint y: 202, distance: 228.7
click at [943, 202] on input "Princess Diana: The Uncrowned Queen" at bounding box center [1133, 196] width 382 height 22
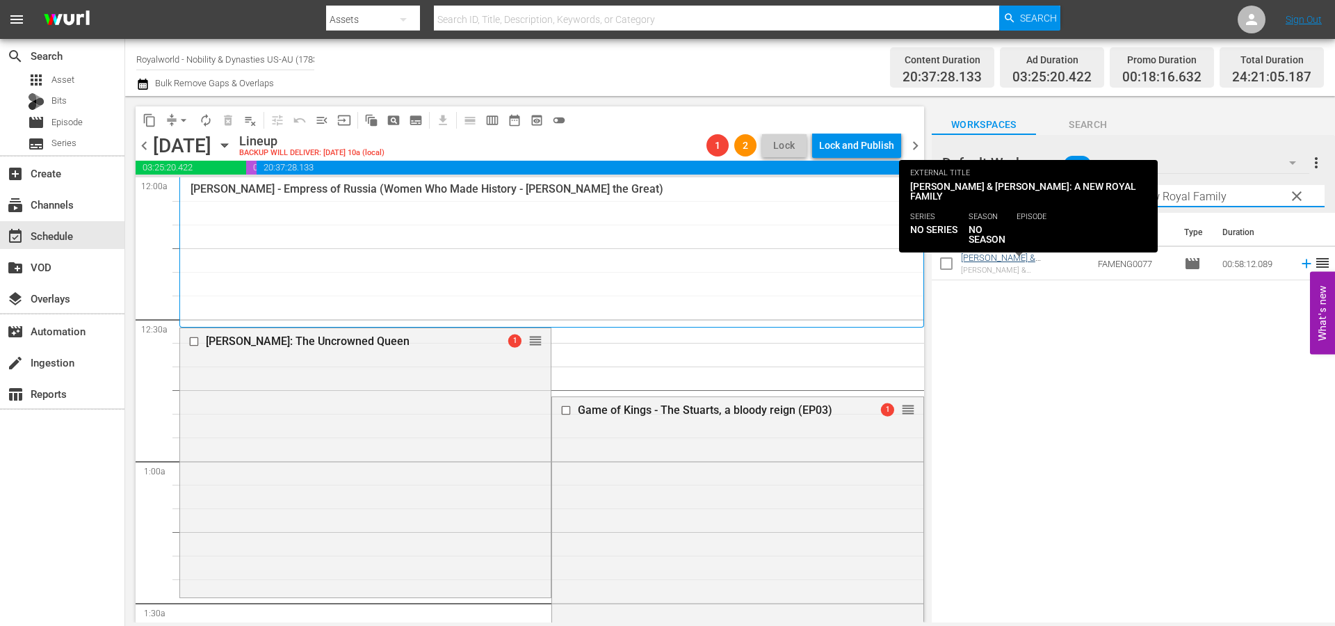
type input "William, Kate & George: A New Royal Family"
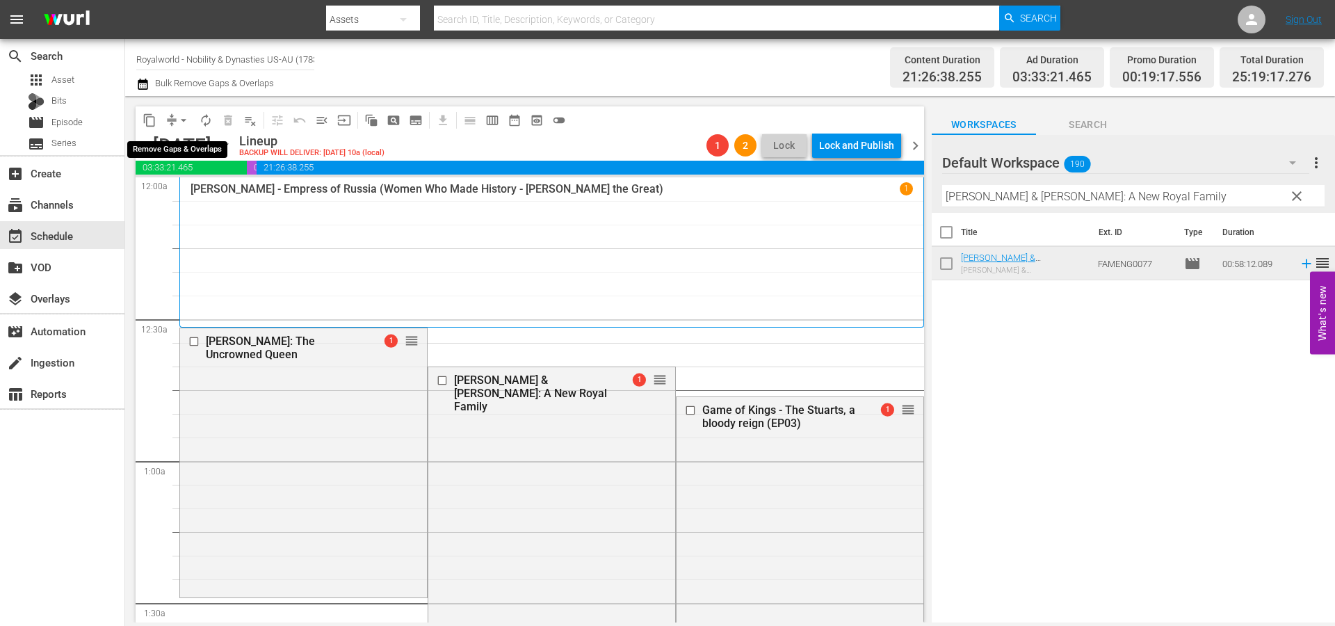
click at [176, 118] on button "arrow_drop_down" at bounding box center [183, 120] width 22 height 22
click at [184, 120] on span "arrow_drop_down" at bounding box center [184, 120] width 14 height 14
click at [184, 124] on span "arrow_drop_down" at bounding box center [184, 120] width 14 height 14
click at [197, 197] on li "Align to End of Previous Day" at bounding box center [184, 194] width 146 height 23
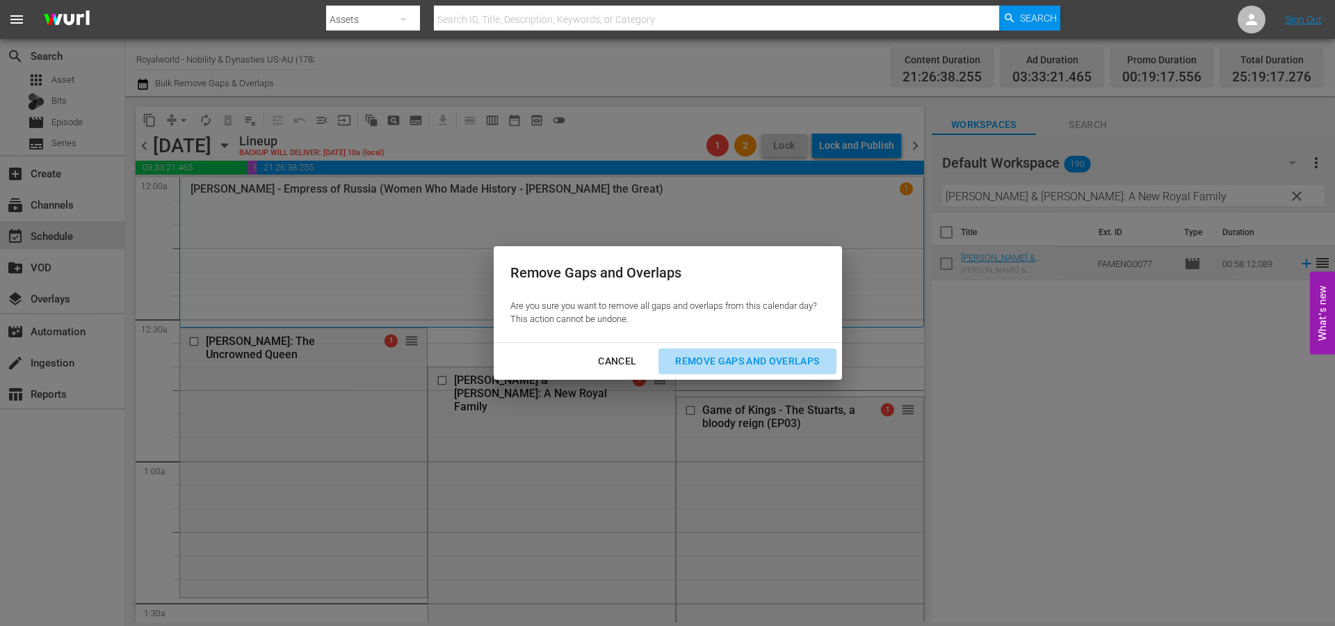
click at [818, 361] on div "Remove Gaps and Overlaps" at bounding box center [747, 360] width 166 height 17
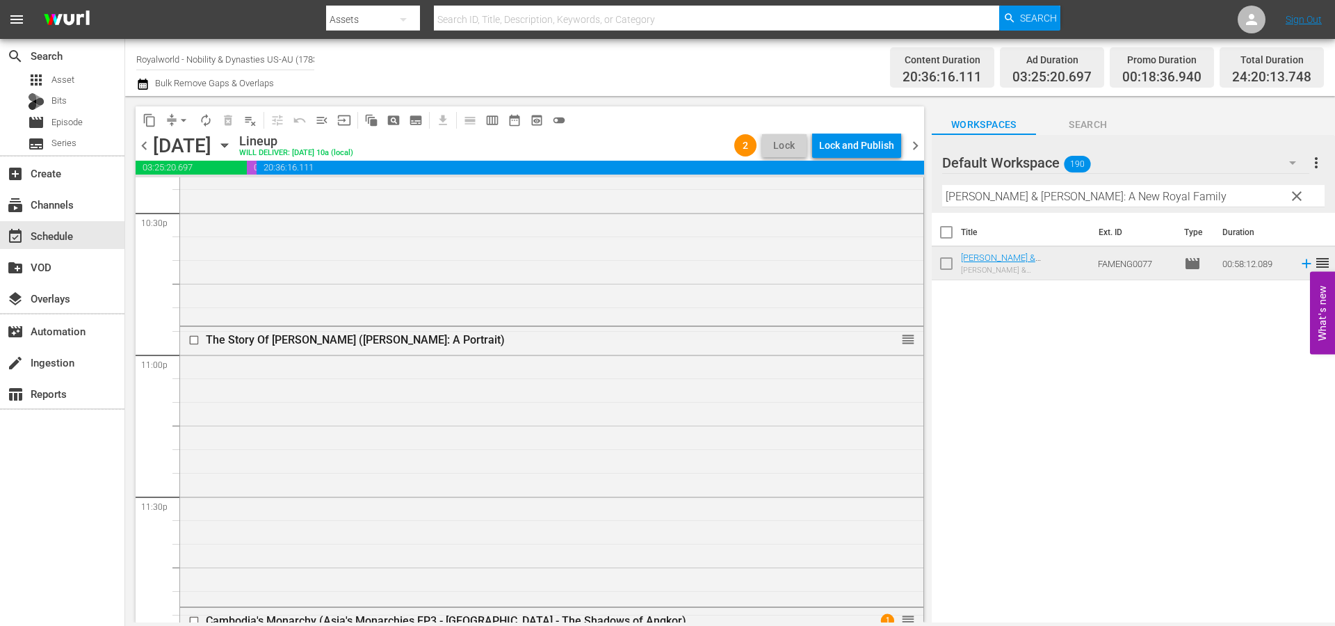
scroll to position [6608, 0]
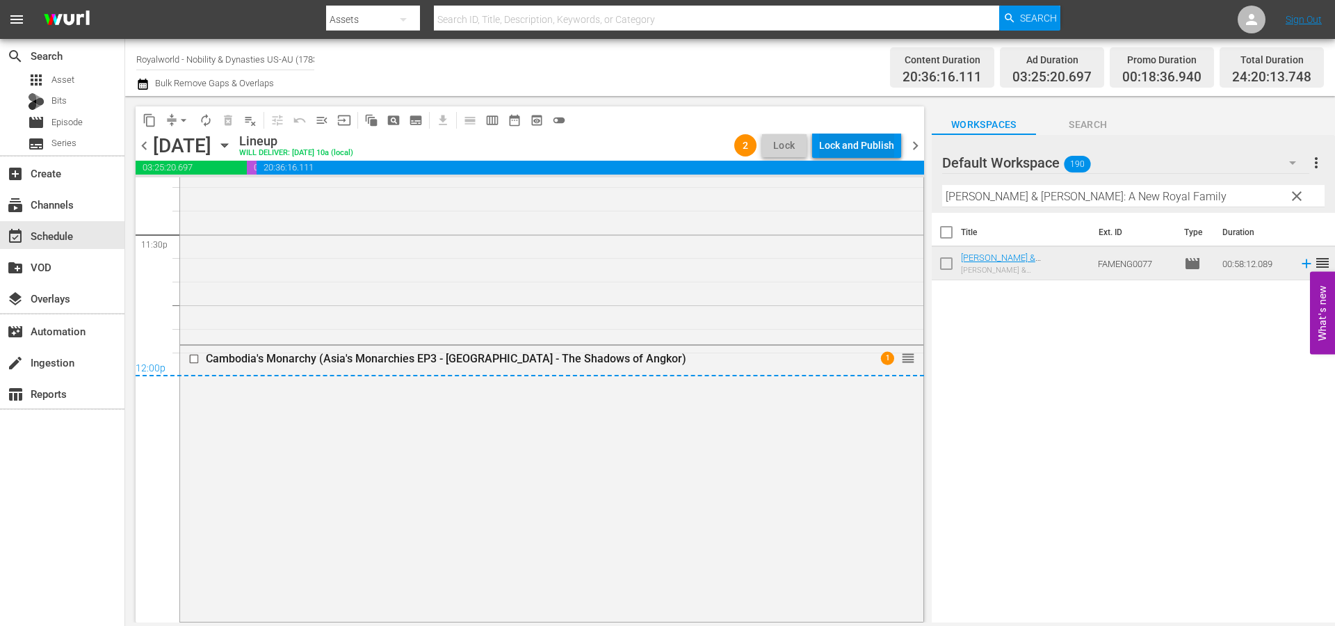
click at [857, 149] on div "Lock and Publish" at bounding box center [856, 145] width 75 height 25
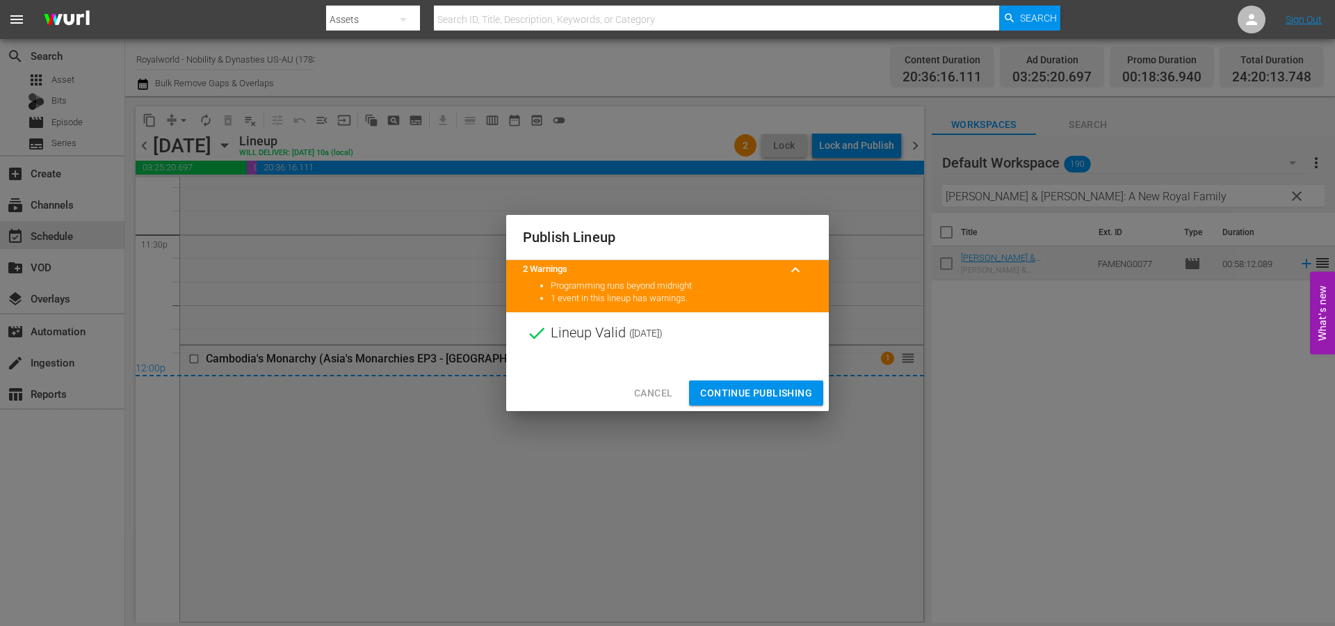
click at [755, 387] on span "Continue Publishing" at bounding box center [756, 392] width 112 height 17
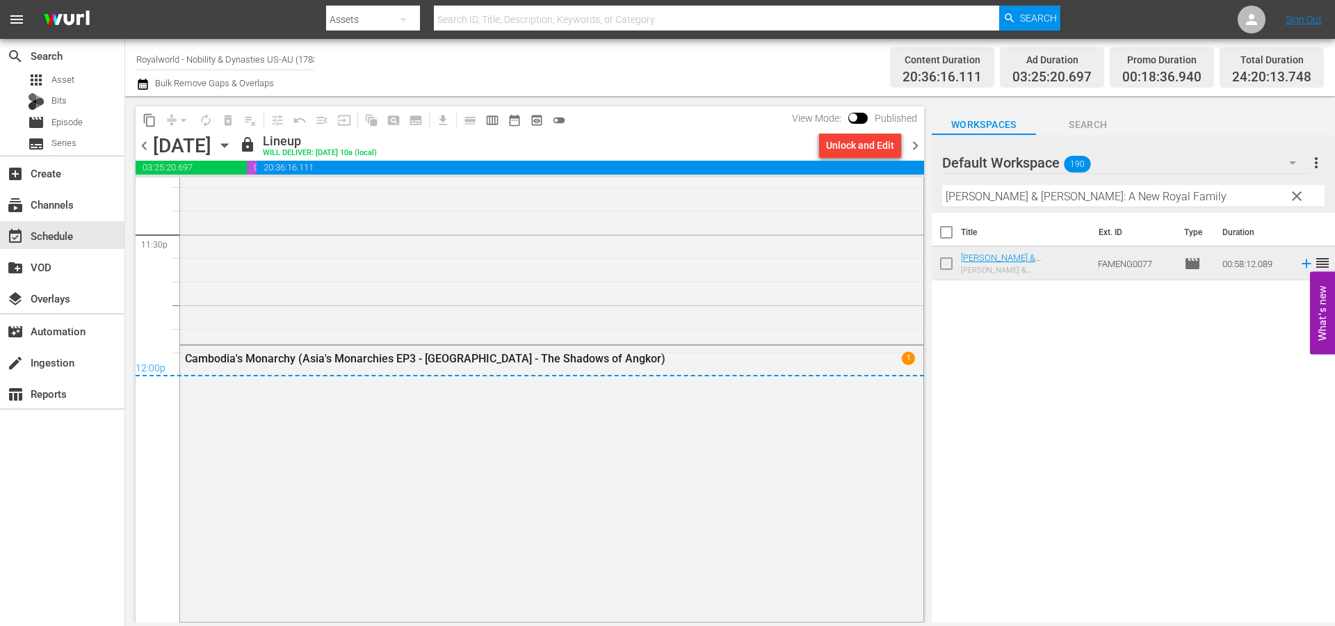
click at [145, 84] on icon "button" at bounding box center [143, 84] width 10 height 11
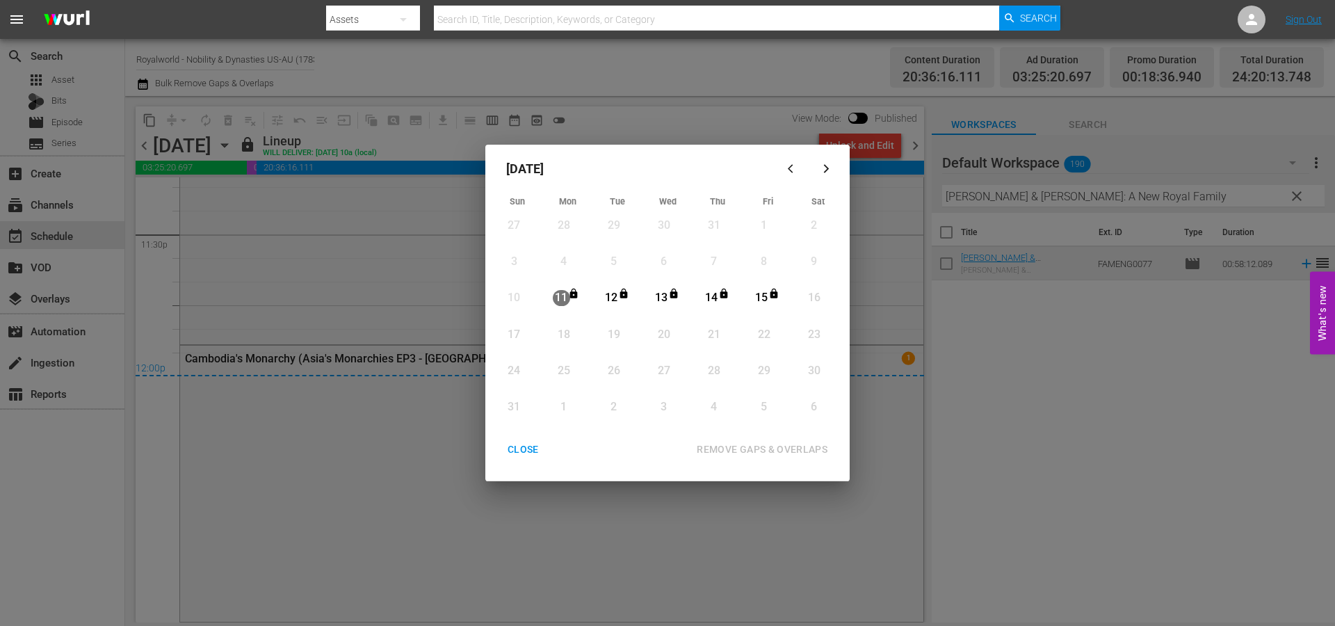
click at [524, 446] on div "CLOSE" at bounding box center [523, 449] width 54 height 17
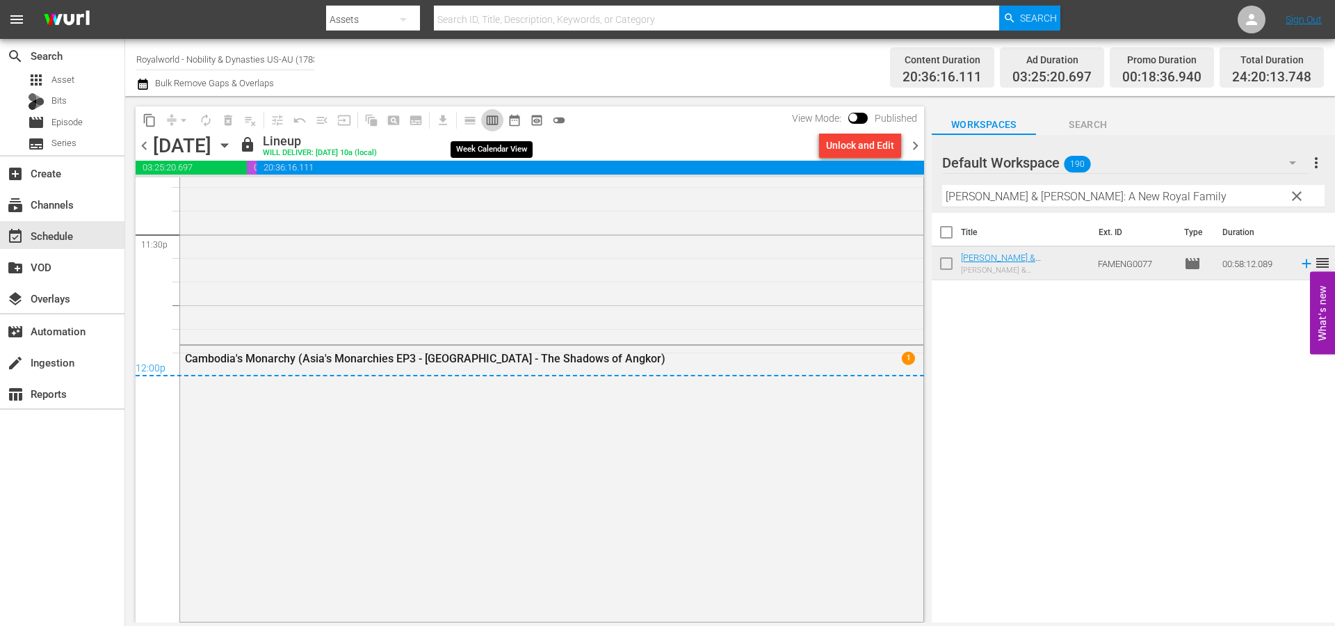
click at [498, 122] on span "calendar_view_week_outlined" at bounding box center [492, 120] width 14 height 14
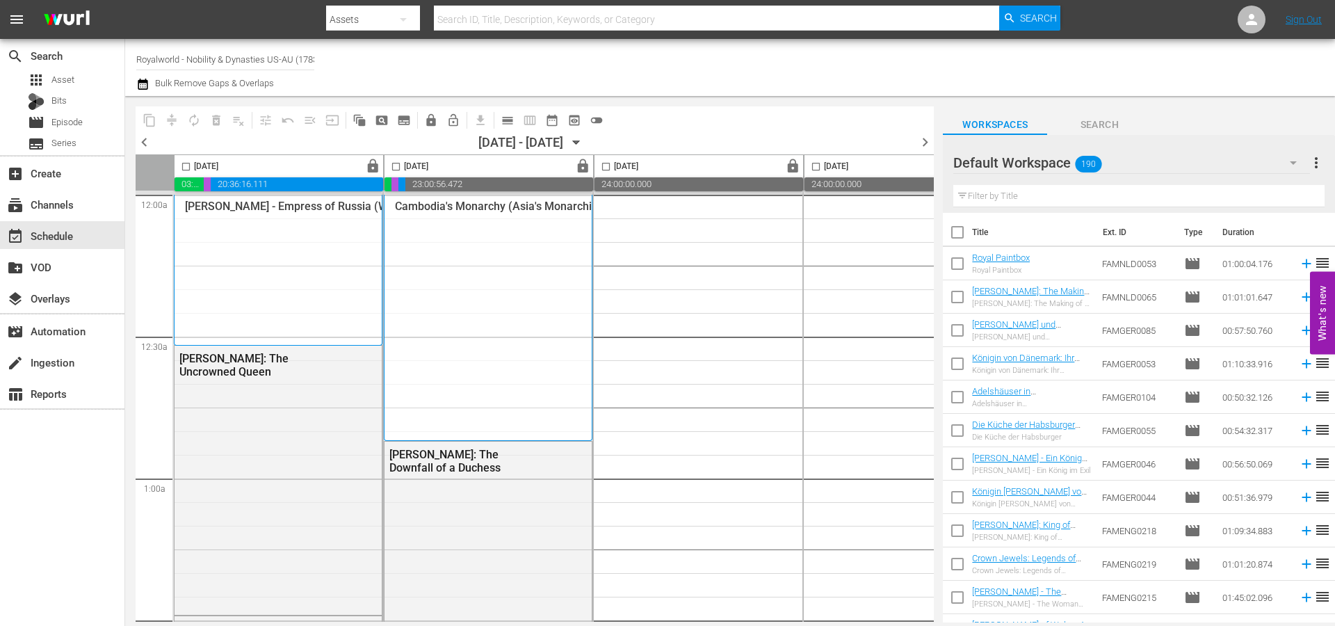
click at [136, 140] on span "chevron_left" at bounding box center [144, 141] width 17 height 17
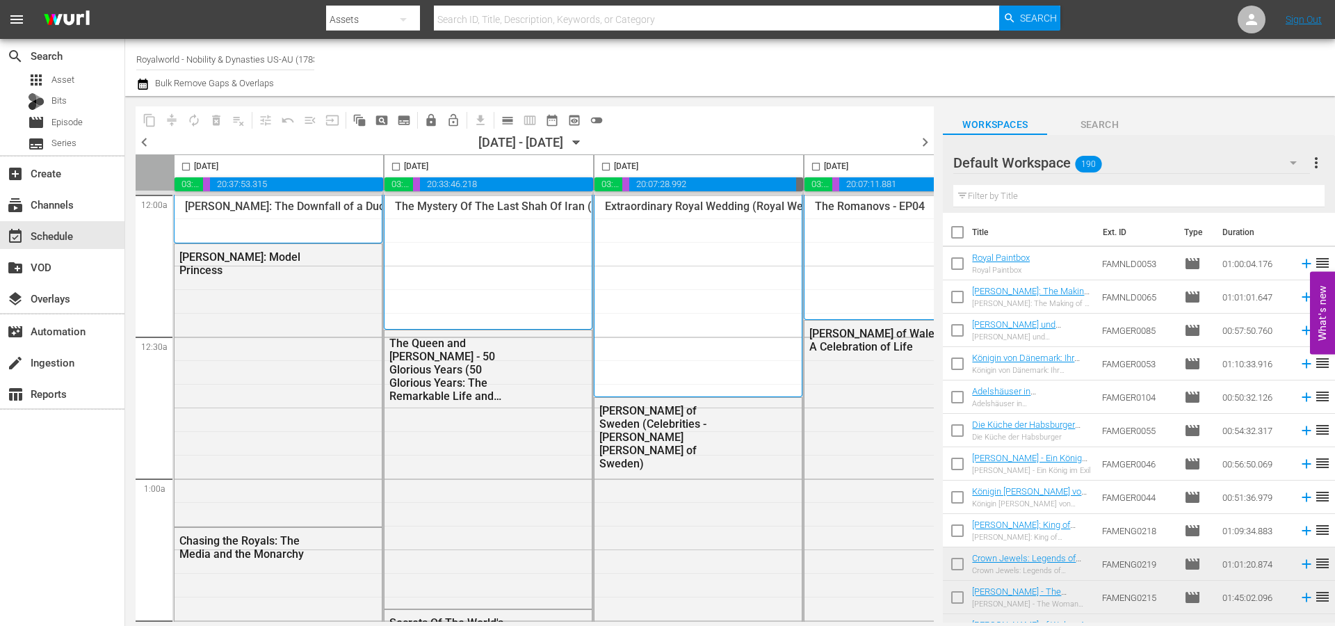
click at [185, 167] on input "checkbox" at bounding box center [186, 169] width 16 height 16
checkbox input "true"
click at [153, 120] on span "content_copy" at bounding box center [150, 120] width 14 height 14
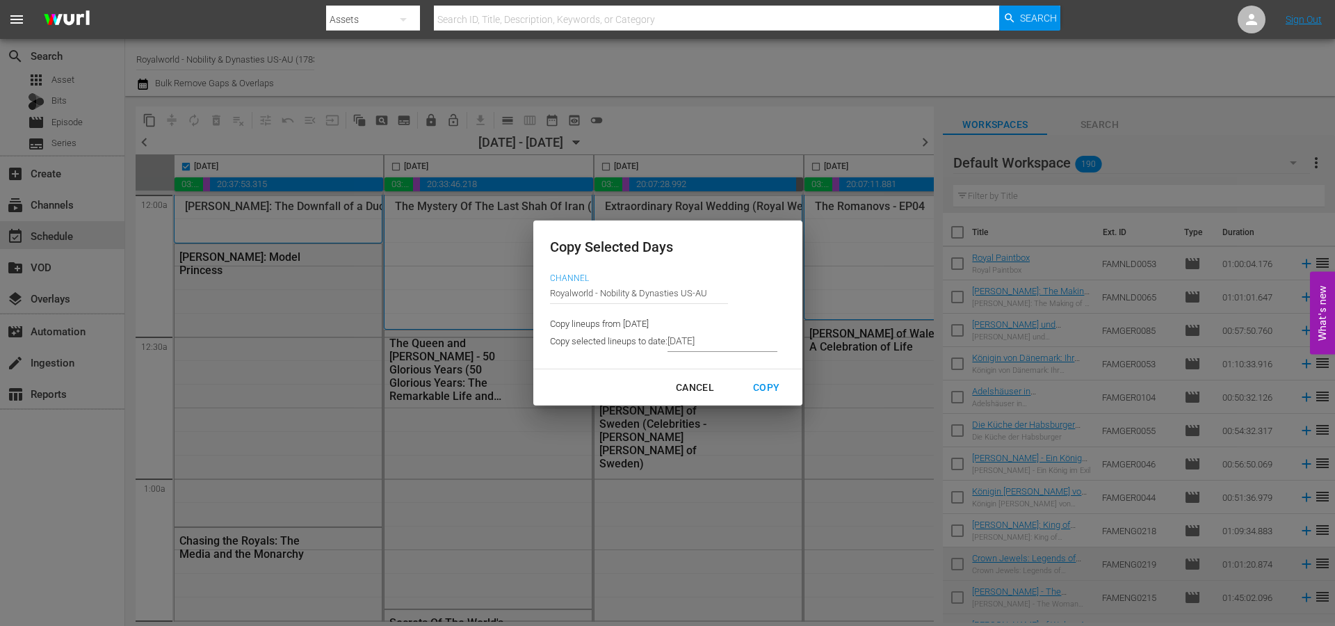
click at [708, 336] on input "[DATE]" at bounding box center [722, 341] width 110 height 21
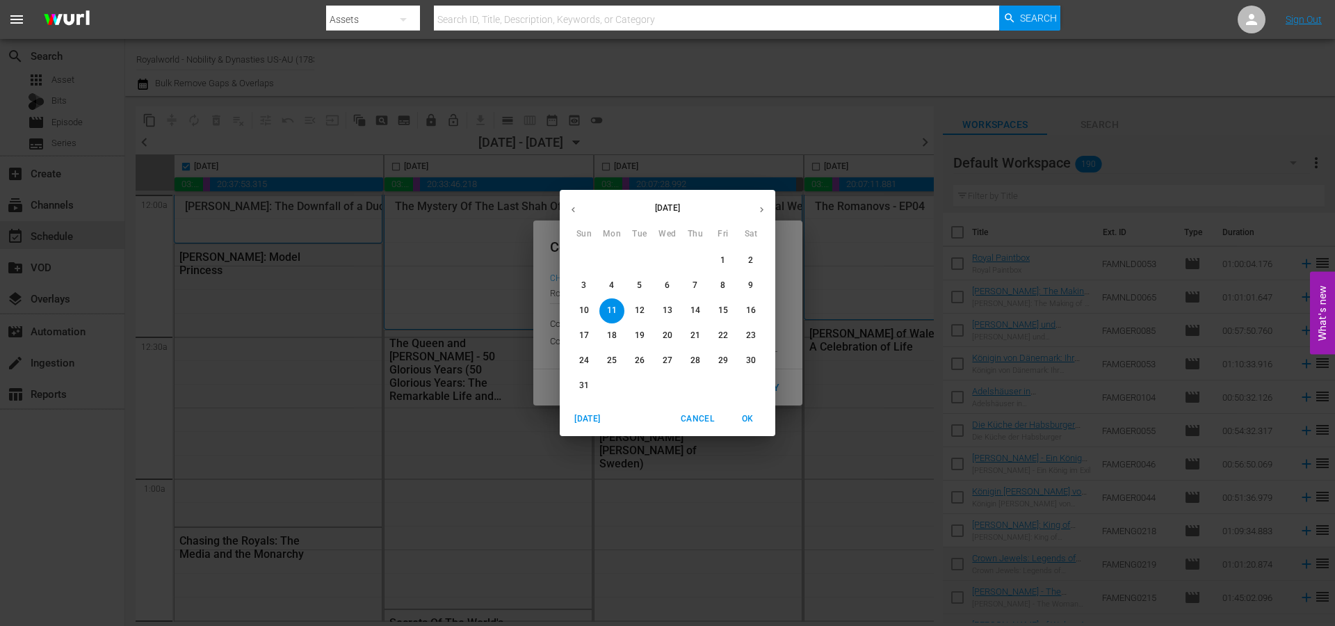
click at [715, 304] on span "15" at bounding box center [722, 310] width 25 height 12
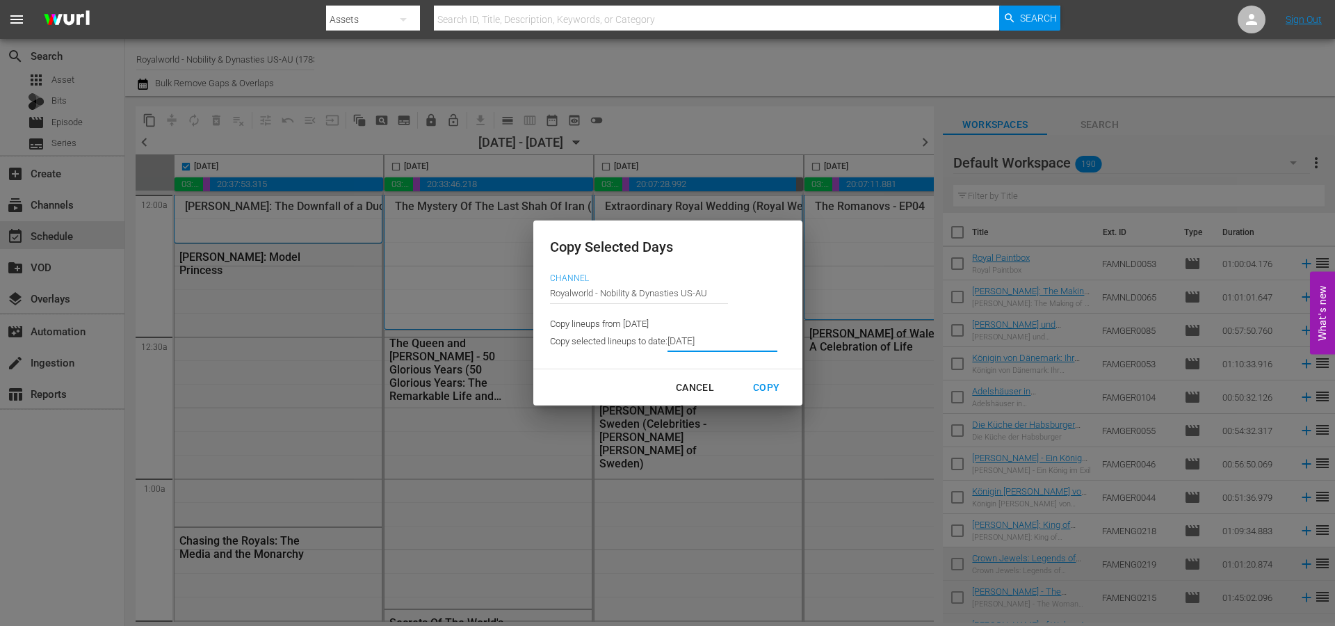
click at [751, 380] on div "Copy" at bounding box center [766, 387] width 49 height 17
type input "8/07/2025"
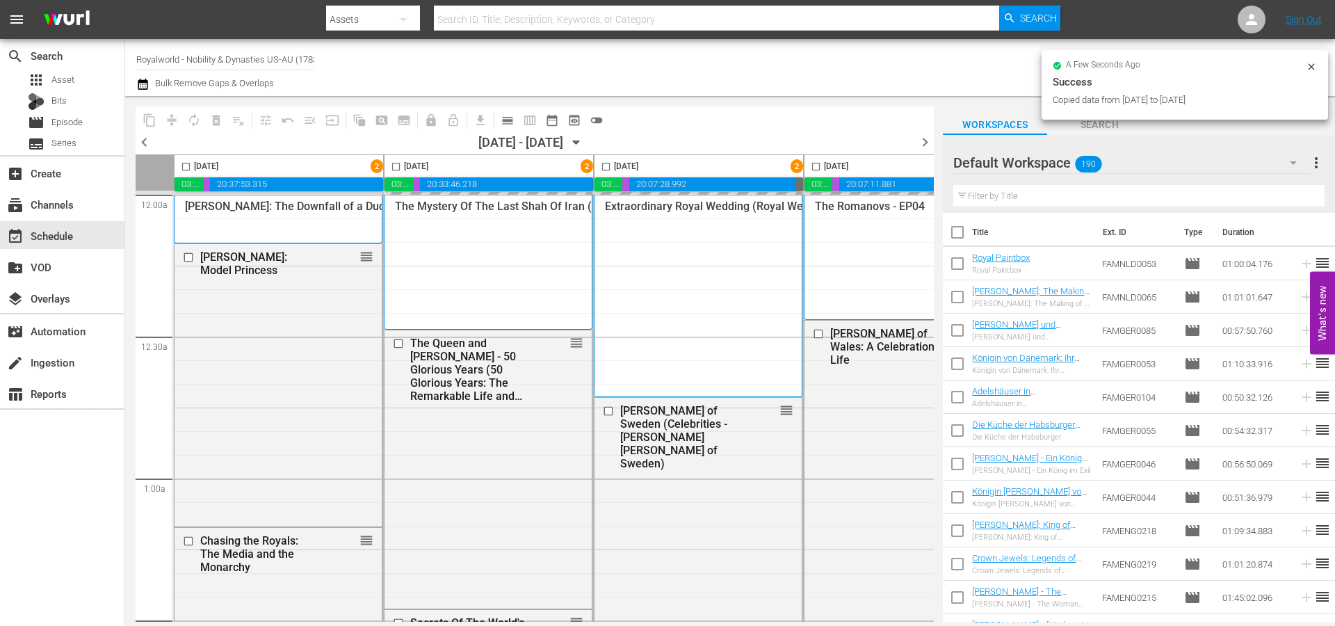
checkbox input "false"
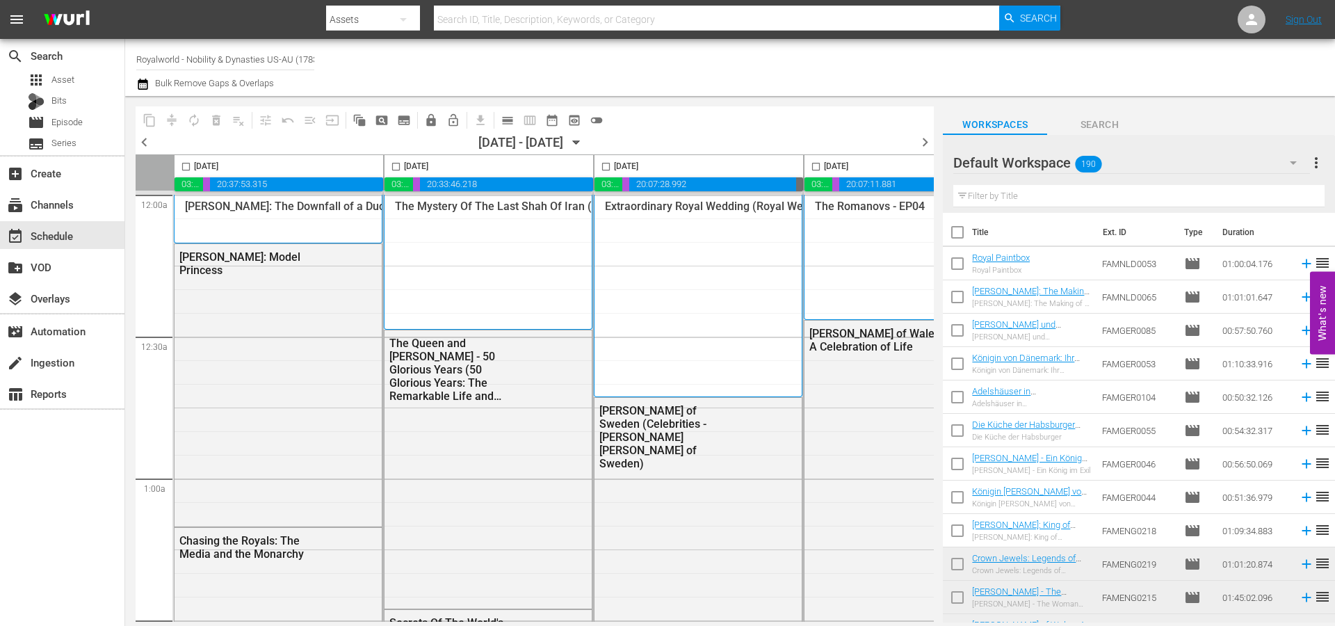
click at [400, 165] on input "checkbox" at bounding box center [396, 169] width 16 height 16
checkbox input "true"
click at [145, 120] on span "content_copy" at bounding box center [150, 120] width 14 height 14
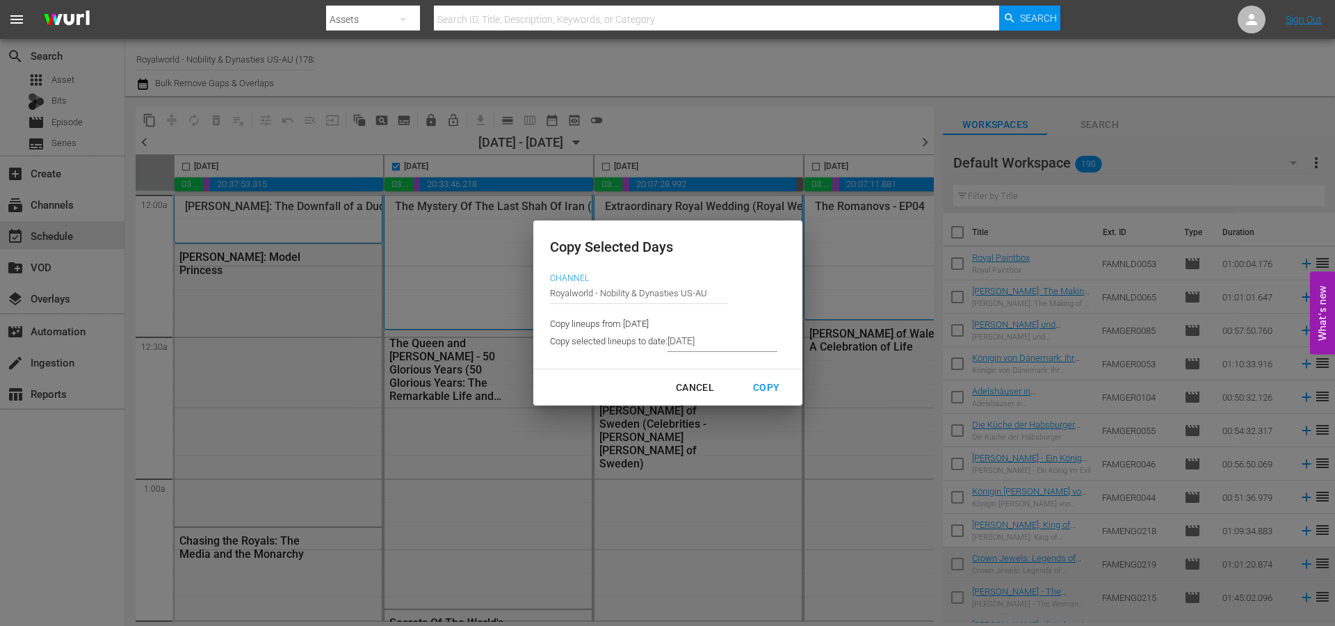
click at [735, 341] on input "8/07/2025" at bounding box center [722, 341] width 110 height 21
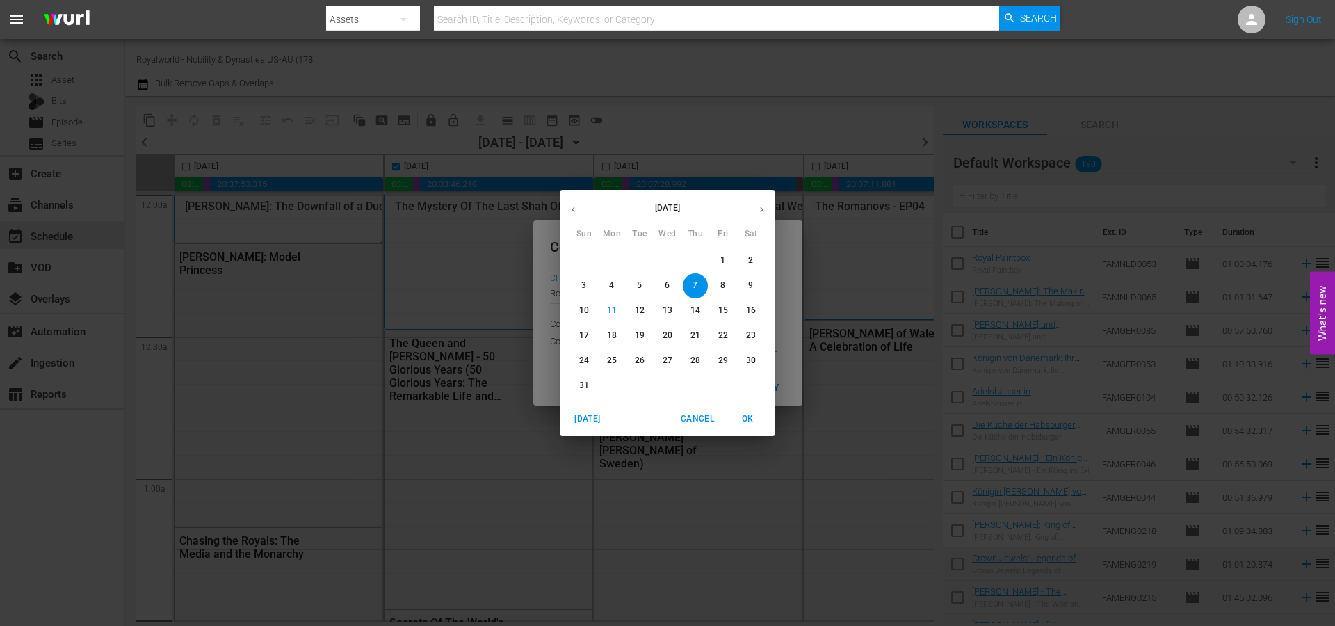
click at [748, 306] on p "16" at bounding box center [751, 310] width 10 height 12
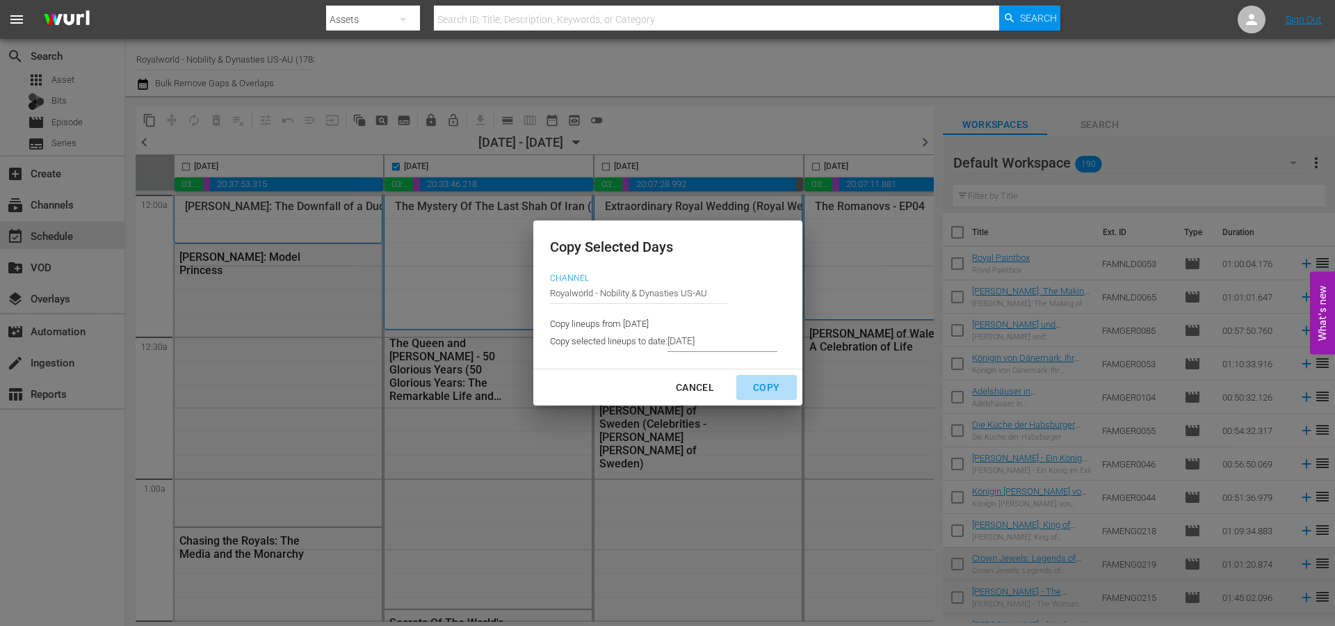
click at [763, 381] on div "Copy" at bounding box center [766, 387] width 49 height 17
type input "8/08/2025"
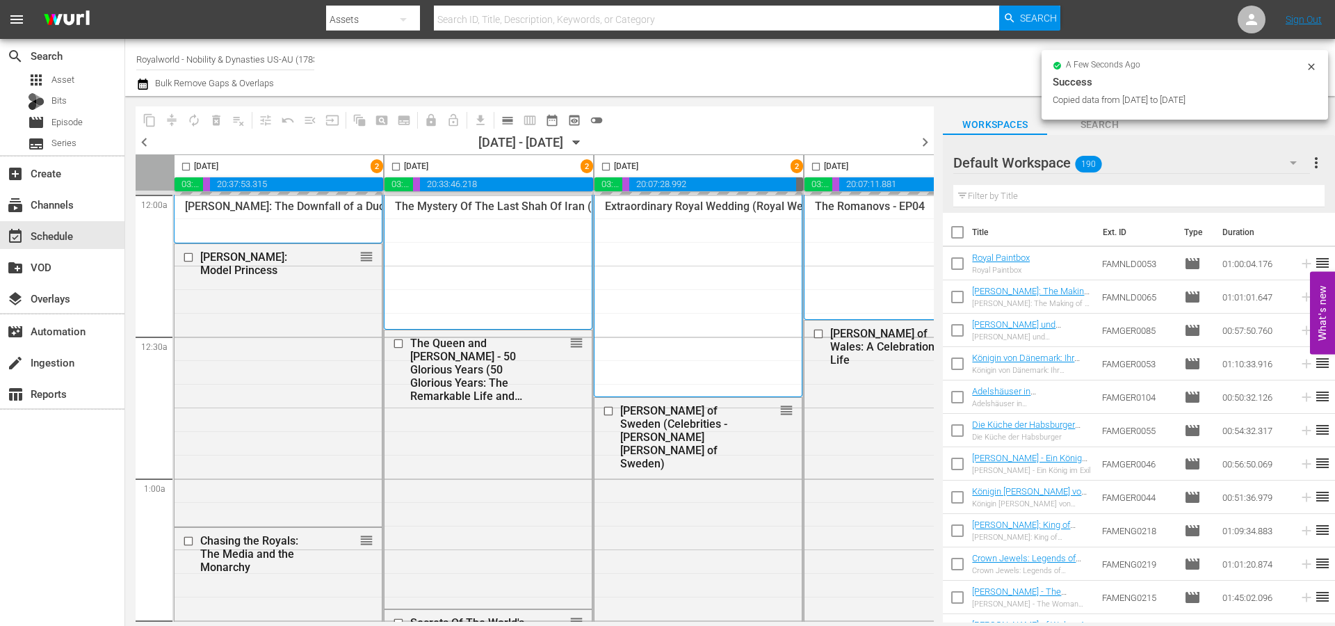
checkbox input "false"
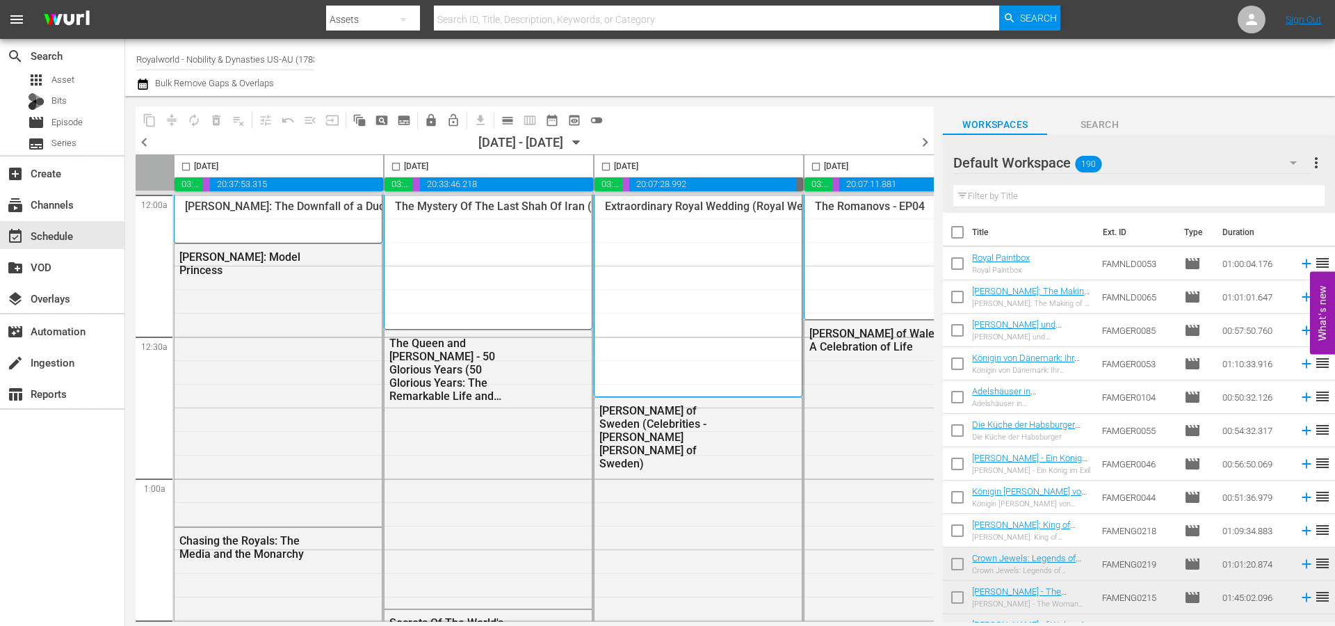
click at [925, 131] on div "content_copy compress autorenew_outlined delete_forever_outlined playlist_remov…" at bounding box center [535, 119] width 798 height 27
click at [925, 145] on span "chevron_right" at bounding box center [924, 141] width 17 height 17
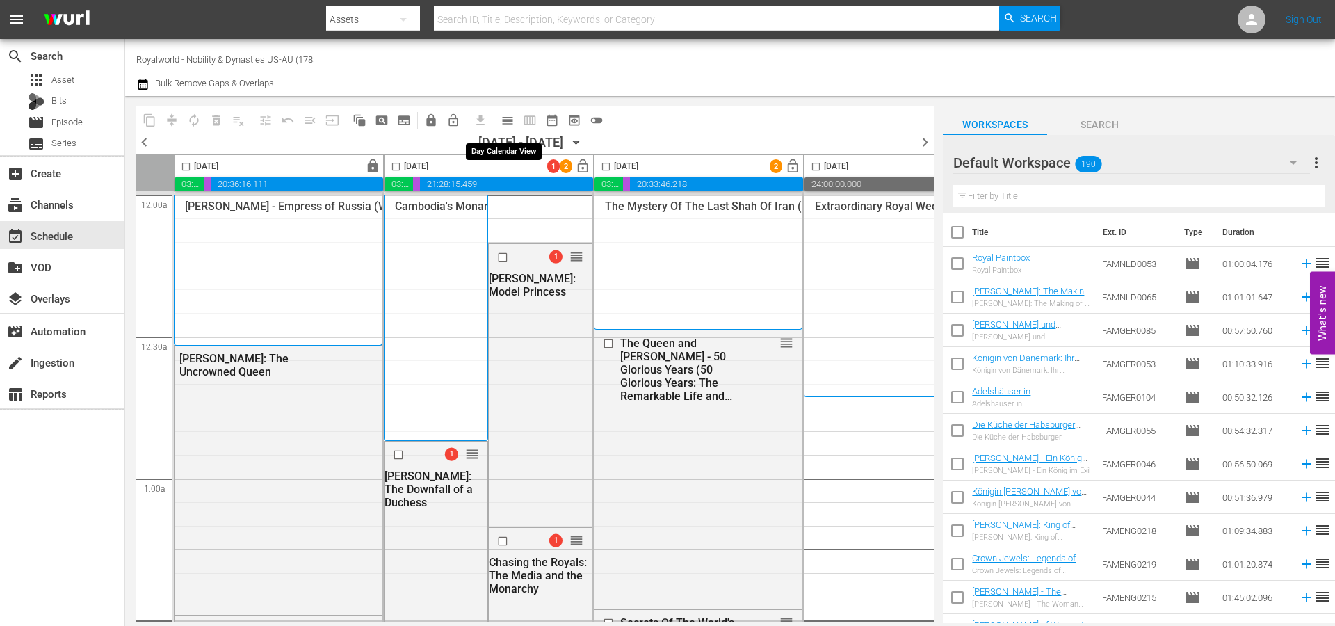
click at [503, 120] on span "calendar_view_day_outlined" at bounding box center [508, 120] width 14 height 14
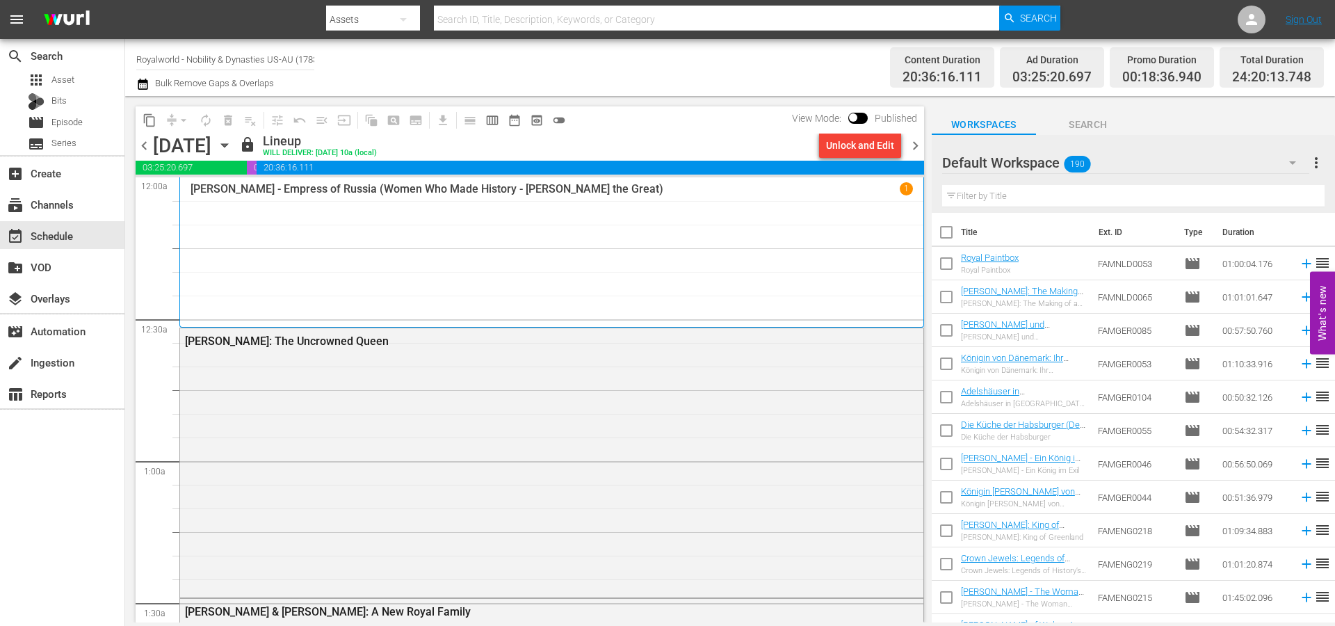
click at [913, 140] on span "chevron_right" at bounding box center [915, 145] width 17 height 17
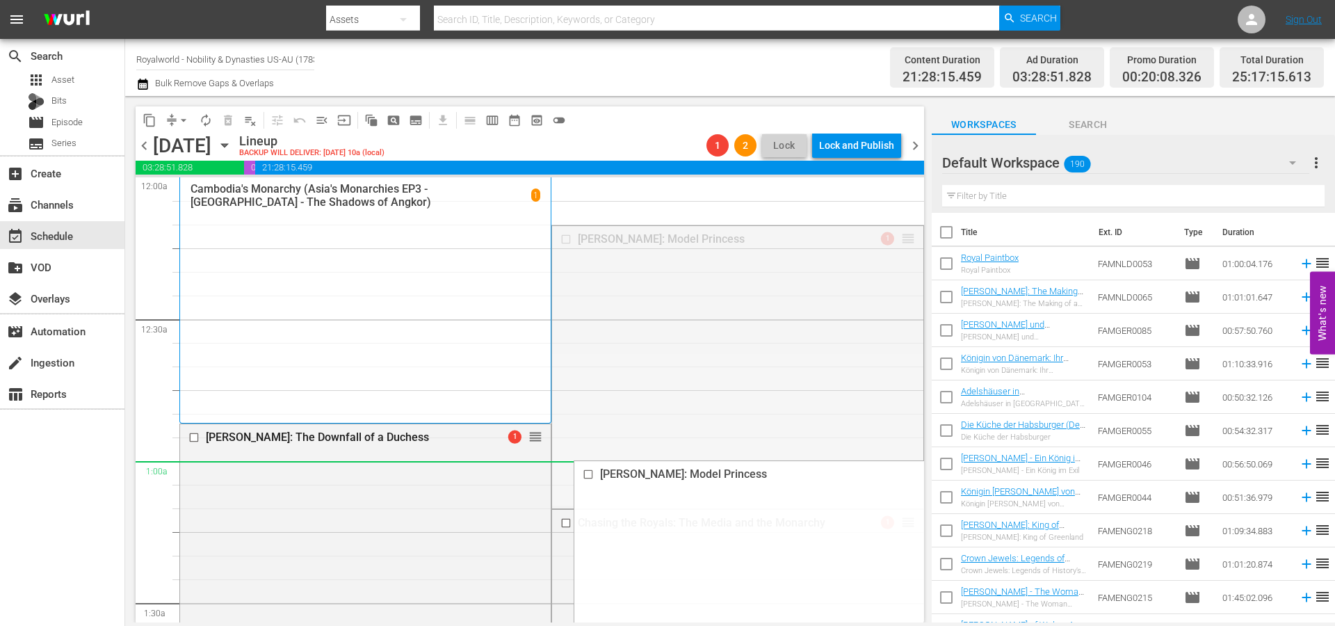
drag, startPoint x: 894, startPoint y: 234, endPoint x: 737, endPoint y: 471, distance: 283.8
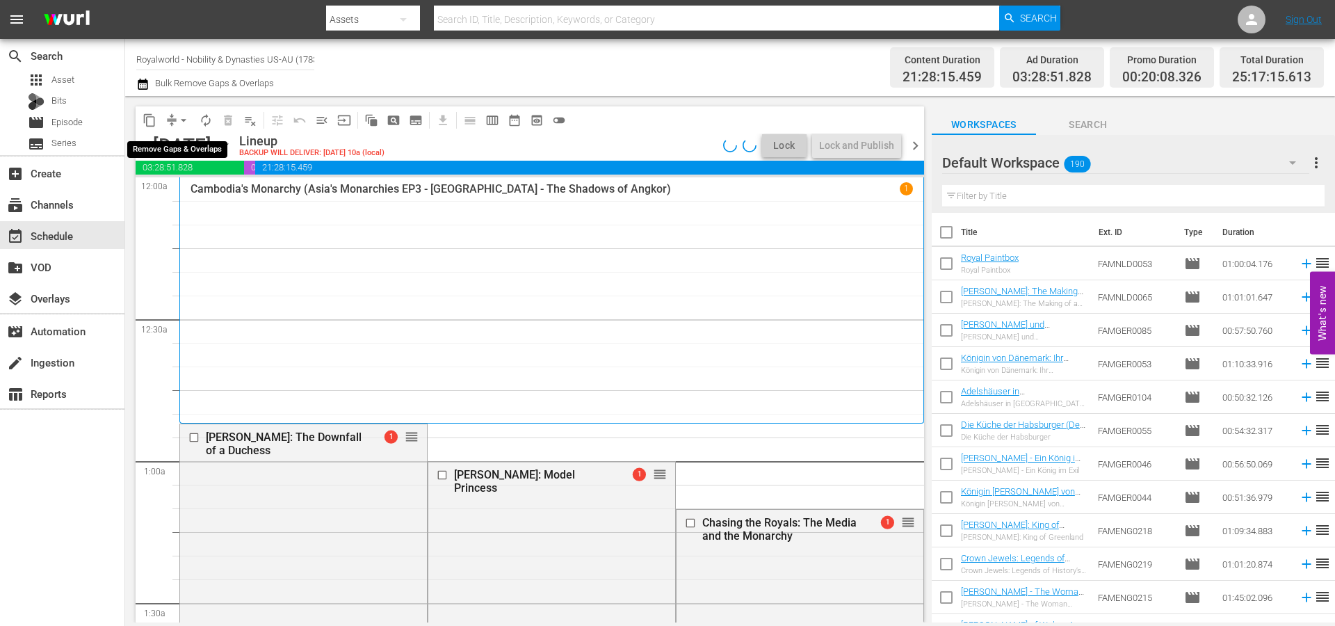
click at [182, 120] on span "arrow_drop_down" at bounding box center [184, 120] width 14 height 14
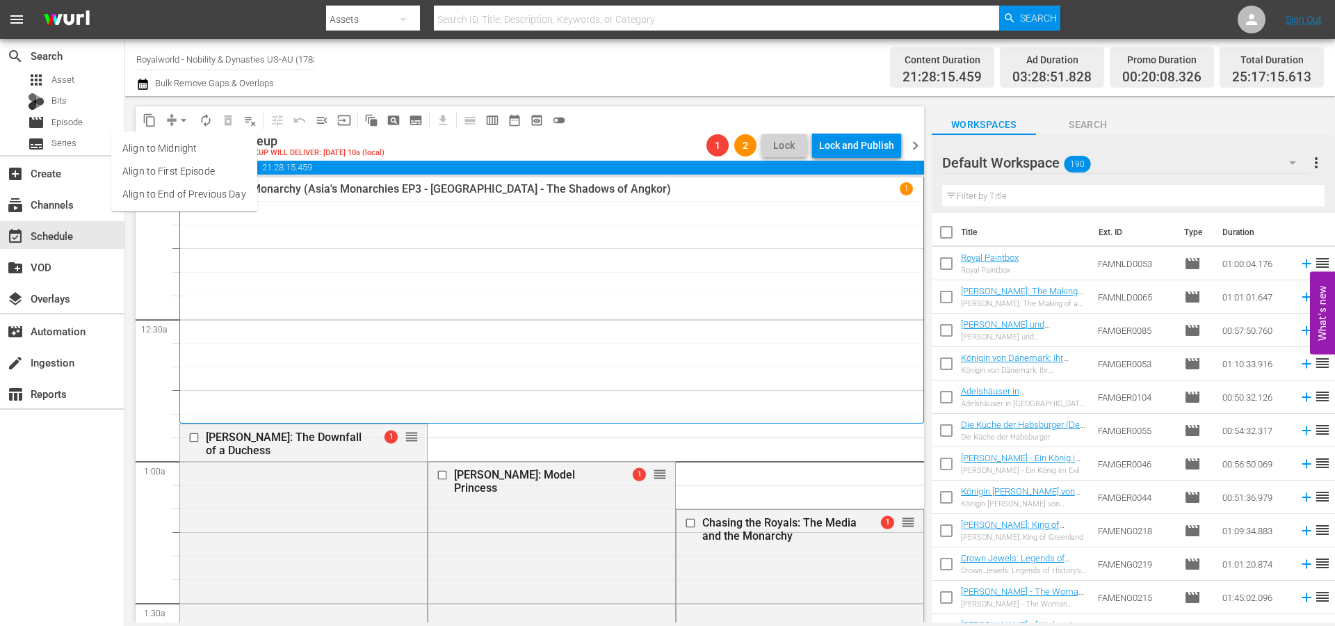
click at [197, 196] on li "Align to End of Previous Day" at bounding box center [184, 194] width 146 height 23
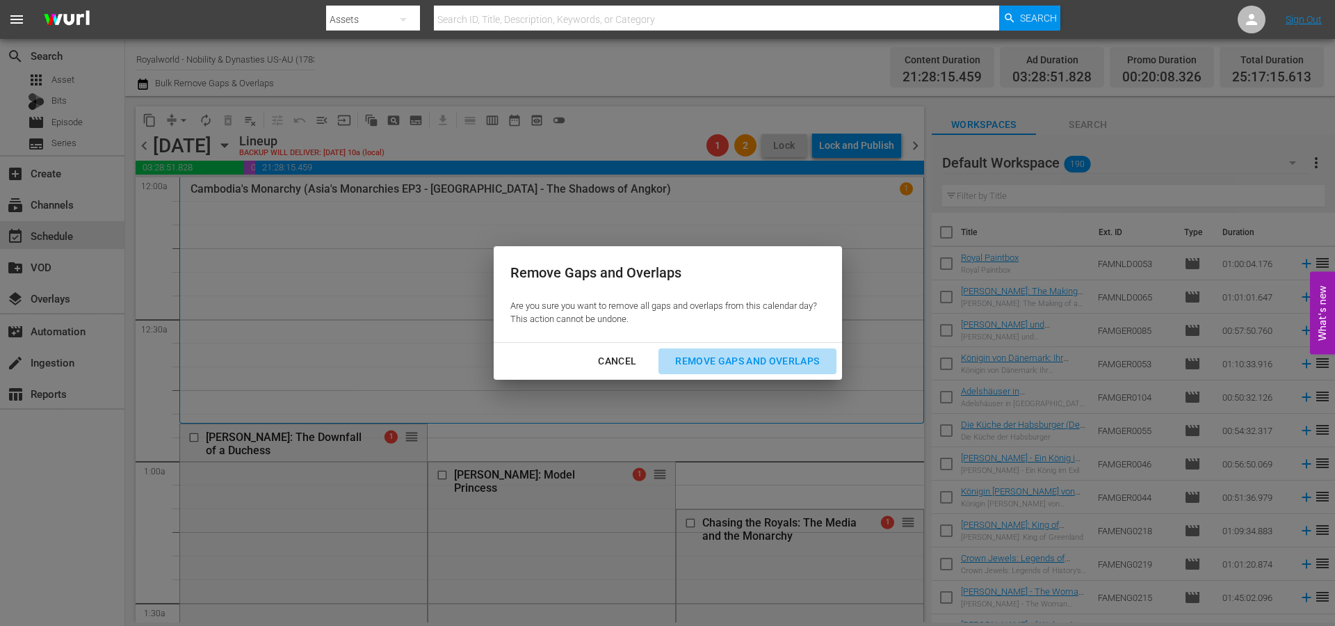
click at [742, 363] on div "Remove Gaps and Overlaps" at bounding box center [747, 360] width 166 height 17
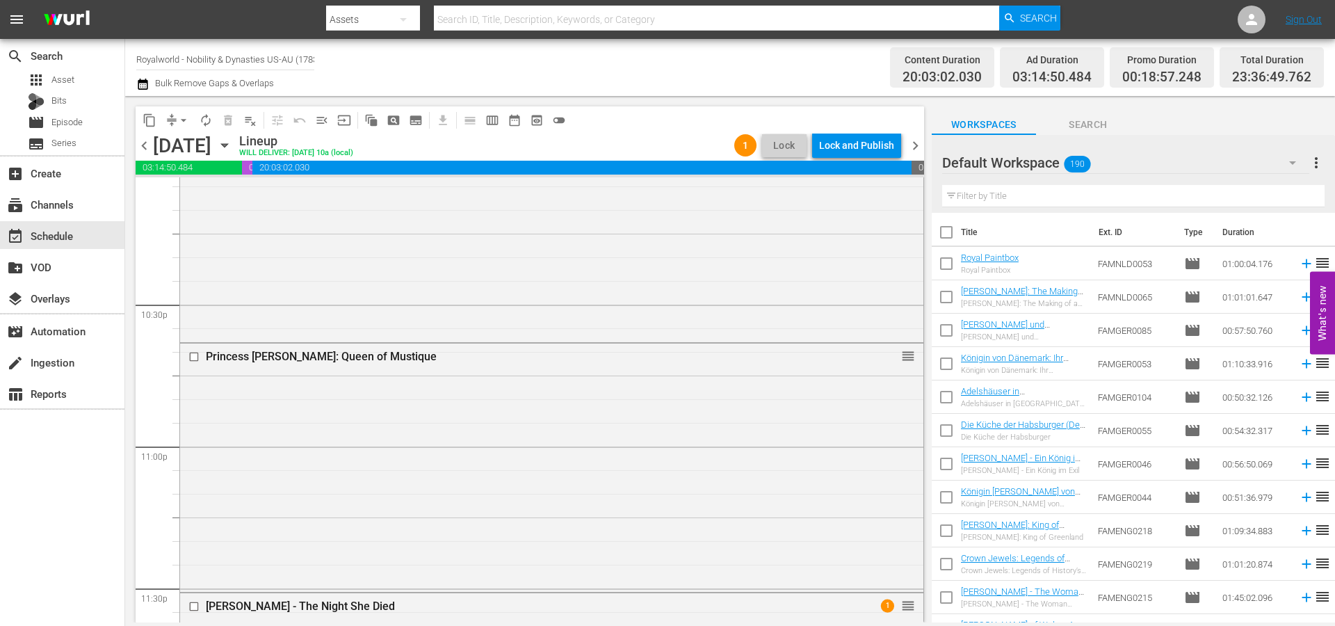
scroll to position [6498, 0]
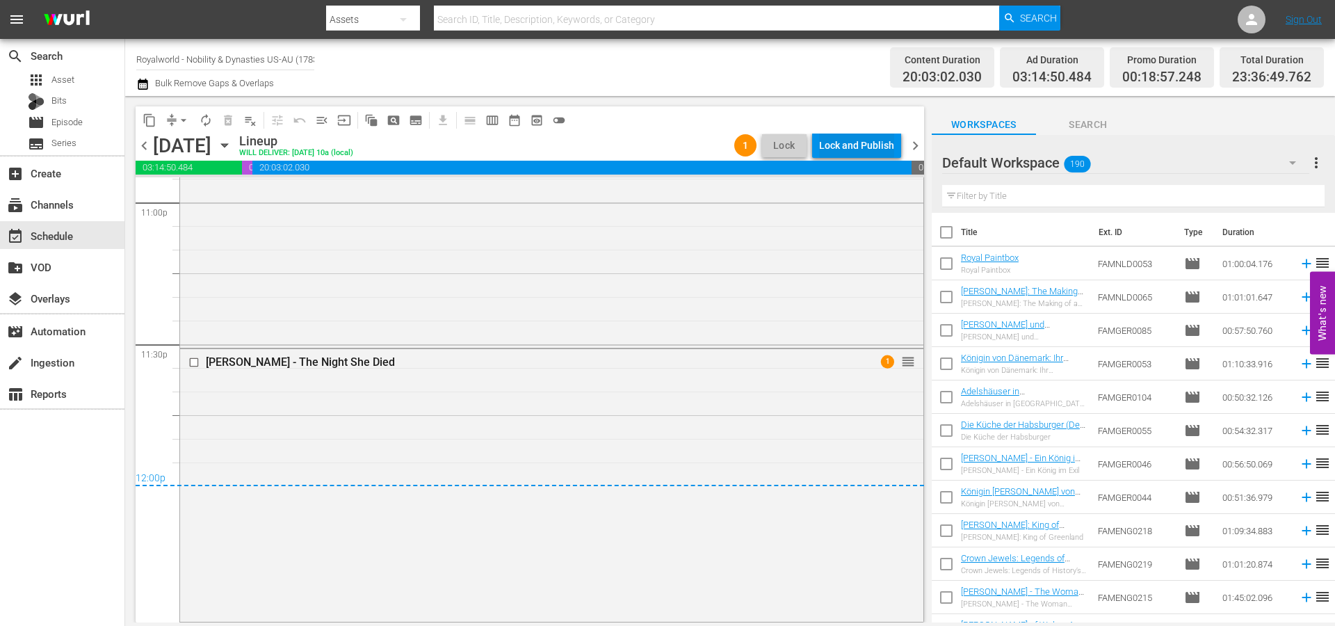
click at [849, 135] on div "Lock and Publish" at bounding box center [856, 145] width 75 height 25
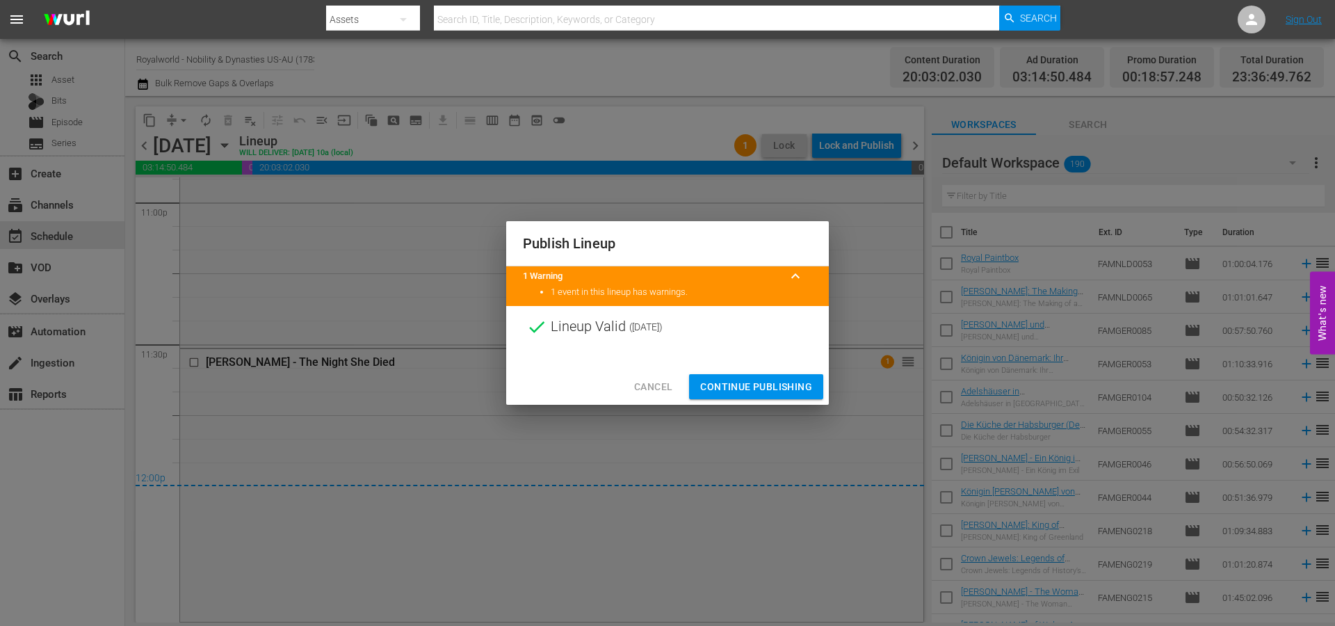
click at [760, 389] on span "Continue Publishing" at bounding box center [756, 386] width 112 height 17
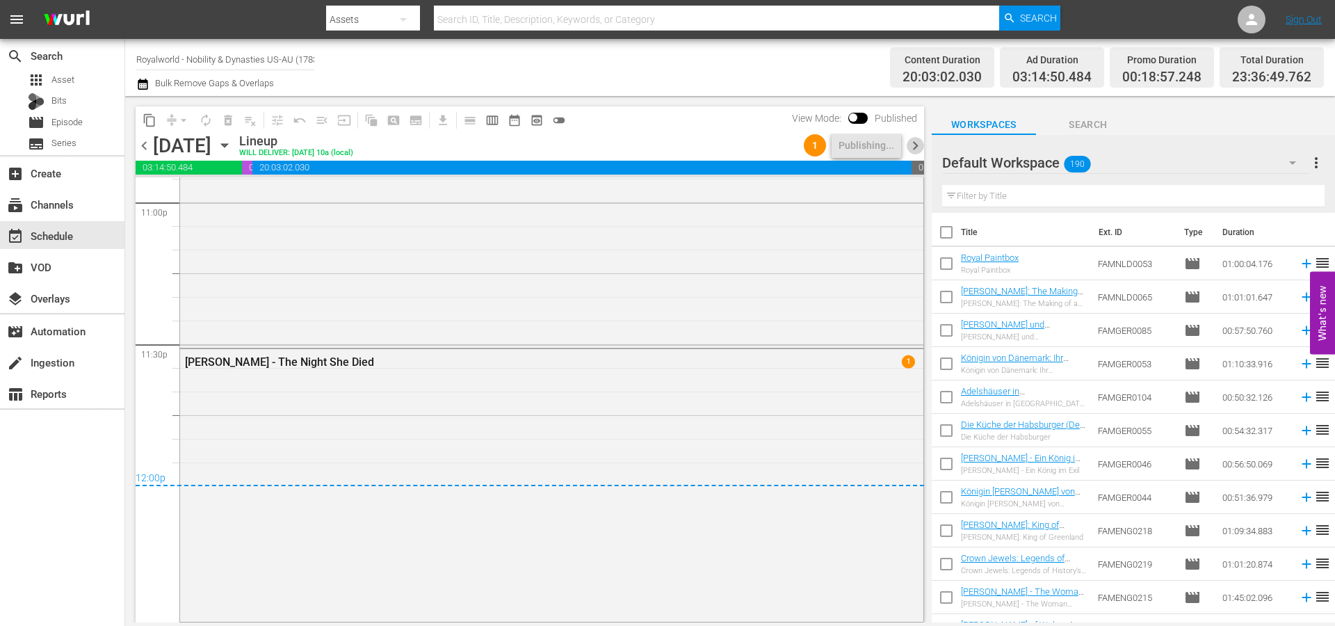
click at [918, 149] on span "chevron_right" at bounding box center [915, 145] width 17 height 17
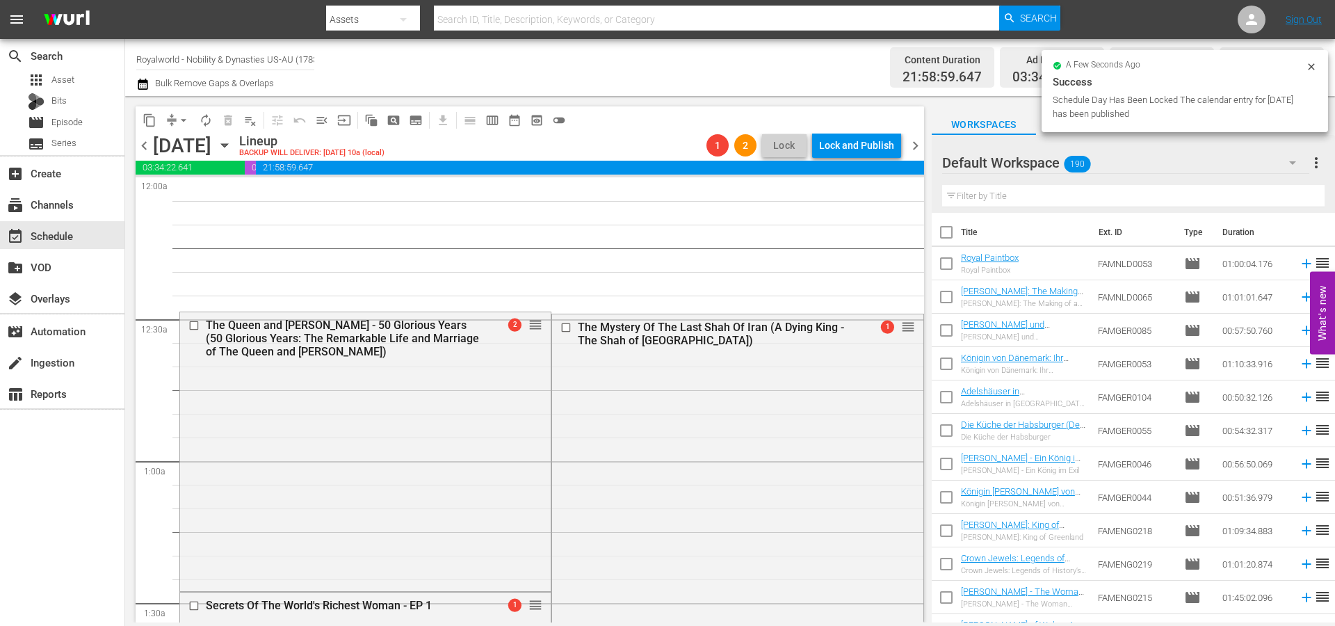
drag, startPoint x: 147, startPoint y: 146, endPoint x: 887, endPoint y: 146, distance: 739.7
click at [147, 146] on span "chevron_left" at bounding box center [144, 145] width 17 height 17
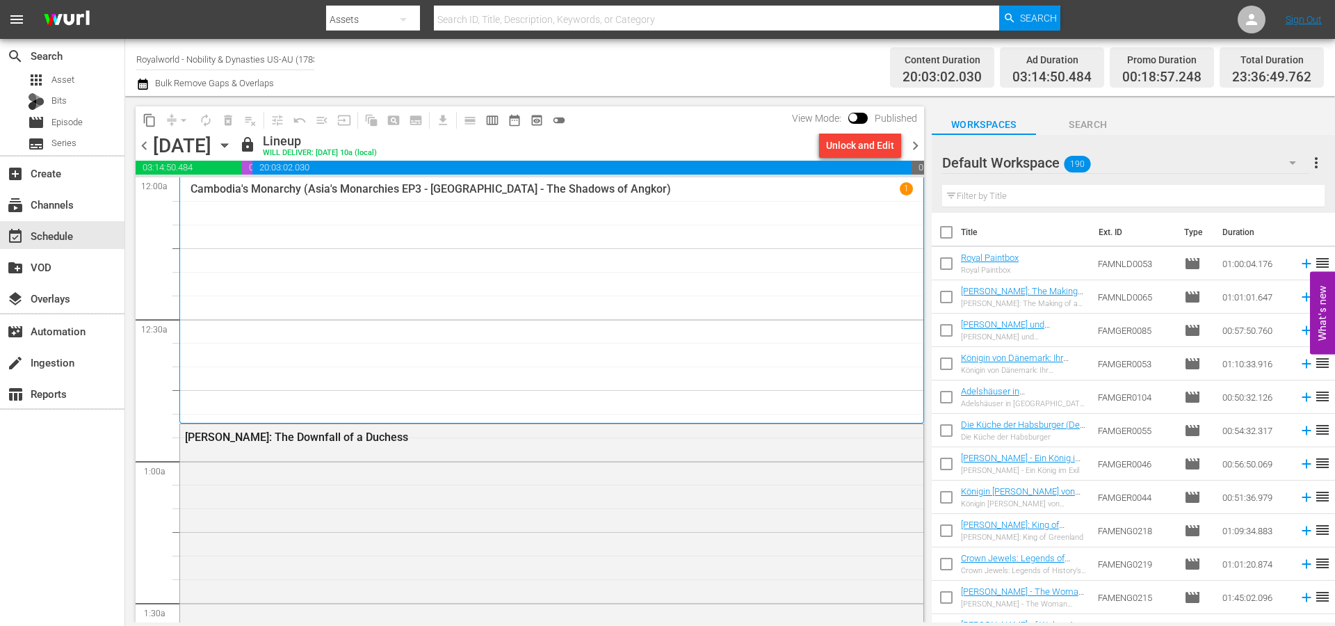
click at [916, 143] on span "chevron_right" at bounding box center [915, 145] width 17 height 17
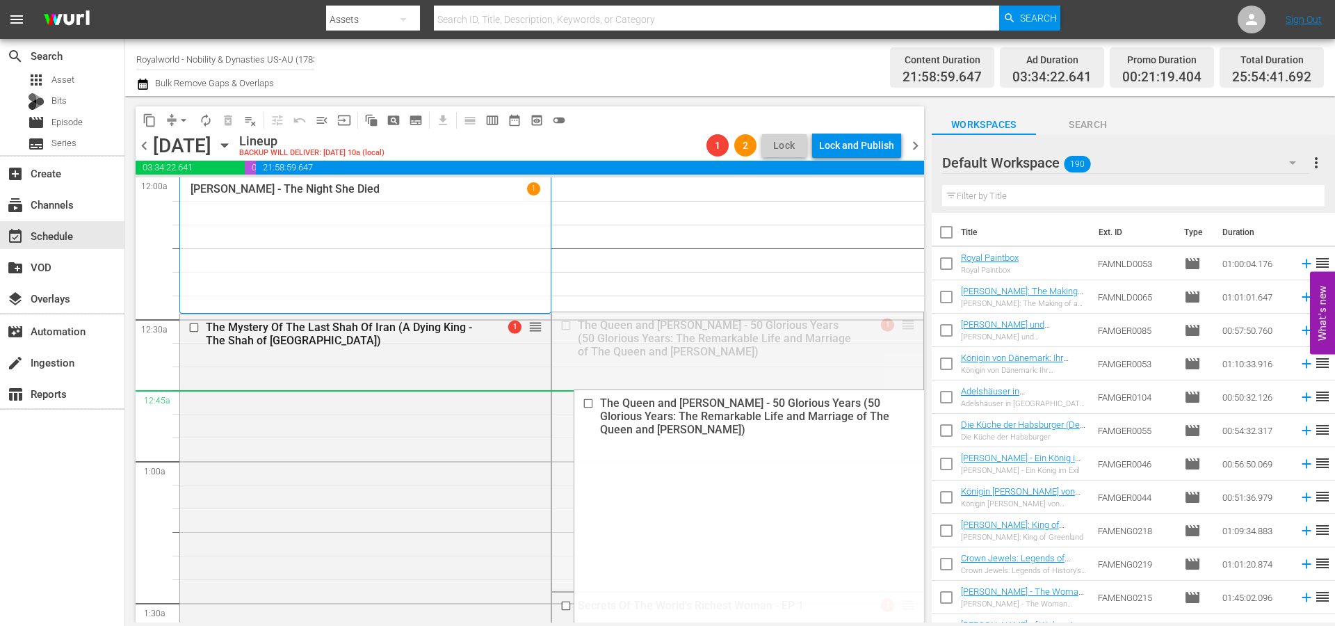
drag, startPoint x: 891, startPoint y: 327, endPoint x: 575, endPoint y: 268, distance: 321.8
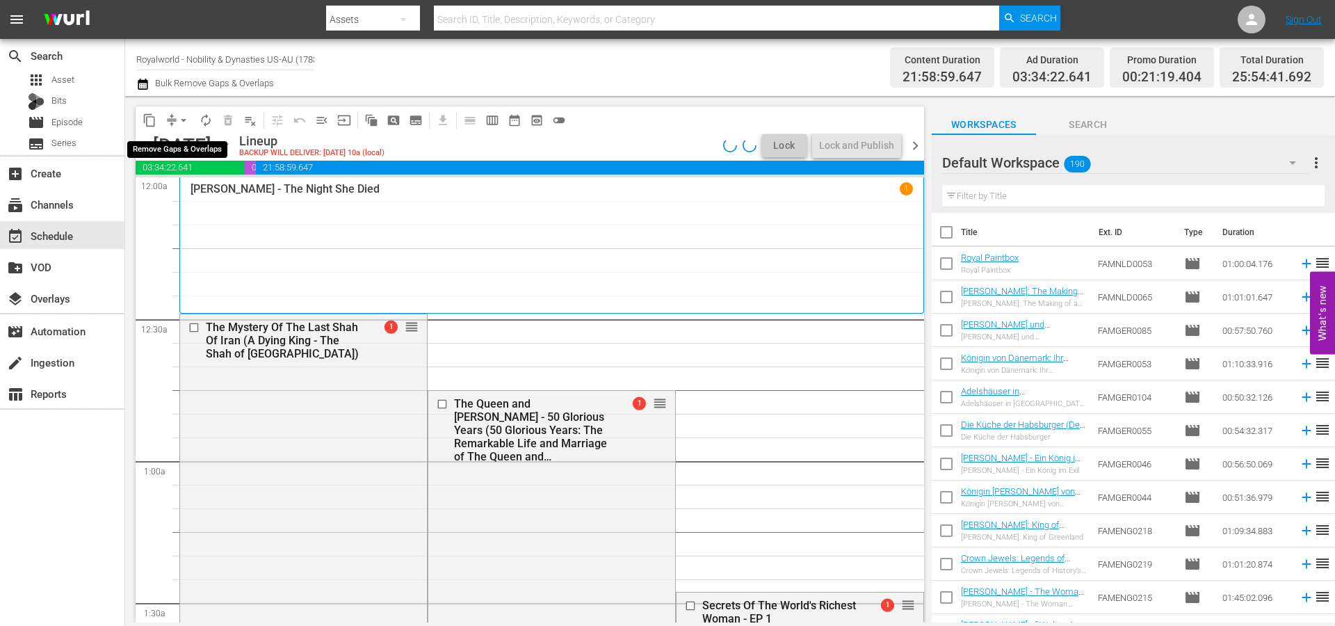
click at [181, 122] on span "arrow_drop_down" at bounding box center [184, 120] width 14 height 14
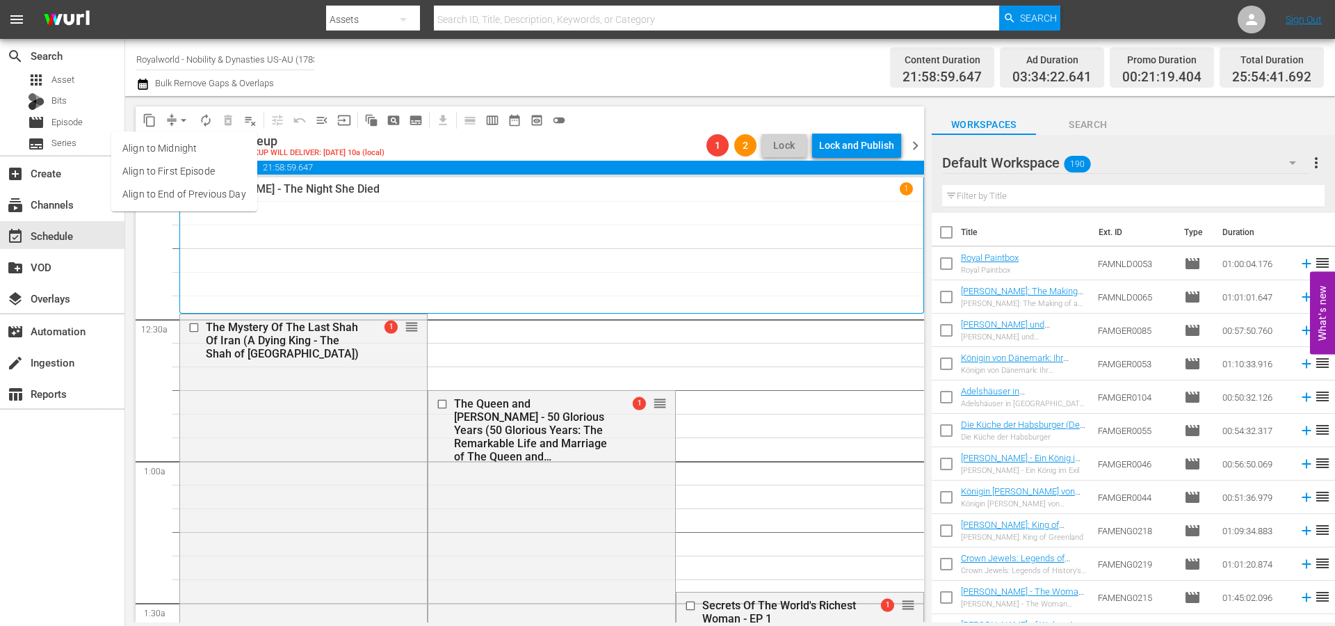
click at [191, 193] on li "Align to End of Previous Day" at bounding box center [184, 194] width 146 height 23
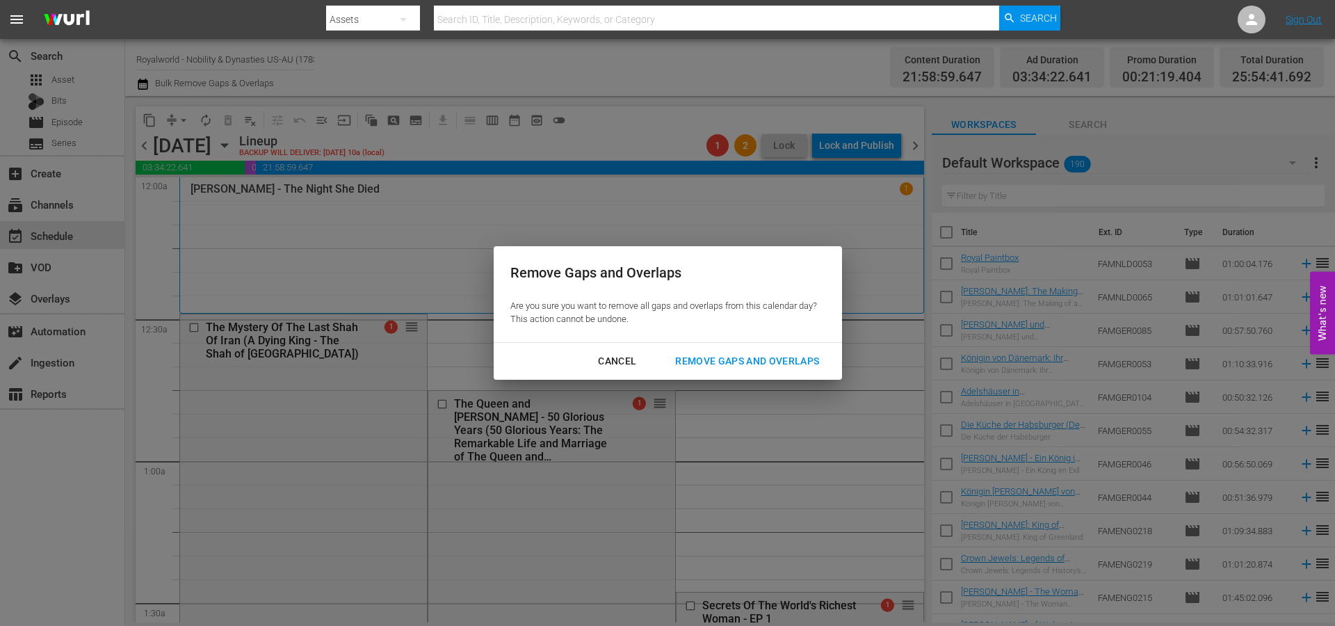
click at [720, 361] on div "Remove Gaps and Overlaps" at bounding box center [747, 360] width 166 height 17
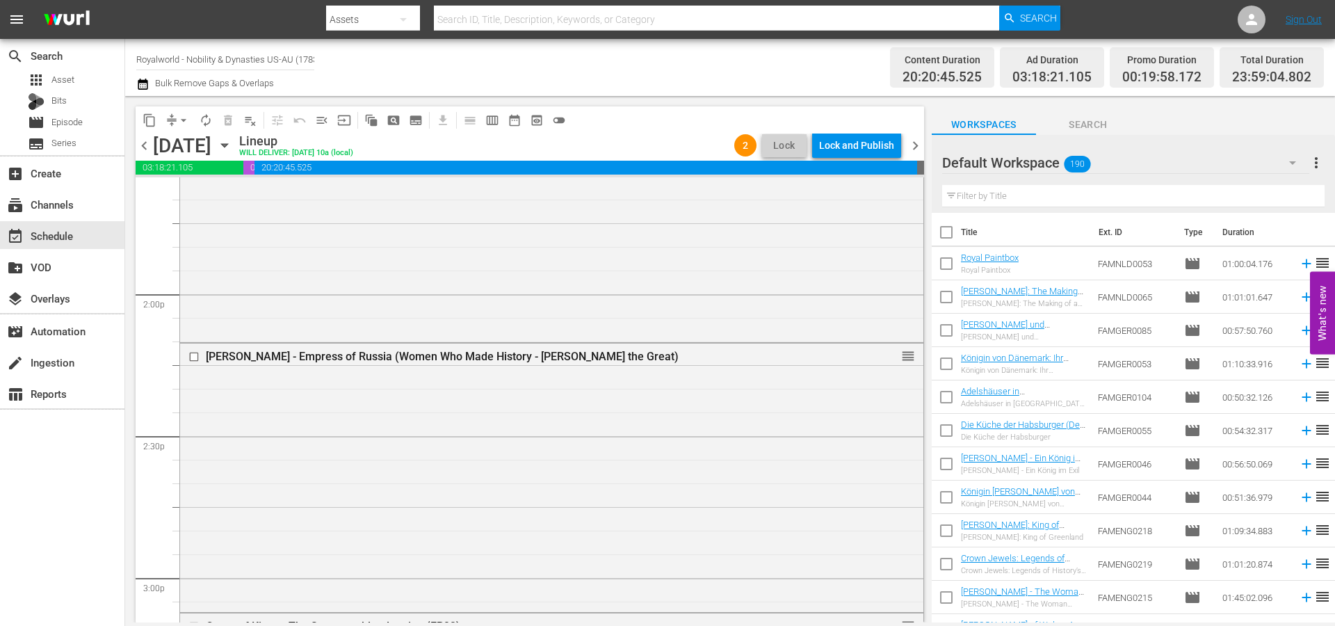
scroll to position [6494, 0]
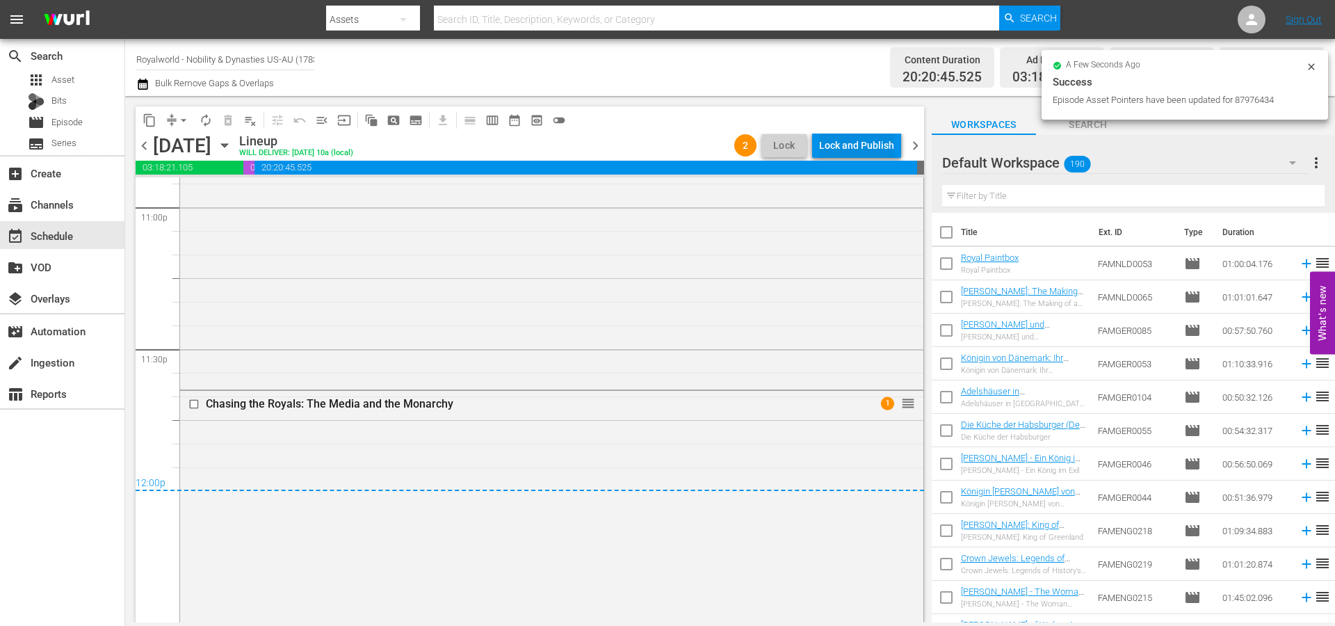
click at [844, 147] on div "Lock and Publish" at bounding box center [856, 145] width 75 height 25
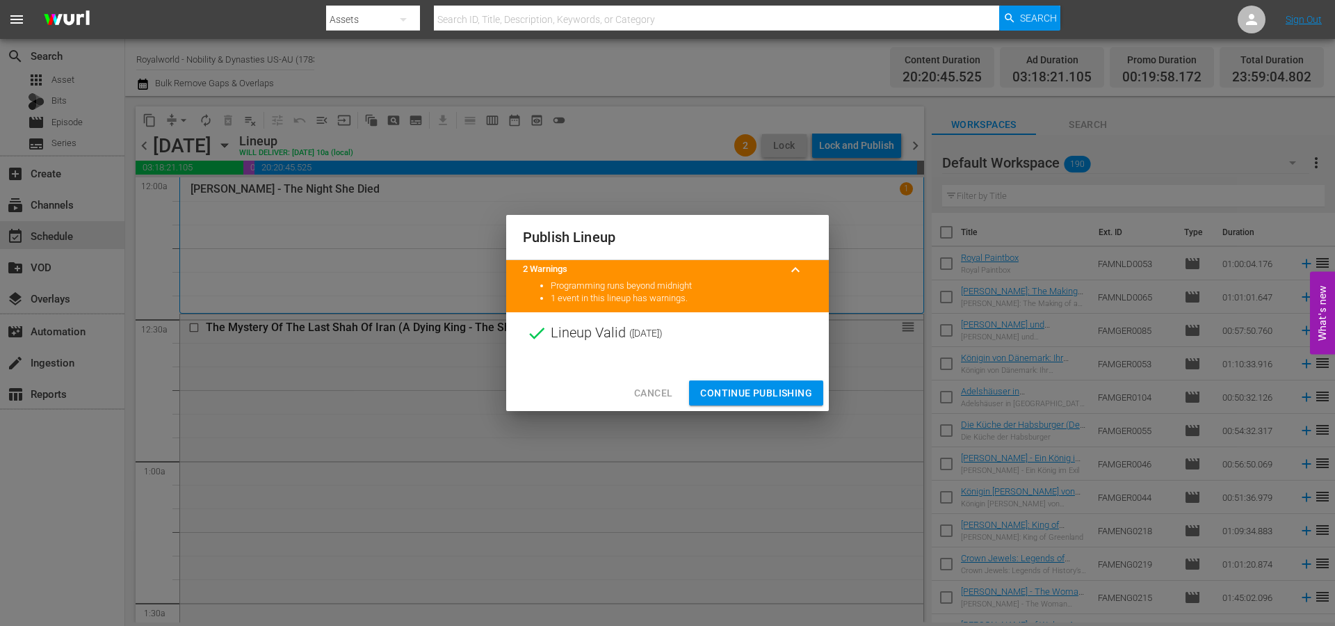
scroll to position [6494, 0]
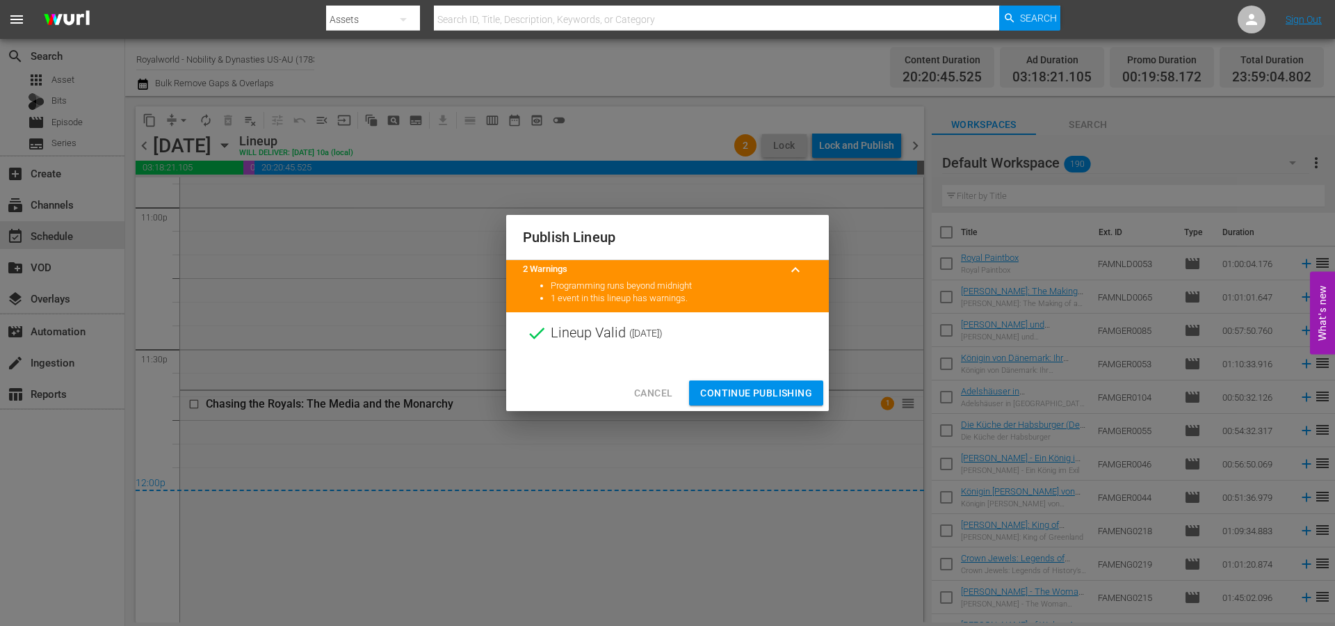
click at [780, 397] on span "Continue Publishing" at bounding box center [756, 392] width 112 height 17
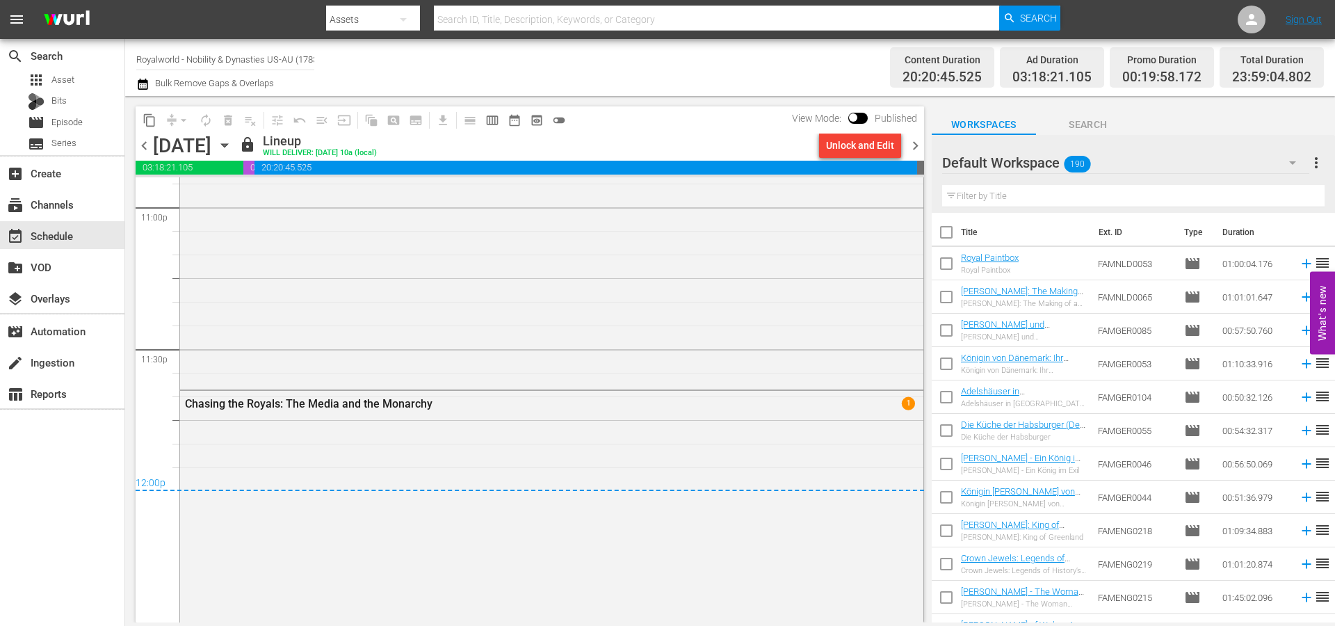
click at [917, 146] on span "chevron_right" at bounding box center [915, 145] width 17 height 17
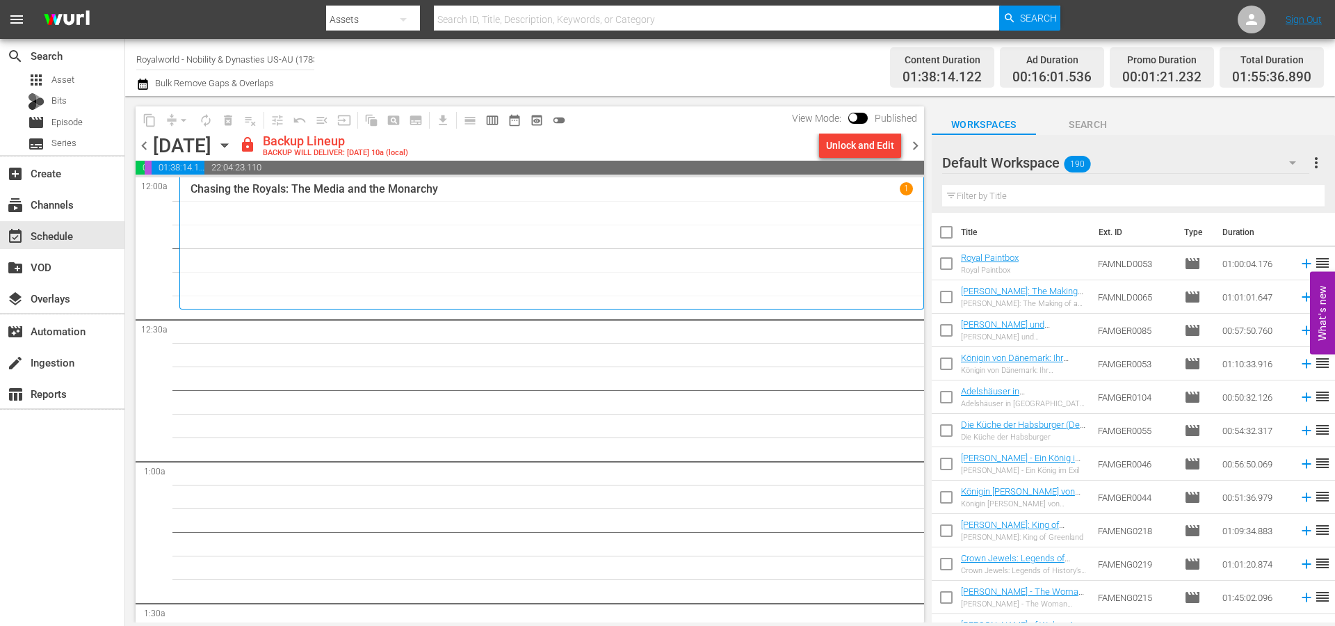
click at [145, 145] on span "chevron_left" at bounding box center [144, 145] width 17 height 17
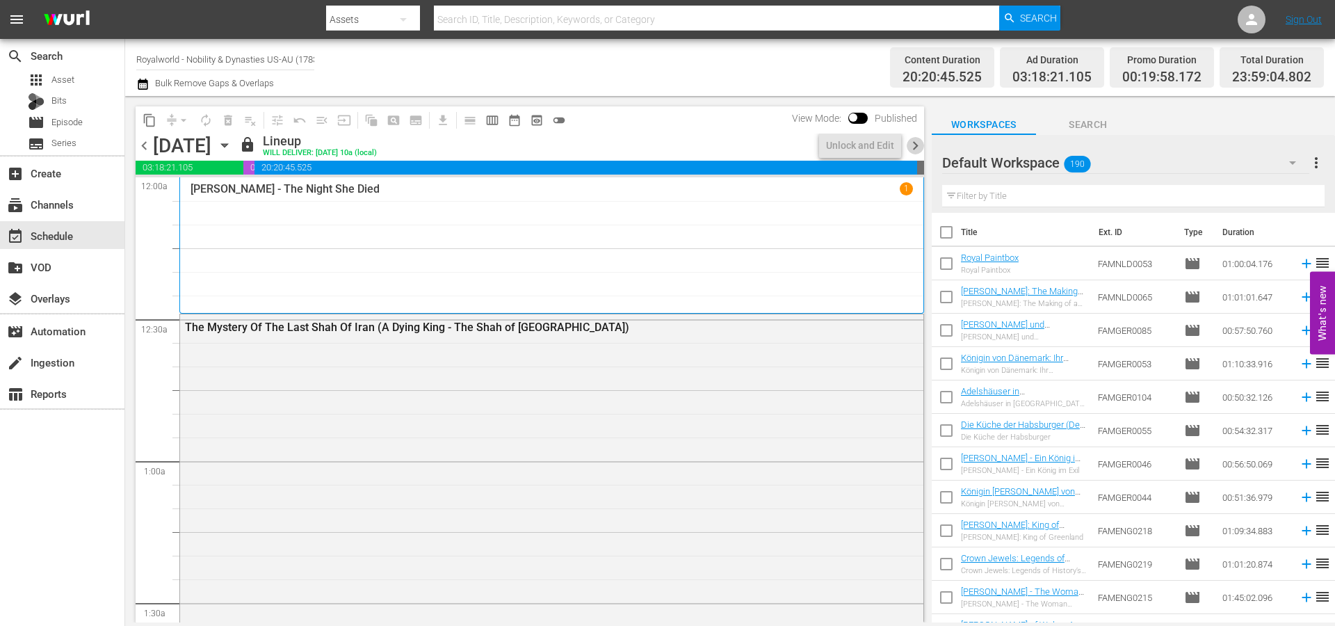
click at [913, 142] on span "chevron_right" at bounding box center [915, 145] width 17 height 17
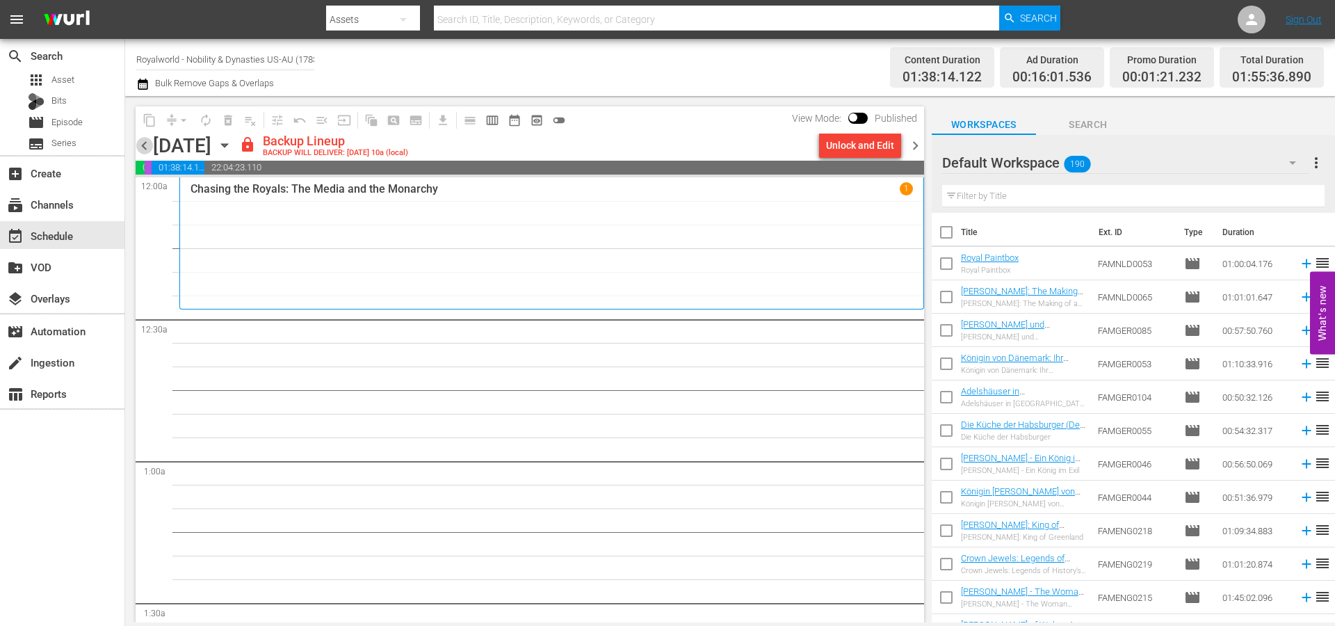
click at [144, 145] on span "chevron_left" at bounding box center [144, 145] width 17 height 17
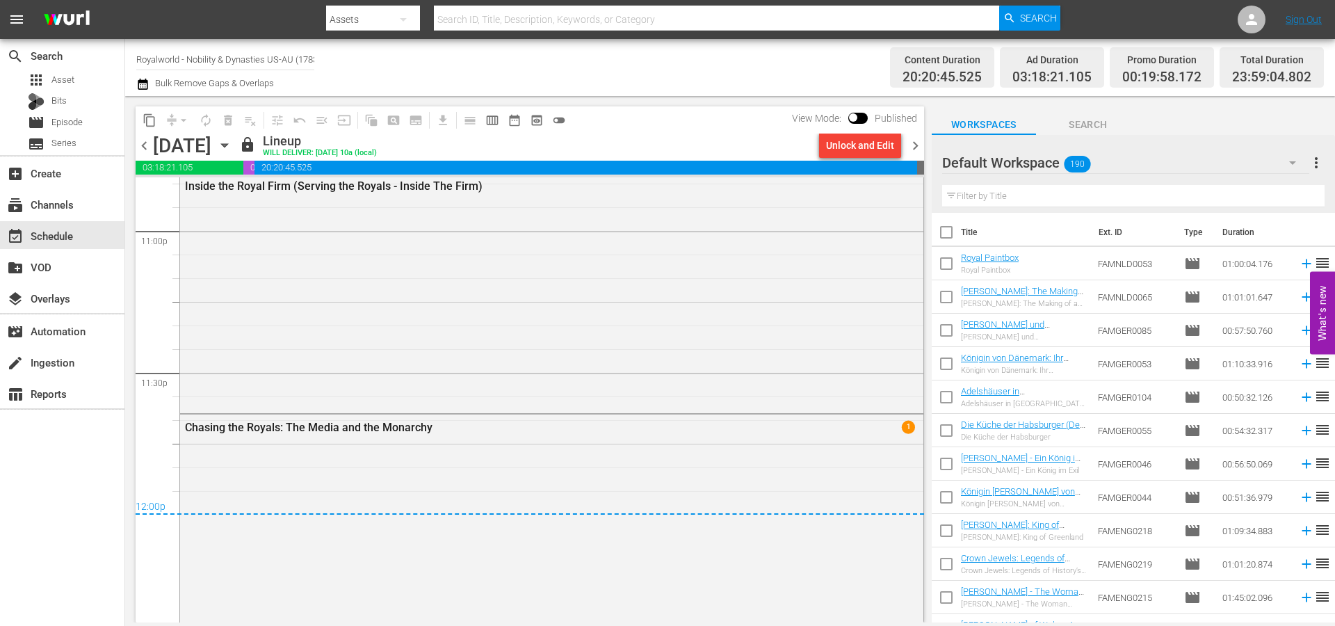
scroll to position [6494, 0]
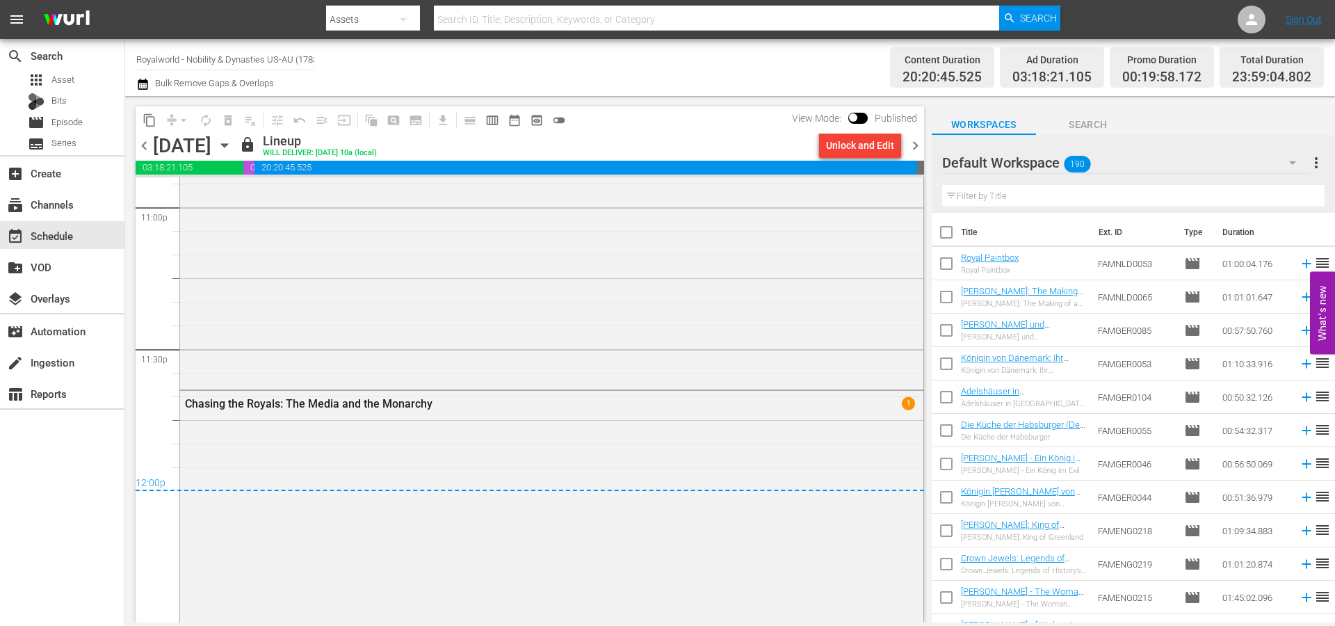
click at [920, 143] on span "chevron_right" at bounding box center [915, 145] width 17 height 17
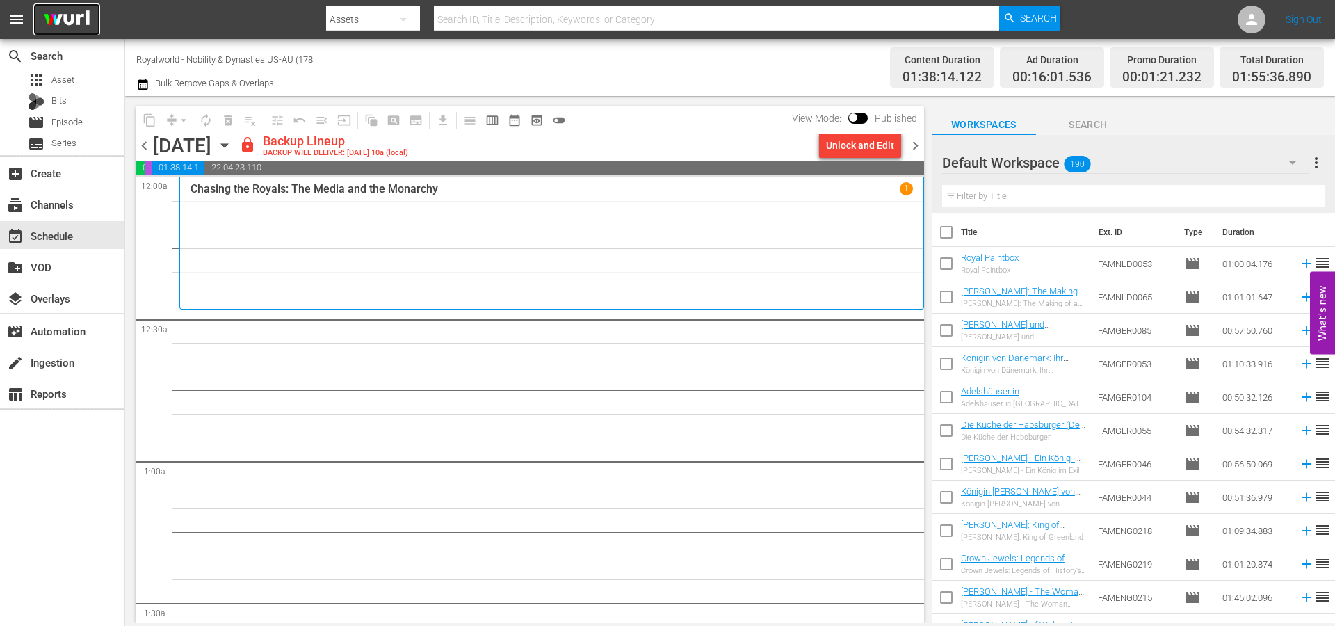
click at [72, 17] on img at bounding box center [66, 19] width 67 height 33
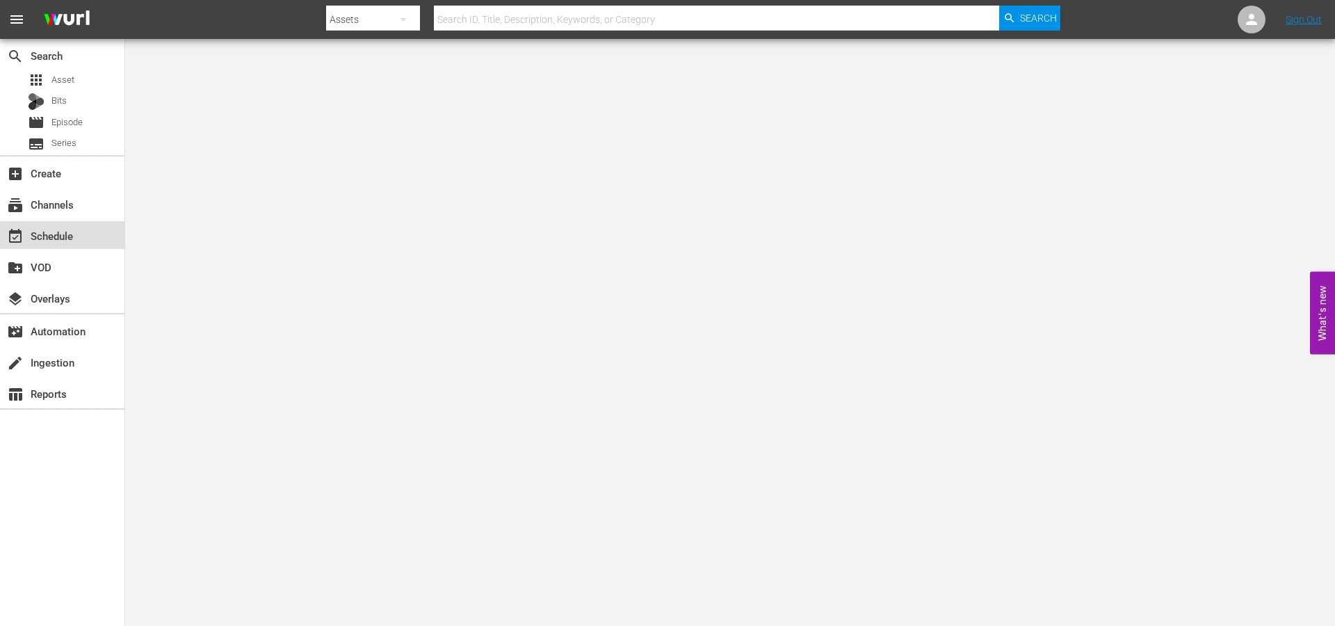
click at [59, 240] on div "event_available Schedule" at bounding box center [39, 233] width 78 height 13
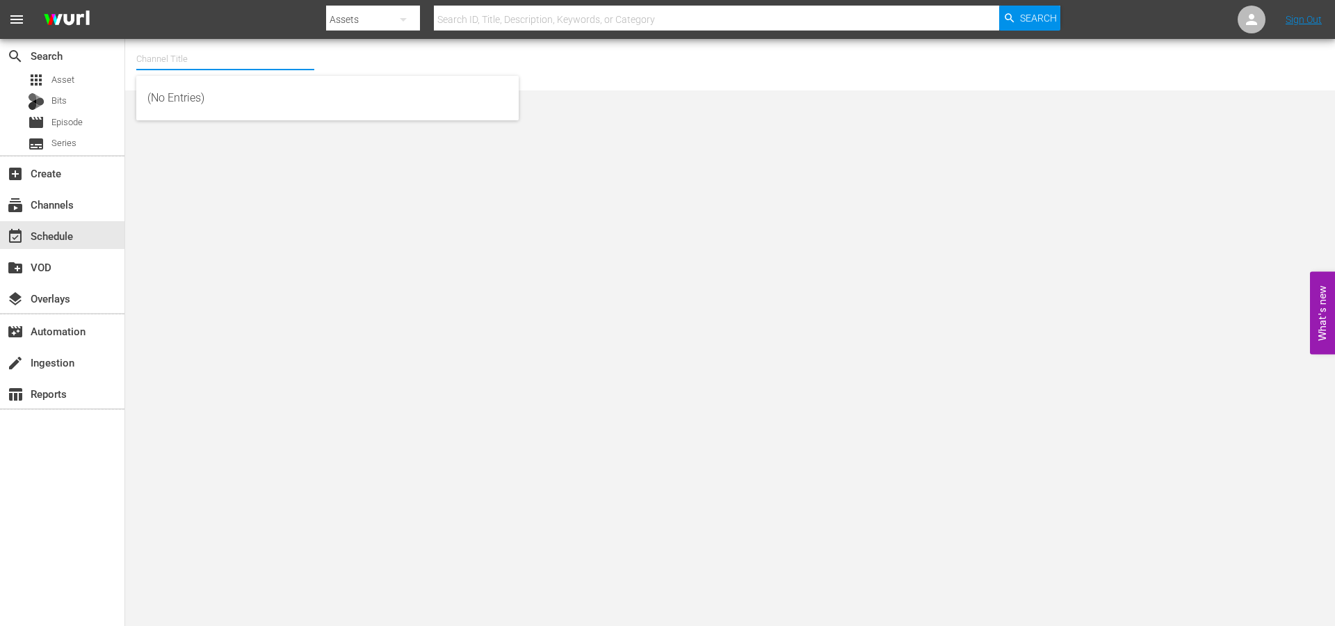
click at [168, 53] on input "text" at bounding box center [225, 58] width 178 height 33
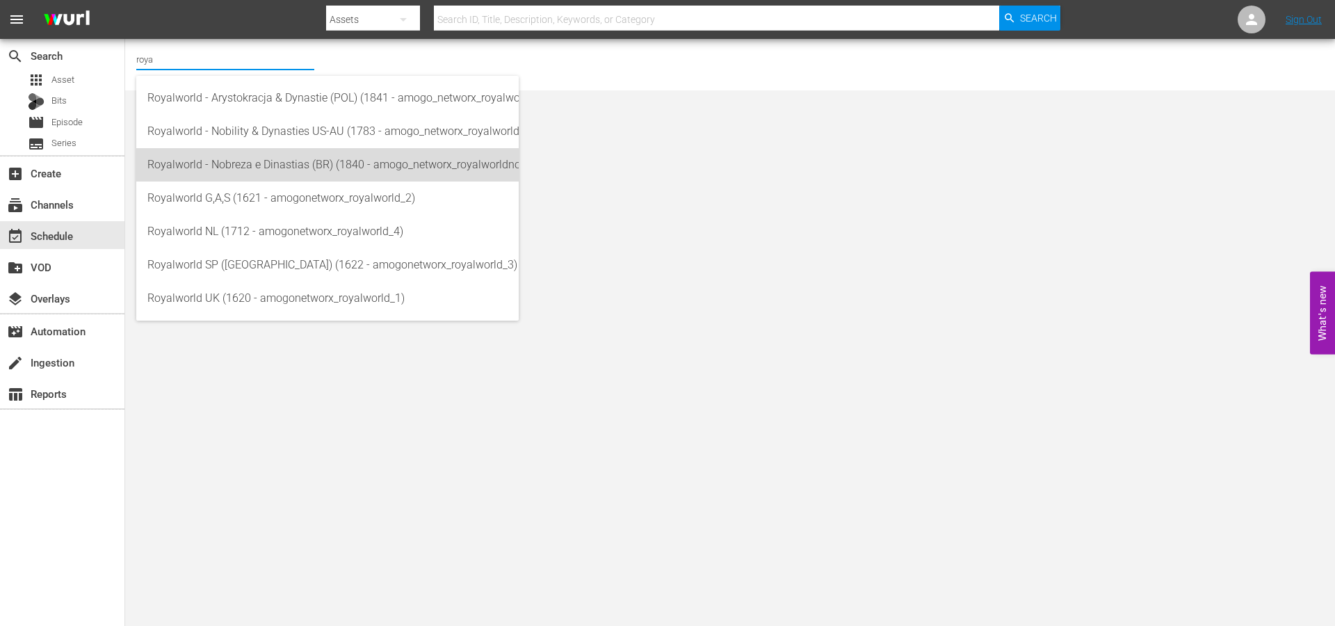
click at [246, 176] on div "Royalworld - Nobreza e Dinastias (BR) (1840 - amogo_networx_royalworldnobrezaed…" at bounding box center [327, 164] width 360 height 33
type input "Royalworld - Nobreza e Dinastias (BR) (1840 - amogo_networx_royalworldnobrezaed…"
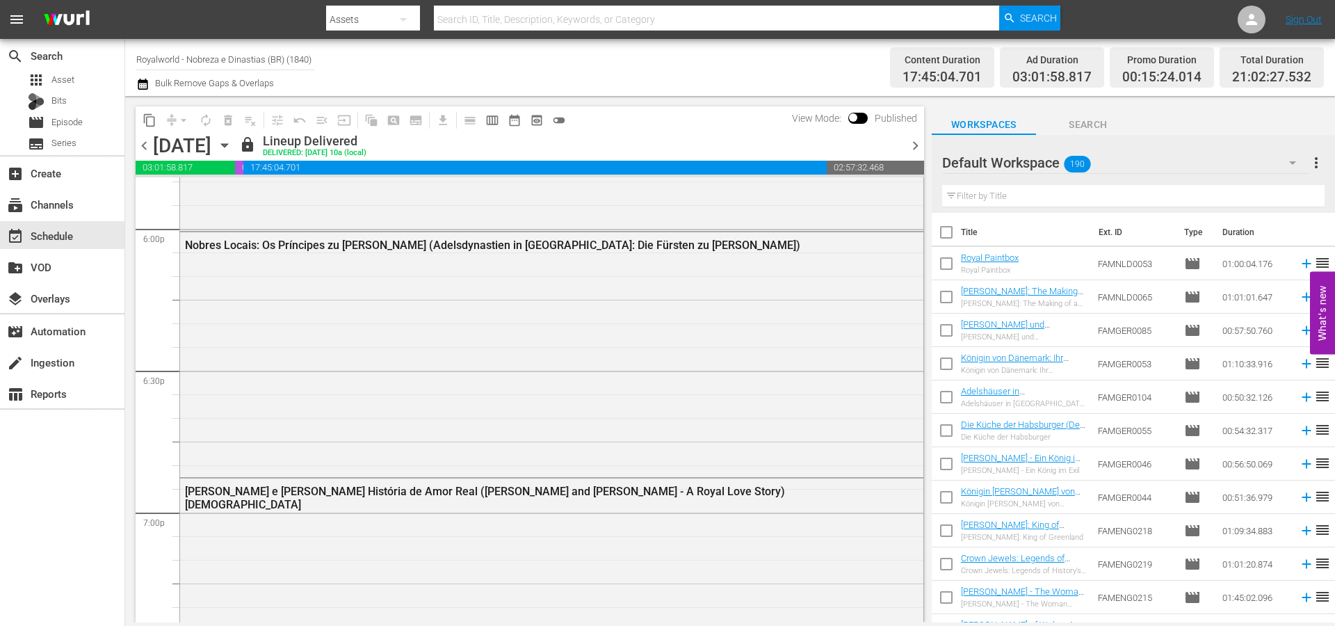
scroll to position [6421, 0]
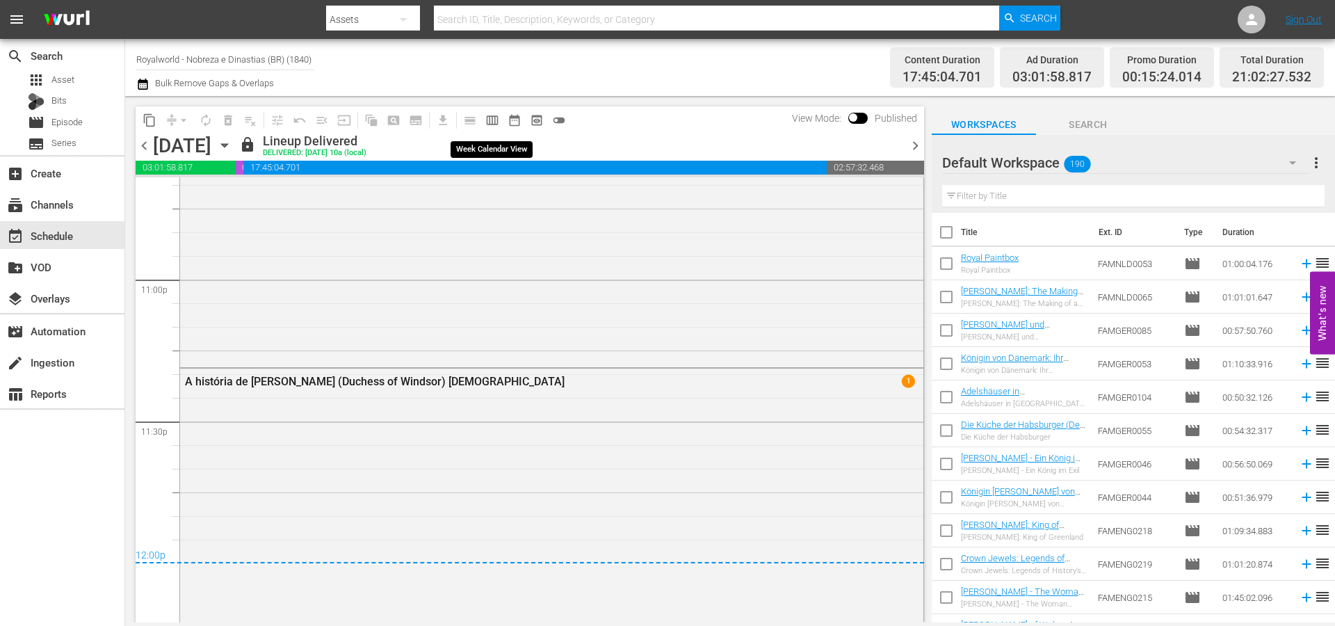
click at [495, 124] on span "calendar_view_week_outlined" at bounding box center [492, 120] width 14 height 14
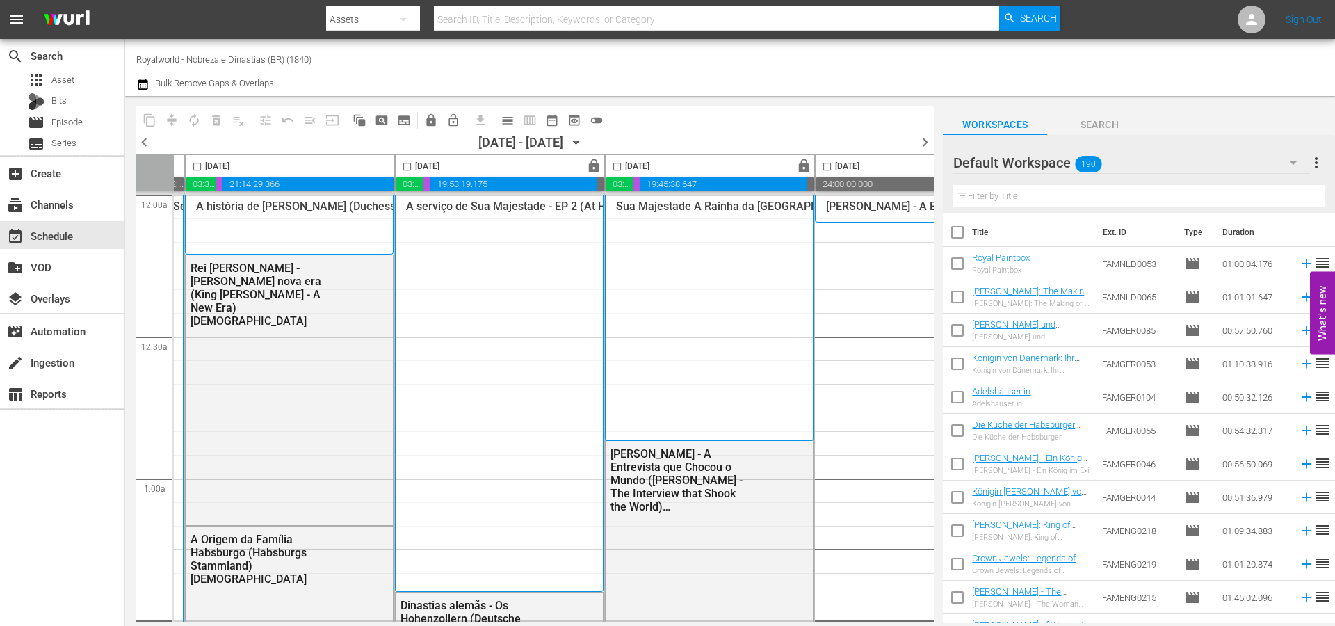
scroll to position [0, 200]
click at [801, 163] on span "lock" at bounding box center [803, 166] width 16 height 16
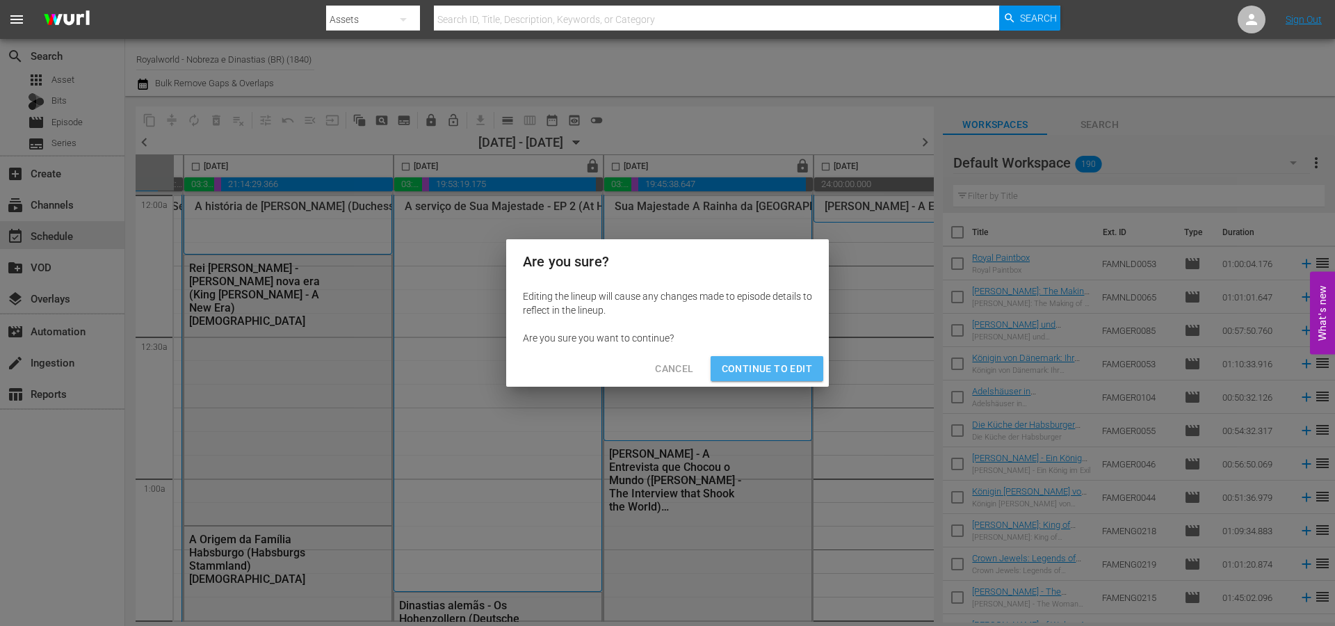
click at [779, 375] on span "Continue to Edit" at bounding box center [767, 368] width 90 height 17
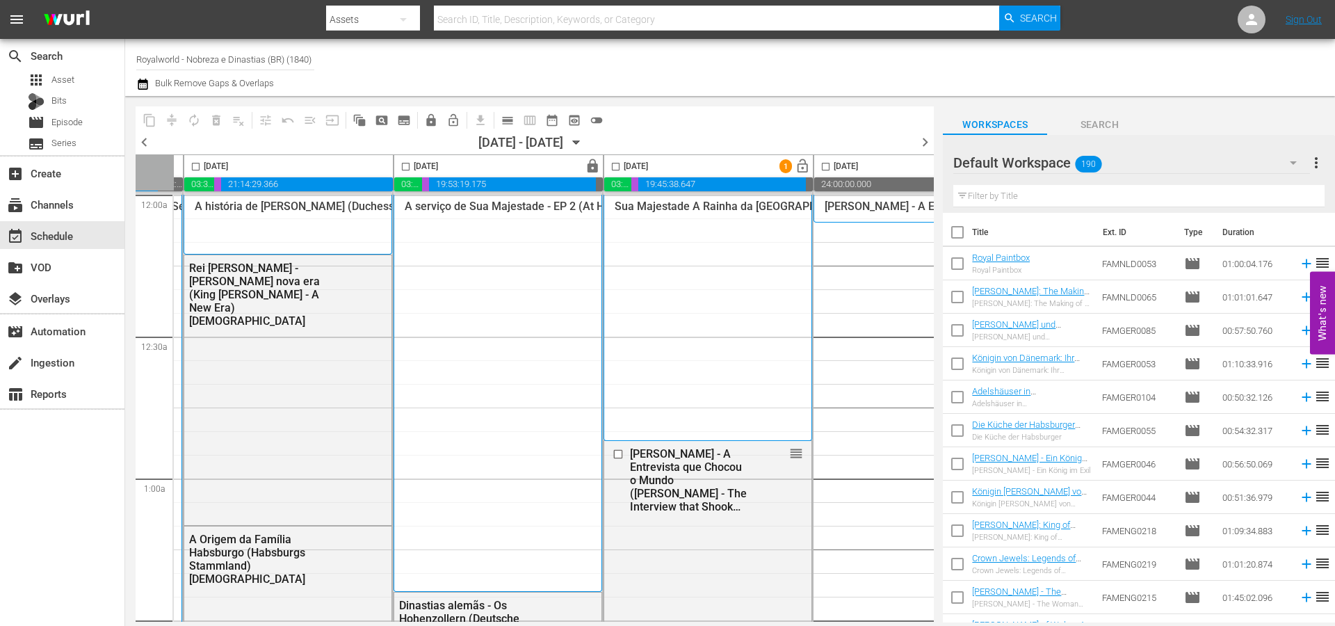
click at [612, 166] on input "checkbox" at bounding box center [616, 169] width 16 height 16
checkbox input "true"
click at [506, 125] on span "calendar_view_day_outlined" at bounding box center [508, 120] width 14 height 14
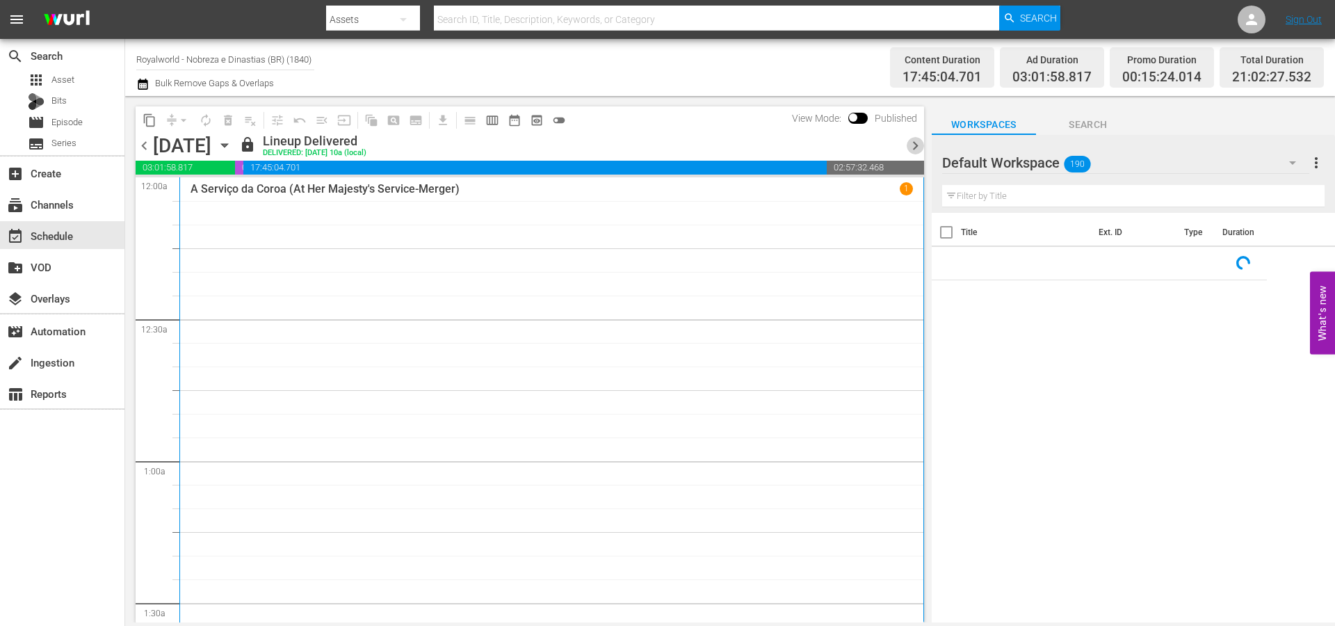
click at [910, 145] on span "chevron_right" at bounding box center [915, 145] width 17 height 17
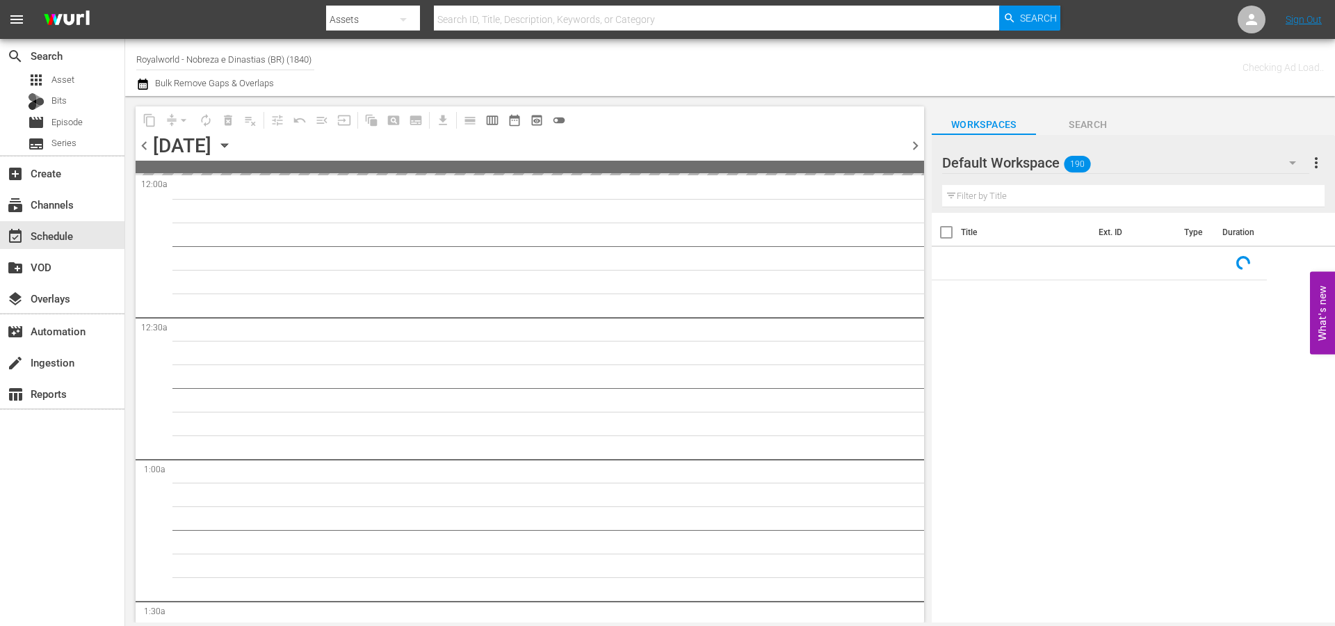
click at [910, 145] on span "chevron_right" at bounding box center [915, 145] width 17 height 17
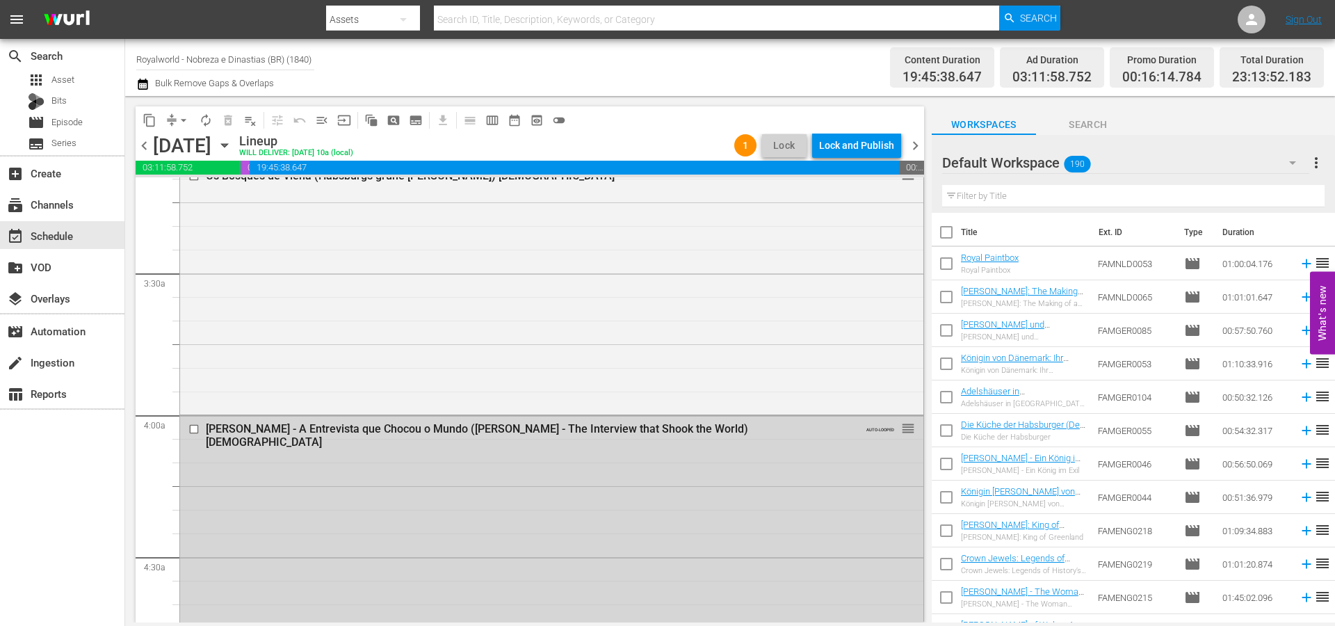
scroll to position [927, 0]
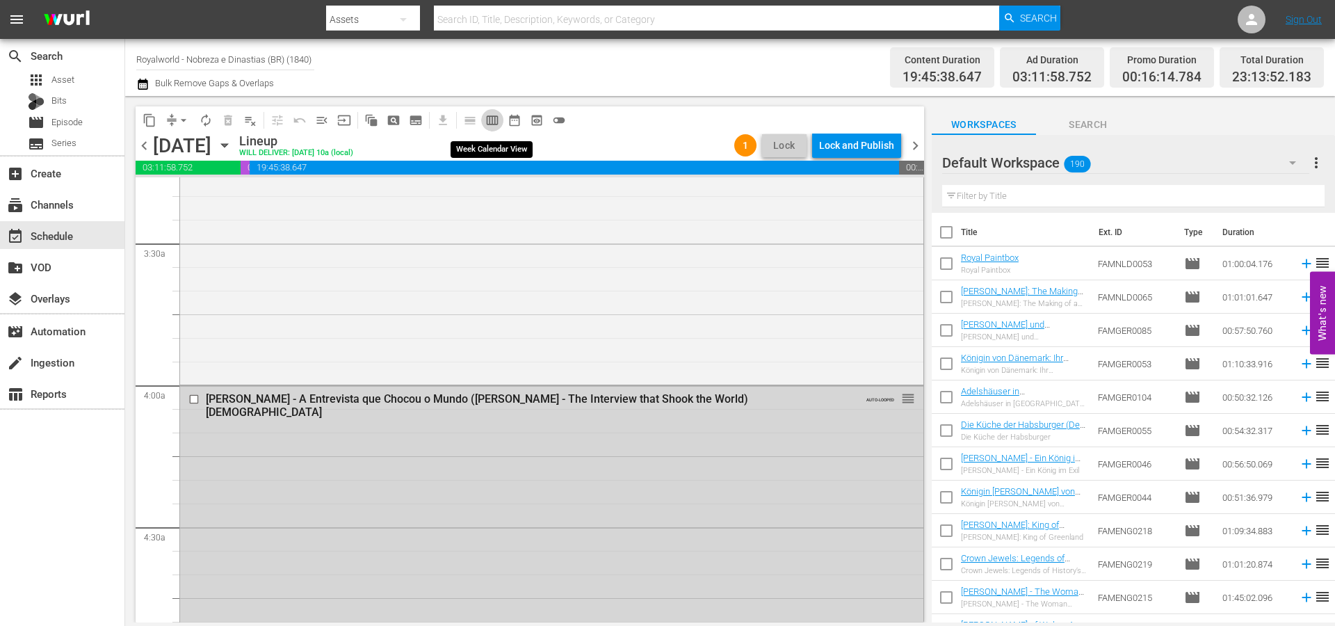
click at [487, 124] on span "calendar_view_week_outlined" at bounding box center [492, 120] width 14 height 14
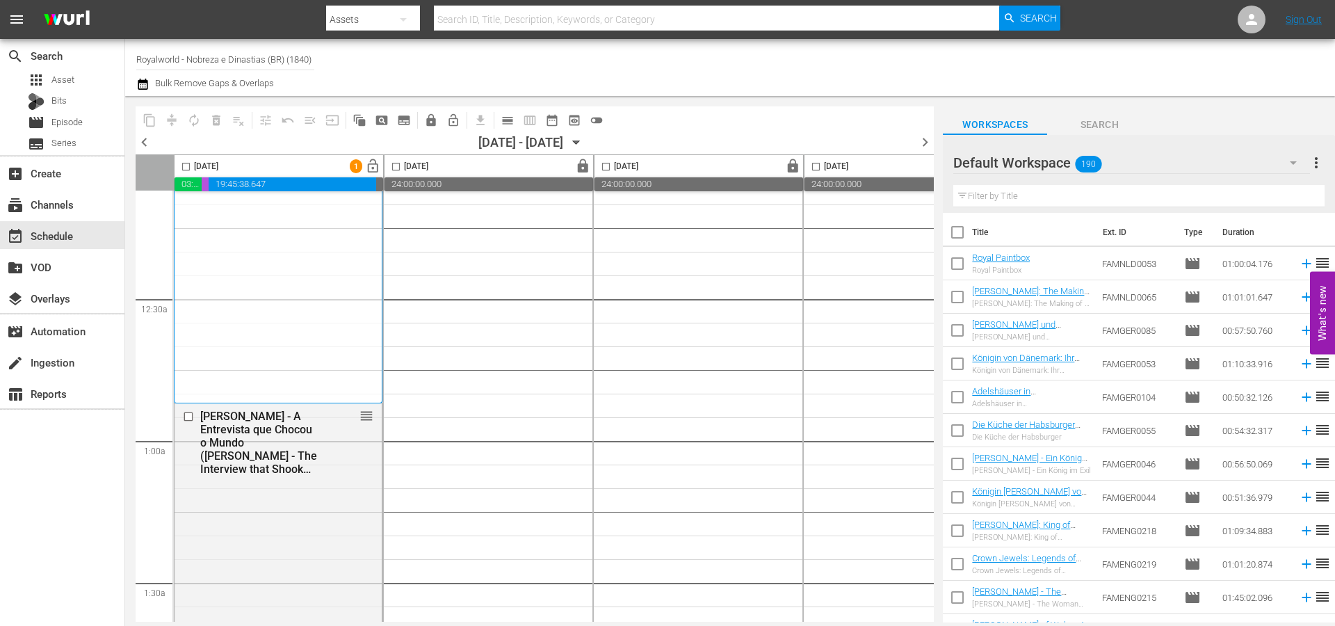
scroll to position [0, 0]
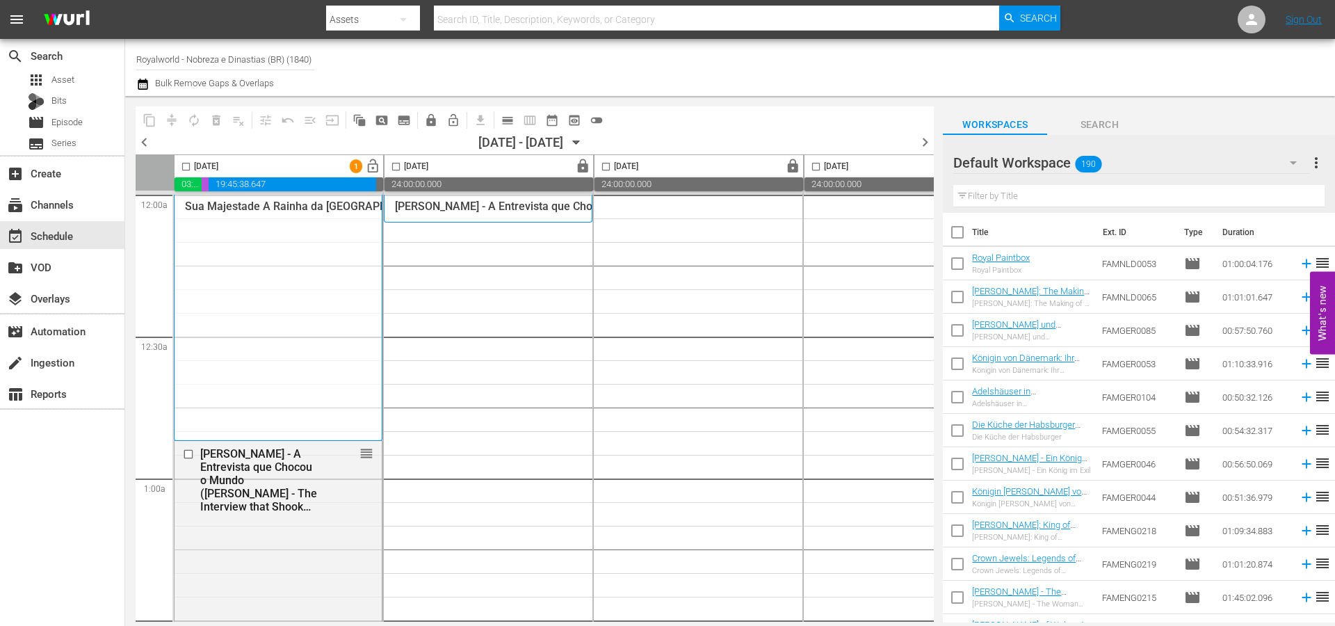
click at [185, 165] on input "checkbox" at bounding box center [186, 169] width 16 height 16
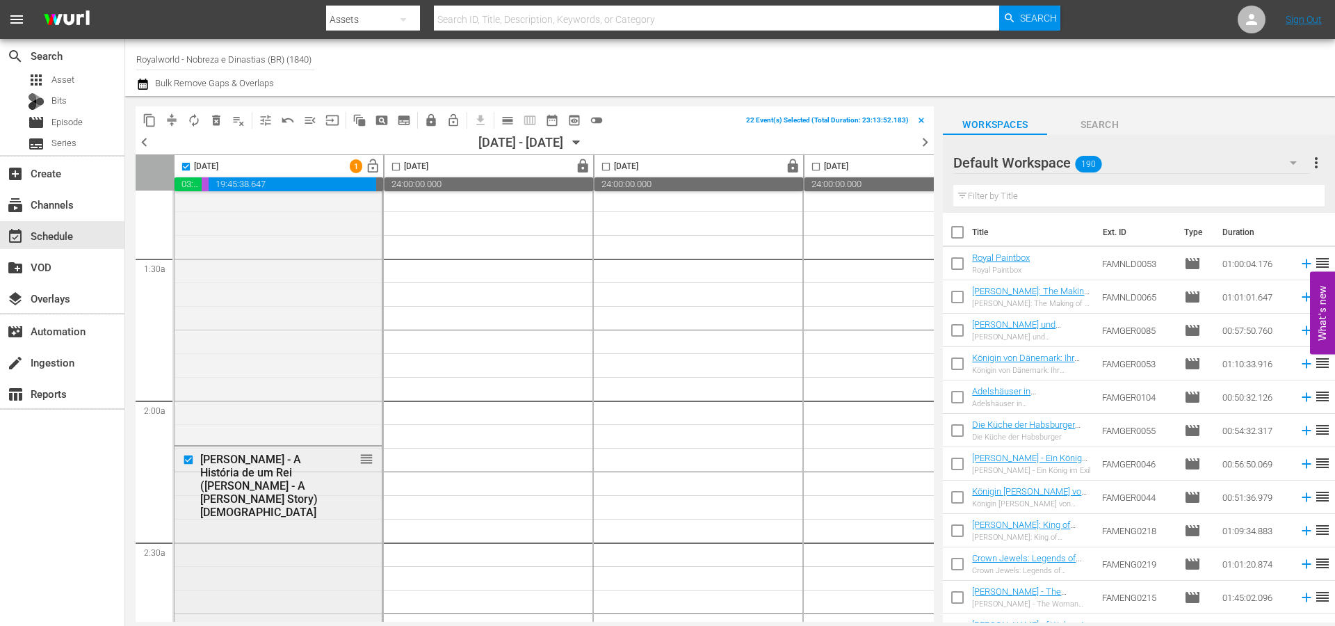
scroll to position [371, 0]
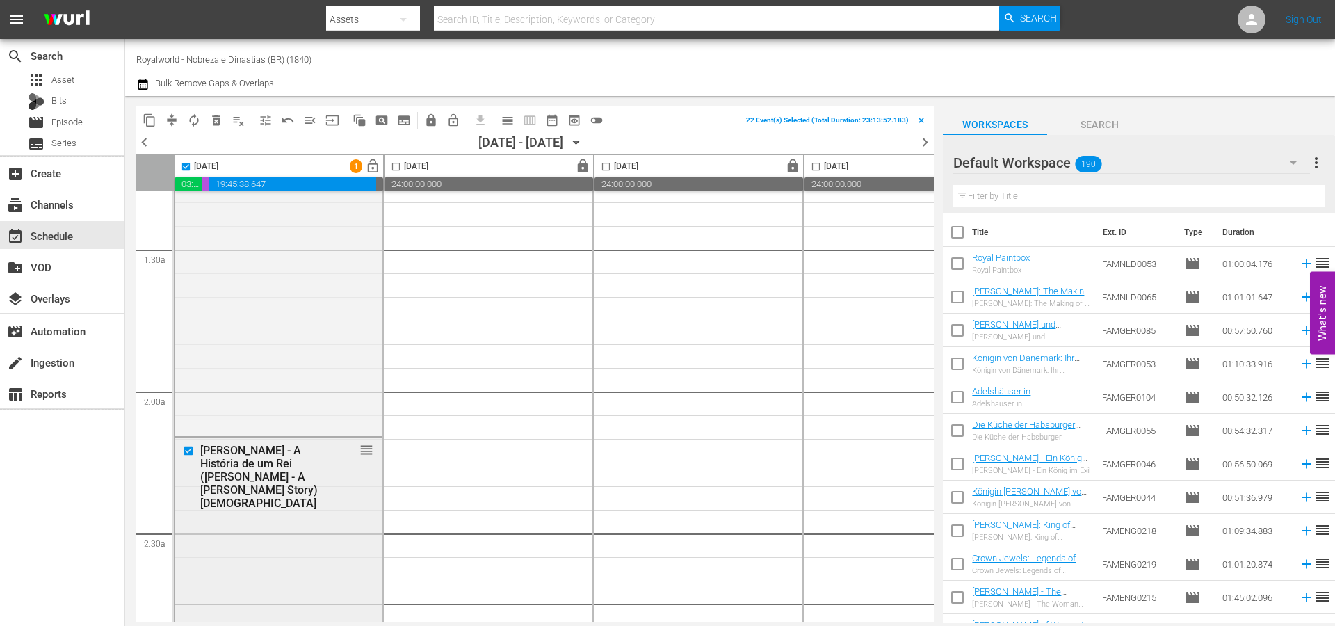
click at [192, 450] on input "checkbox" at bounding box center [190, 451] width 15 height 12
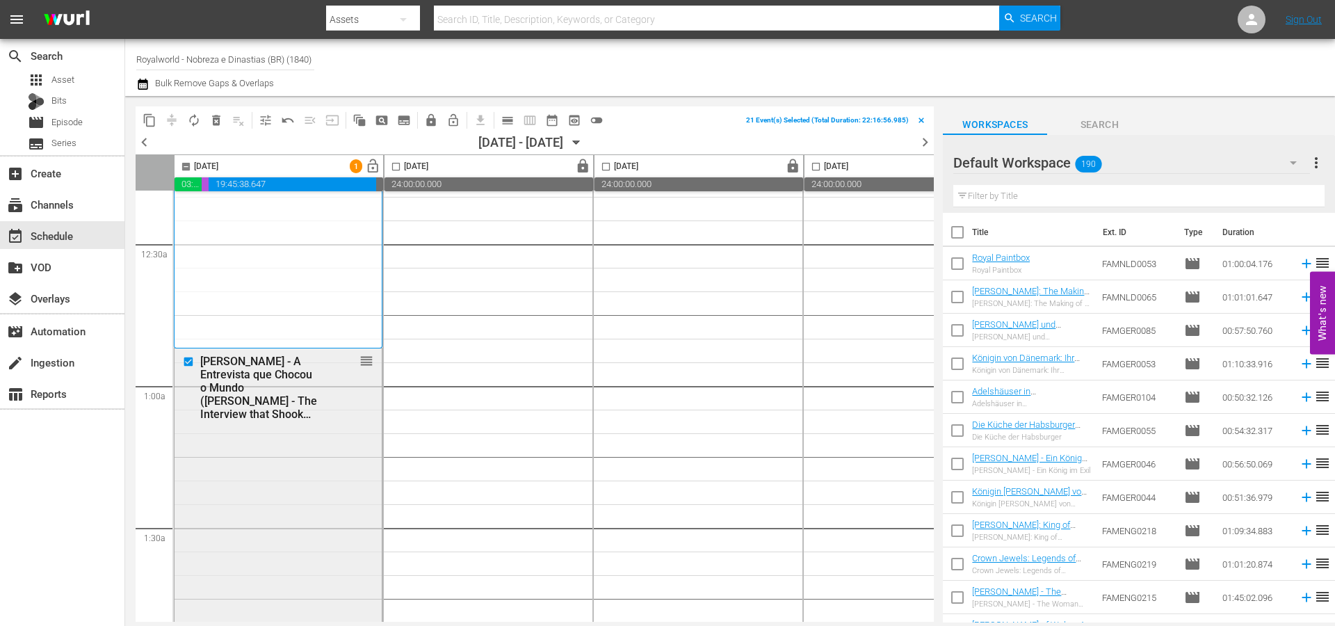
click at [188, 361] on input "checkbox" at bounding box center [190, 362] width 15 height 12
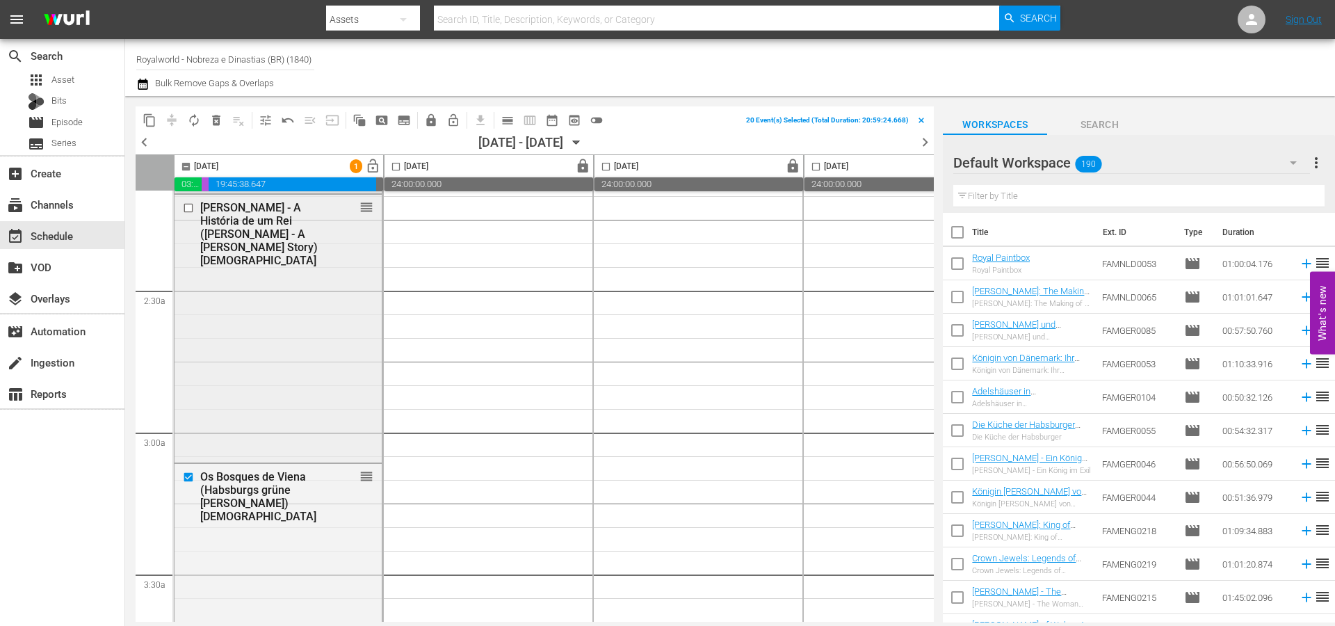
scroll to position [834, 0]
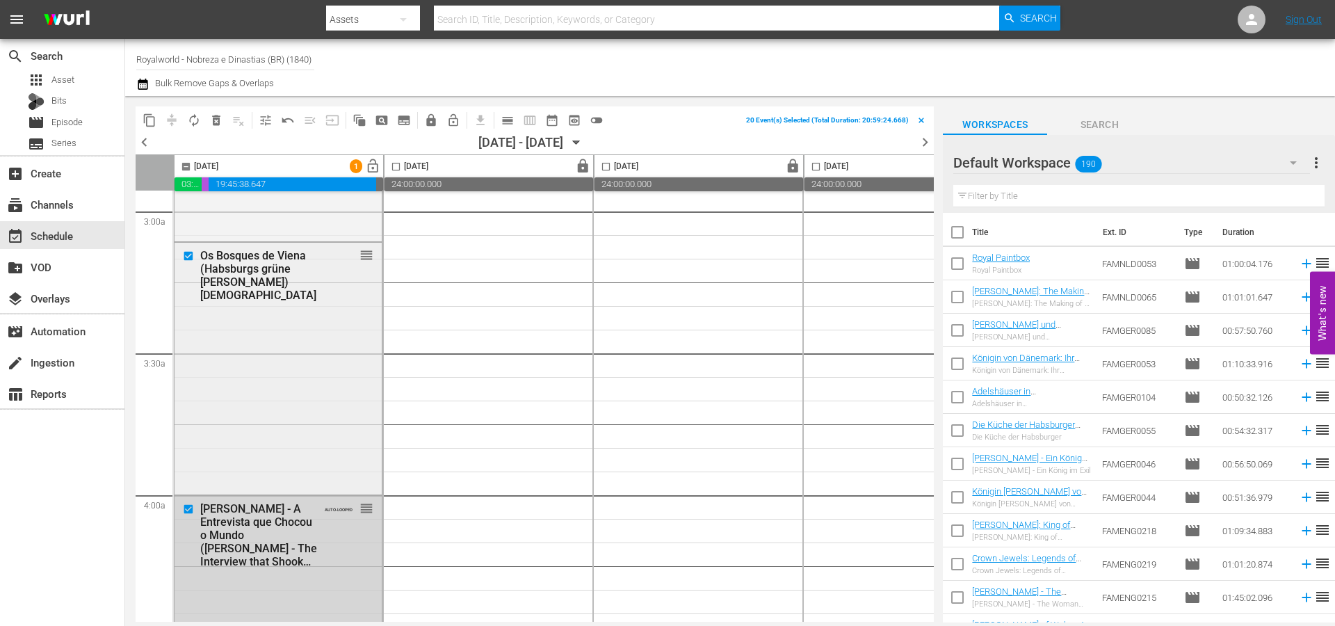
click at [185, 254] on input "checkbox" at bounding box center [190, 256] width 15 height 12
click at [209, 119] on span "delete_forever_outlined" at bounding box center [216, 120] width 14 height 14
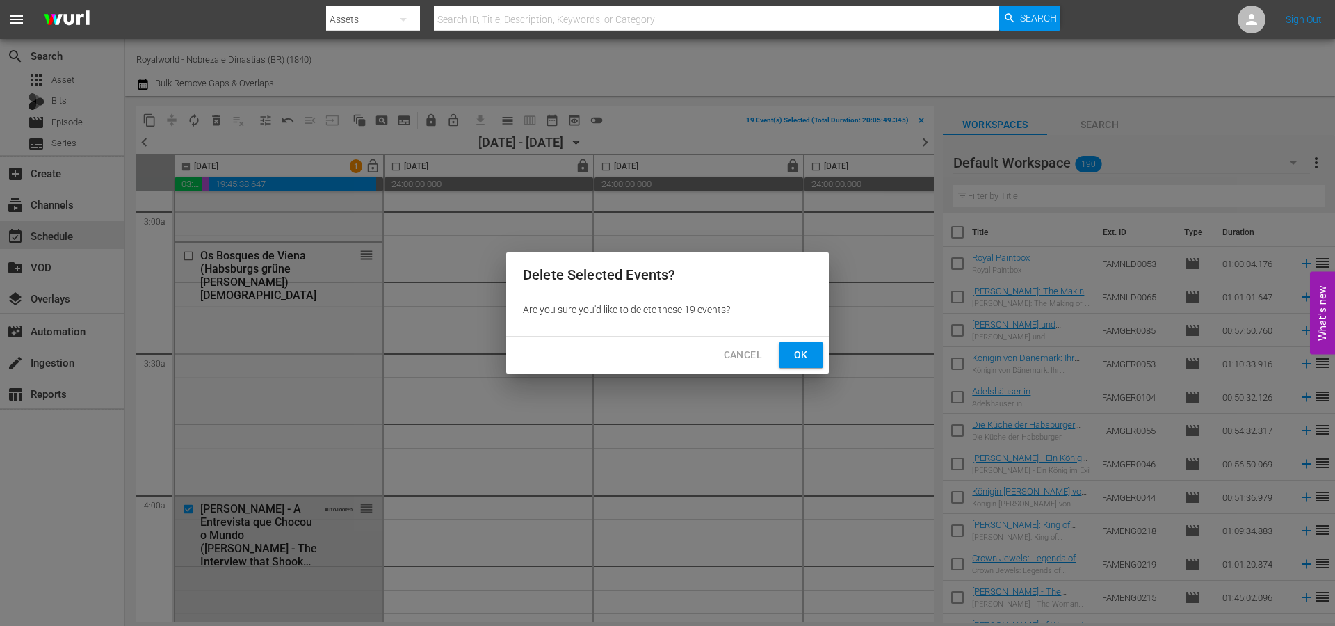
click at [801, 350] on span "Ok" at bounding box center [801, 354] width 22 height 17
checkbox input "false"
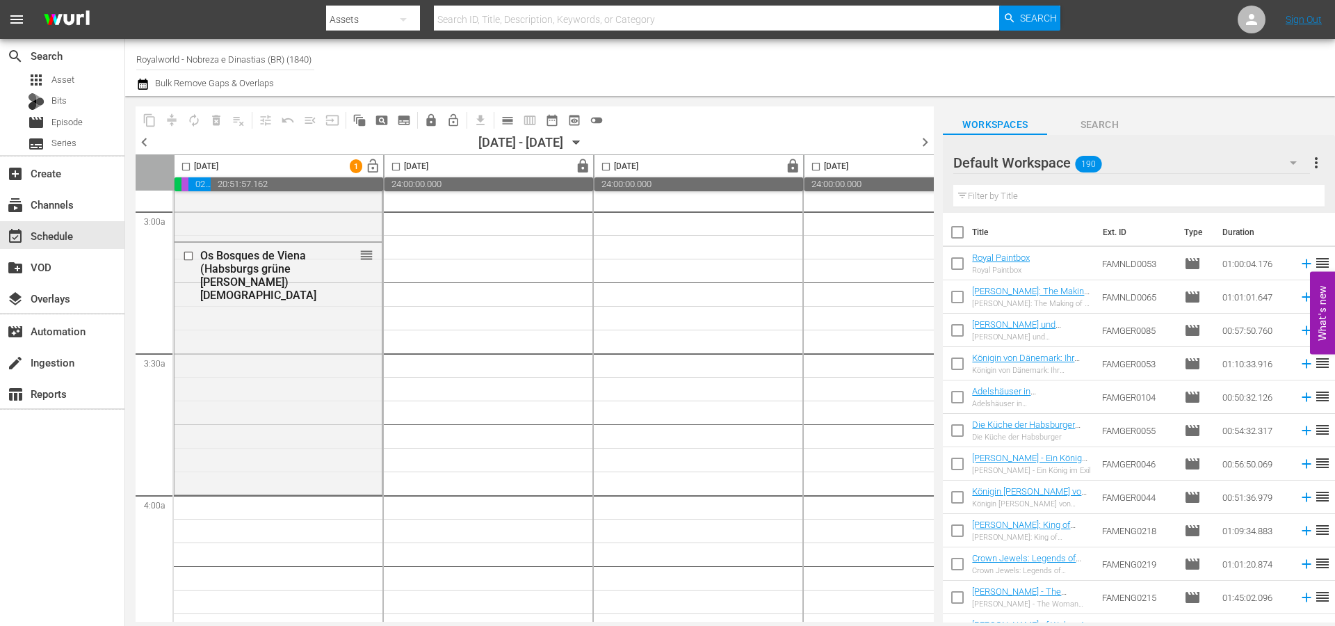
click at [141, 138] on span "chevron_left" at bounding box center [144, 141] width 17 height 17
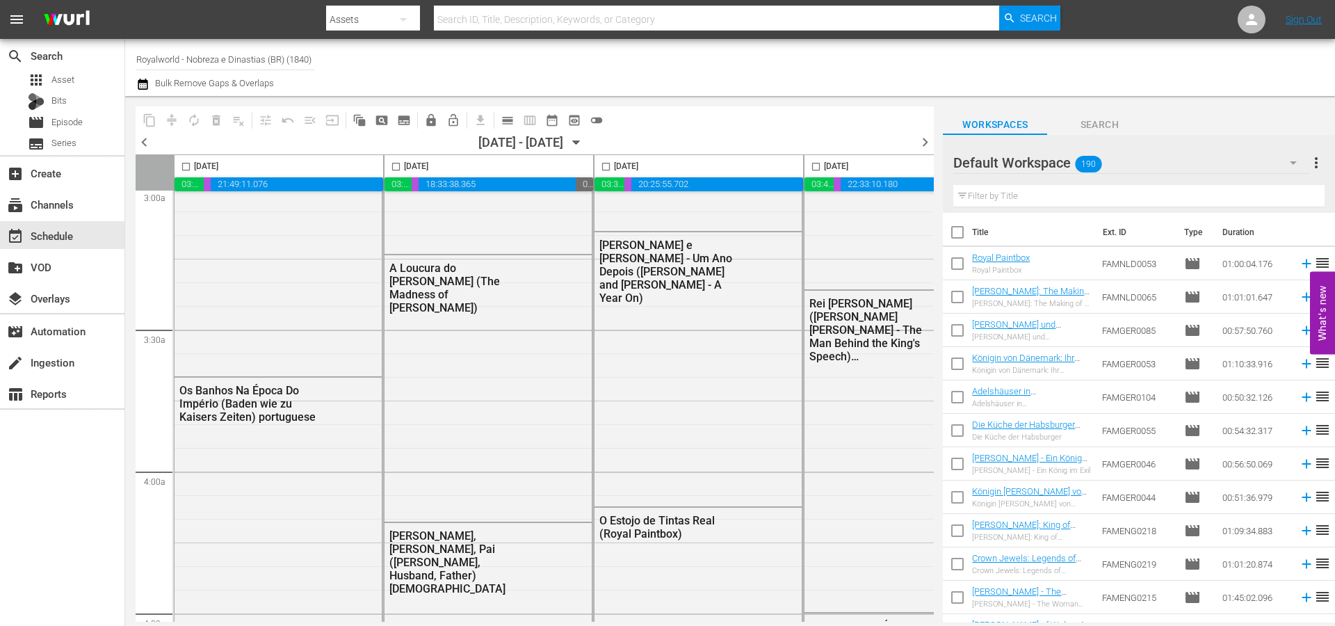
scroll to position [787, 284]
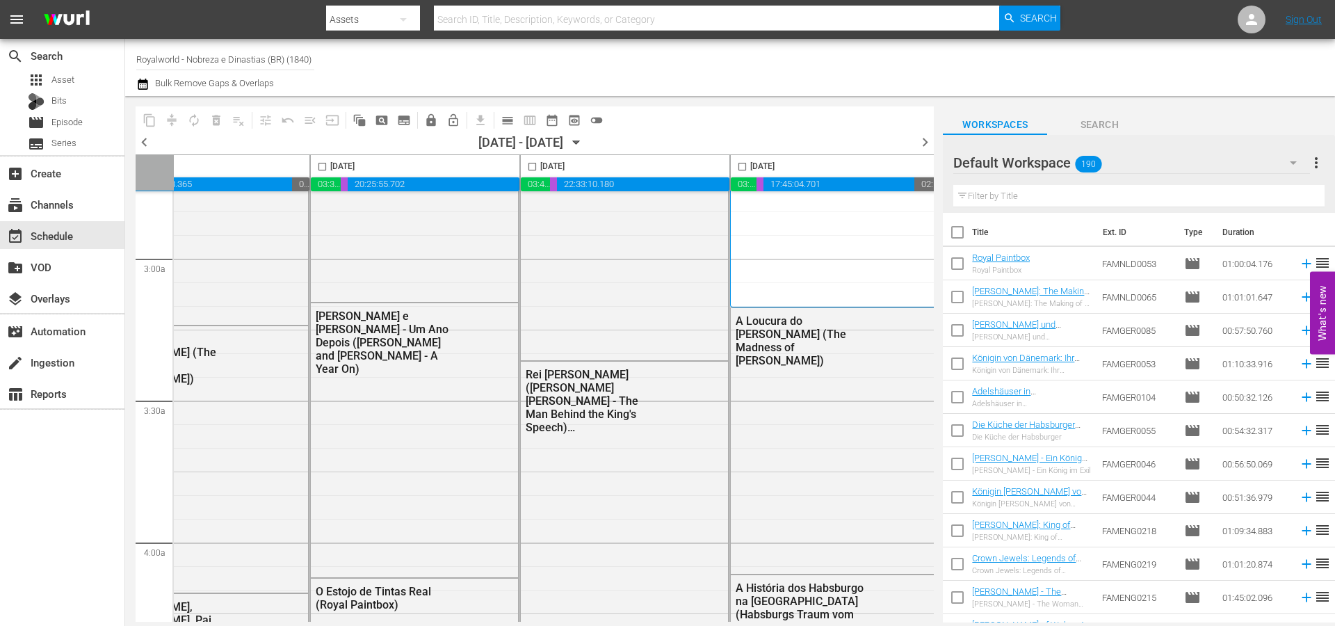
click at [739, 160] on span at bounding box center [742, 166] width 16 height 16
click at [743, 166] on input "checkbox" at bounding box center [742, 169] width 16 height 16
checkbox input "true"
click at [153, 122] on span "content_copy" at bounding box center [150, 120] width 14 height 14
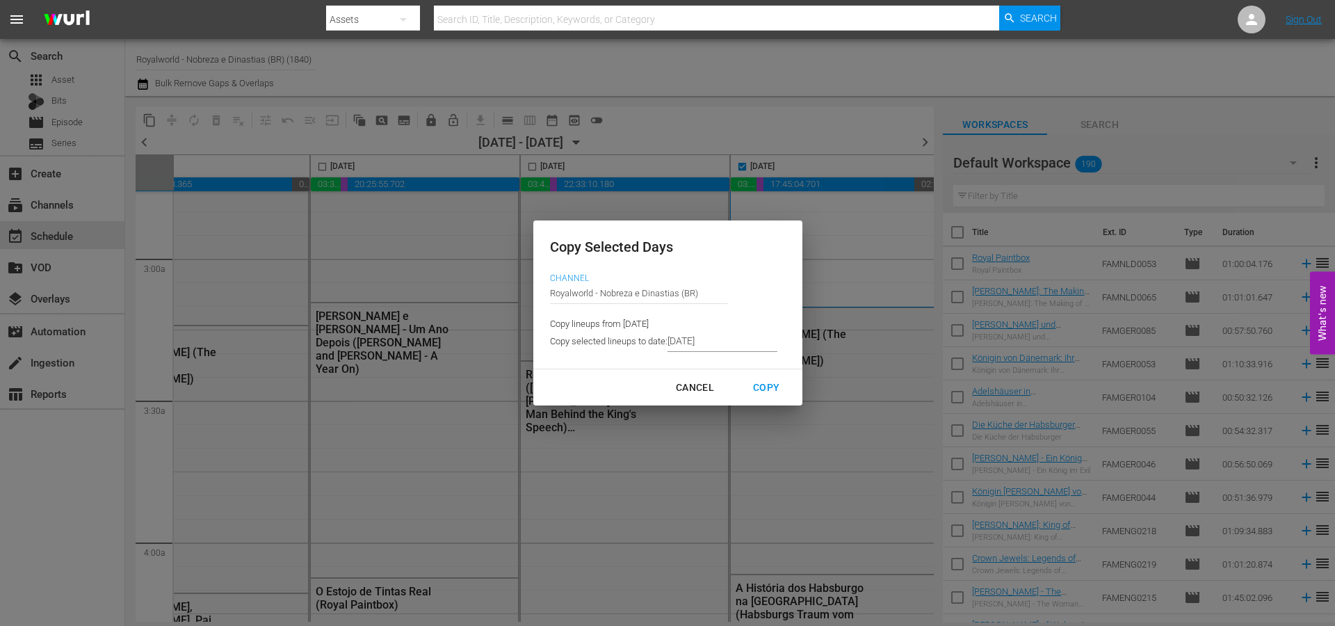
click at [729, 348] on input "[DATE]" at bounding box center [722, 341] width 110 height 21
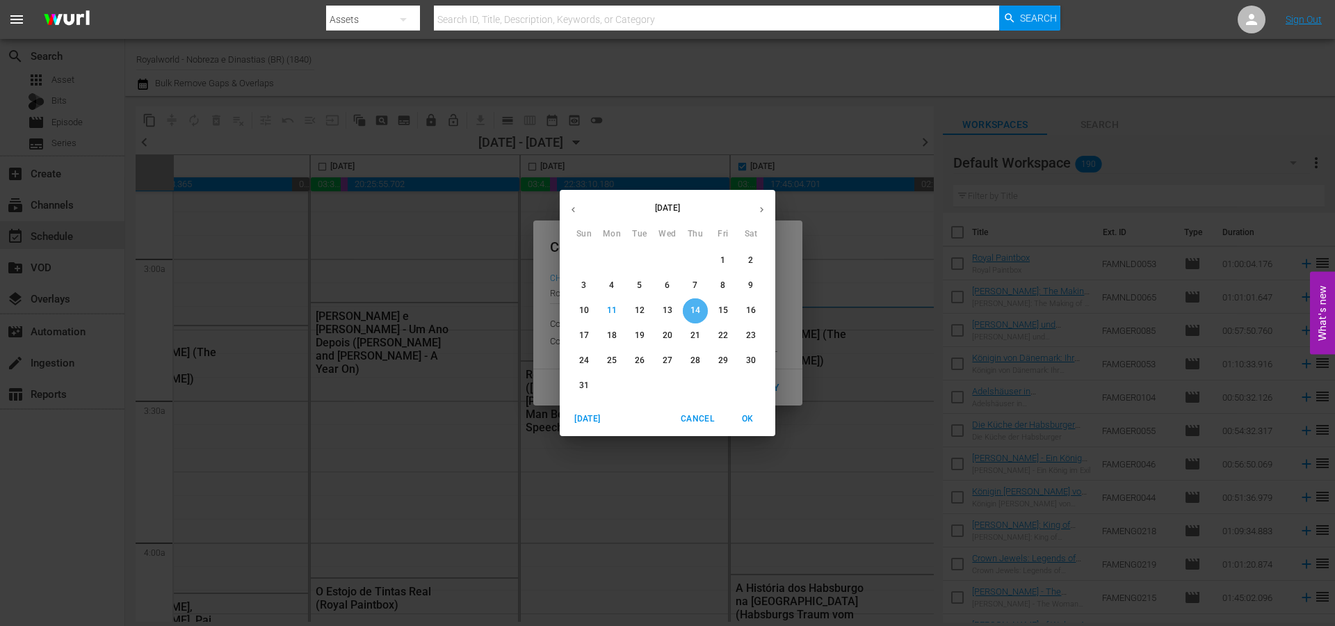
click at [691, 311] on p "14" at bounding box center [695, 310] width 10 height 12
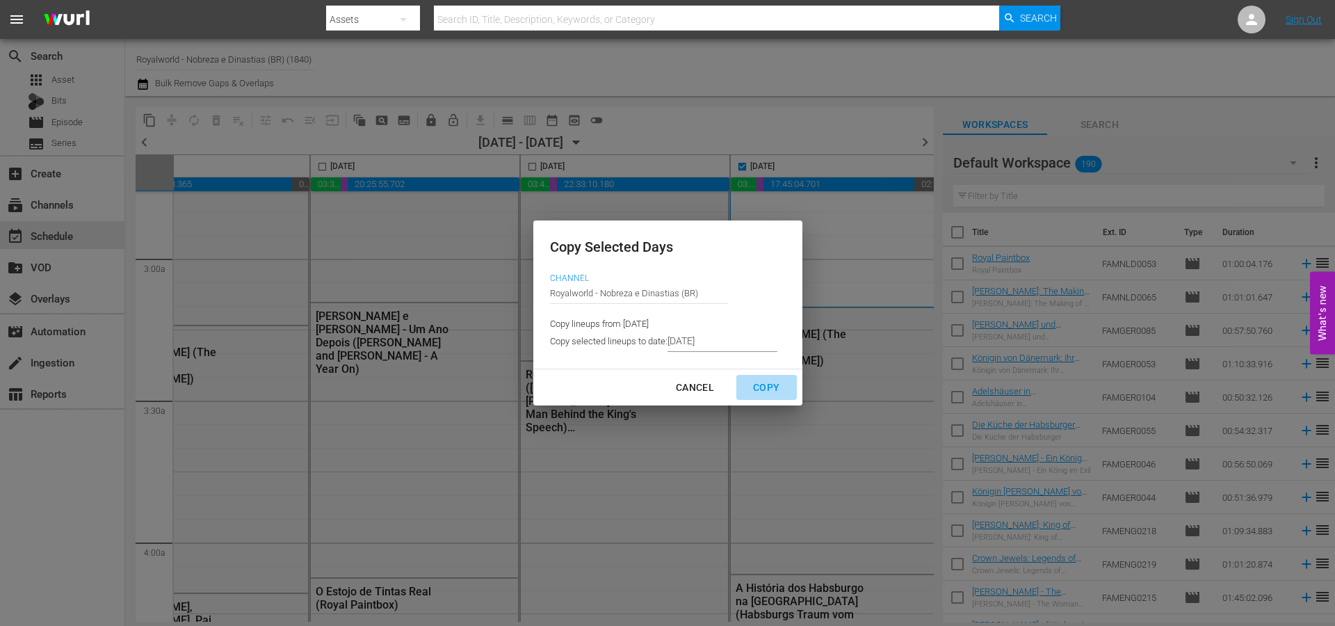
click at [776, 392] on div "Copy" at bounding box center [766, 387] width 49 height 17
type input "[DATE]"
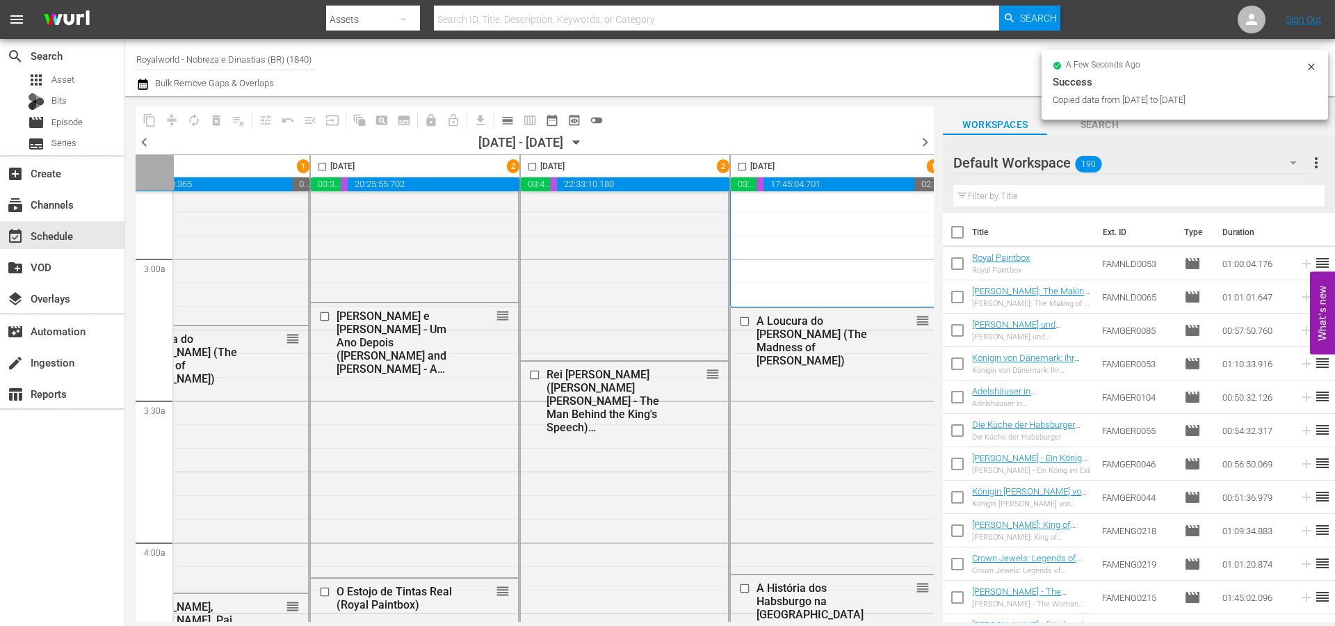
checkbox input "false"
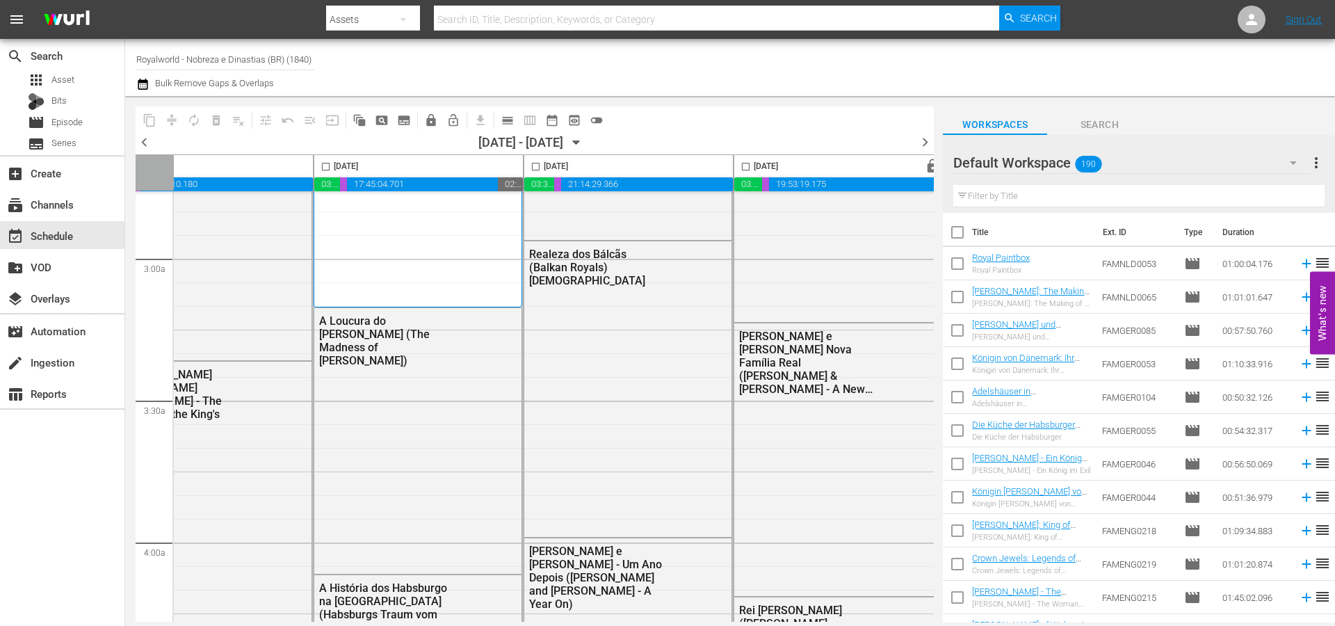
scroll to position [787, 715]
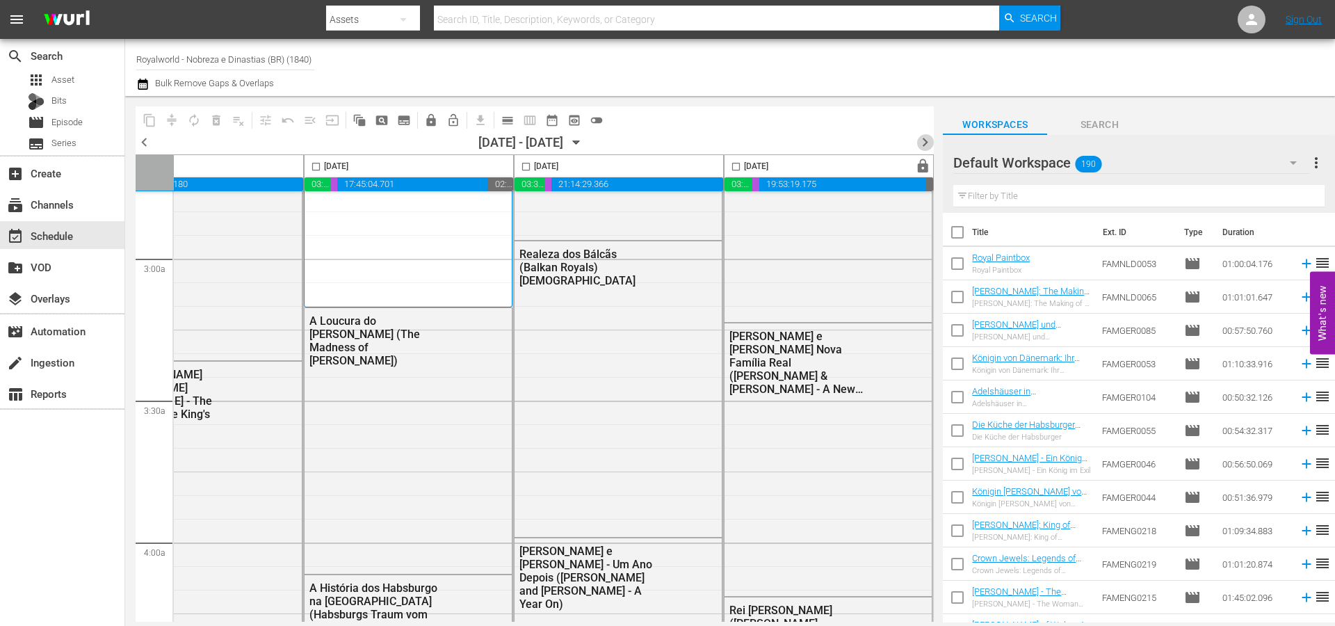
click at [923, 133] on span "chevron_right" at bounding box center [924, 141] width 17 height 17
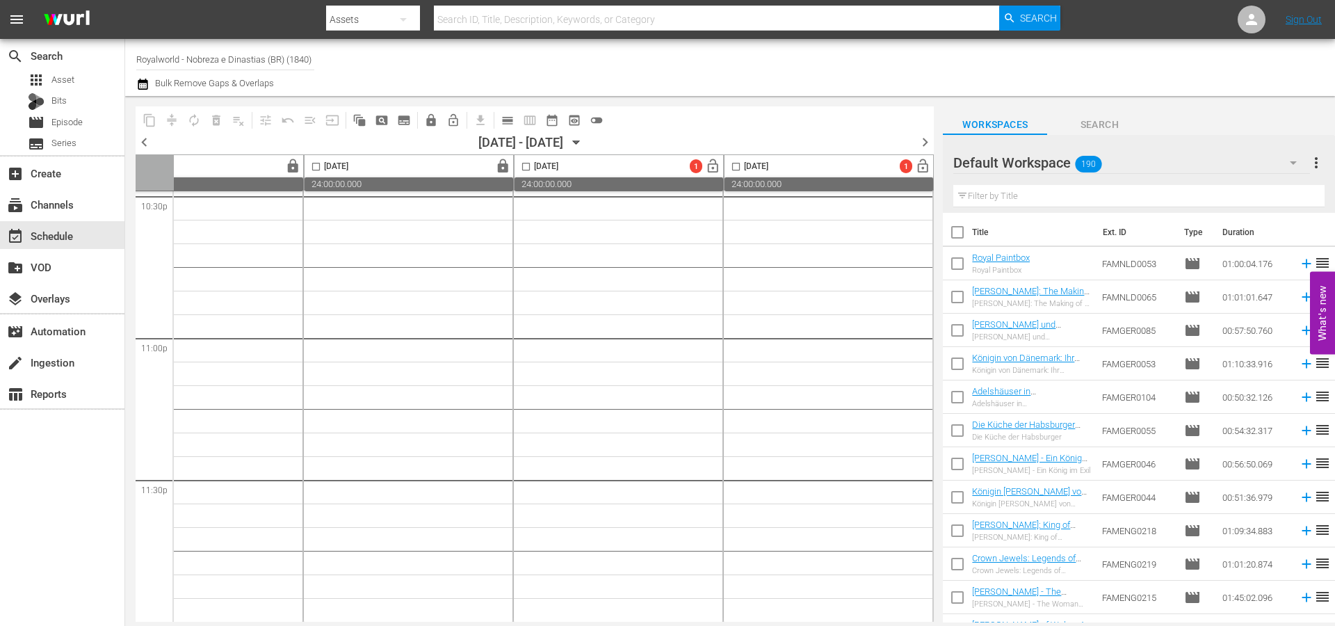
scroll to position [834, 715]
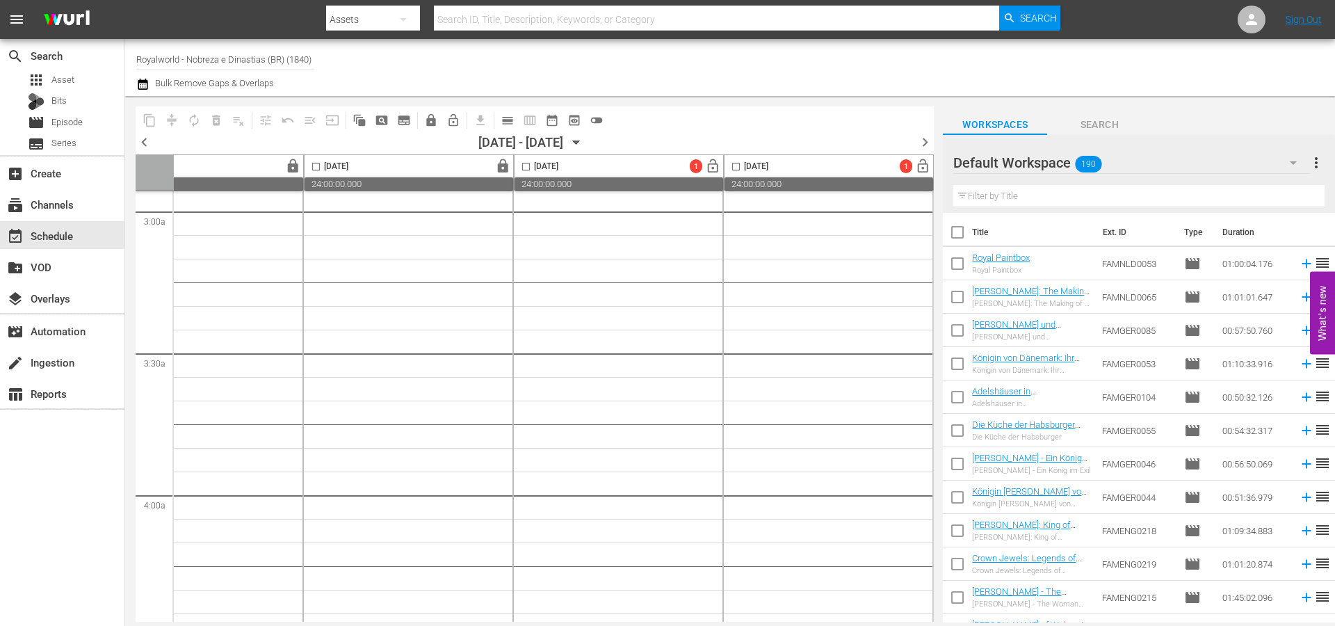
drag, startPoint x: 677, startPoint y: 615, endPoint x: 195, endPoint y: 617, distance: 482.5
click at [195, 617] on div "[DATE] 1 2 lock_open 03:27:58.648 00:17:36.016 20:24:55.706 00:00:00.000 [DATE]…" at bounding box center [535, 387] width 798 height 467
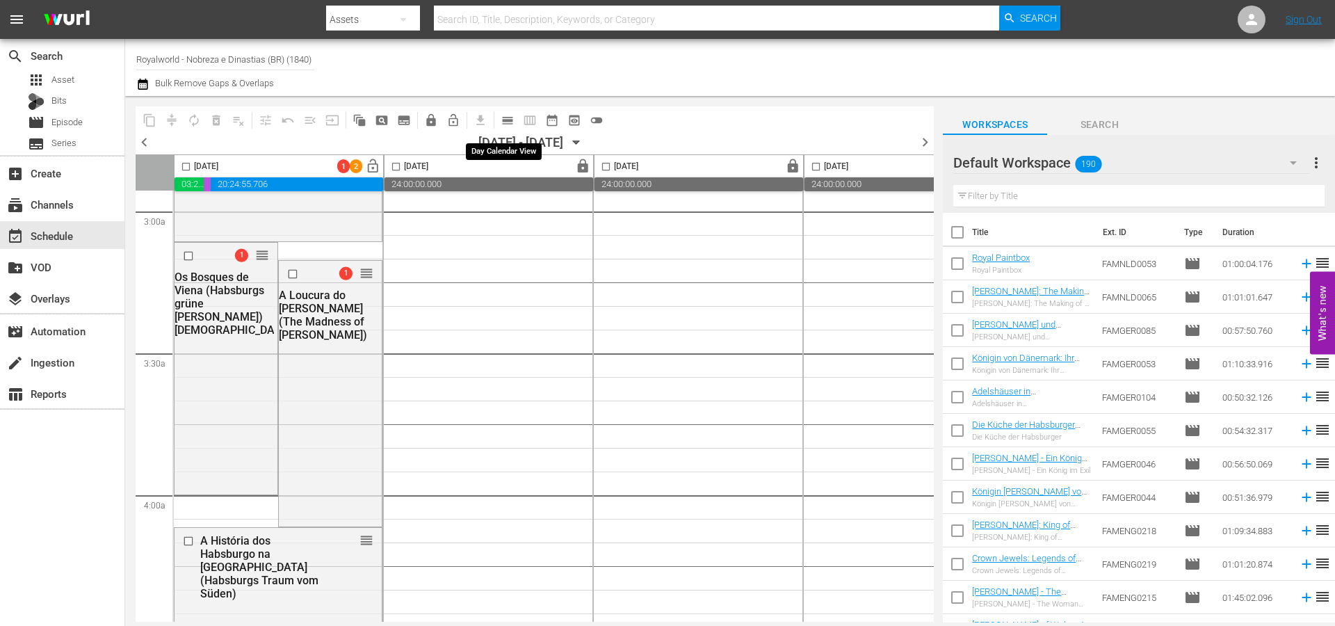
click at [508, 120] on span "calendar_view_day_outlined" at bounding box center [508, 120] width 14 height 14
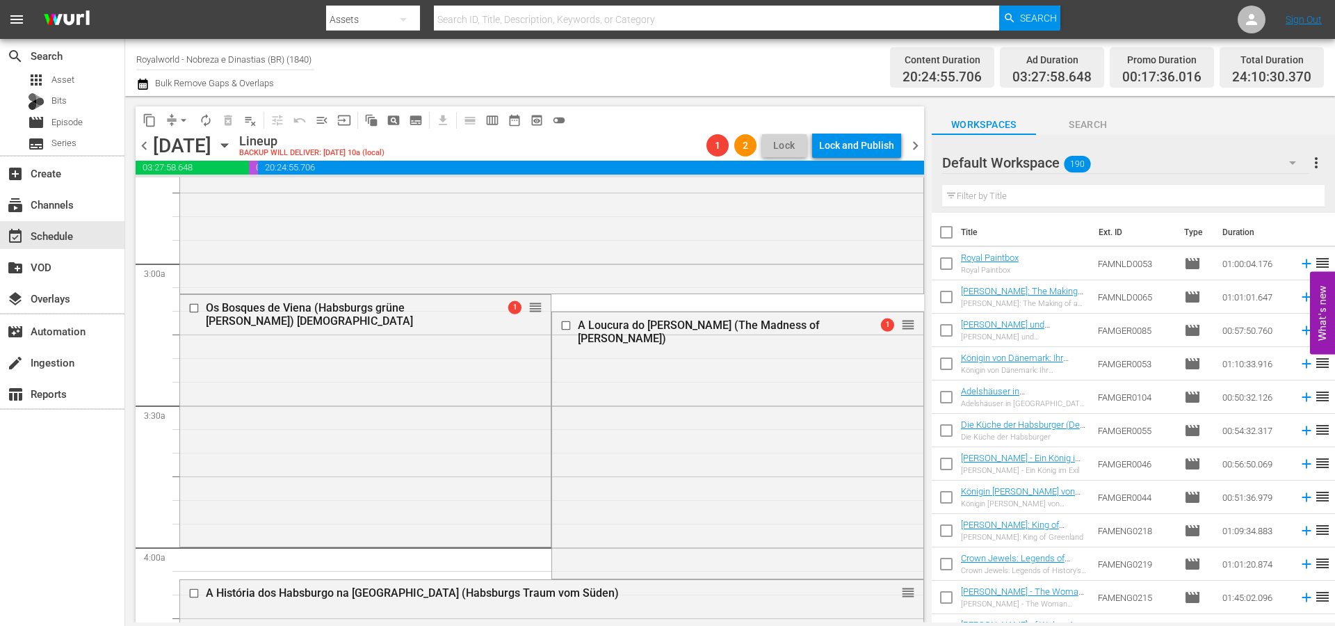
scroll to position [780, 0]
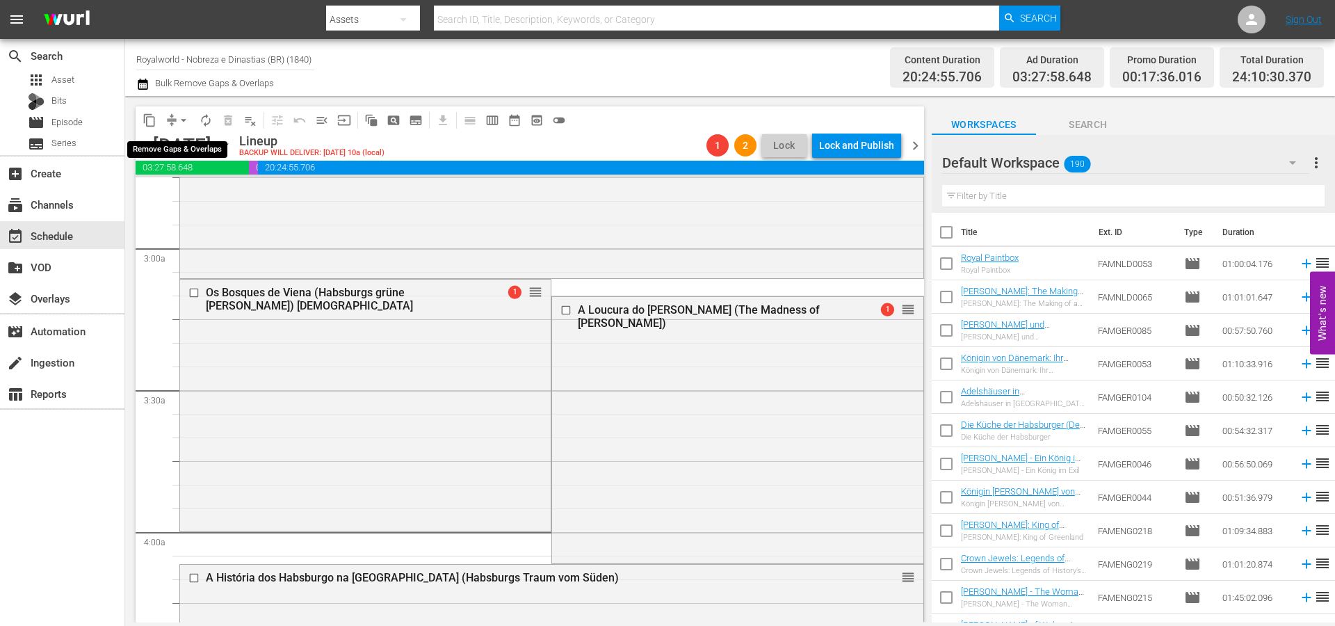
click at [186, 117] on span "arrow_drop_down" at bounding box center [184, 120] width 14 height 14
click at [200, 191] on li "Align to End of Previous Day" at bounding box center [184, 194] width 146 height 23
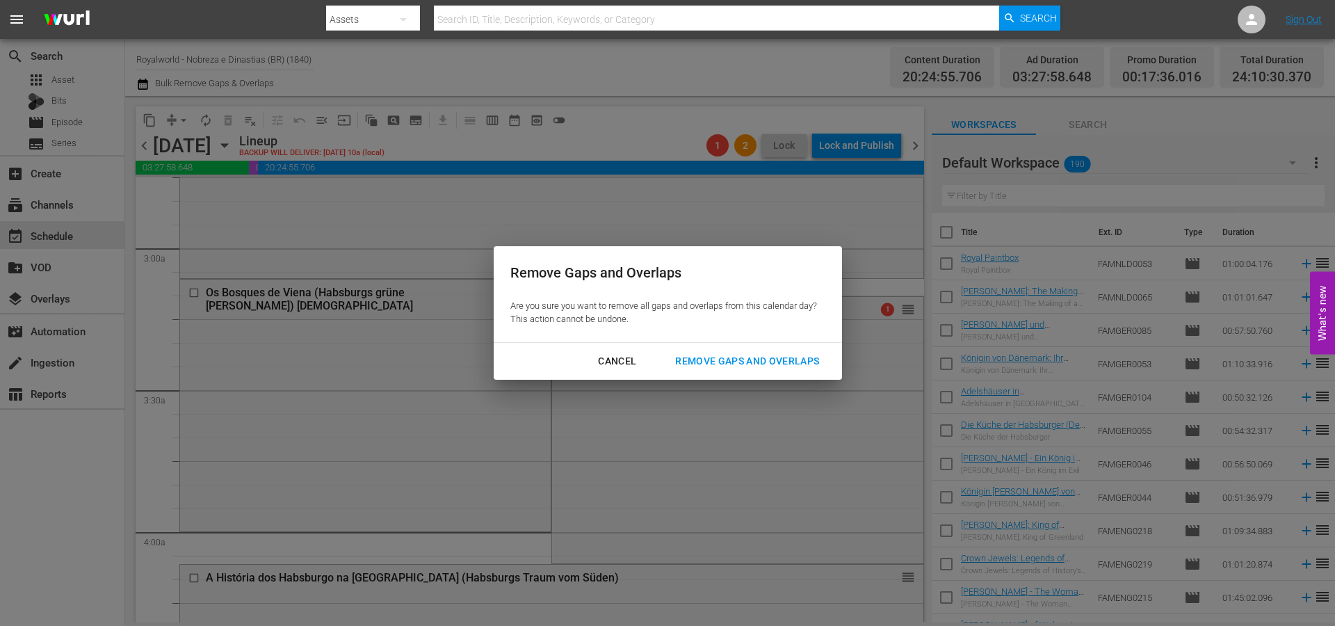
click at [740, 357] on div "Remove Gaps and Overlaps" at bounding box center [747, 360] width 166 height 17
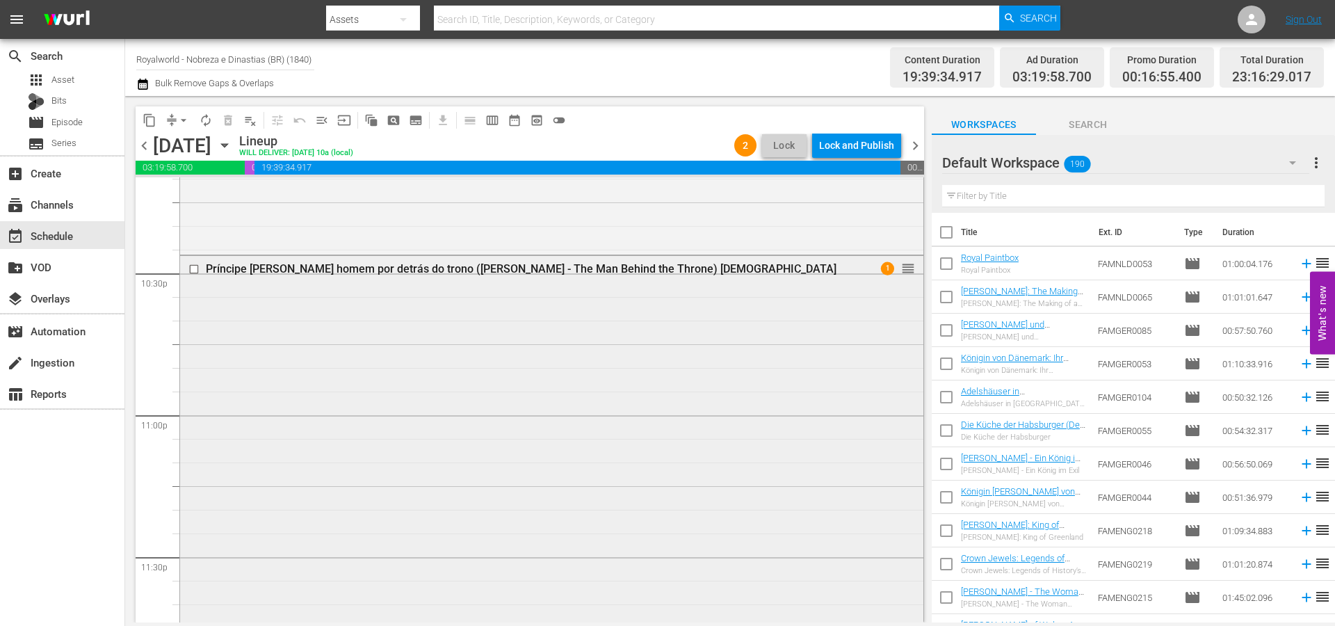
scroll to position [6216, 0]
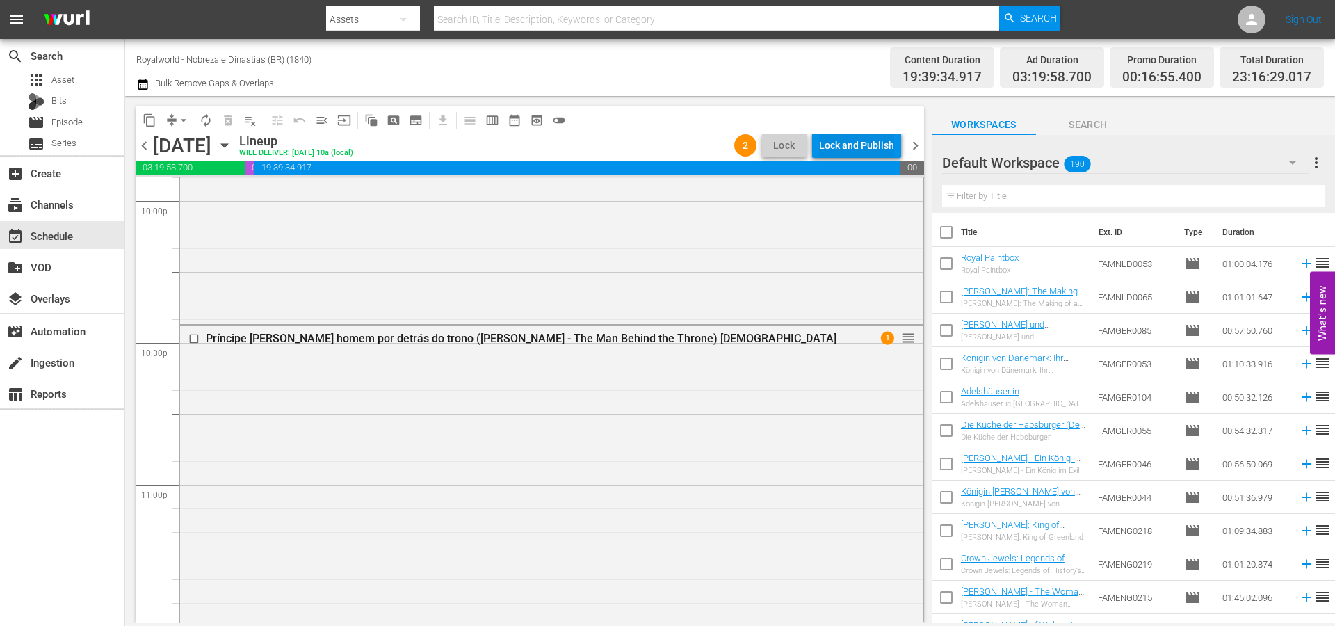
click at [843, 154] on div "Lock and Publish" at bounding box center [856, 145] width 75 height 25
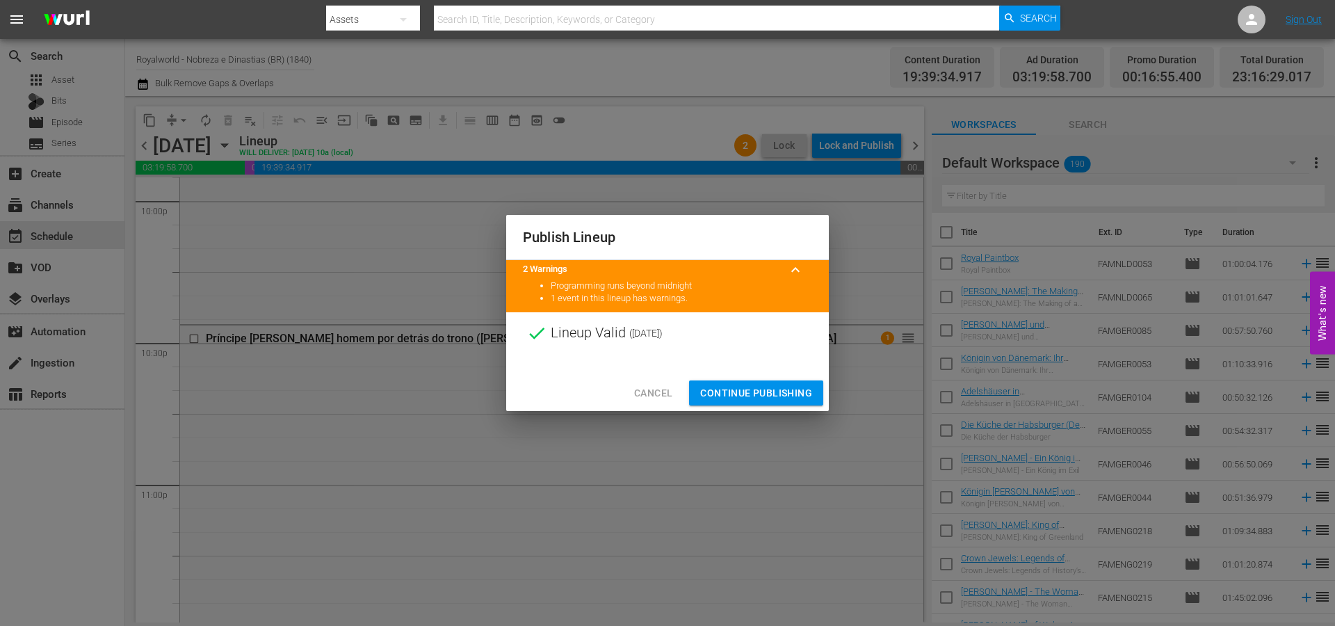
click at [749, 391] on span "Continue Publishing" at bounding box center [756, 392] width 112 height 17
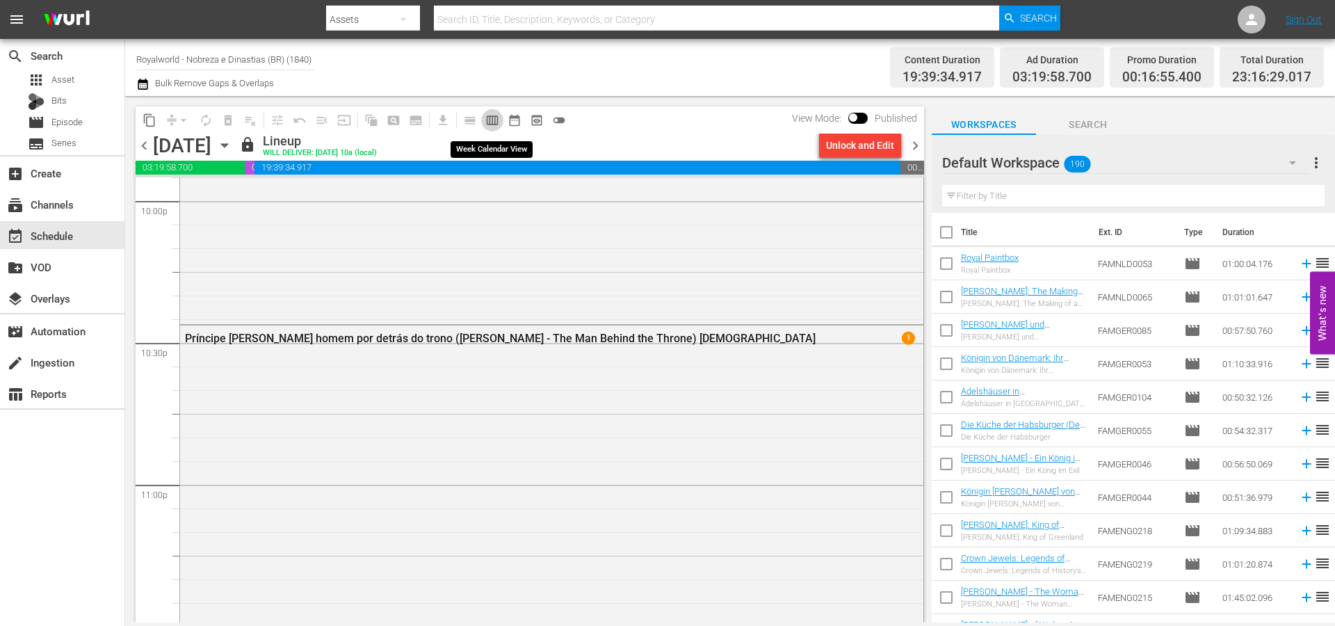
click at [491, 118] on span "calendar_view_week_outlined" at bounding box center [492, 120] width 14 height 14
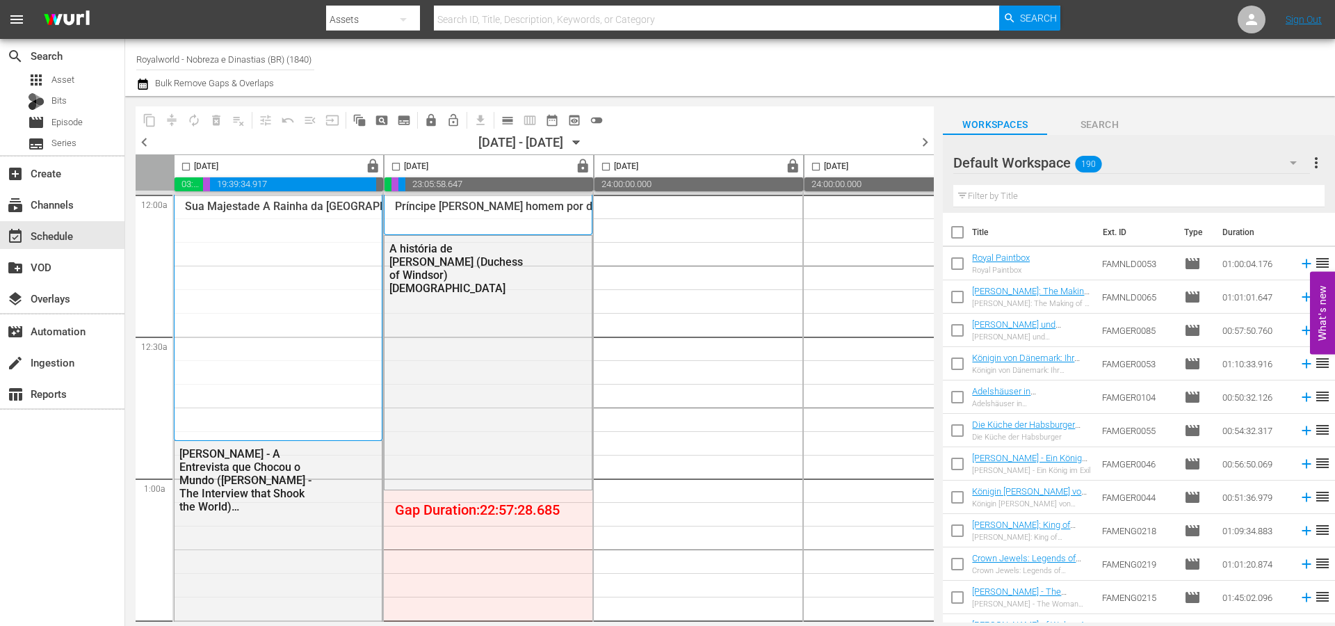
click at [149, 141] on span "chevron_left" at bounding box center [144, 141] width 17 height 17
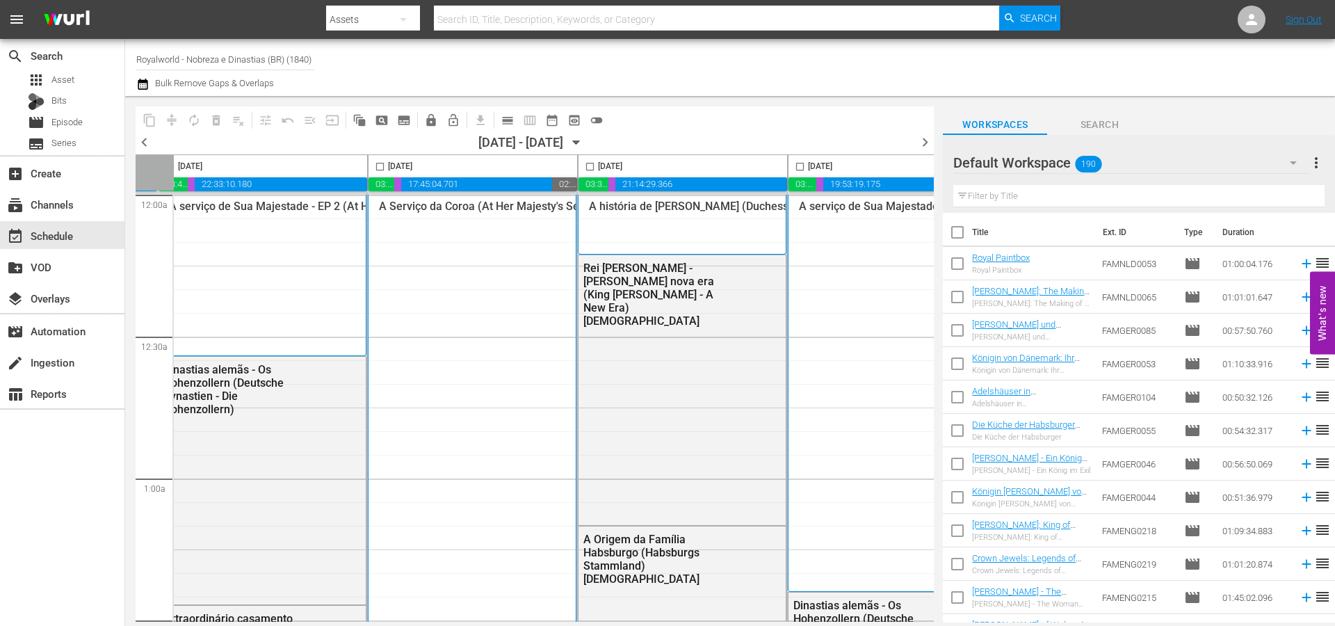
scroll to position [0, 683]
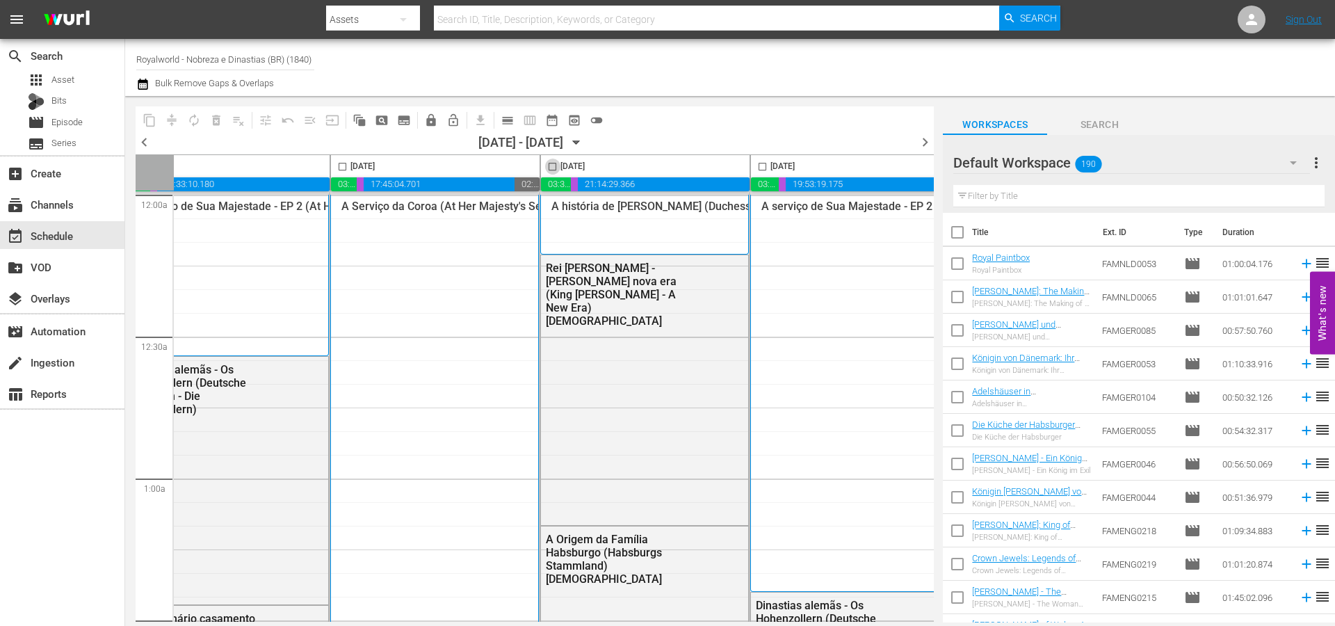
click at [548, 167] on input "checkbox" at bounding box center [552, 169] width 16 height 16
checkbox input "true"
click at [151, 115] on span "content_copy" at bounding box center [150, 120] width 14 height 14
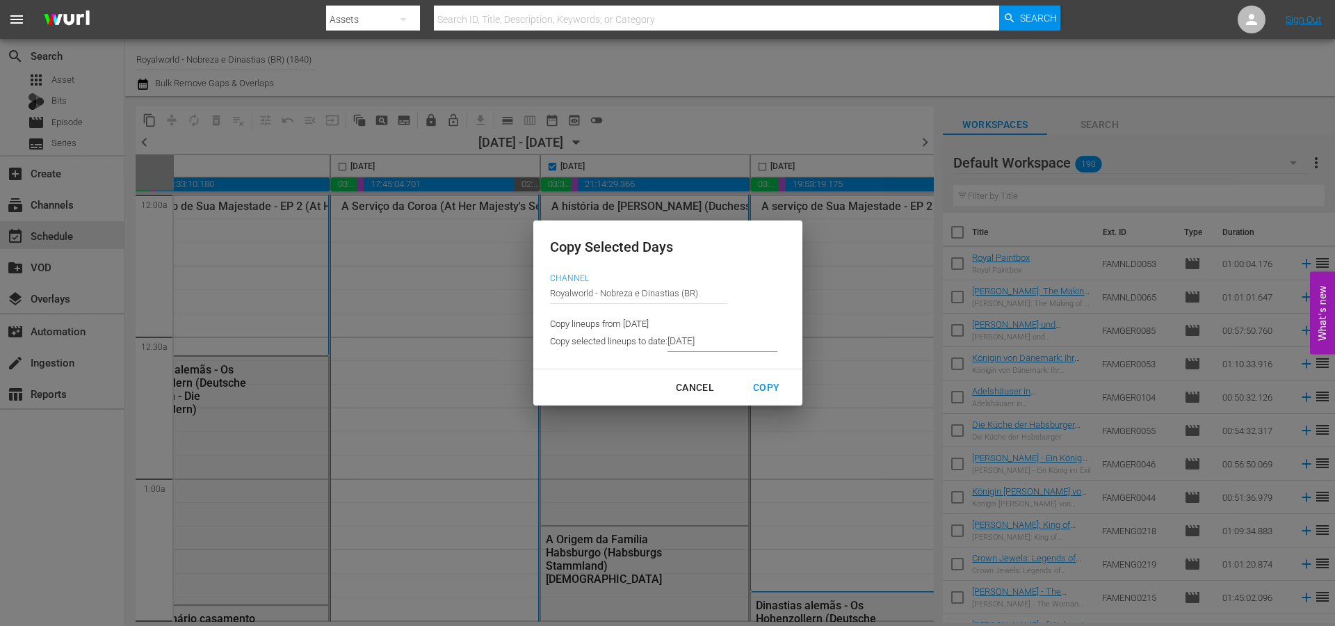
click at [758, 342] on input "[DATE]" at bounding box center [722, 341] width 110 height 21
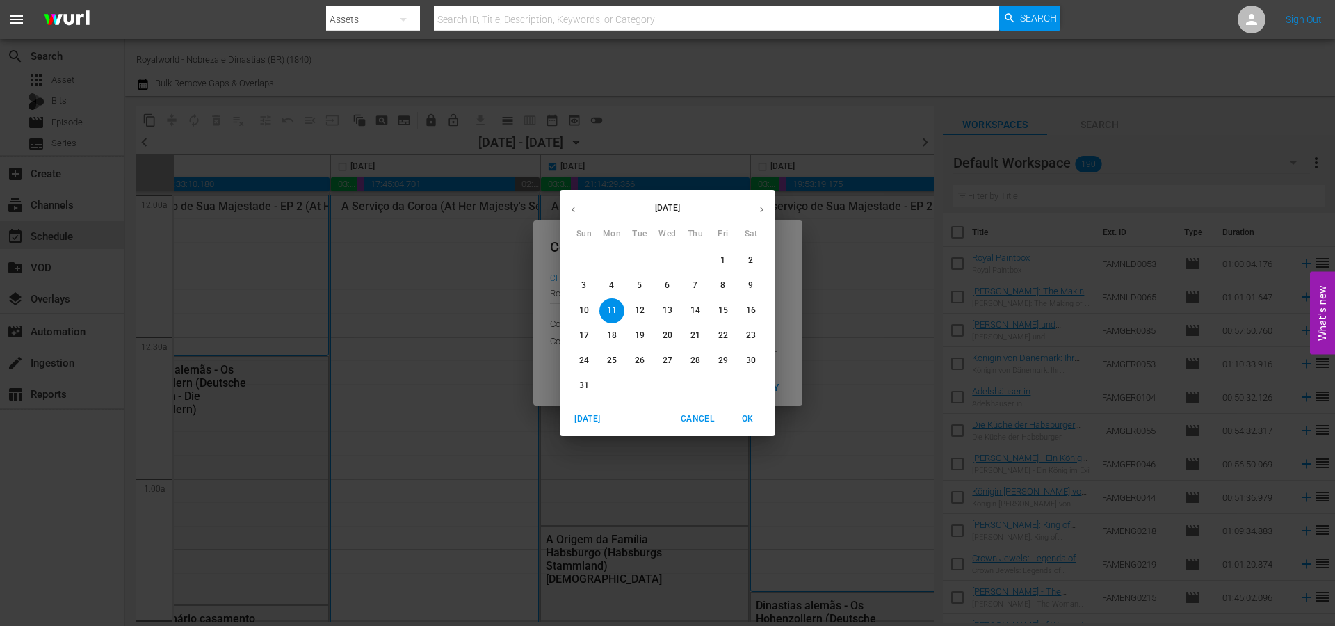
click at [733, 307] on span "15" at bounding box center [722, 310] width 25 height 12
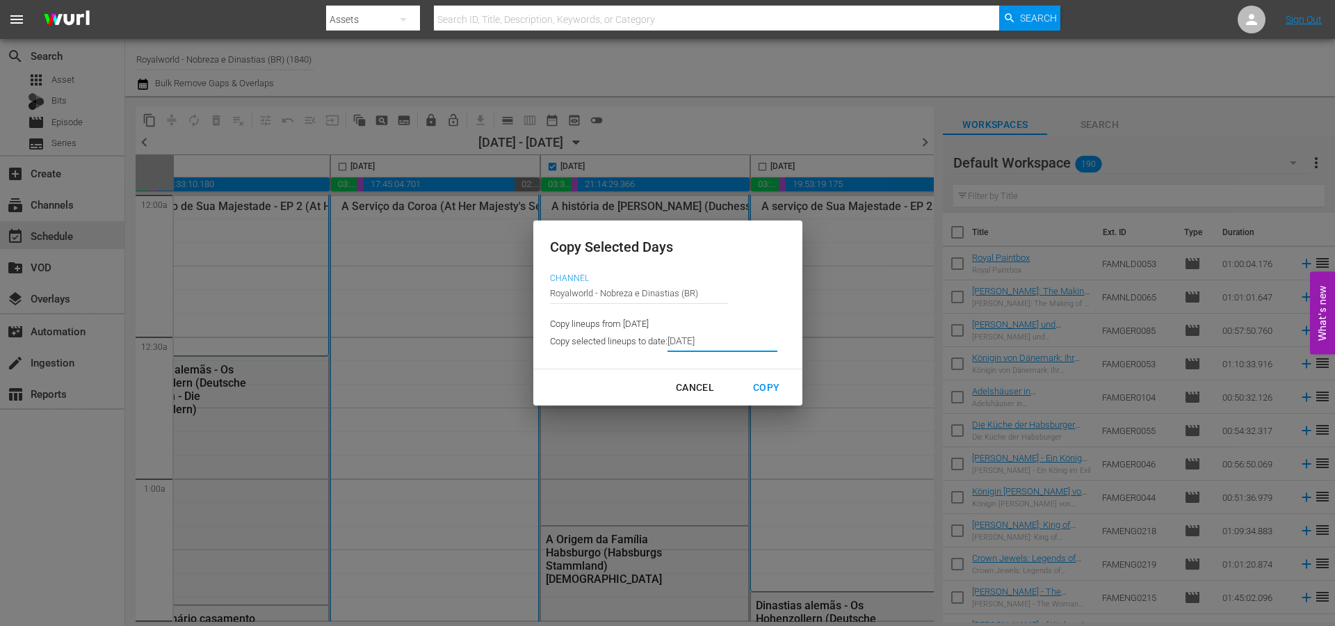
click at [764, 387] on div "Copy" at bounding box center [766, 387] width 49 height 17
type input "[DATE]"
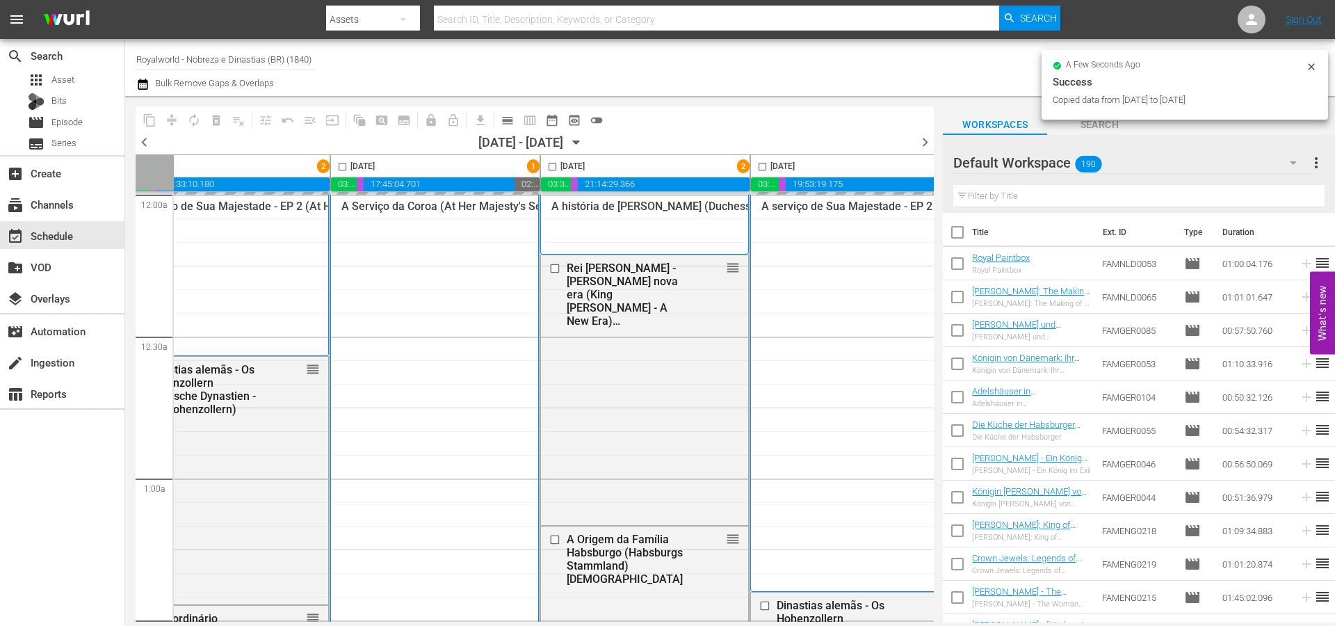
checkbox input "false"
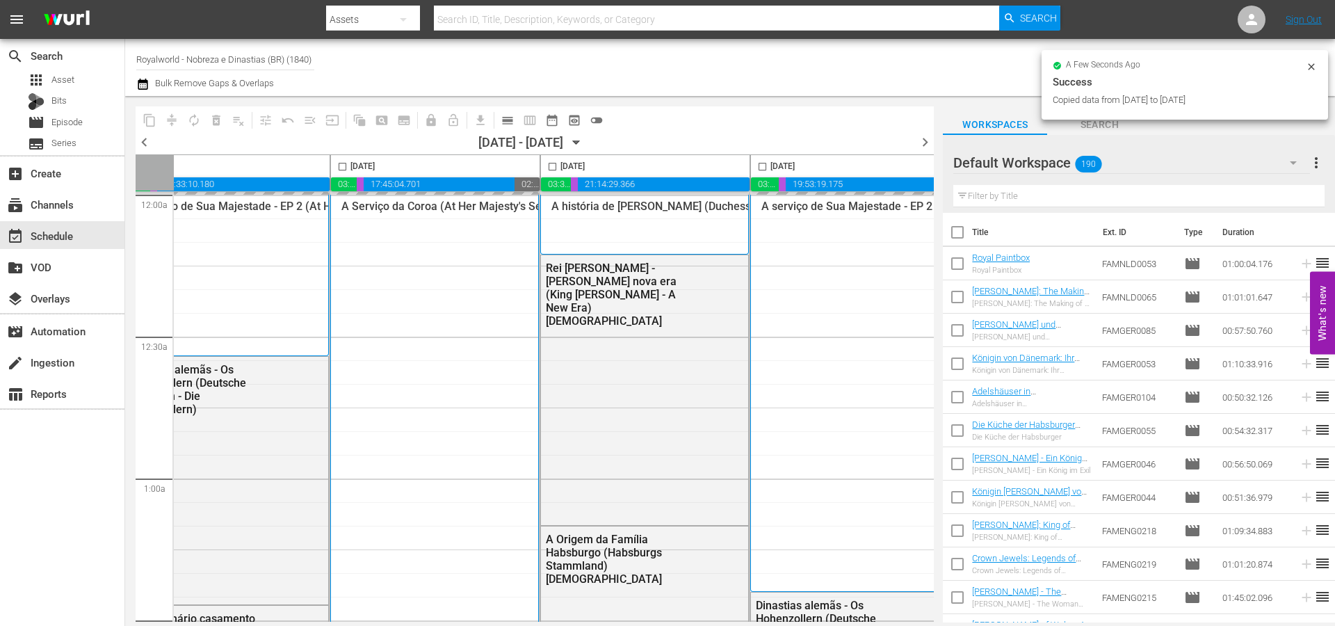
drag, startPoint x: 761, startPoint y: 166, endPoint x: 742, endPoint y: 170, distance: 19.2
click at [761, 165] on input "checkbox" at bounding box center [762, 169] width 16 height 16
checkbox input "true"
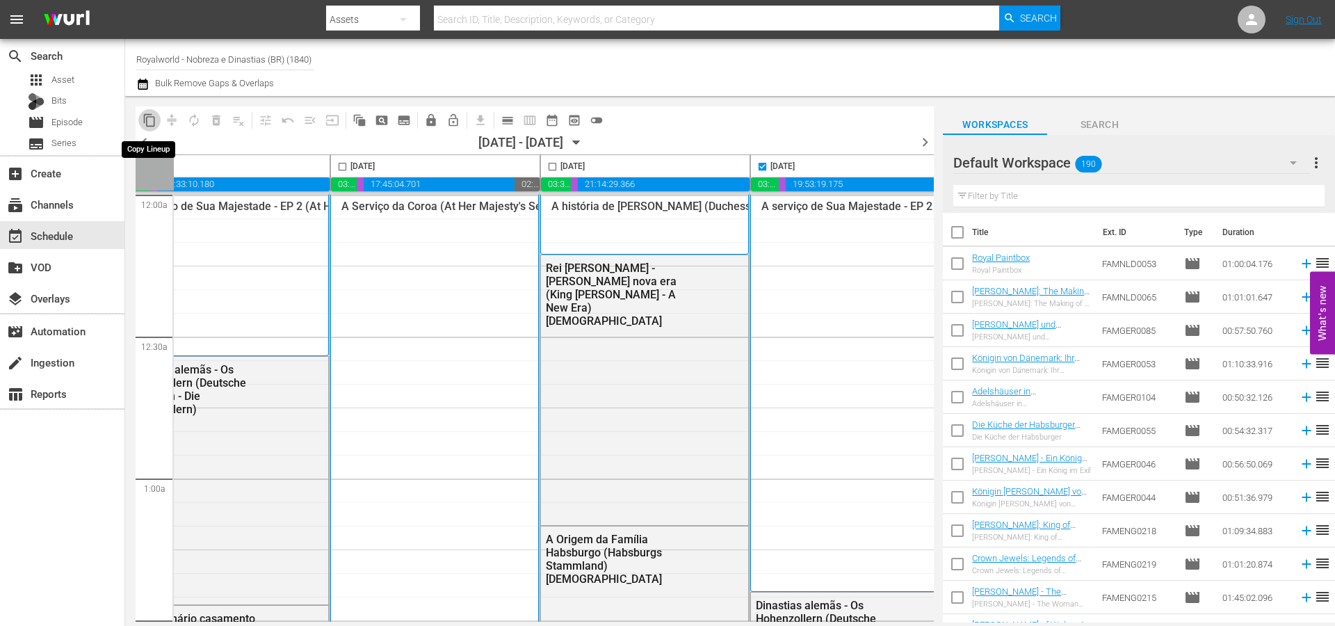
click at [149, 117] on span "content_copy" at bounding box center [150, 120] width 14 height 14
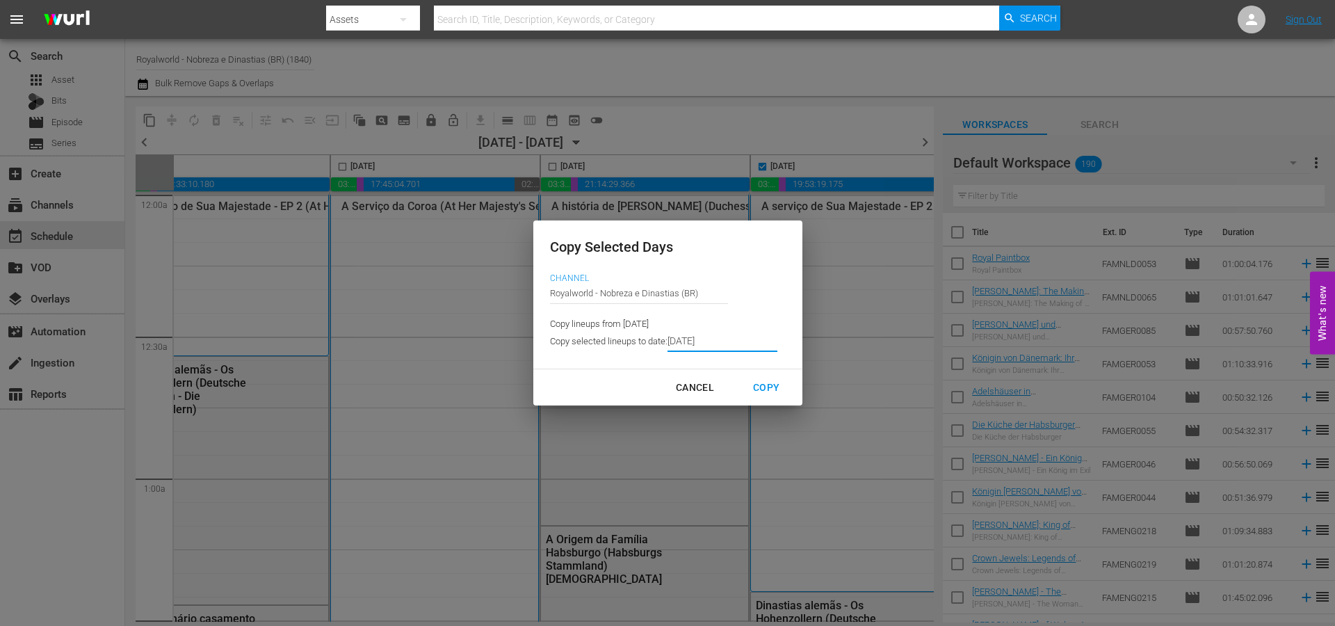
click at [745, 341] on input "[DATE]" at bounding box center [722, 341] width 110 height 21
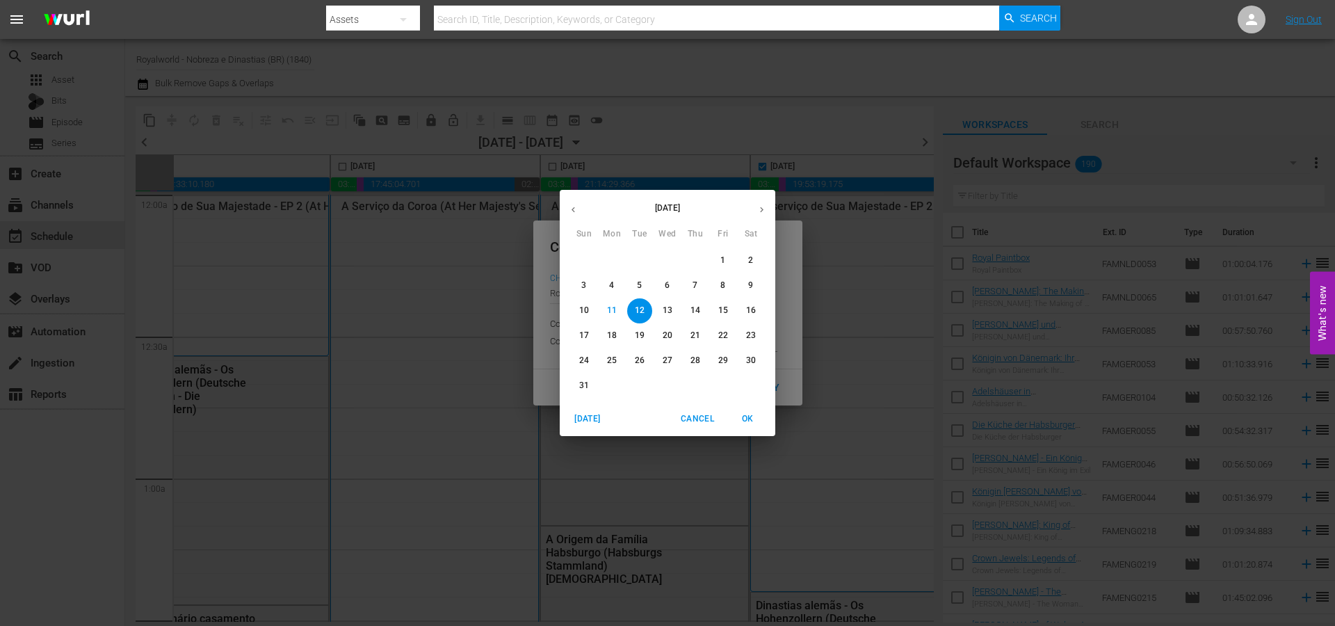
click at [751, 303] on button "16" at bounding box center [750, 310] width 25 height 25
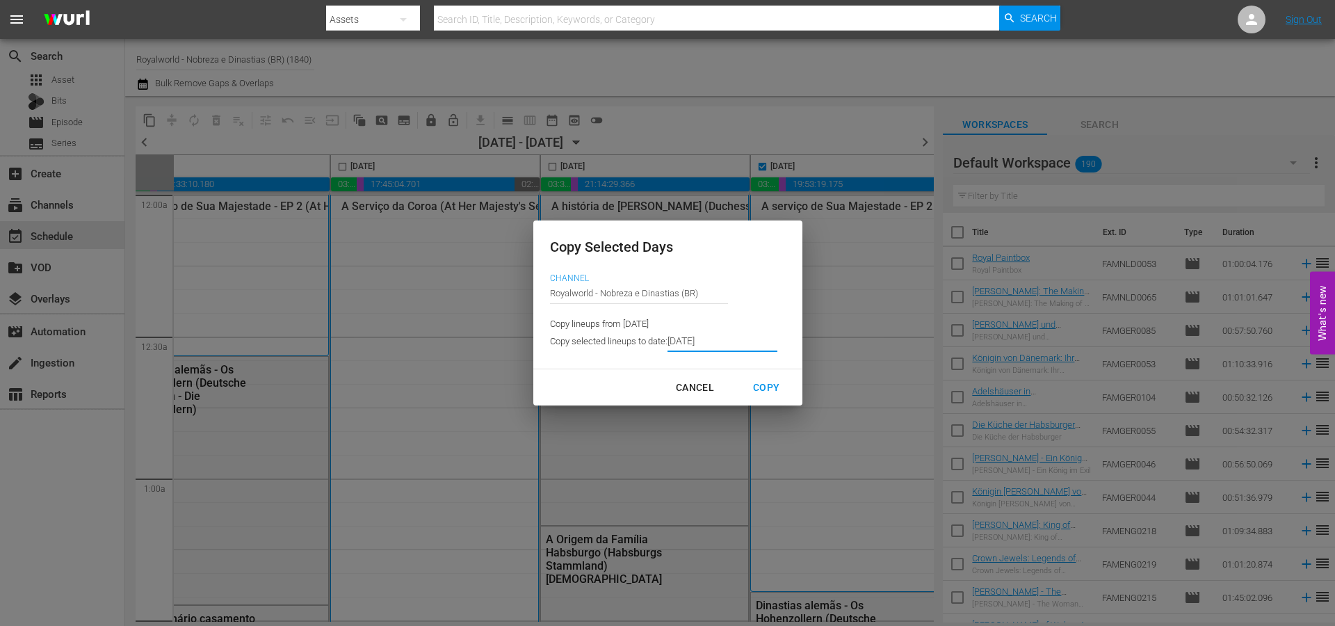
click at [765, 382] on div "Copy" at bounding box center [766, 387] width 49 height 17
type input "8/13/2025"
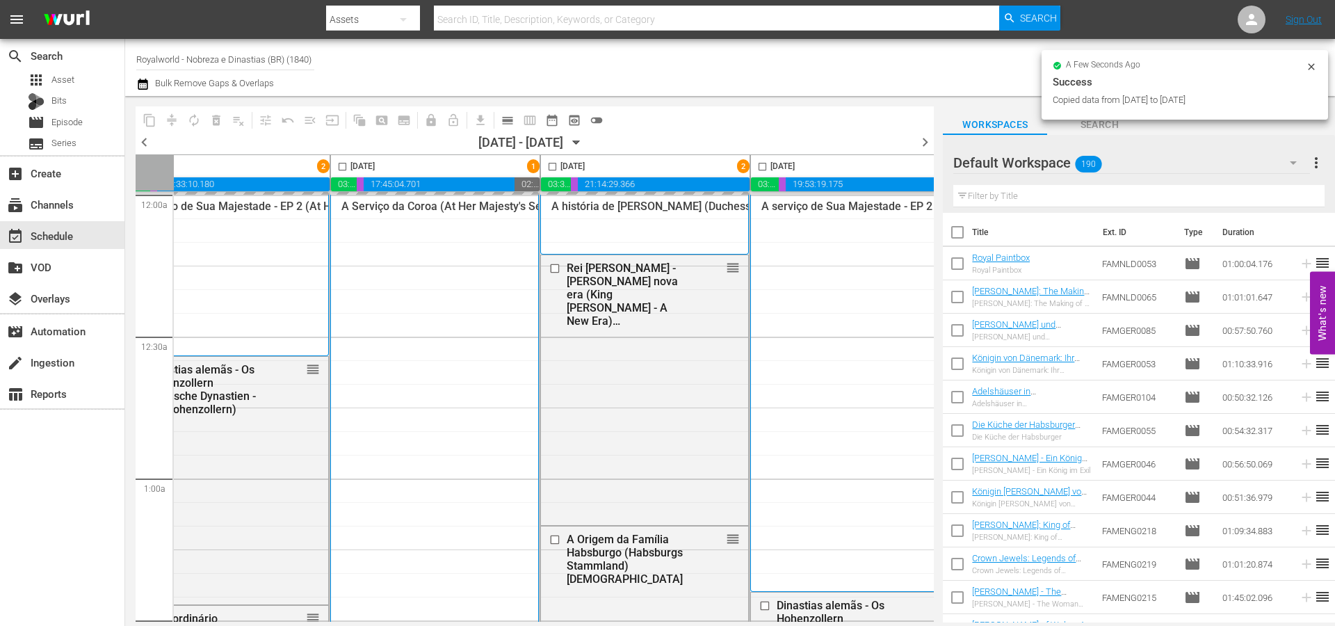
checkbox input "false"
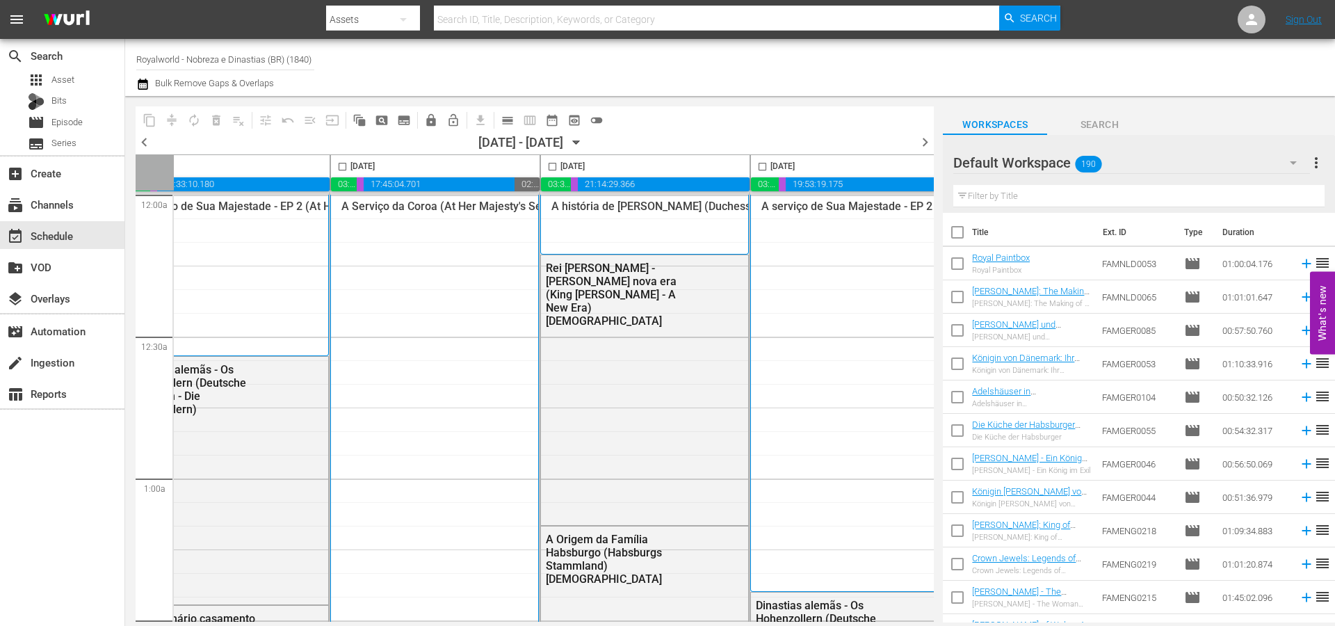
click at [924, 146] on span "chevron_right" at bounding box center [924, 141] width 17 height 17
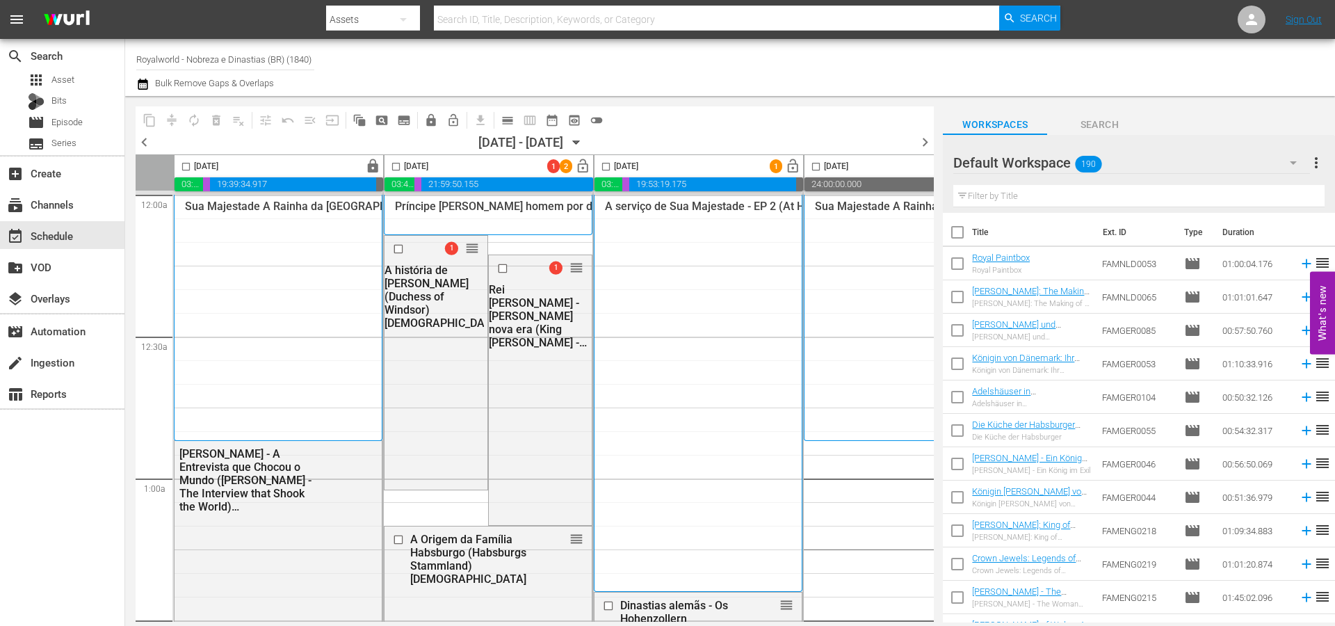
click at [504, 129] on button "calendar_view_day_outlined" at bounding box center [507, 120] width 22 height 22
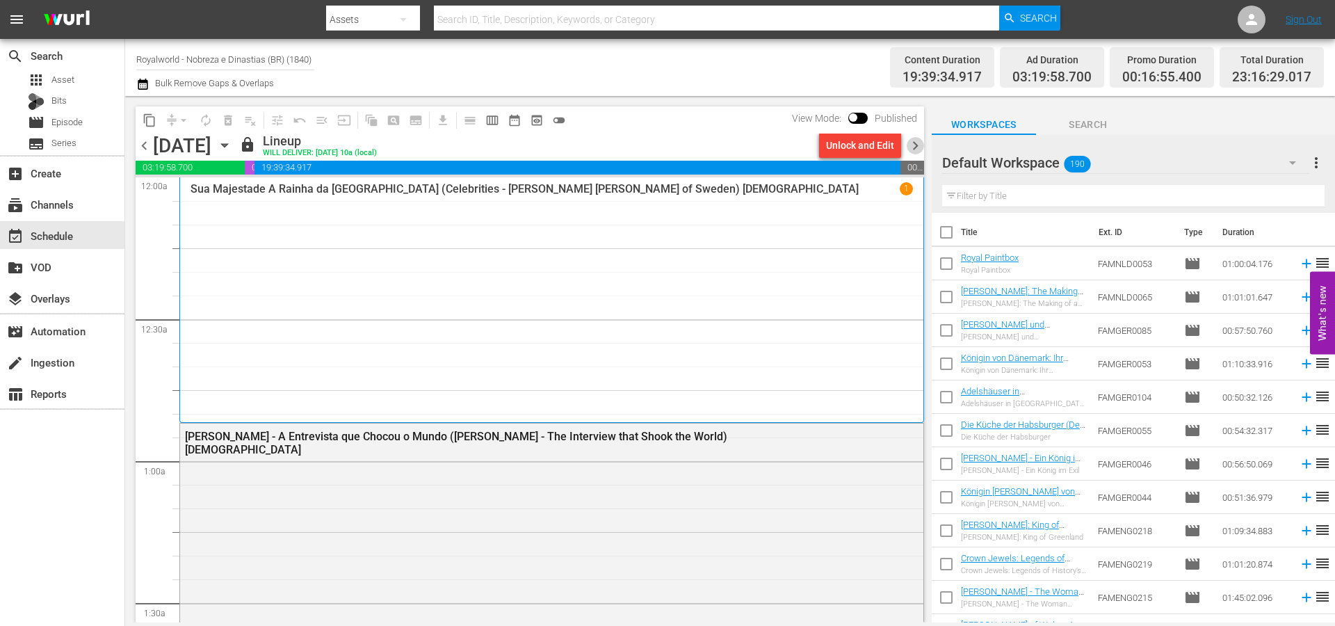
click at [913, 143] on span "chevron_right" at bounding box center [915, 145] width 17 height 17
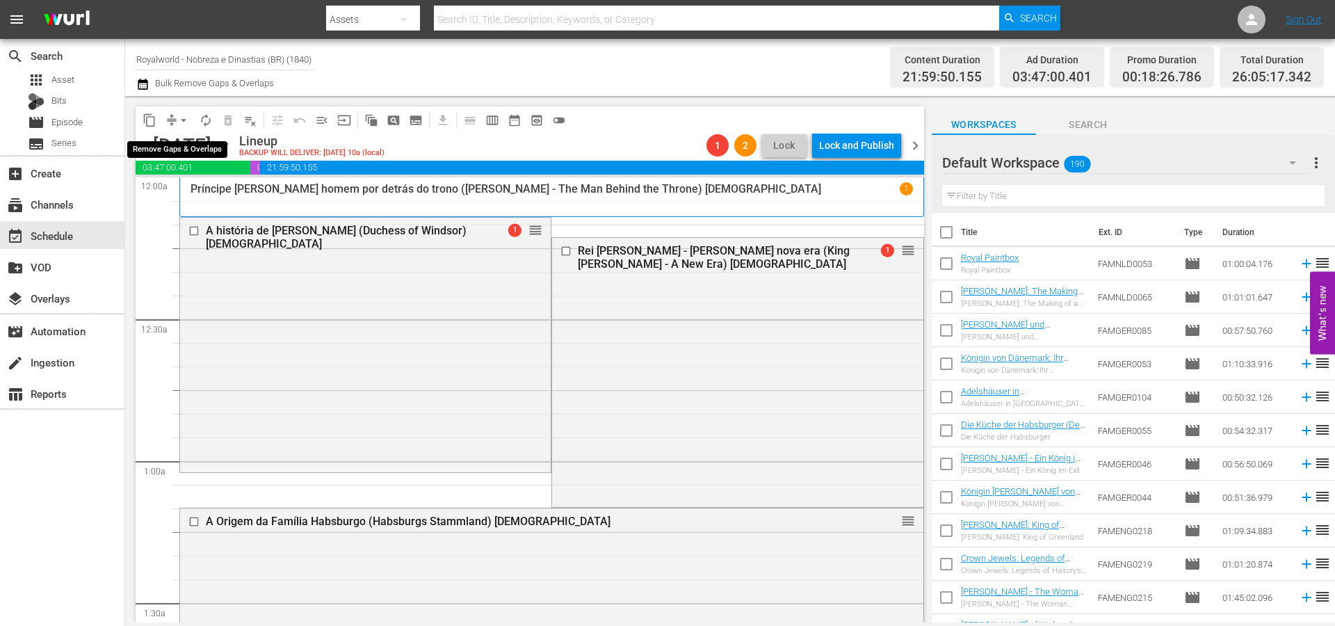
click at [184, 121] on span "arrow_drop_down" at bounding box center [184, 120] width 14 height 14
click at [204, 195] on li "Align to End of Previous Day" at bounding box center [184, 194] width 146 height 23
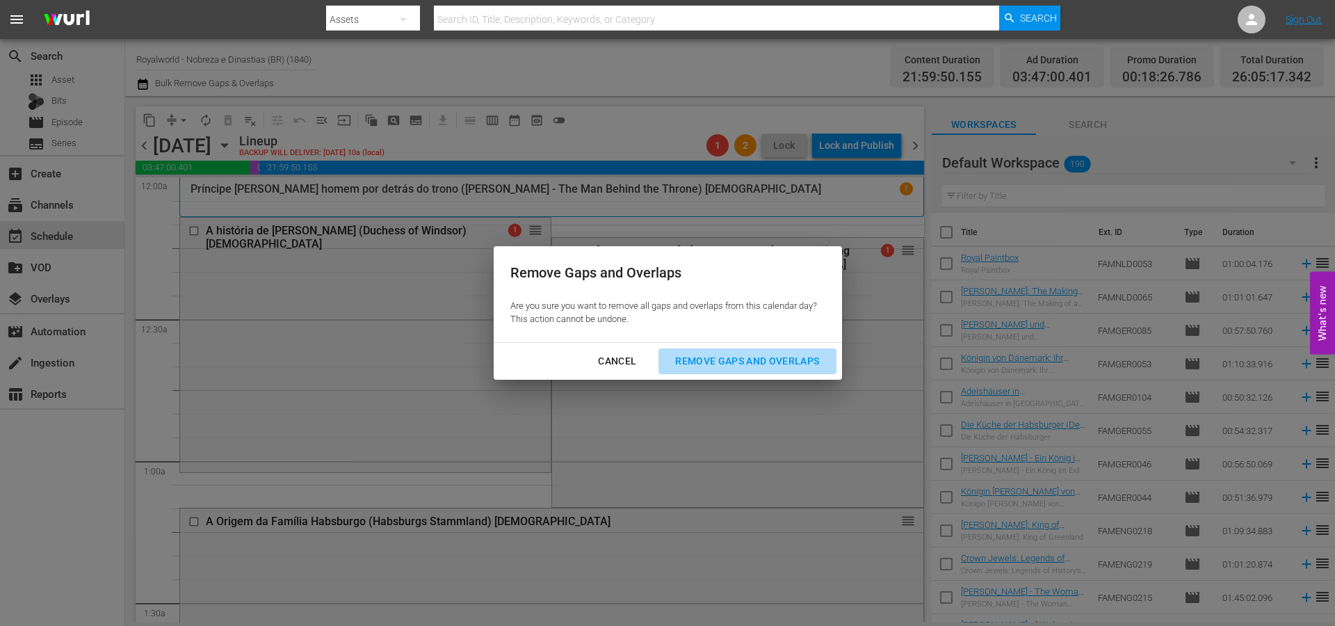
click at [746, 365] on div "Remove Gaps and Overlaps" at bounding box center [747, 360] width 166 height 17
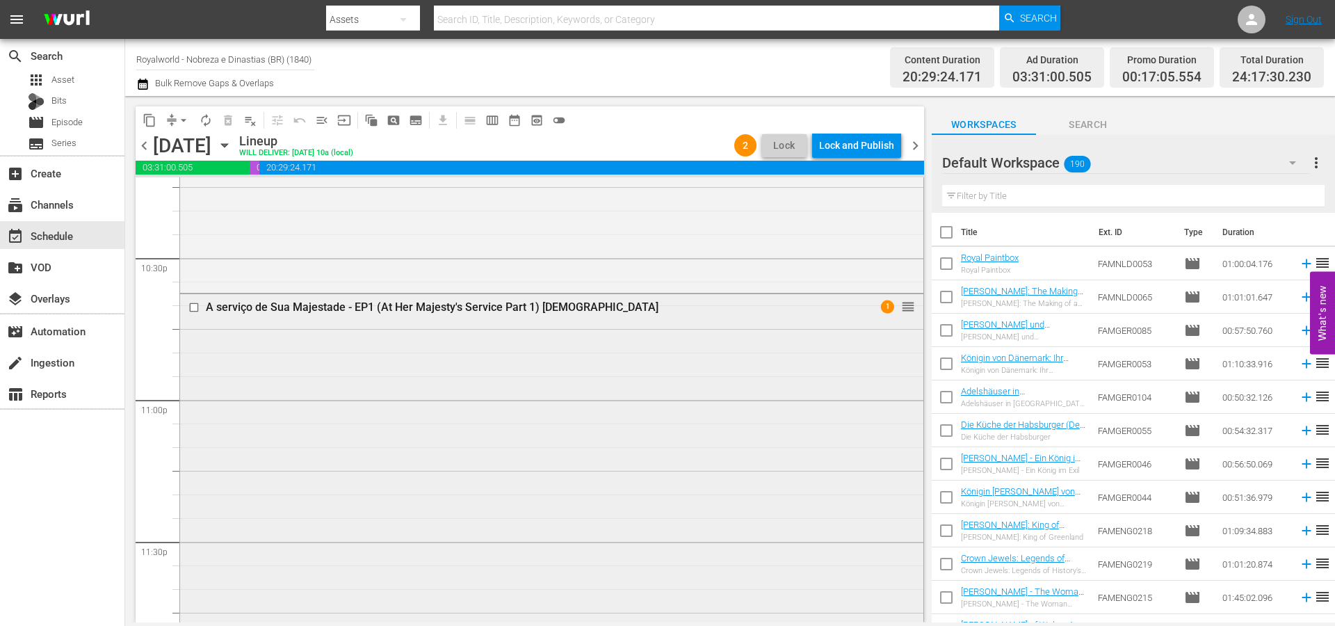
scroll to position [6300, 0]
click at [874, 138] on div "Lock and Publish" at bounding box center [856, 145] width 75 height 25
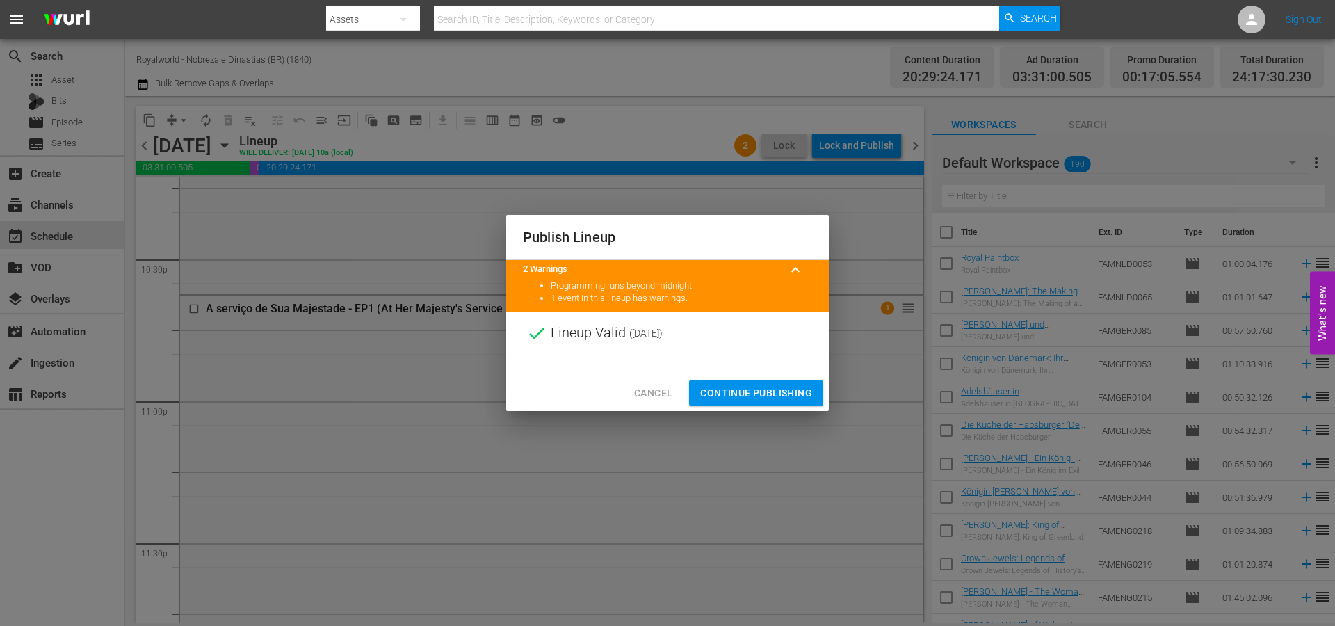
click at [748, 388] on span "Continue Publishing" at bounding box center [756, 392] width 112 height 17
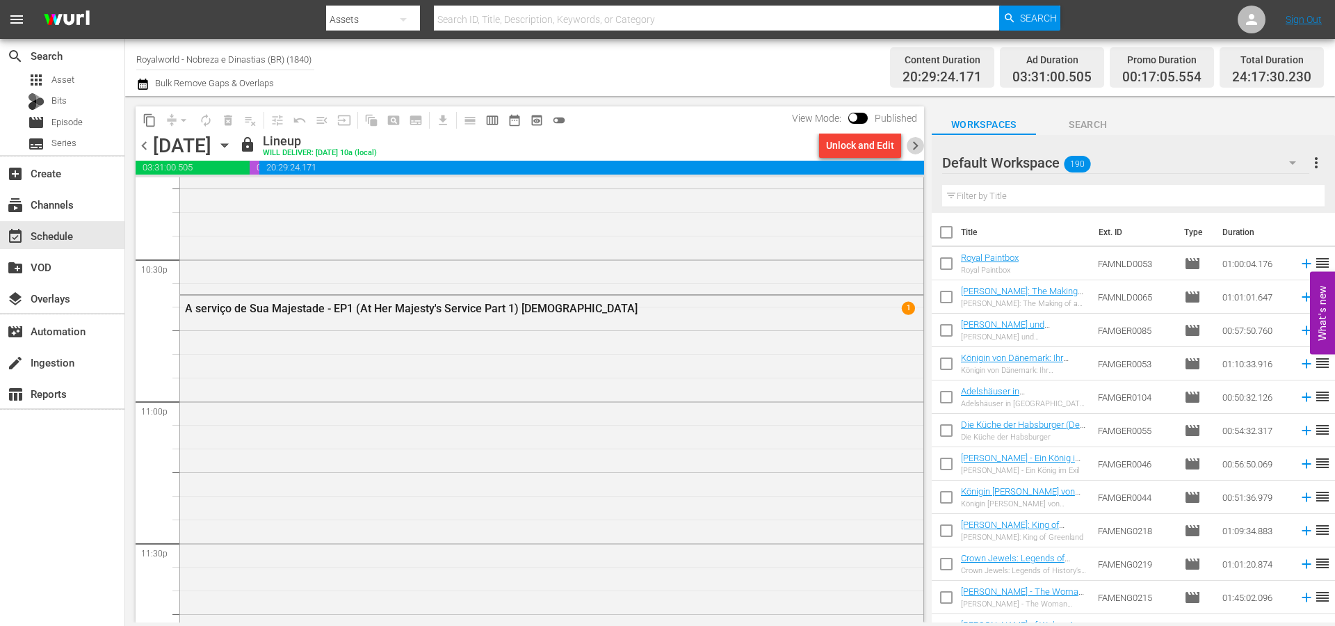
click at [917, 149] on span "chevron_right" at bounding box center [915, 145] width 17 height 17
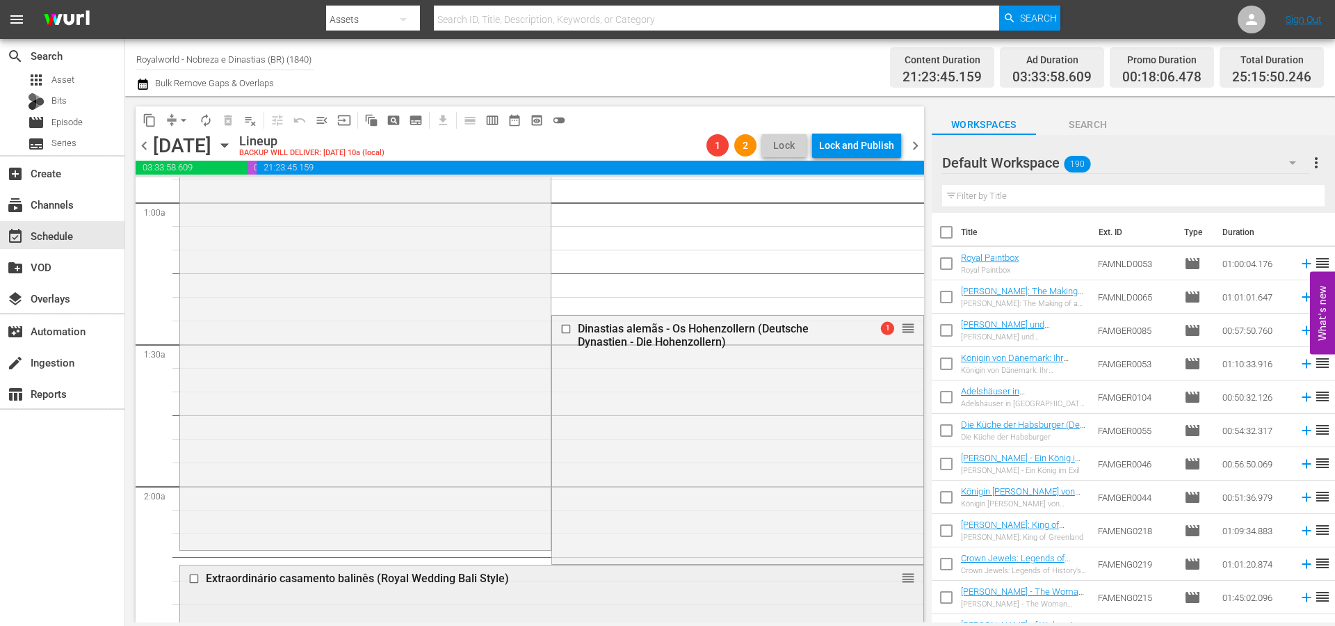
scroll to position [278, 0]
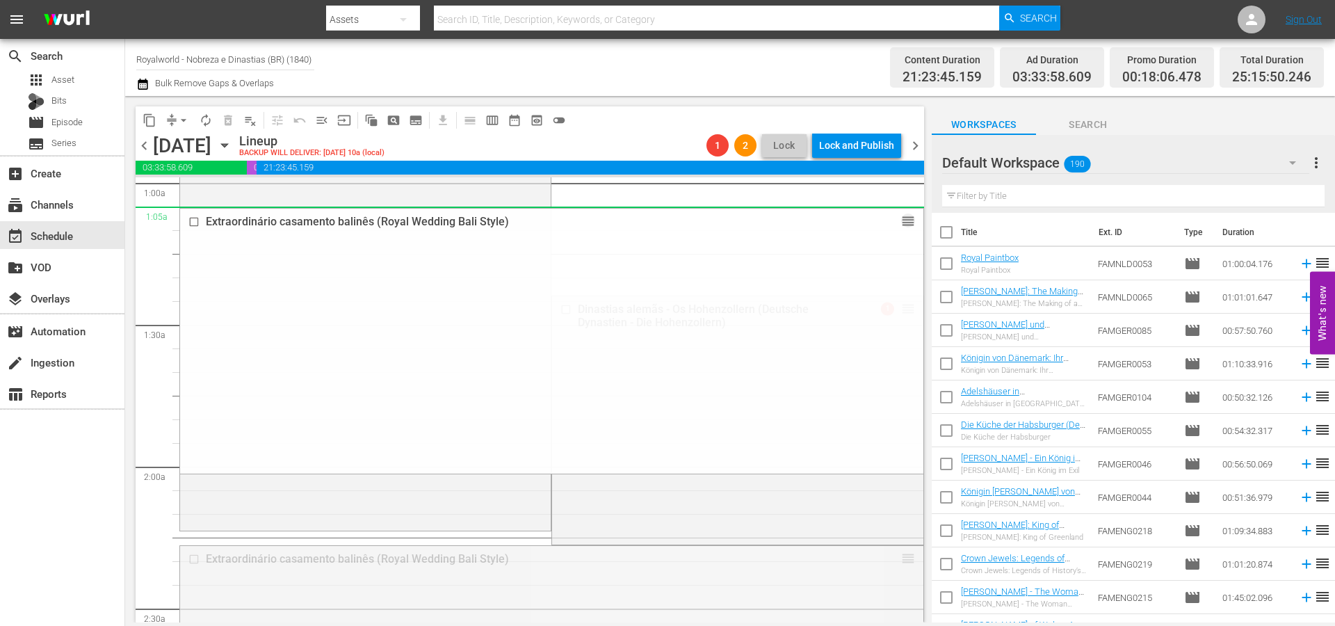
drag, startPoint x: 895, startPoint y: 562, endPoint x: 671, endPoint y: 212, distance: 415.2
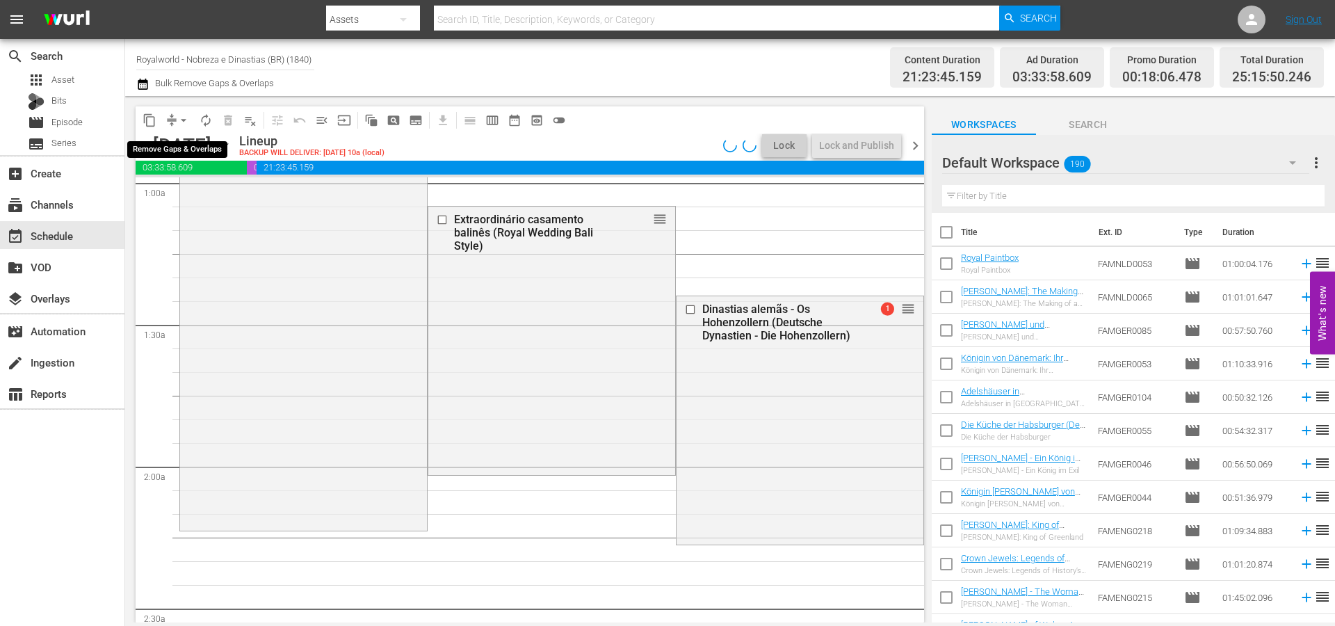
click at [181, 124] on span "arrow_drop_down" at bounding box center [184, 120] width 14 height 14
click at [175, 200] on li "Align to End of Previous Day" at bounding box center [184, 194] width 146 height 23
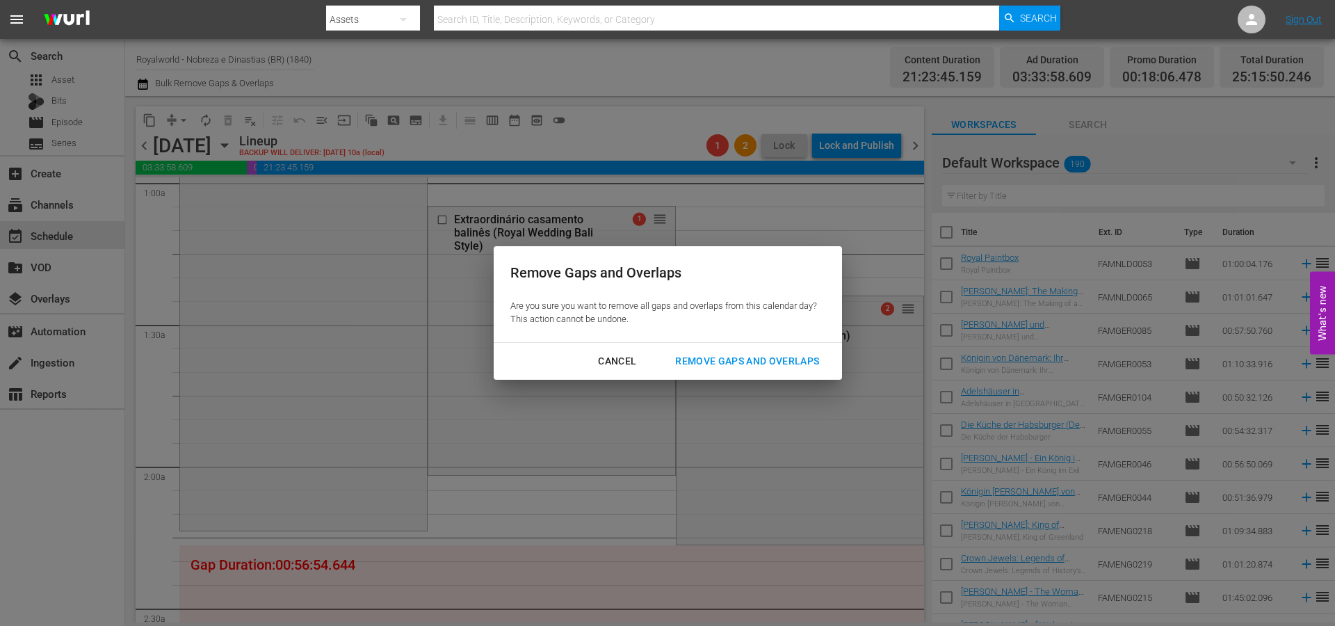
click at [716, 357] on div "Remove Gaps and Overlaps" at bounding box center [747, 360] width 166 height 17
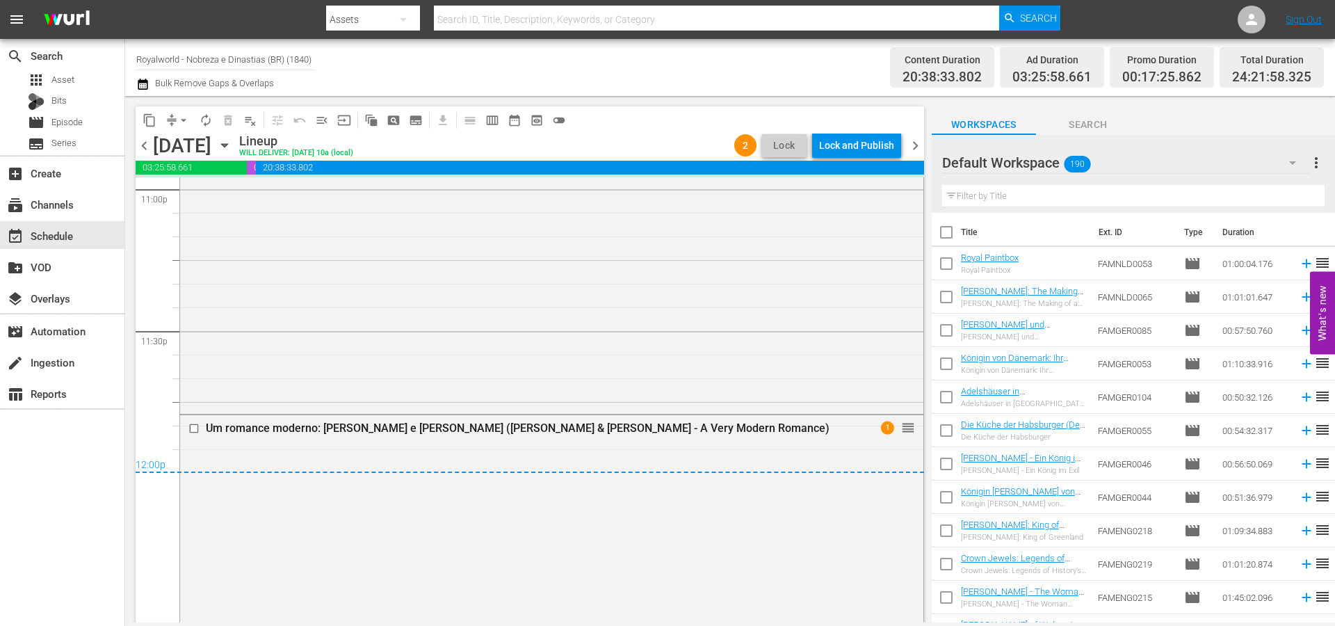
scroll to position [6588, 0]
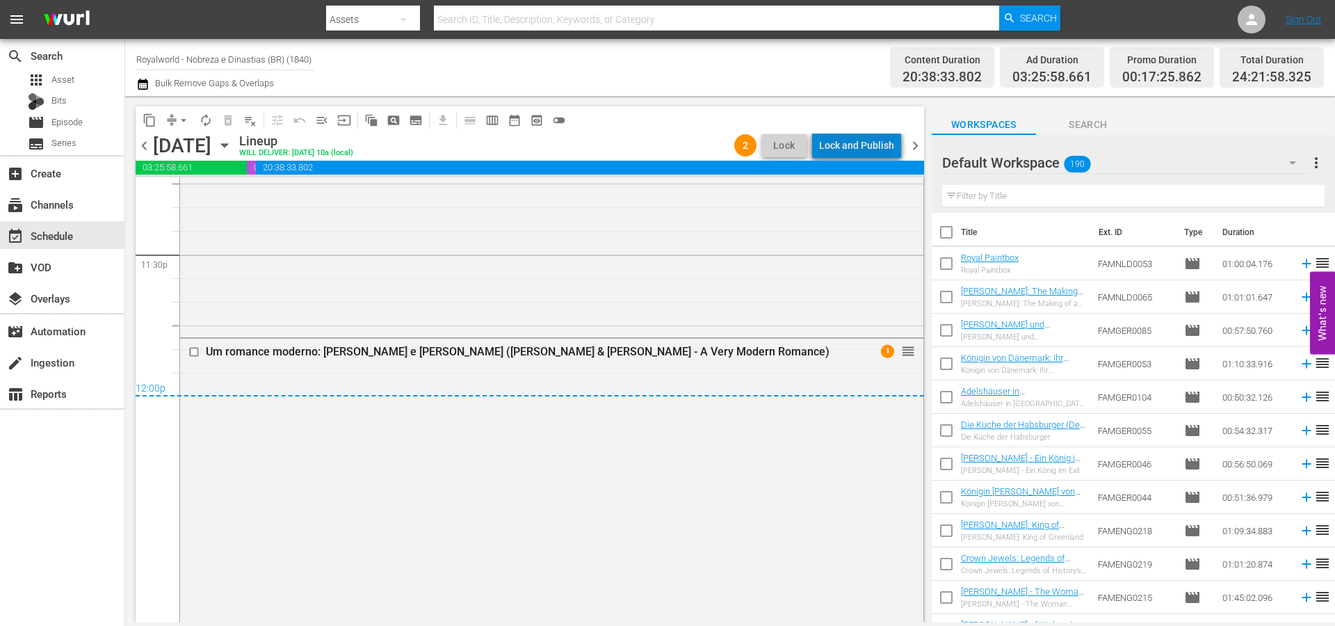
click at [866, 157] on div "Lock and Publish" at bounding box center [856, 145] width 75 height 25
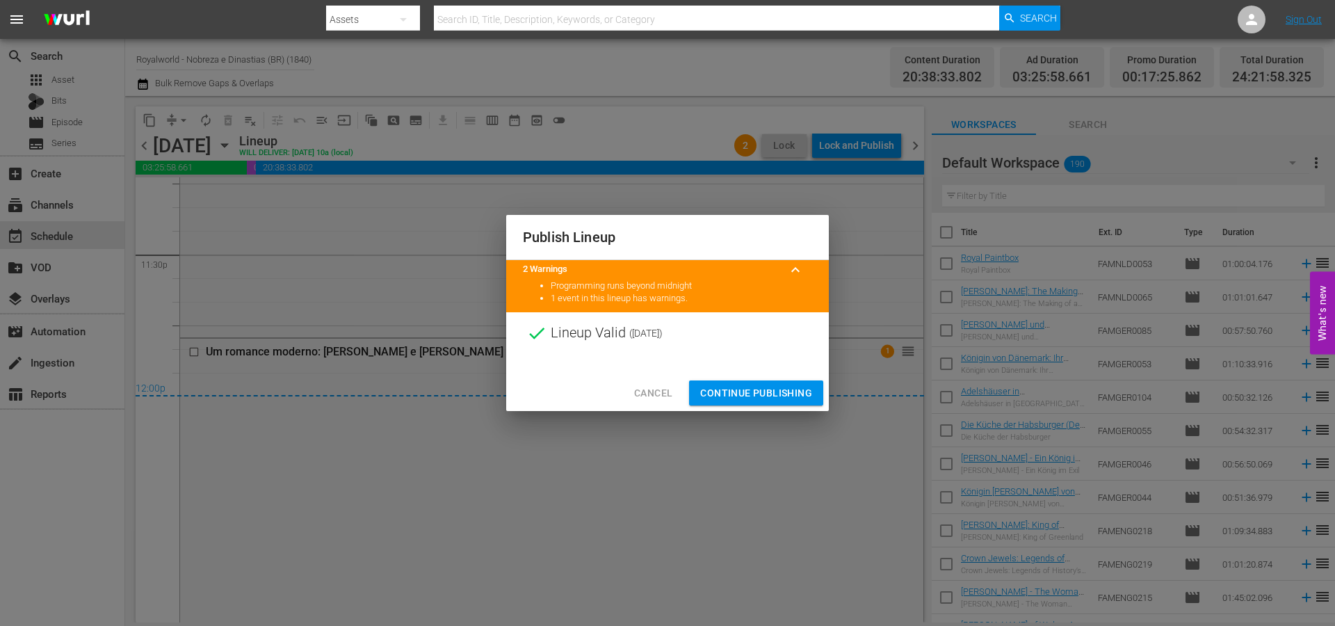
click at [761, 393] on span "Continue Publishing" at bounding box center [756, 392] width 112 height 17
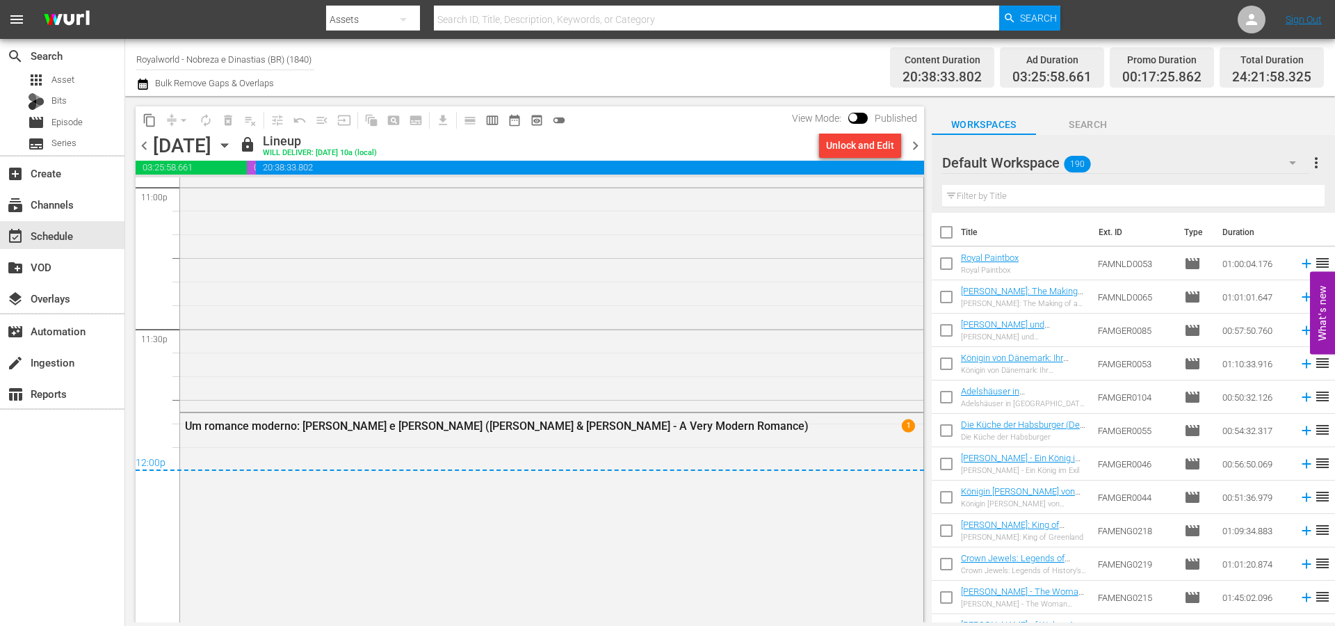
scroll to position [6496, 0]
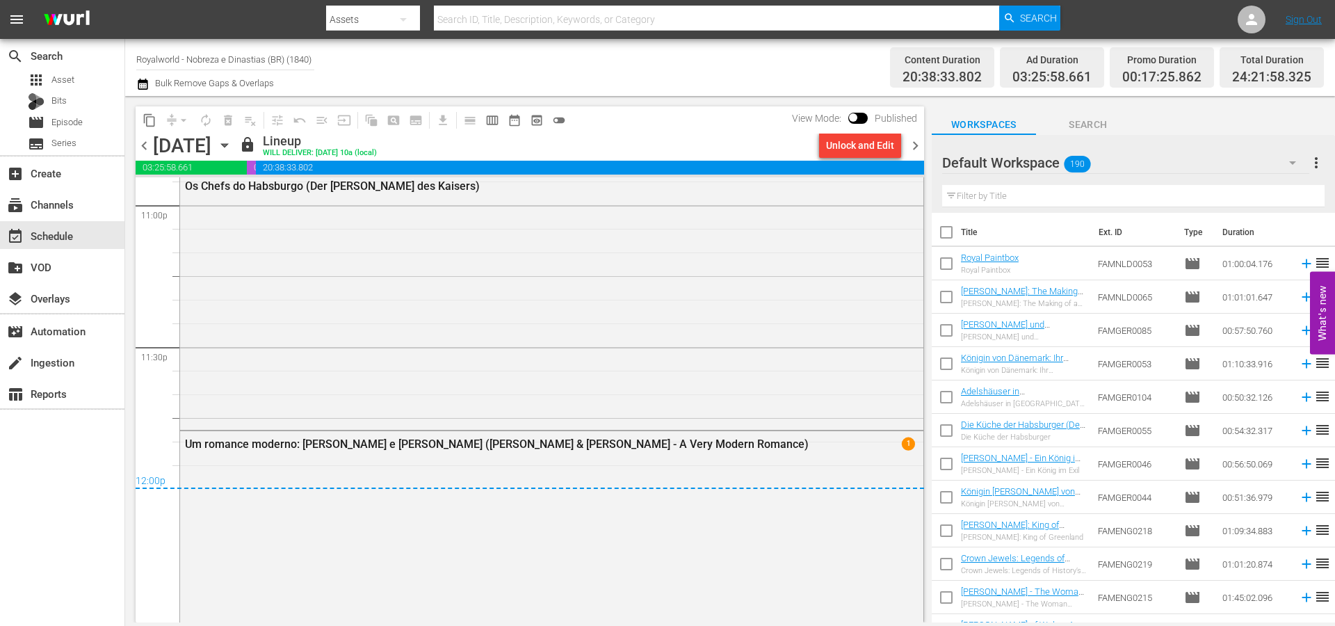
click at [63, 481] on div "search Search apps Asset Bits movie Episode subtitles Series add_box Create sub…" at bounding box center [62, 352] width 125 height 626
click at [73, 26] on img at bounding box center [66, 19] width 67 height 33
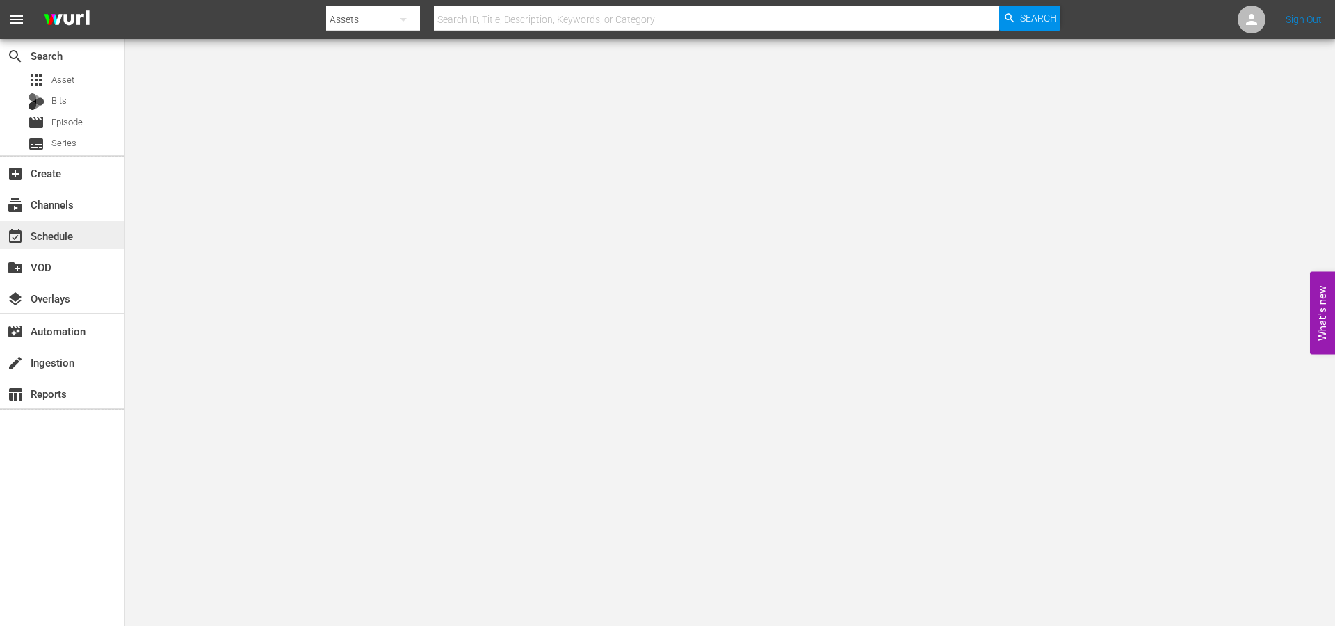
click at [51, 231] on div "event_available Schedule" at bounding box center [39, 233] width 78 height 13
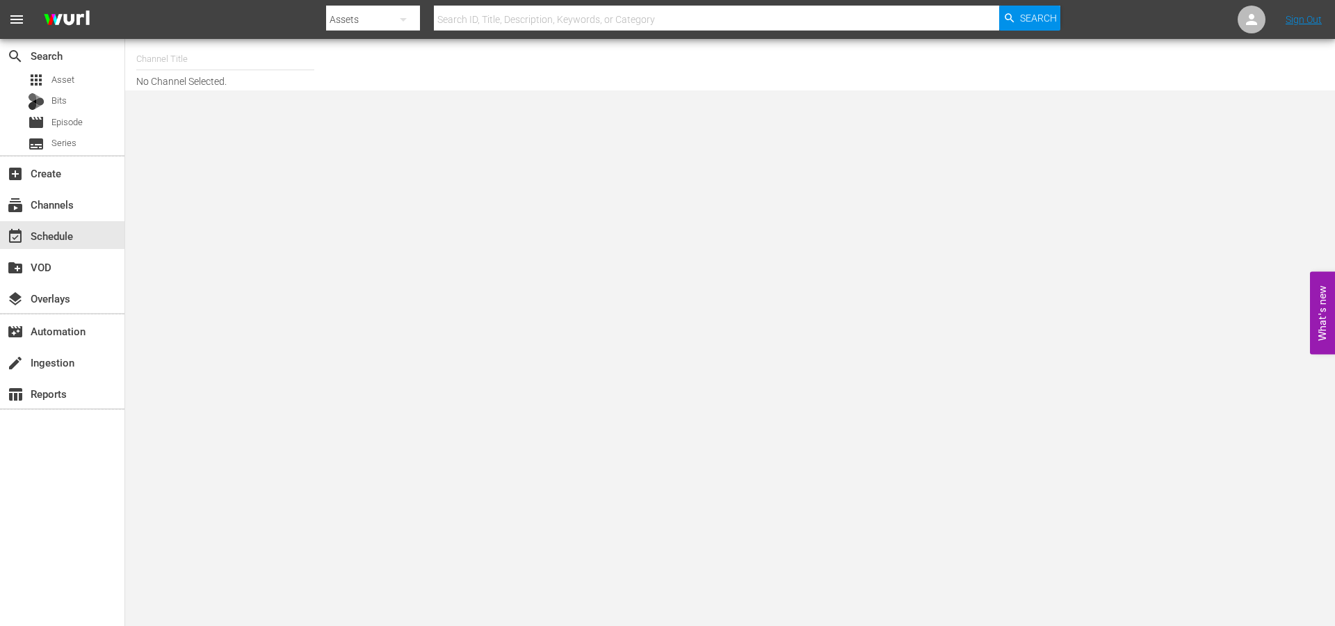
click at [173, 61] on input "text" at bounding box center [225, 58] width 178 height 33
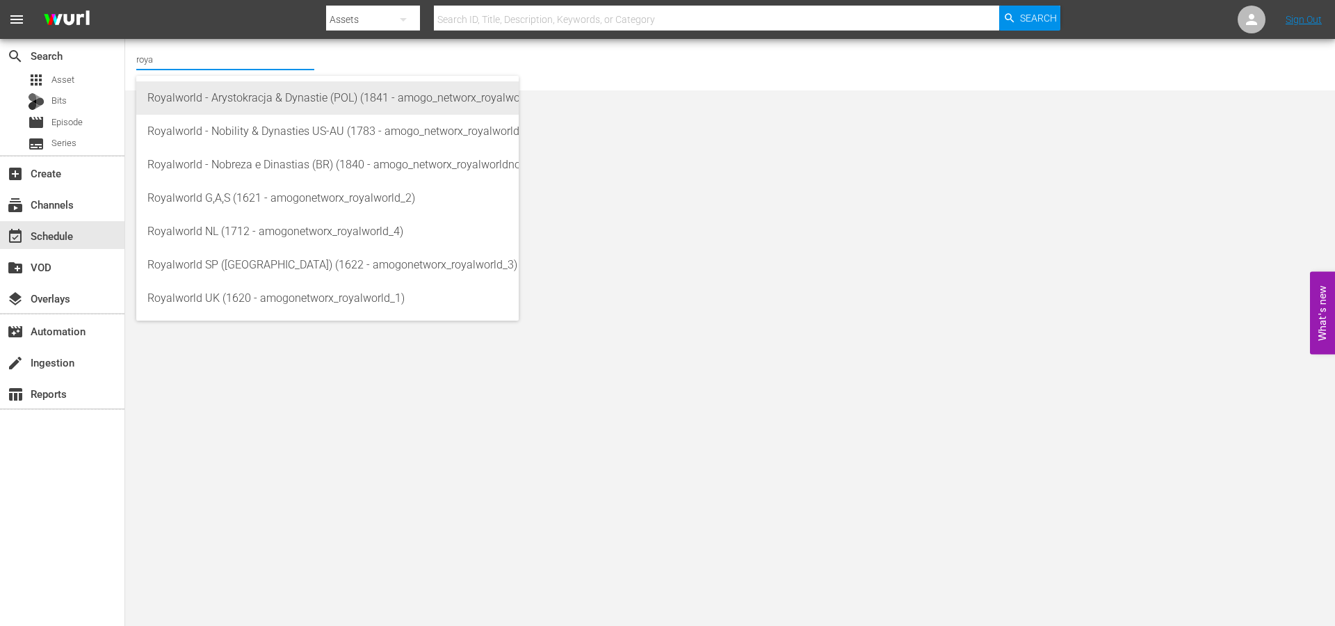
click at [249, 105] on div "Royalworld - Arystokracja & Dynastie (POL) (1841 - amogo_networx_royalworldarys…" at bounding box center [327, 97] width 360 height 33
type input "Royalworld - Arystokracja & Dynastie (POL) (1841 - amogo_networx_royalworldarys…"
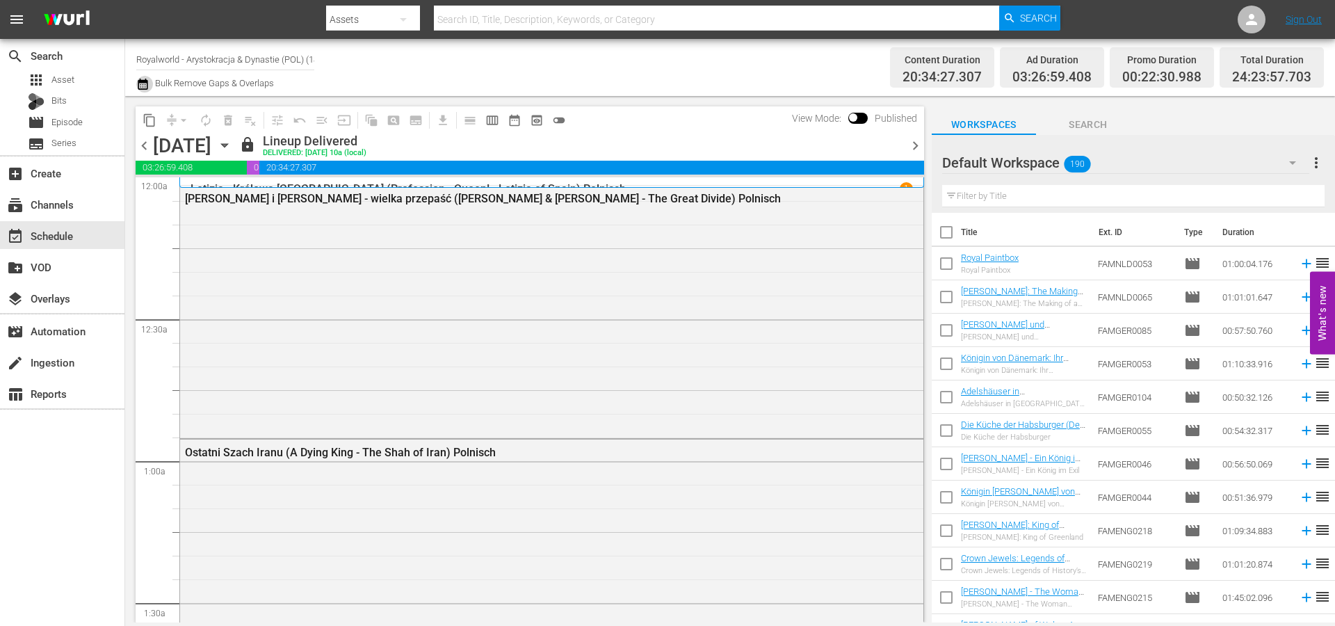
click at [136, 86] on icon "button" at bounding box center [142, 84] width 13 height 17
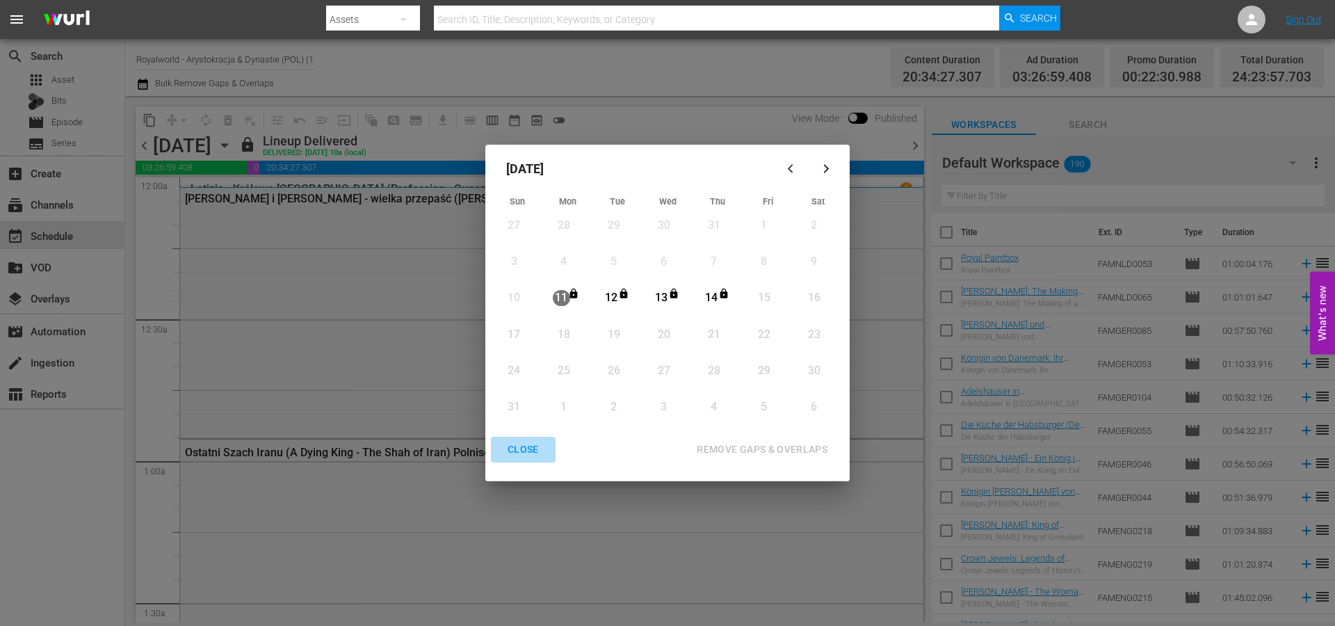
click at [521, 453] on div "CLOSE" at bounding box center [523, 449] width 54 height 17
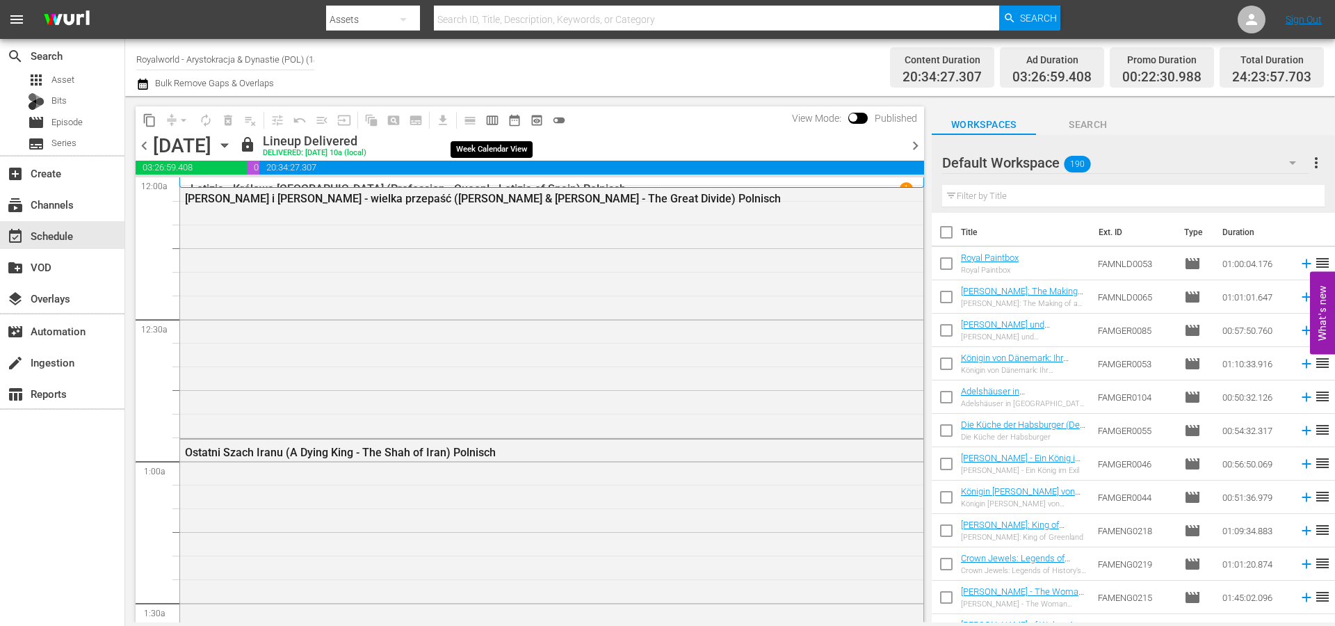
click at [494, 122] on span "calendar_view_week_outlined" at bounding box center [492, 120] width 14 height 14
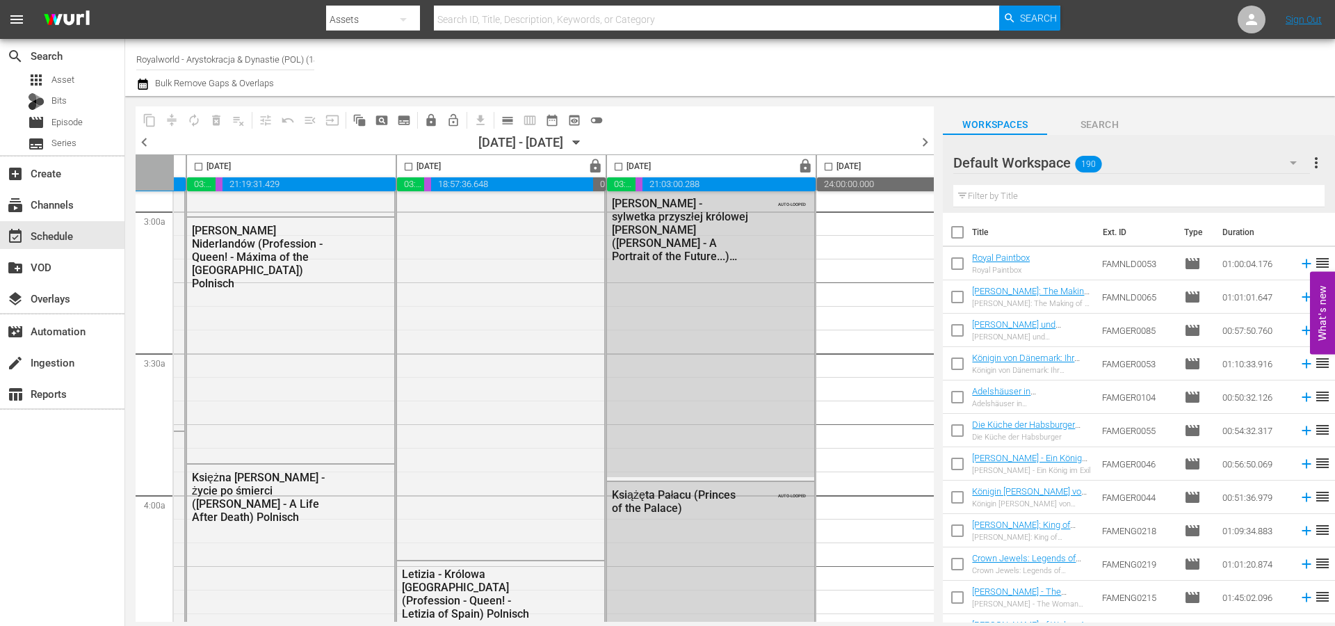
scroll to position [834, 215]
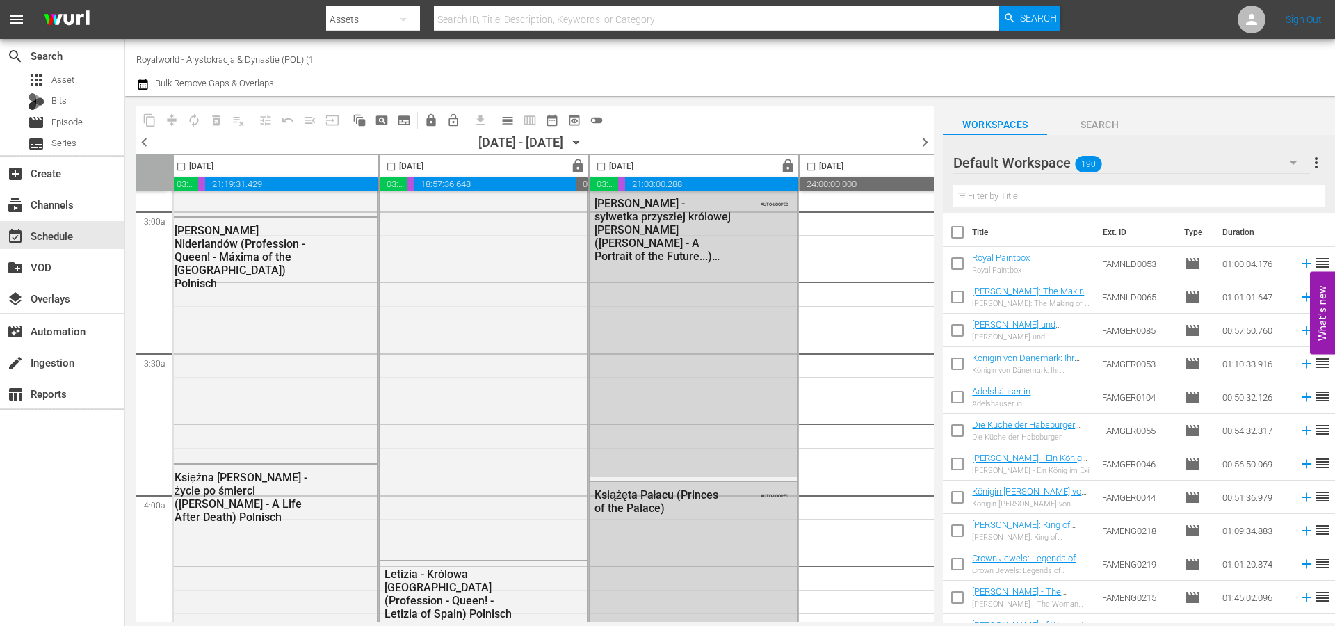
click at [586, 161] on span "lock" at bounding box center [578, 166] width 16 height 16
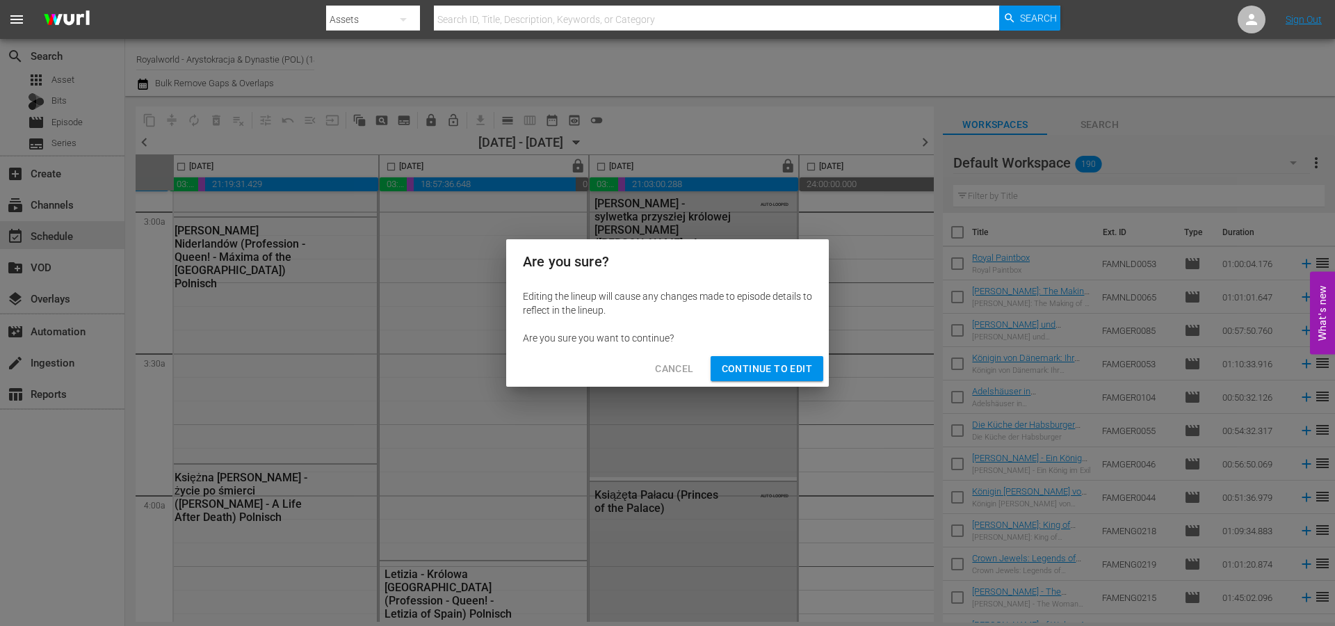
click at [760, 363] on span "Continue to Edit" at bounding box center [767, 368] width 90 height 17
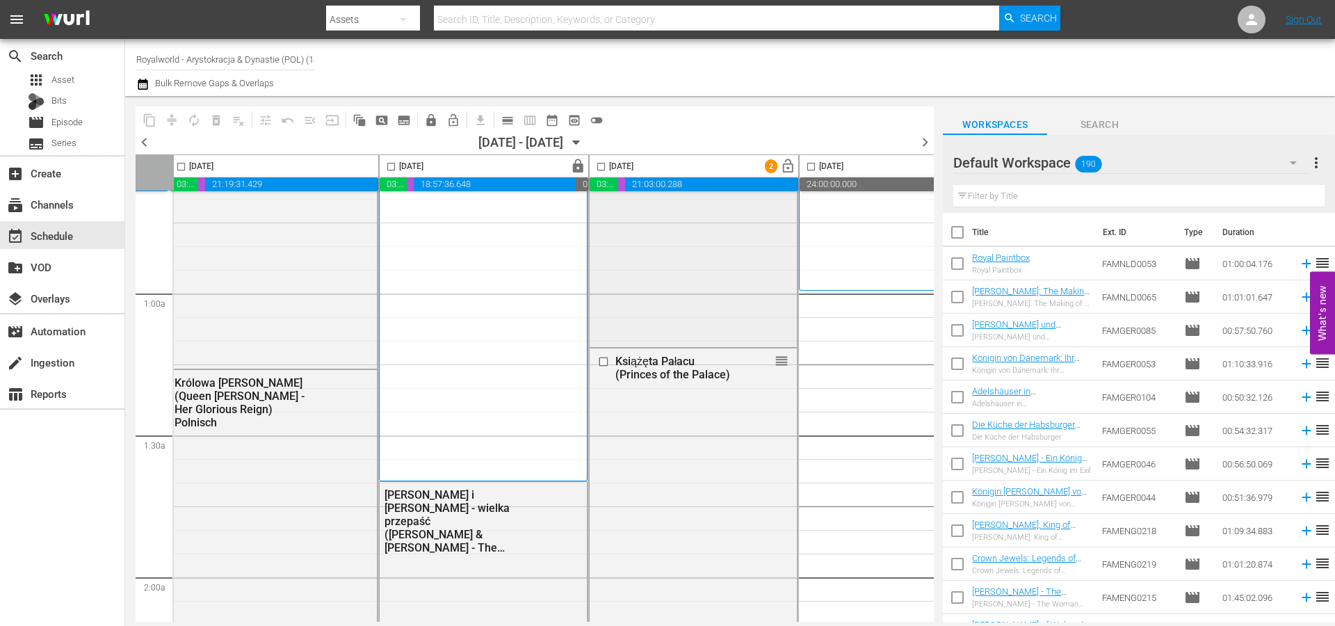
scroll to position [0, 215]
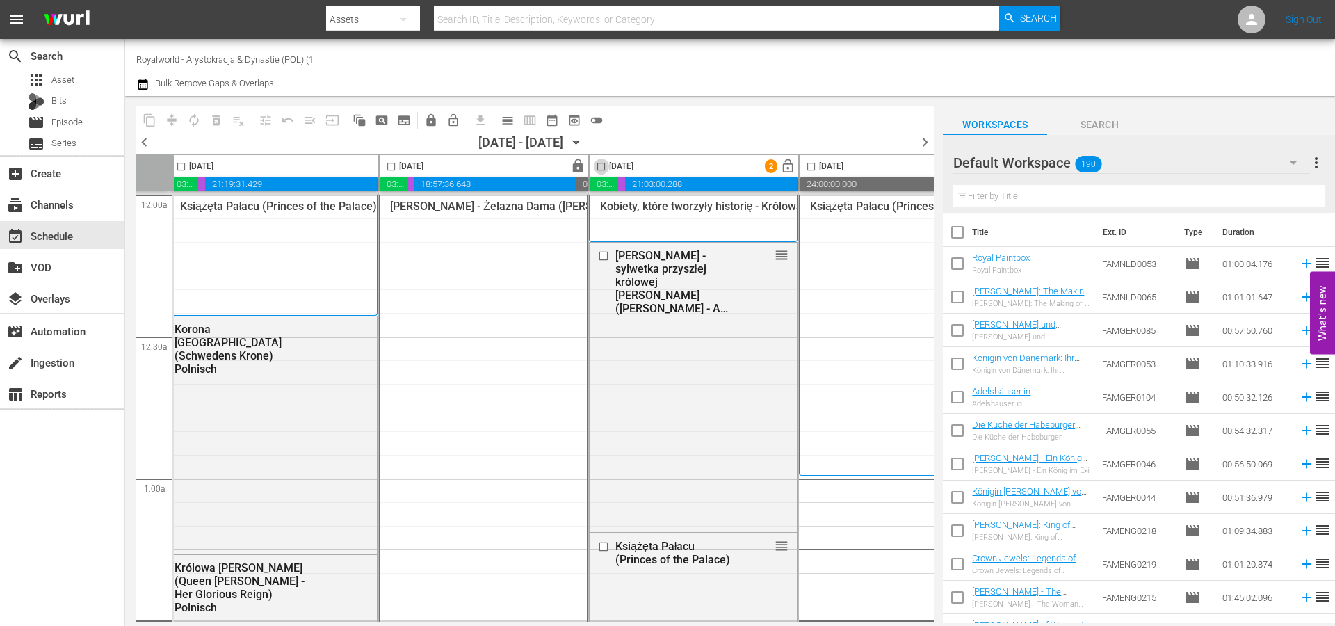
click at [598, 162] on input "checkbox" at bounding box center [601, 169] width 16 height 16
click at [603, 256] on input "checkbox" at bounding box center [605, 256] width 15 height 12
click at [601, 541] on input "checkbox" at bounding box center [605, 546] width 15 height 12
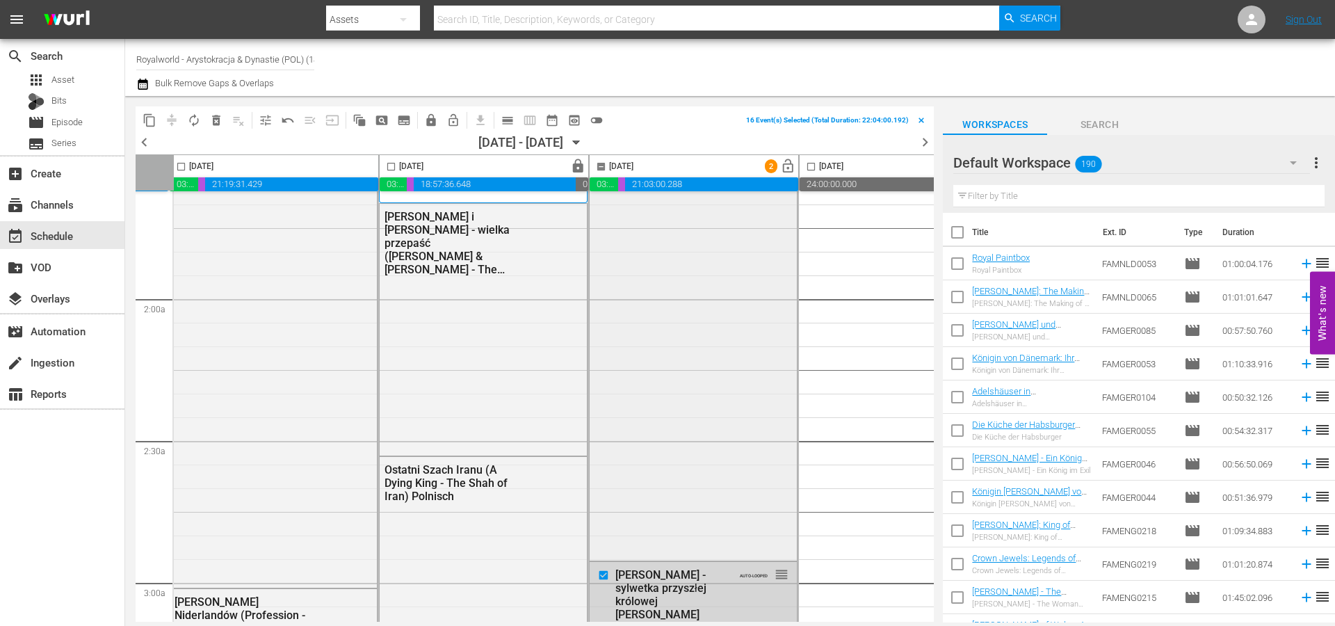
scroll to position [556, 215]
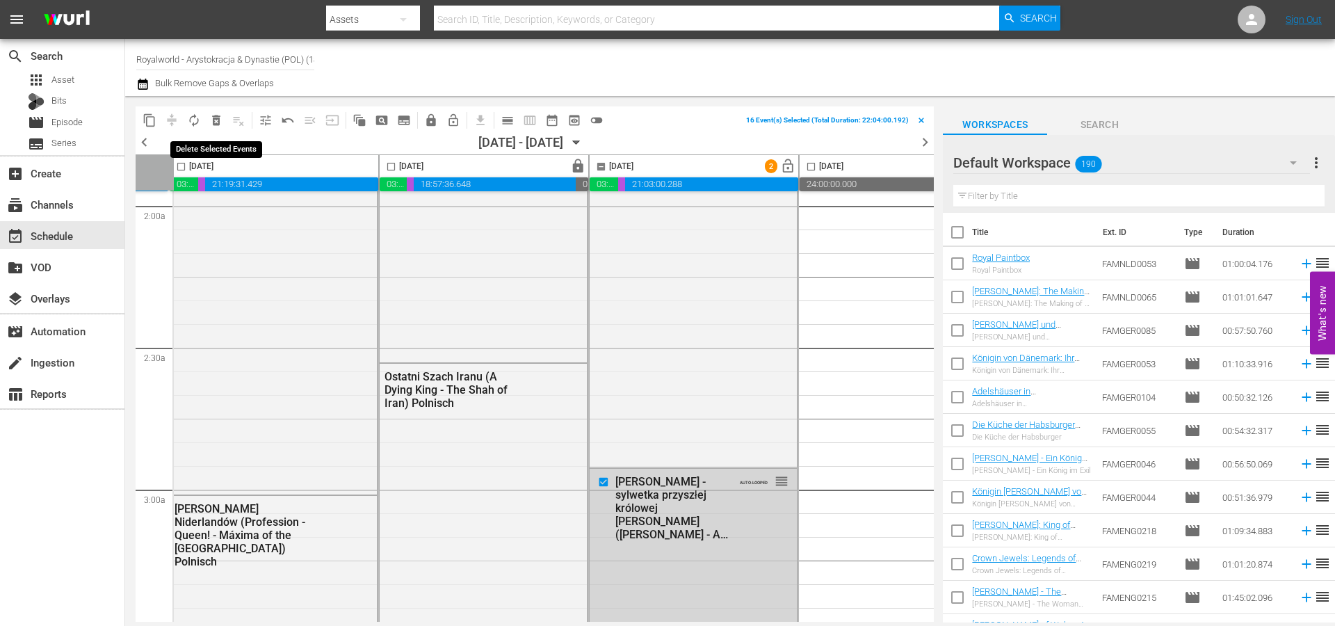
click at [216, 124] on span "delete_forever_outlined" at bounding box center [216, 120] width 14 height 14
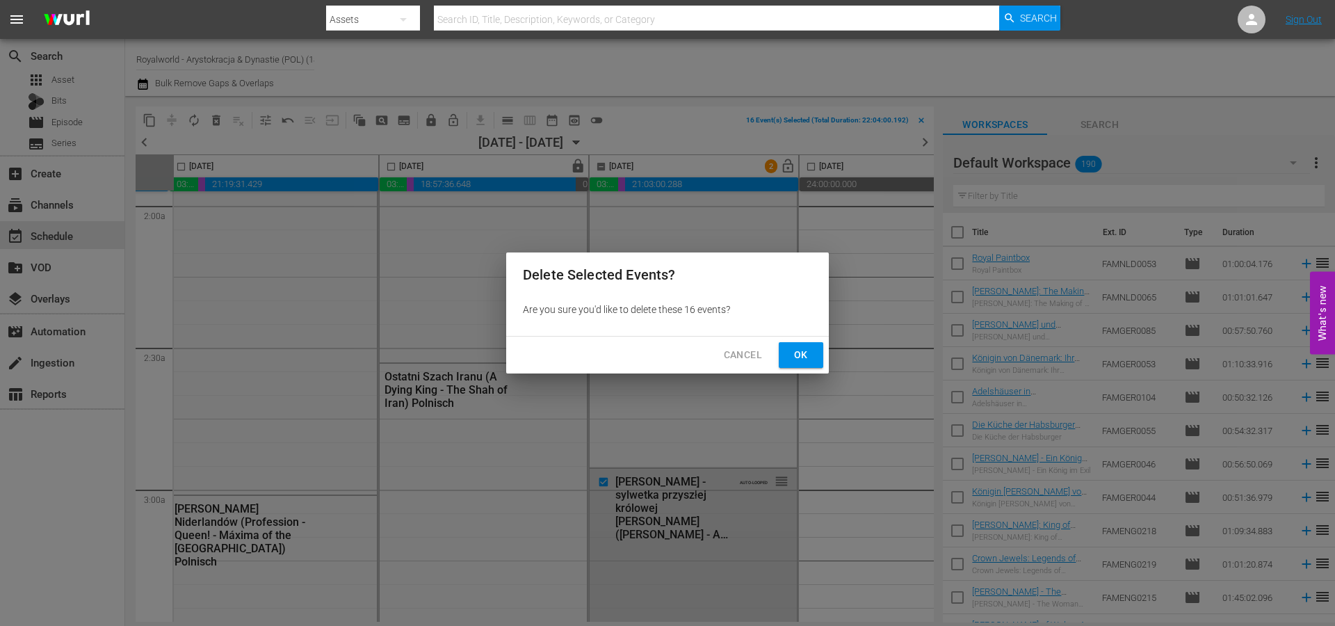
click at [795, 356] on span "Ok" at bounding box center [801, 354] width 22 height 17
checkbox input "false"
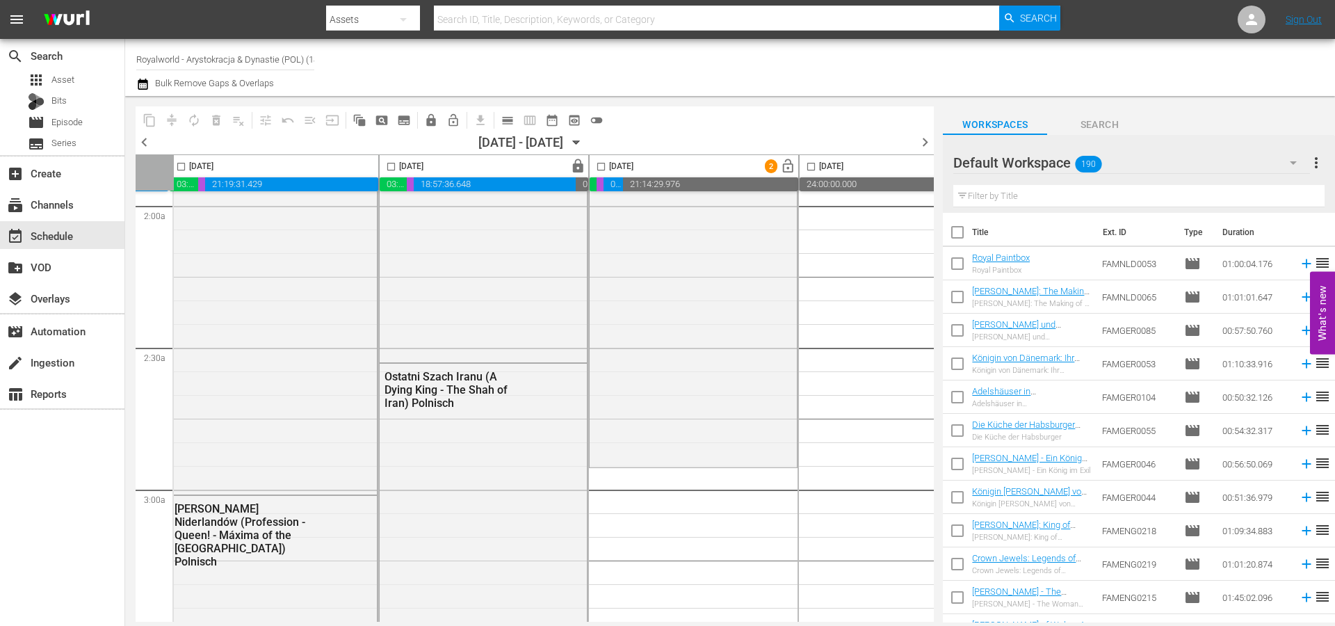
click at [178, 166] on input "checkbox" at bounding box center [181, 169] width 16 height 16
checkbox input "true"
click at [145, 122] on span "content_copy" at bounding box center [150, 120] width 14 height 14
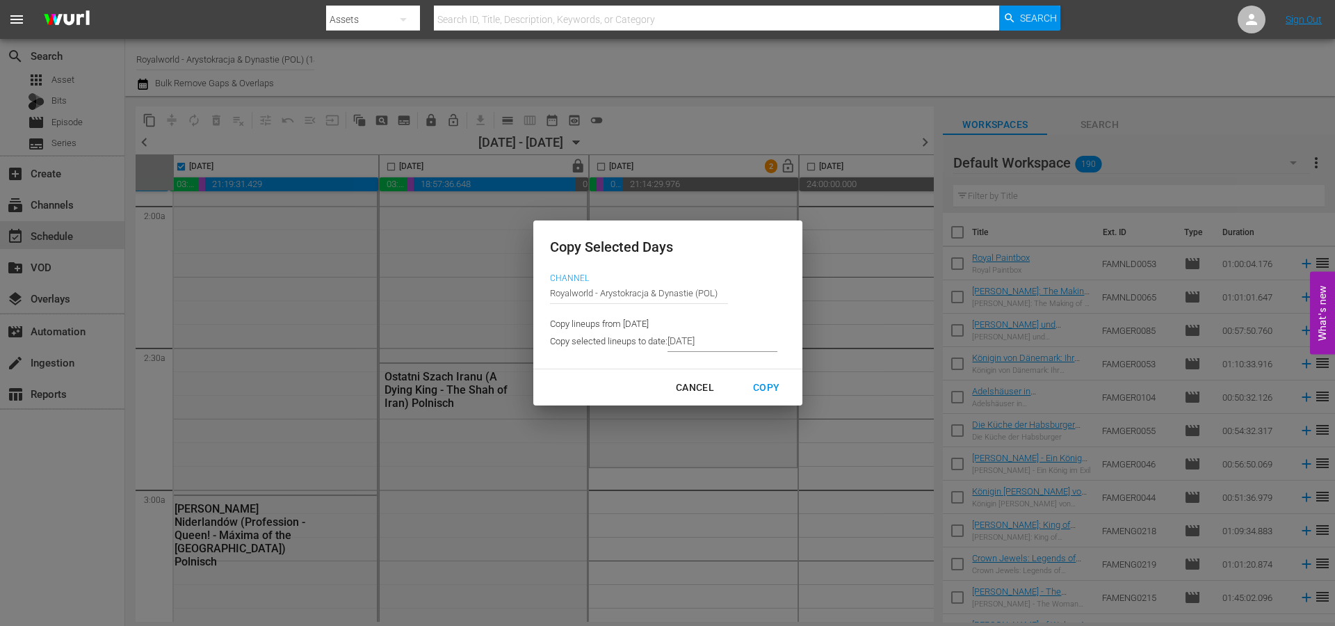
click at [761, 342] on input "[DATE]" at bounding box center [722, 341] width 110 height 21
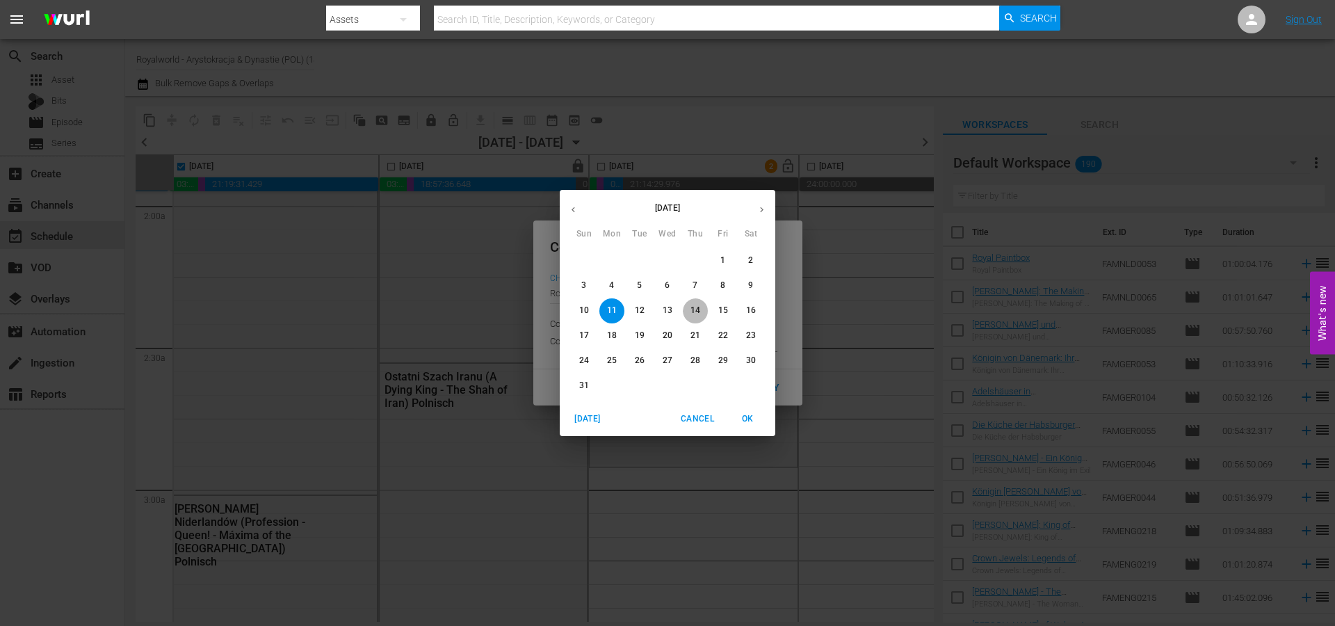
click at [692, 311] on p "14" at bounding box center [695, 310] width 10 height 12
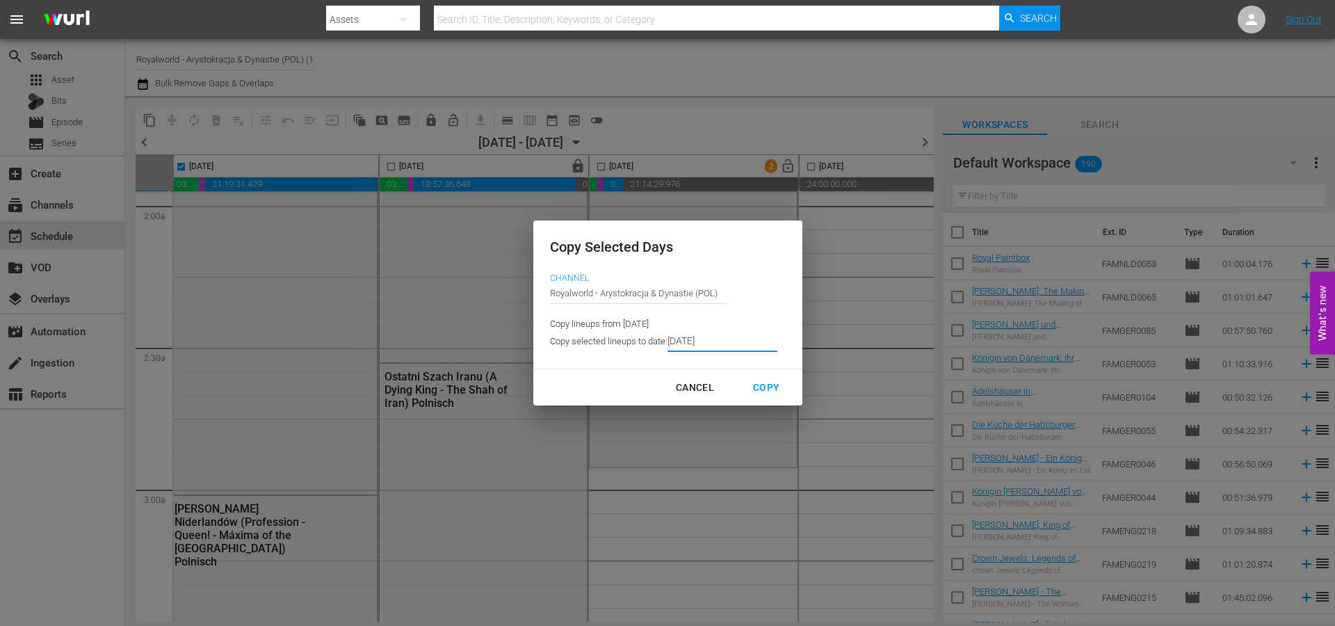
click at [761, 375] on button "Copy" at bounding box center [766, 388] width 60 height 26
type input "[DATE]"
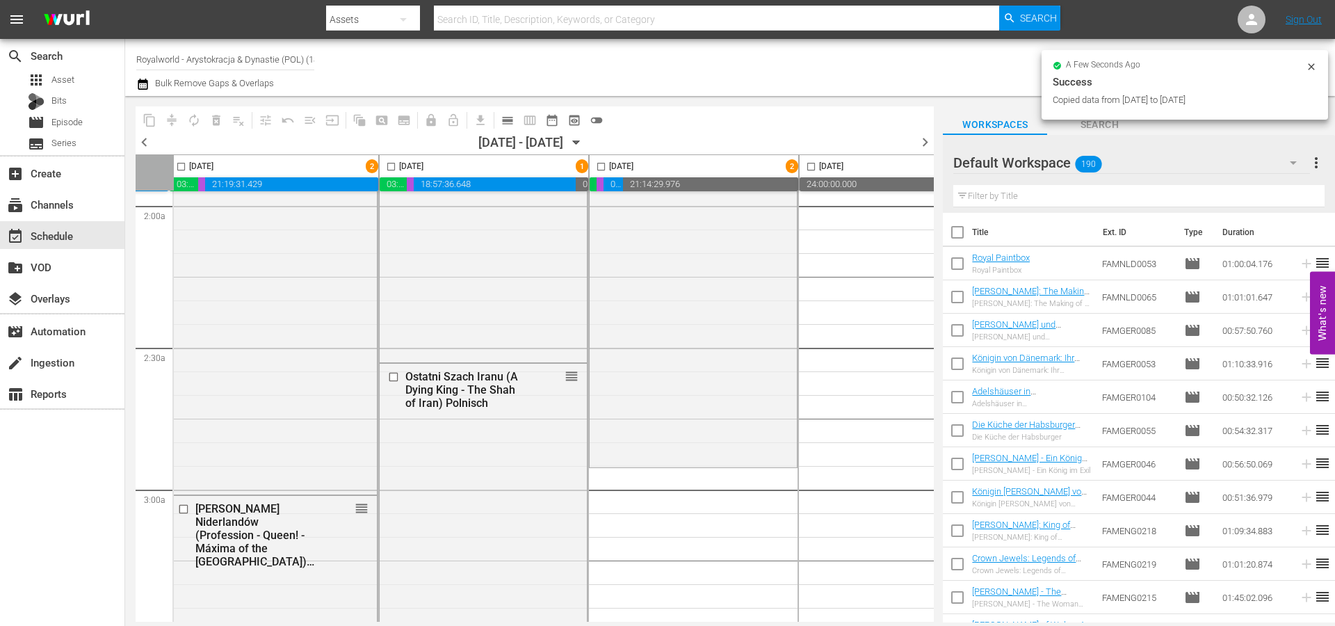
checkbox input "false"
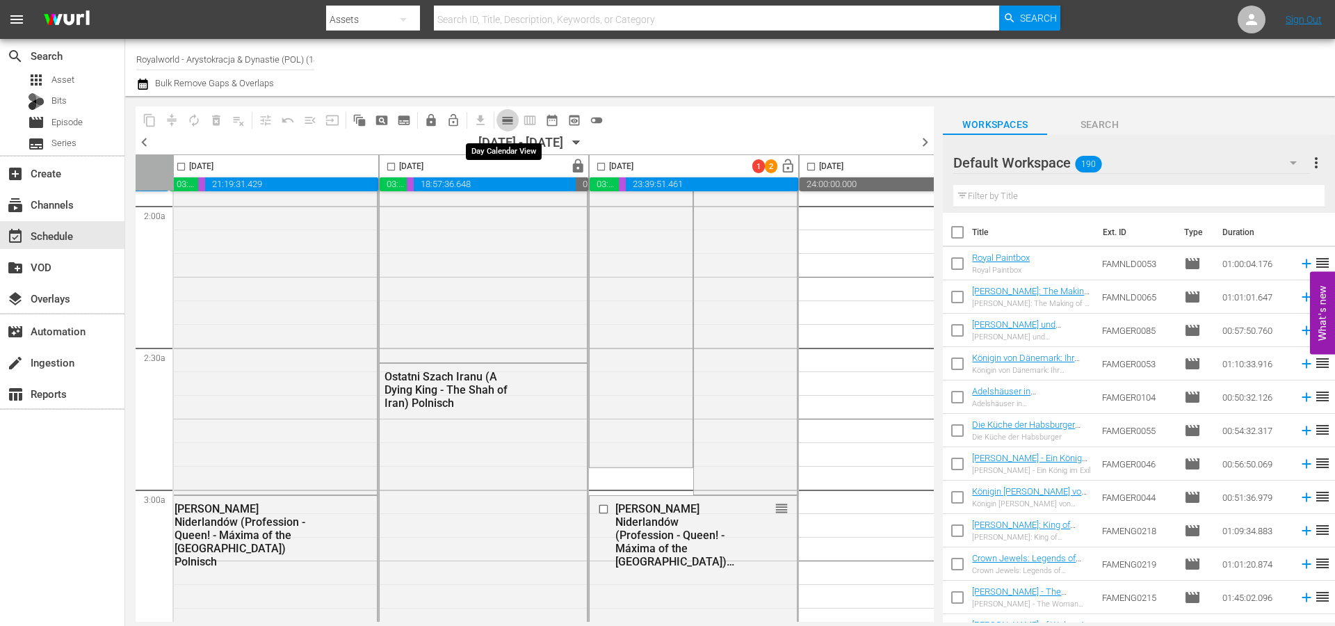
click at [503, 129] on button "calendar_view_day_outlined" at bounding box center [507, 120] width 22 height 22
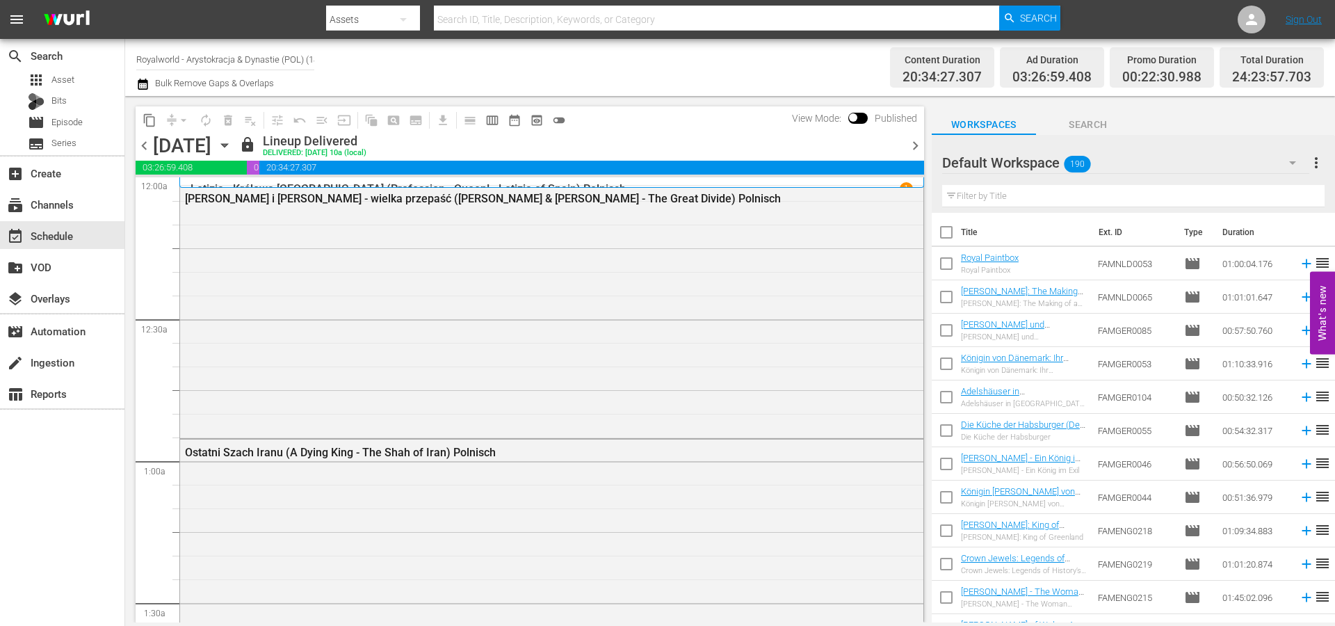
click at [918, 136] on div "chevron_left [DATE] [DATE] lock Lineup Delivered DELIVERED: [DATE] 10a (local) …" at bounding box center [530, 146] width 788 height 27
click at [913, 143] on span "chevron_right" at bounding box center [915, 145] width 17 height 17
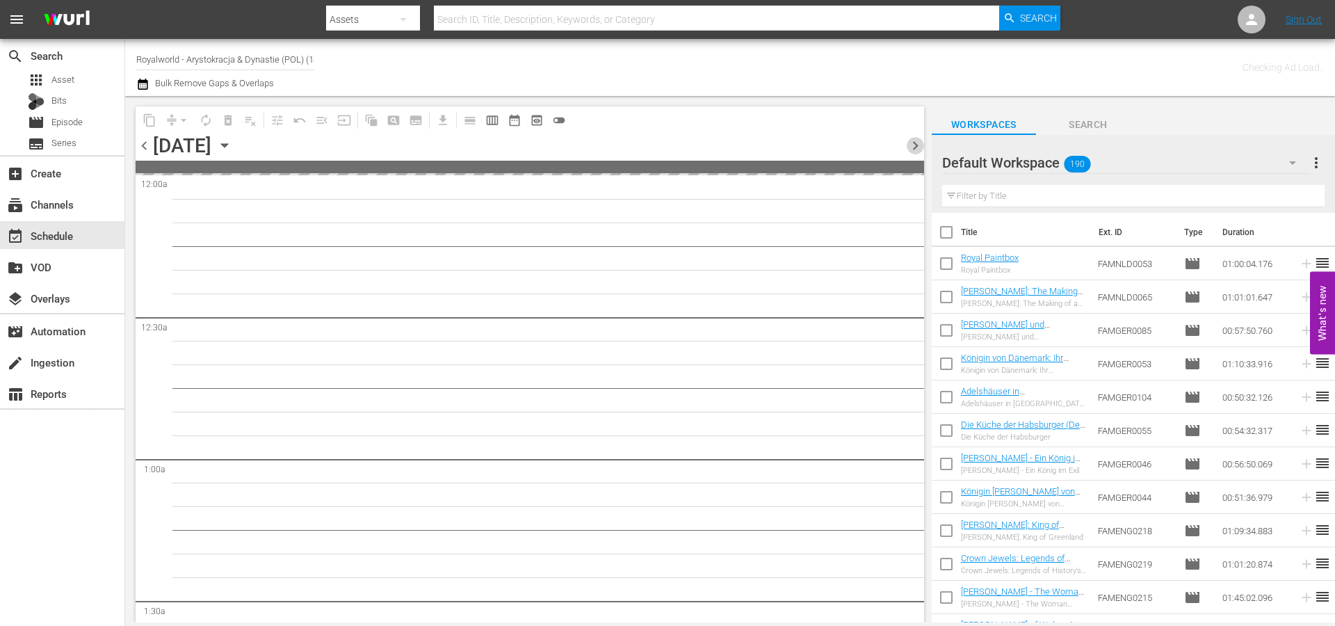
click at [913, 143] on span "chevron_right" at bounding box center [915, 145] width 17 height 17
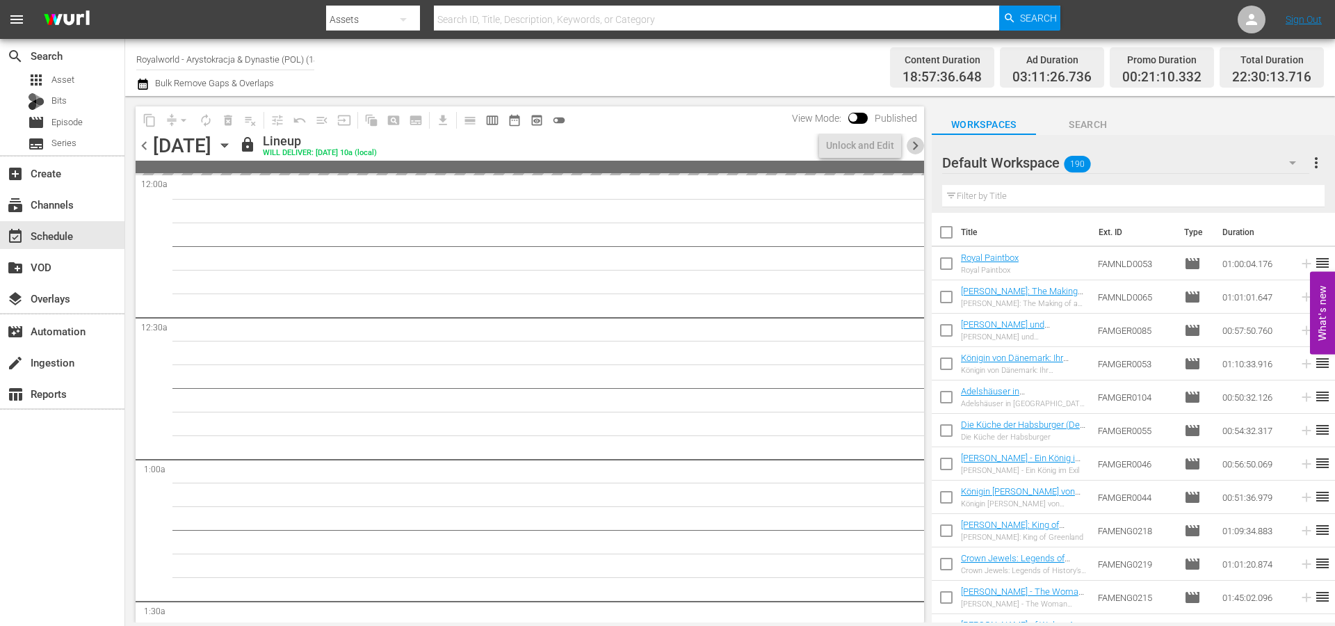
click at [913, 143] on span "chevron_right" at bounding box center [915, 145] width 17 height 17
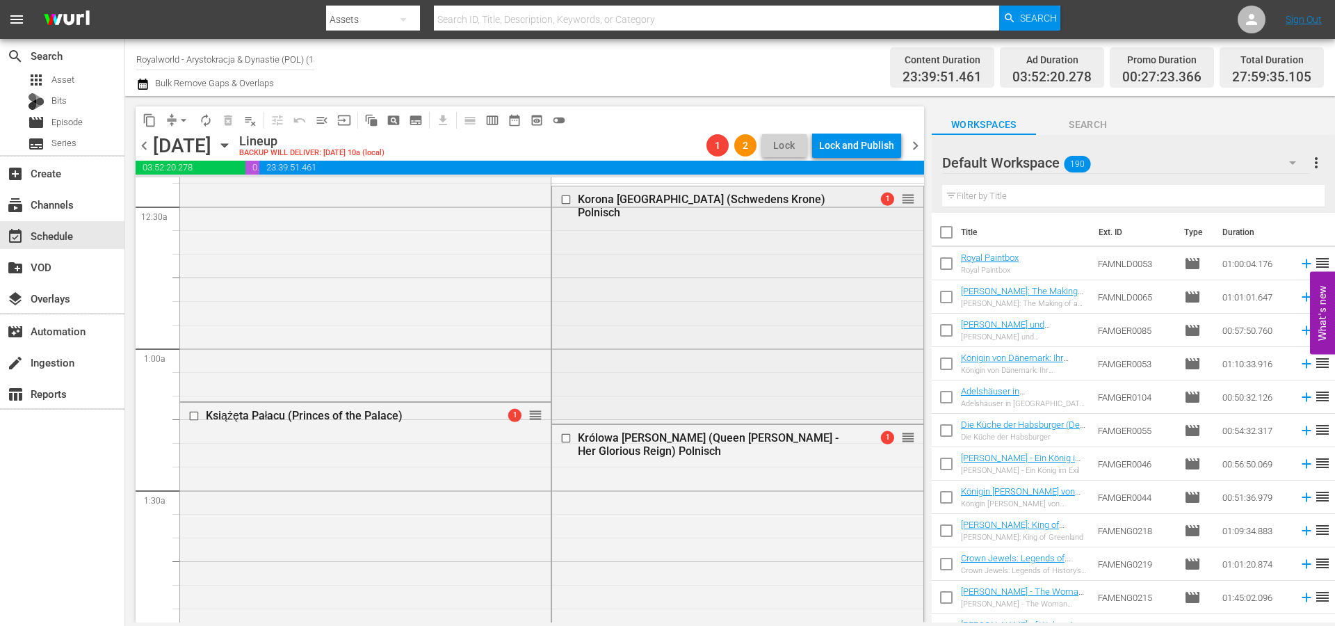
scroll to position [92, 0]
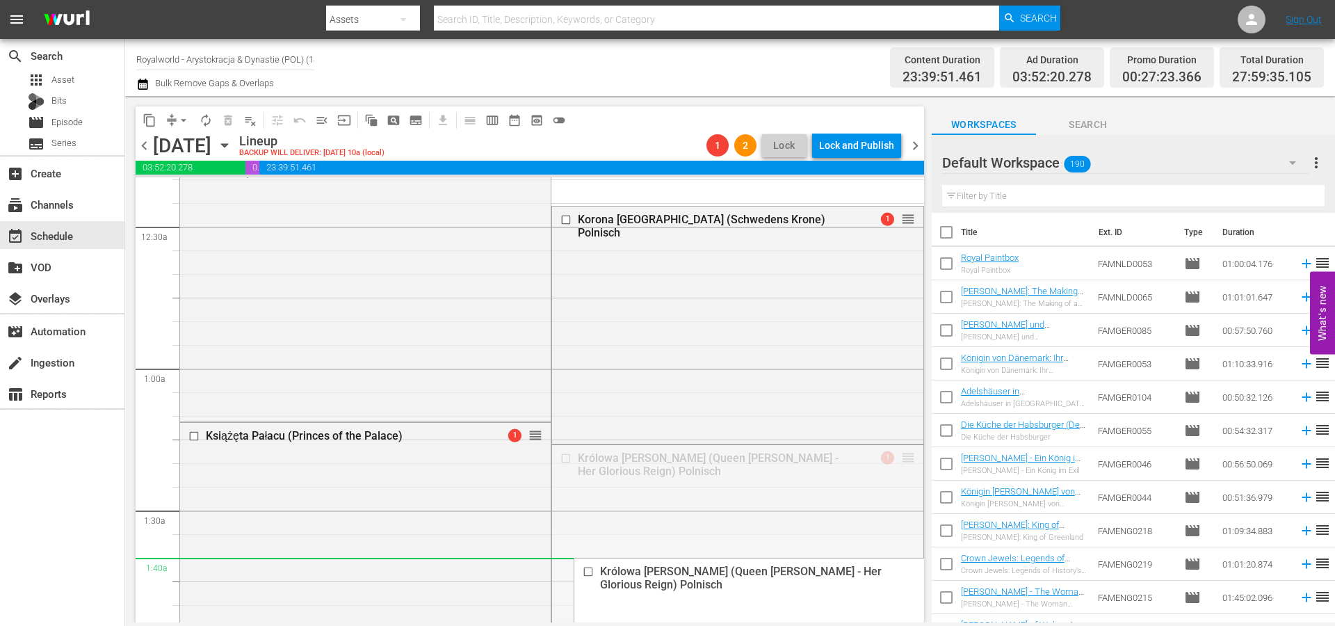
drag, startPoint x: 897, startPoint y: 462, endPoint x: 878, endPoint y: 579, distance: 119.0
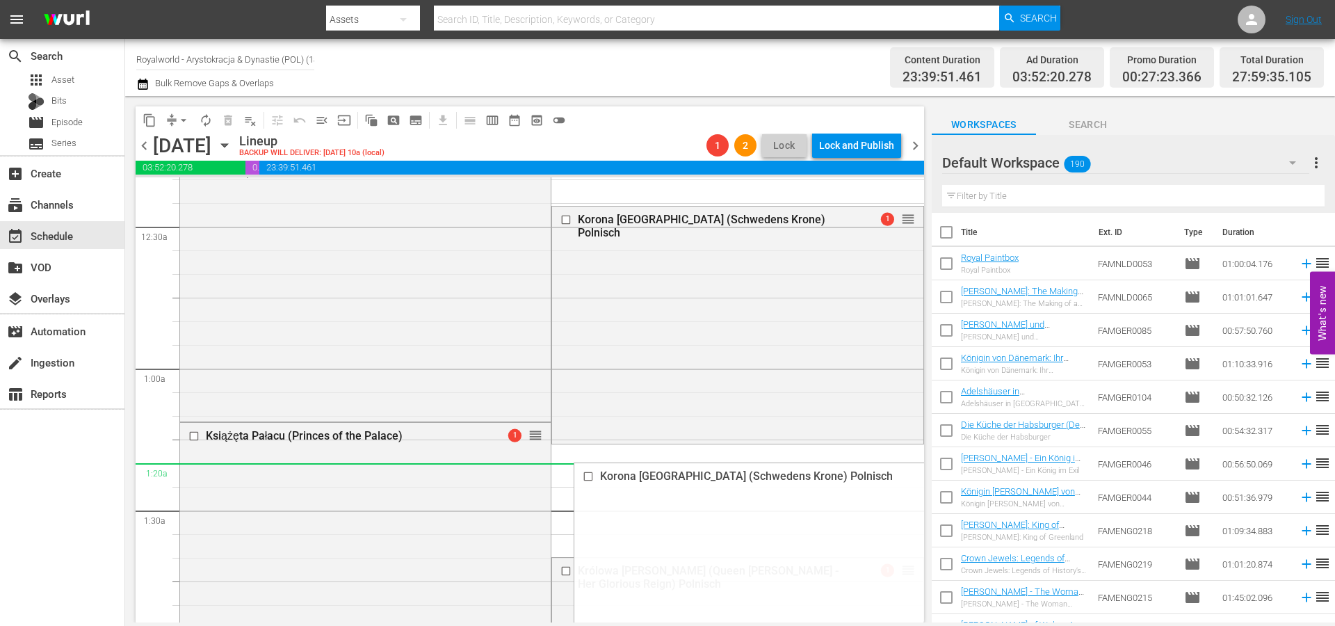
drag, startPoint x: 893, startPoint y: 216, endPoint x: 845, endPoint y: 482, distance: 270.5
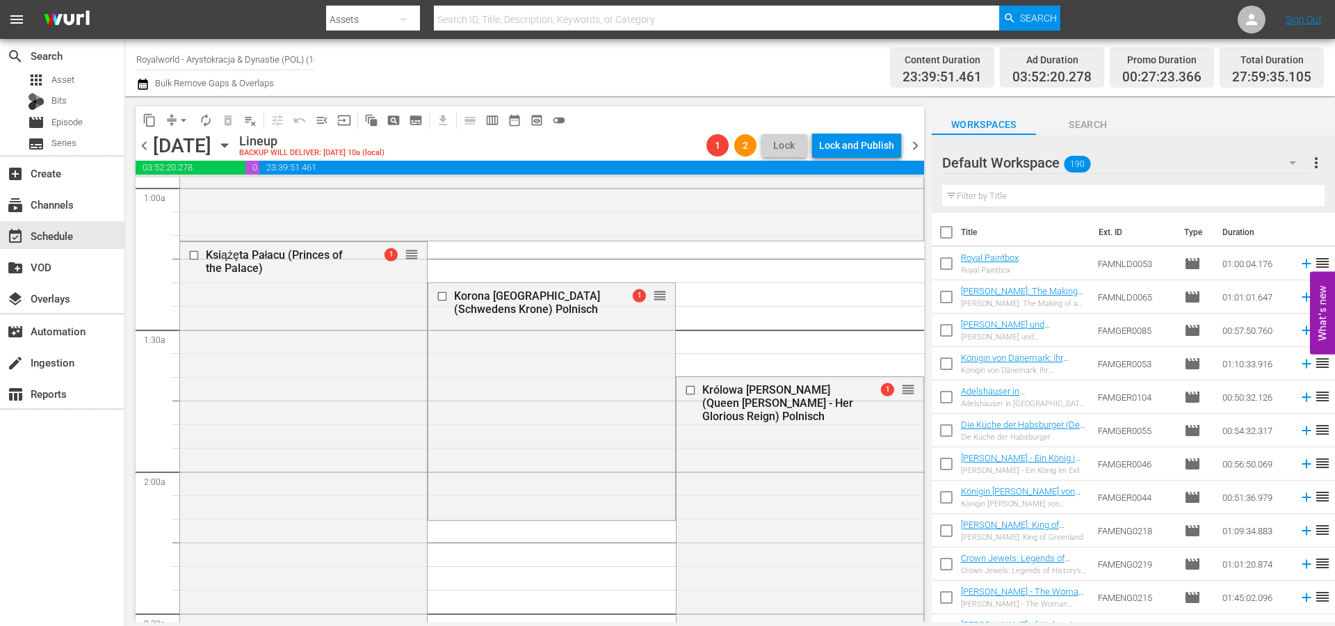
scroll to position [278, 0]
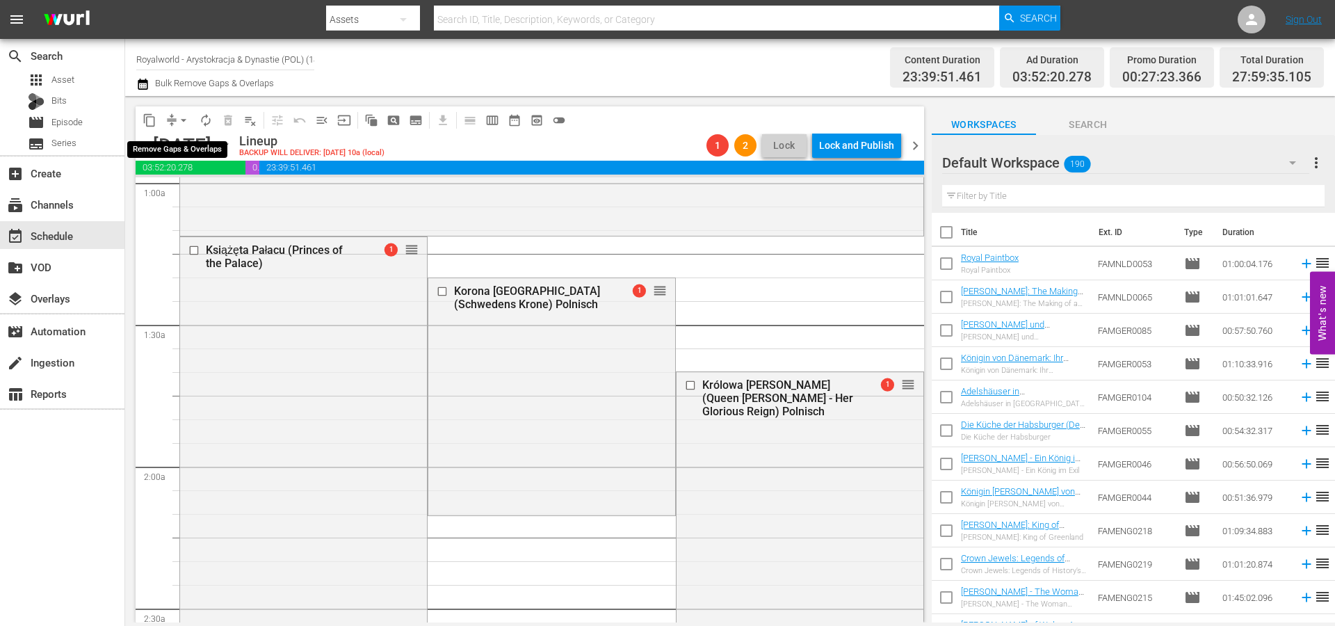
click at [186, 114] on span "arrow_drop_down" at bounding box center [184, 120] width 14 height 14
click at [186, 197] on li "Align to End of Previous Day" at bounding box center [184, 194] width 146 height 23
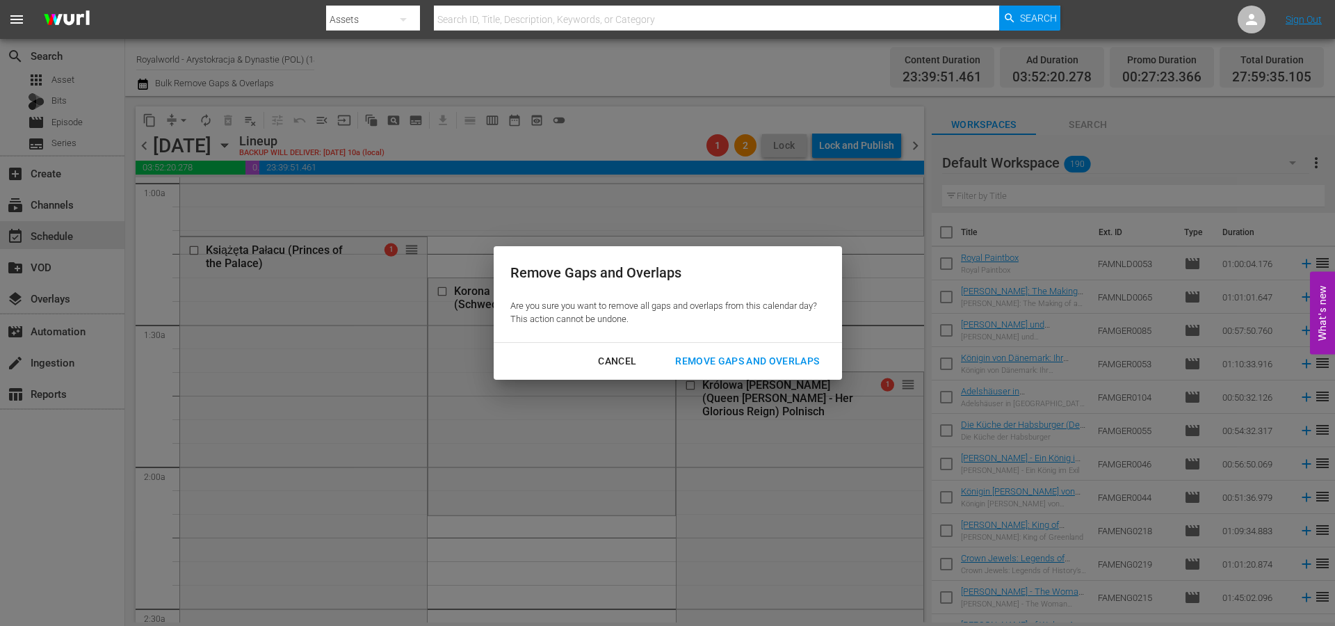
click at [741, 363] on div "Remove Gaps and Overlaps" at bounding box center [747, 360] width 166 height 17
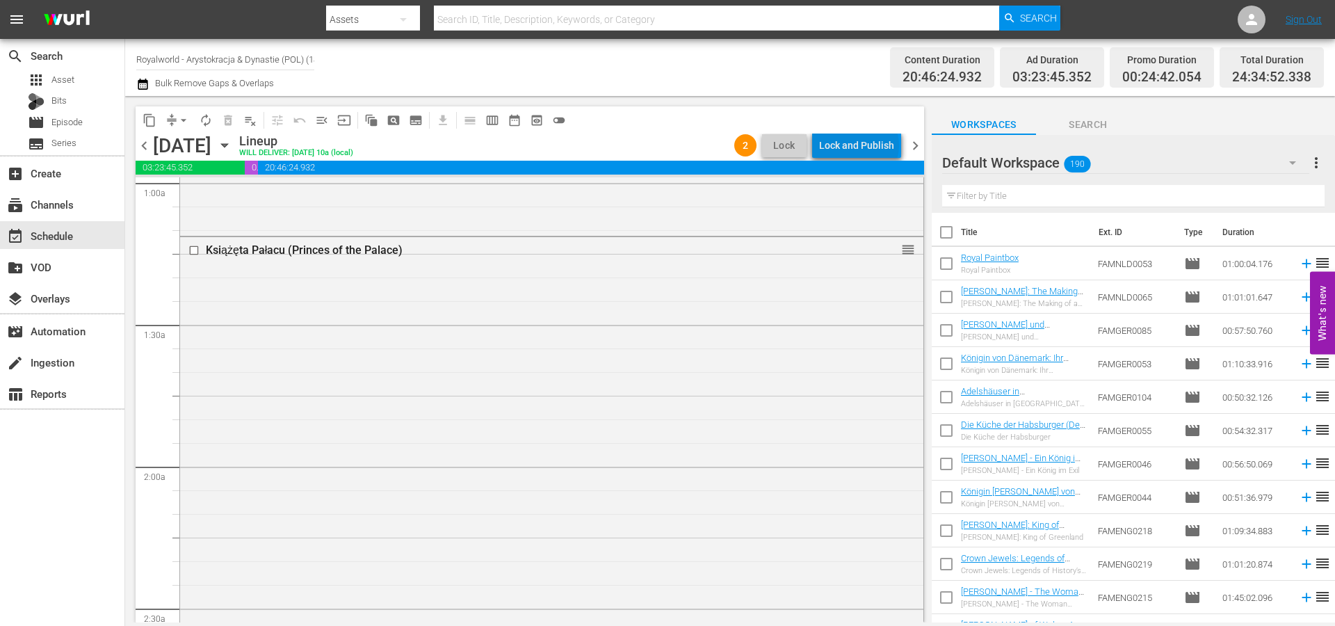
click at [862, 145] on div "Lock and Publish" at bounding box center [856, 145] width 75 height 25
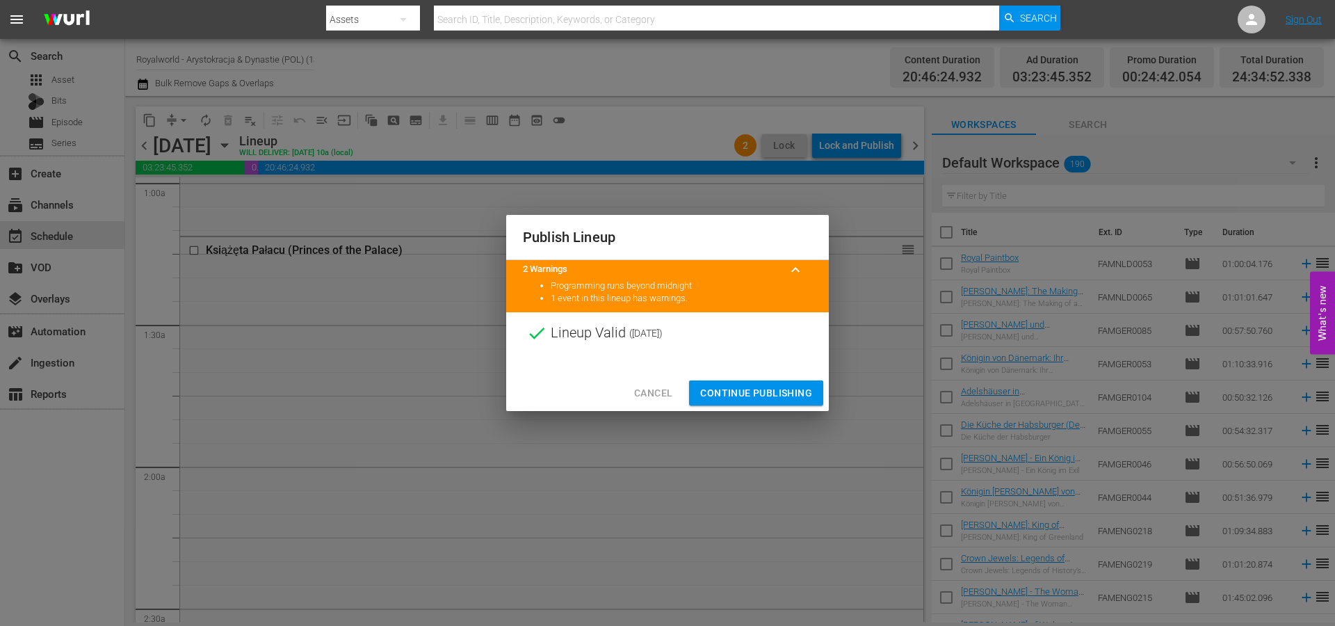
click at [762, 396] on span "Continue Publishing" at bounding box center [756, 392] width 112 height 17
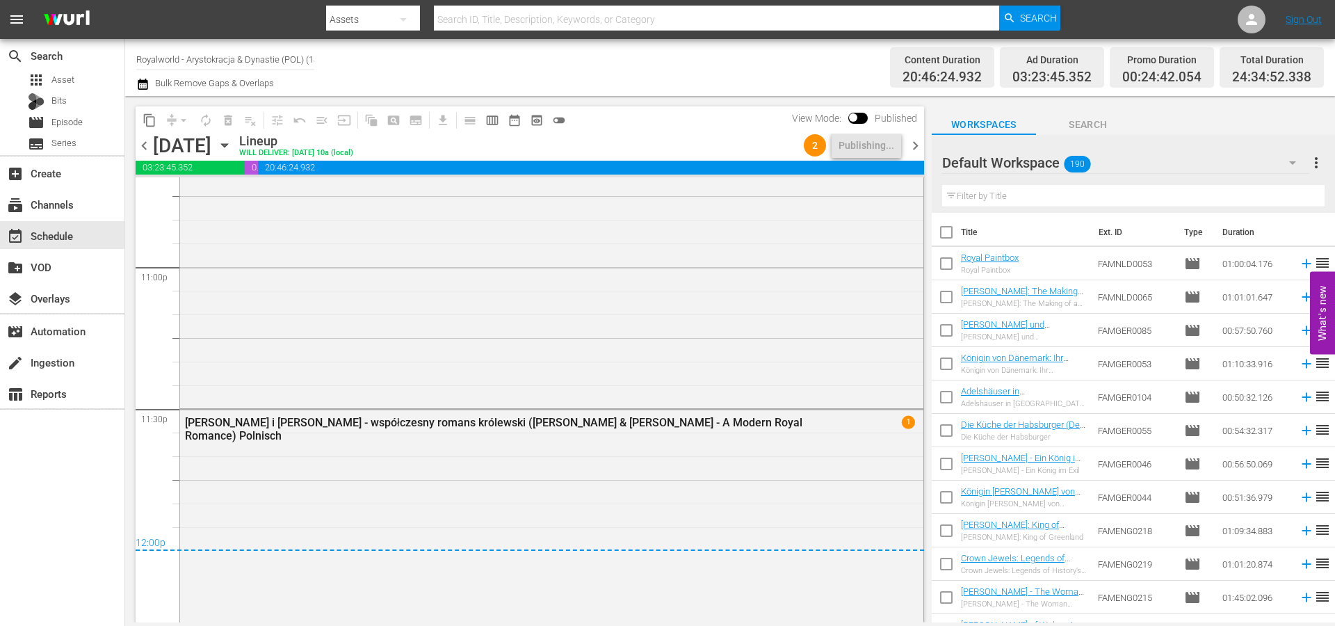
scroll to position [6574, 0]
